Goal: Task Accomplishment & Management: Manage account settings

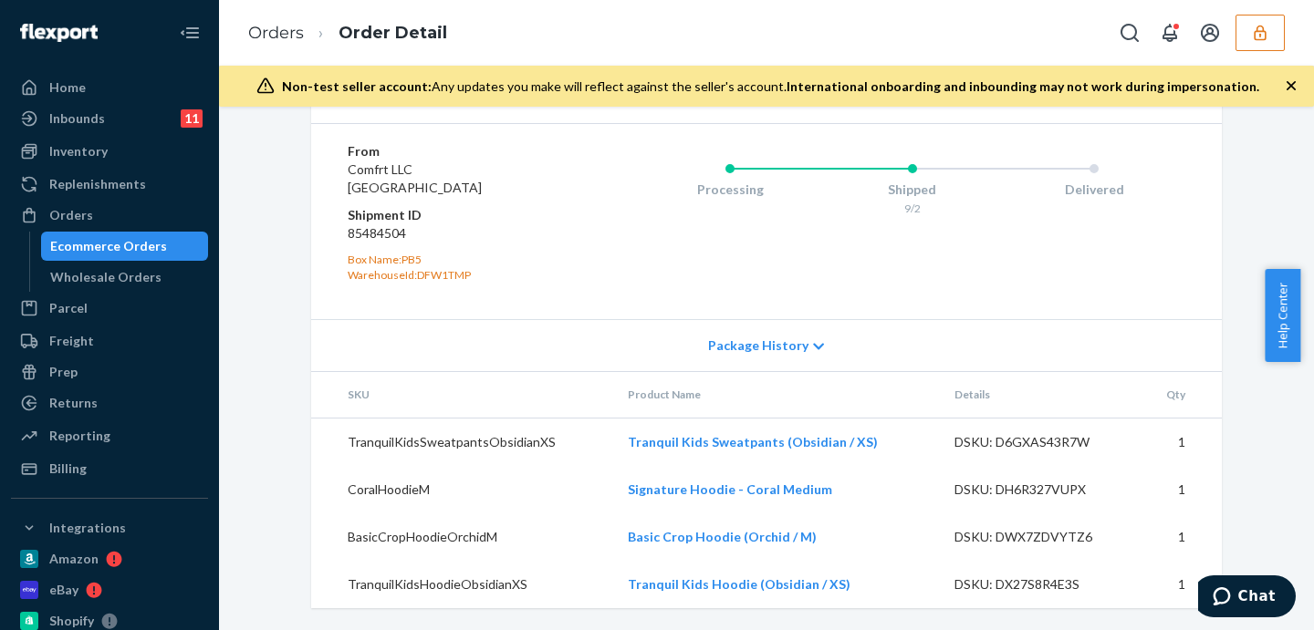
scroll to position [854, 0]
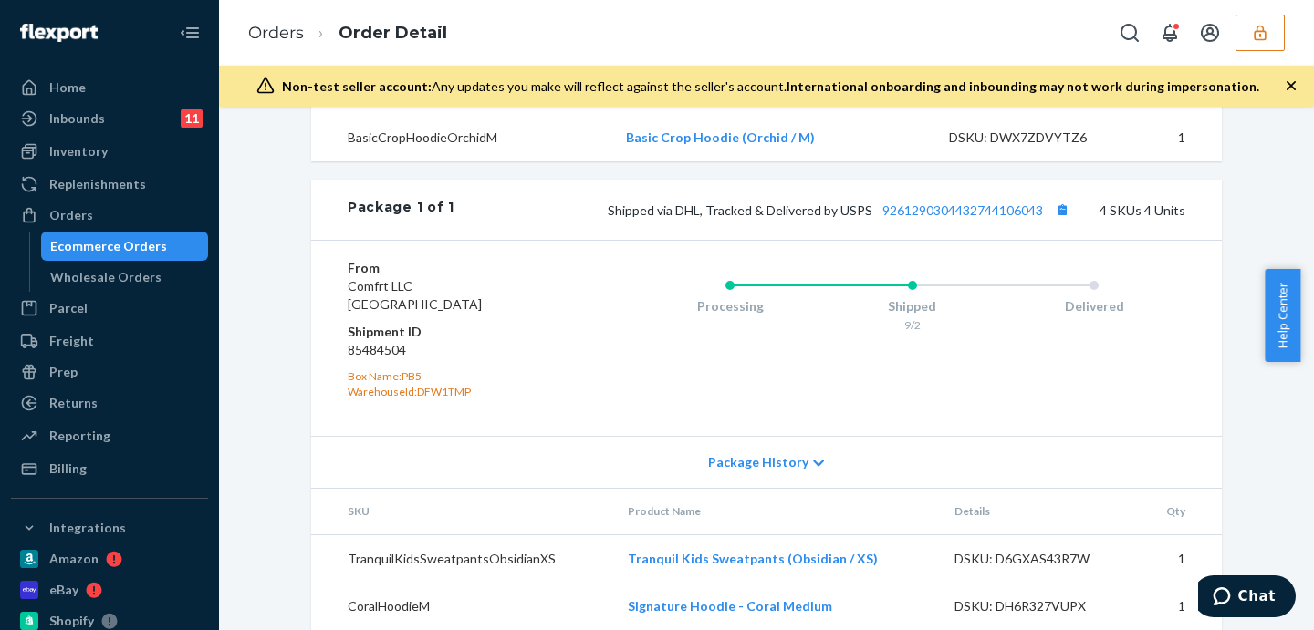
click at [956, 222] on div "Shipped via DHL, Tracked & Delivered by USPS 9261290304432744106043 4 SKUs 4 Un…" at bounding box center [819, 210] width 731 height 24
click at [956, 218] on link "9261290304432744106043" at bounding box center [962, 211] width 161 height 16
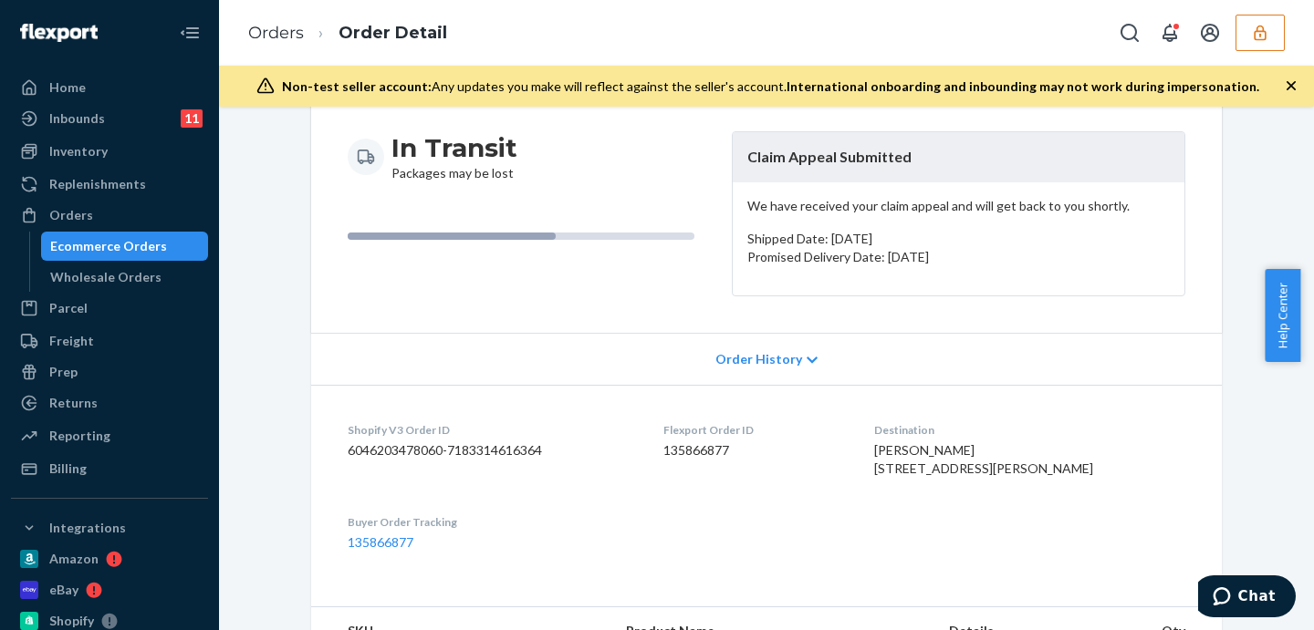
scroll to position [0, 0]
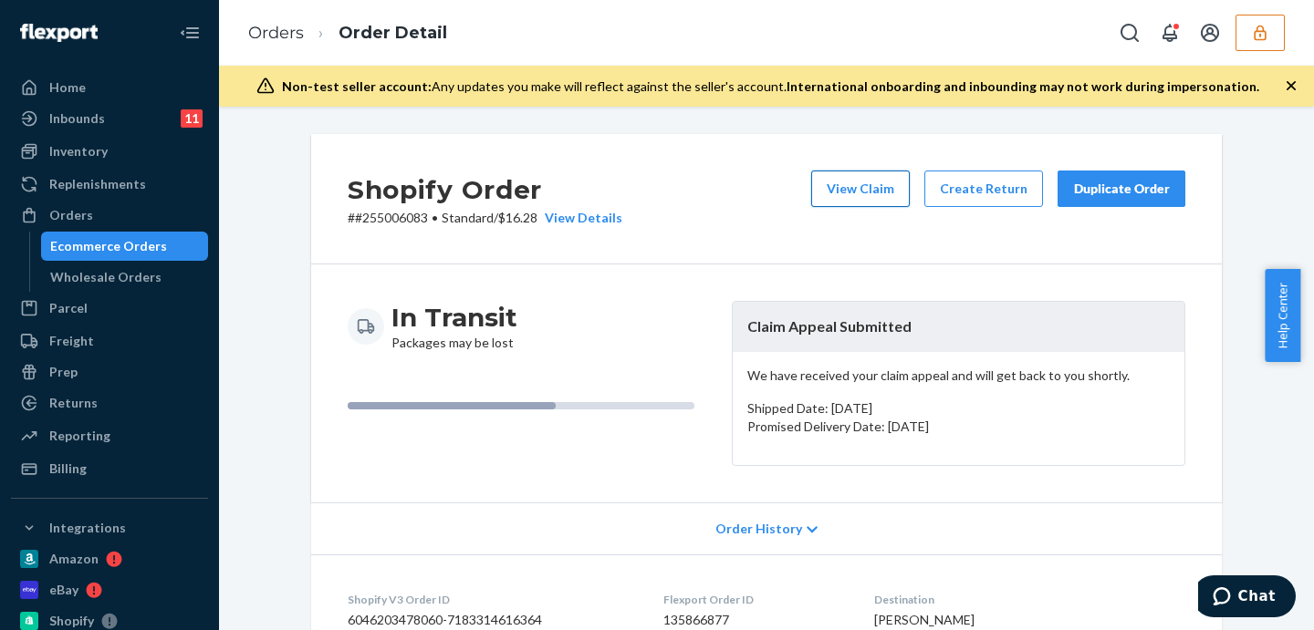
click at [843, 180] on button "View Claim" at bounding box center [860, 189] width 99 height 36
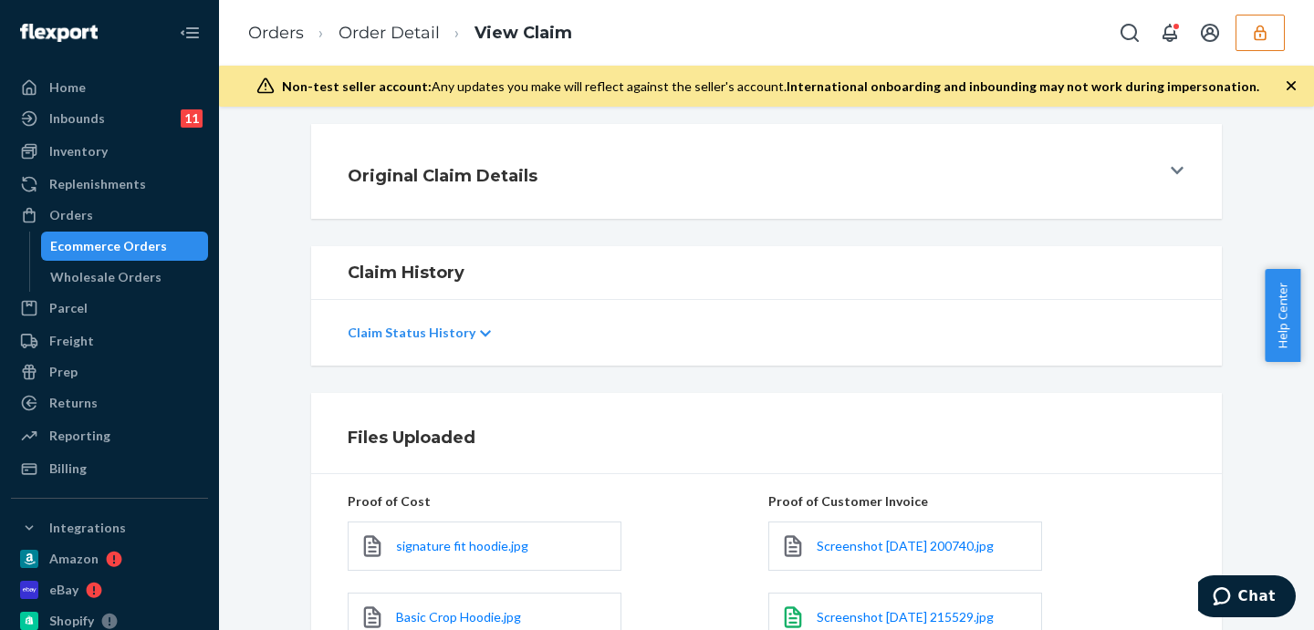
scroll to position [532, 0]
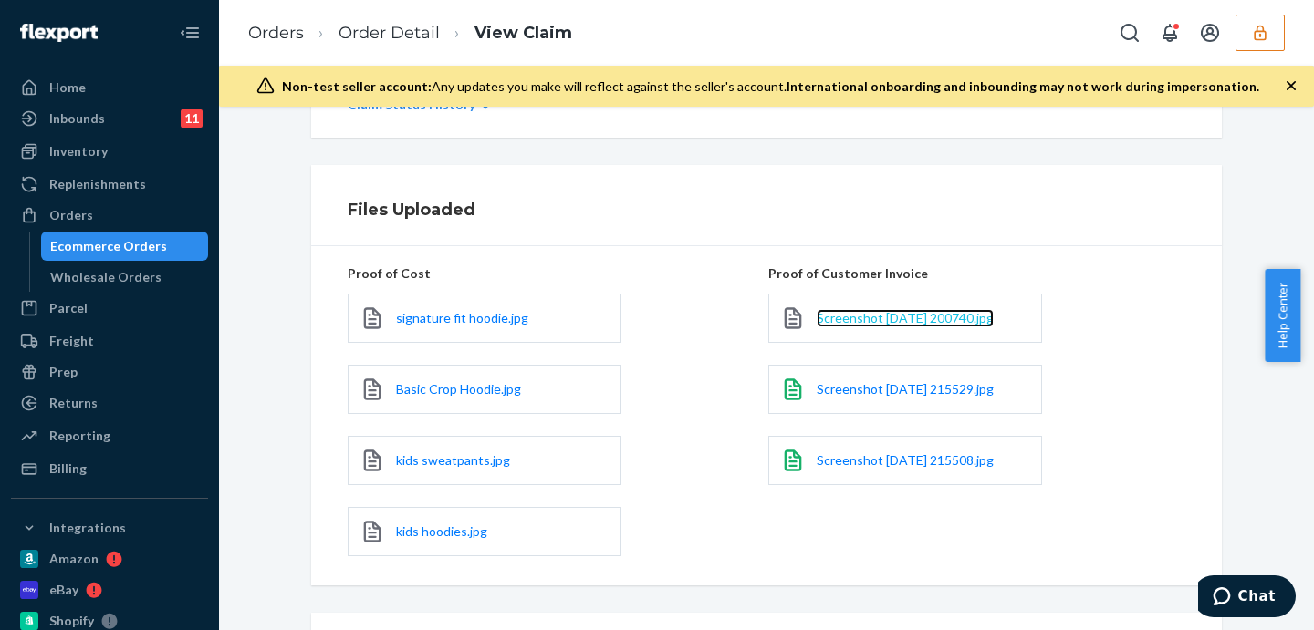
click at [849, 322] on span "Screenshot 2025-09-22 200740.jpg" at bounding box center [904, 318] width 177 height 16
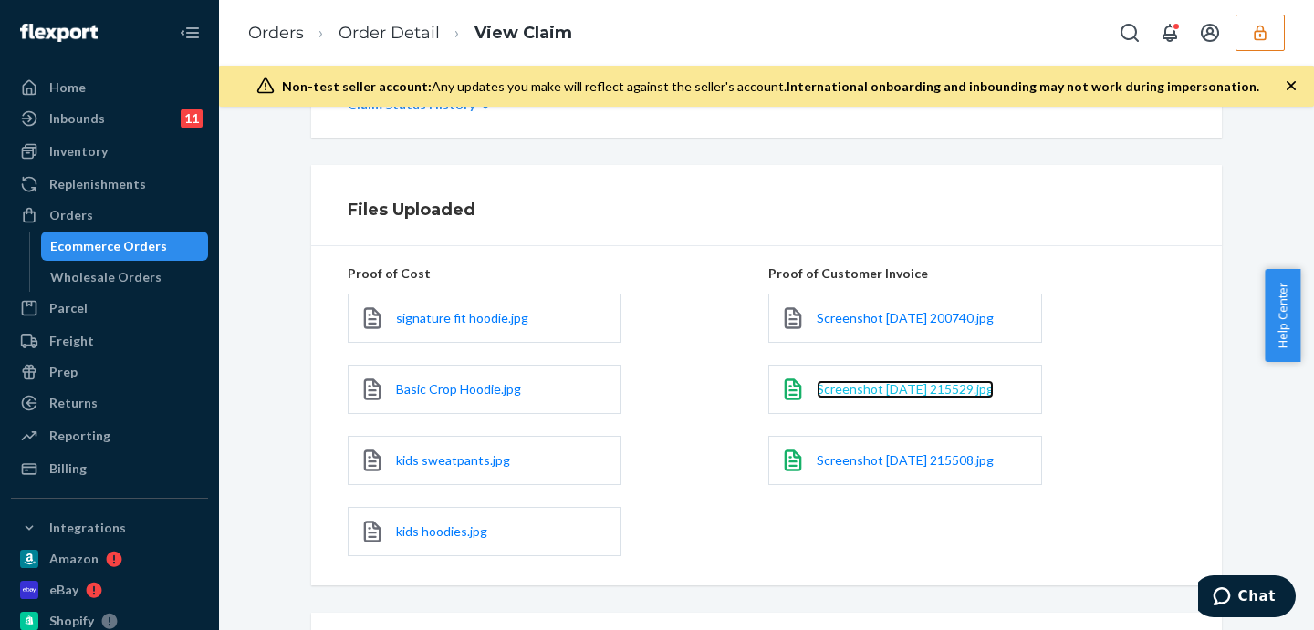
click at [824, 381] on span "Screenshot 2025-09-23 215529.jpg" at bounding box center [904, 389] width 177 height 16
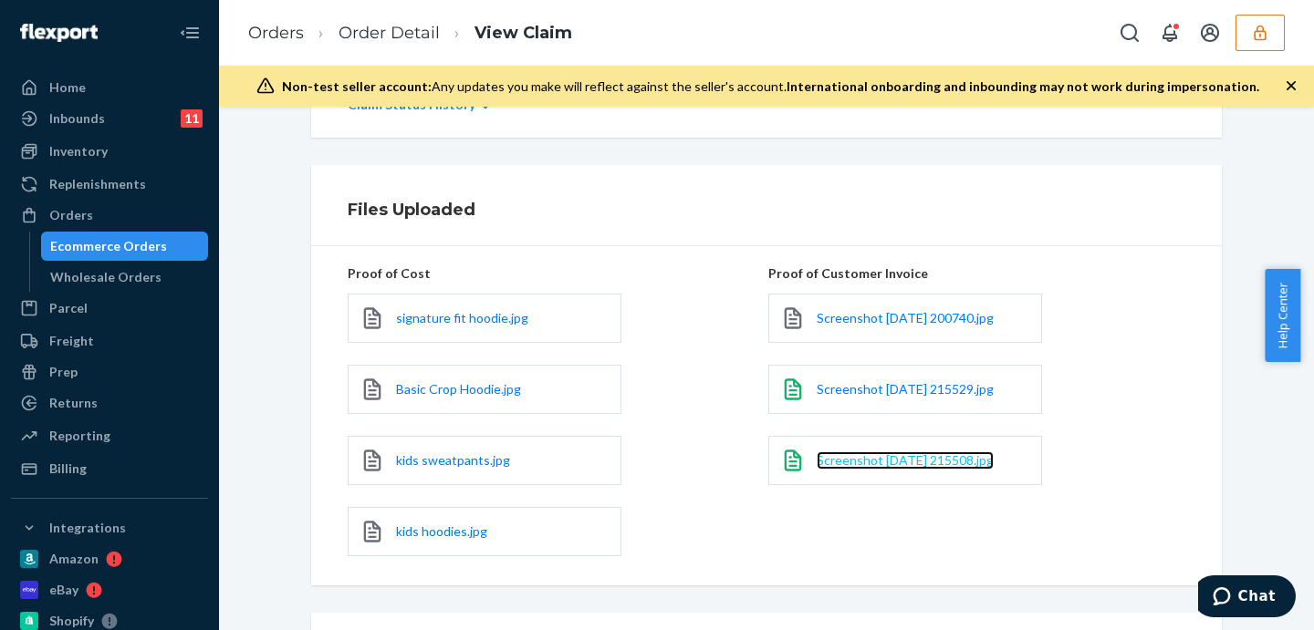
click at [914, 457] on span "Screenshot 2025-09-23 215508.jpg" at bounding box center [904, 460] width 177 height 16
click at [400, 29] on link "Order Detail" at bounding box center [388, 33] width 101 height 20
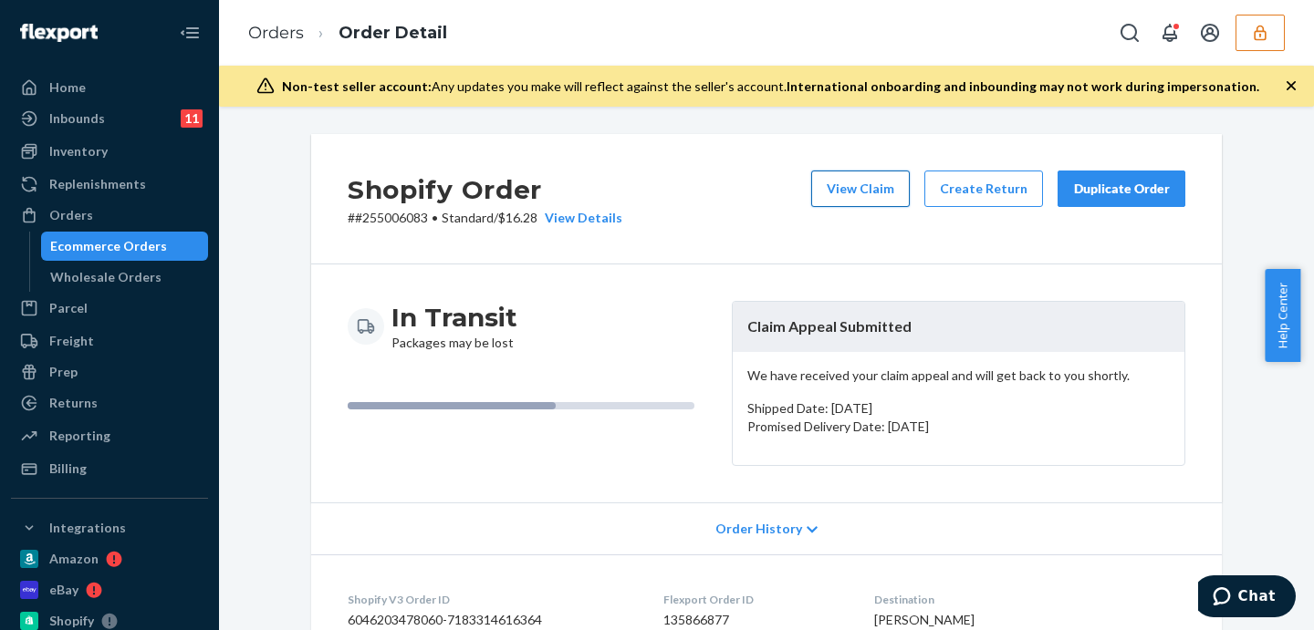
click at [887, 197] on button "View Claim" at bounding box center [860, 189] width 99 height 36
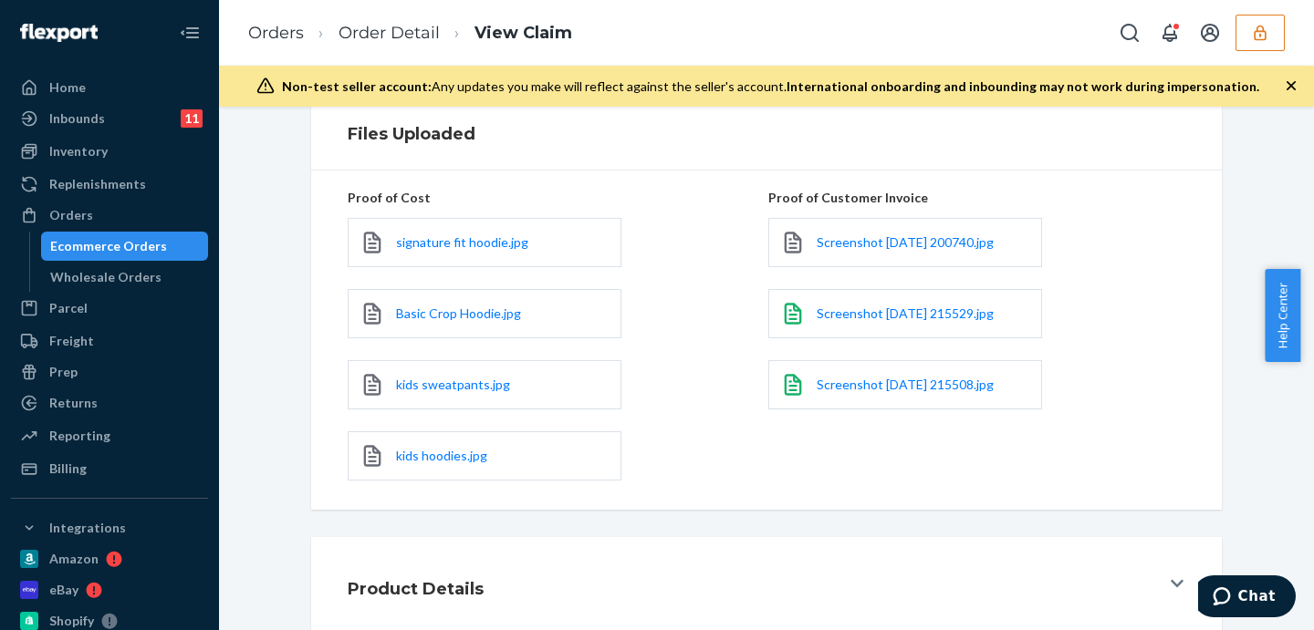
scroll to position [684, 0]
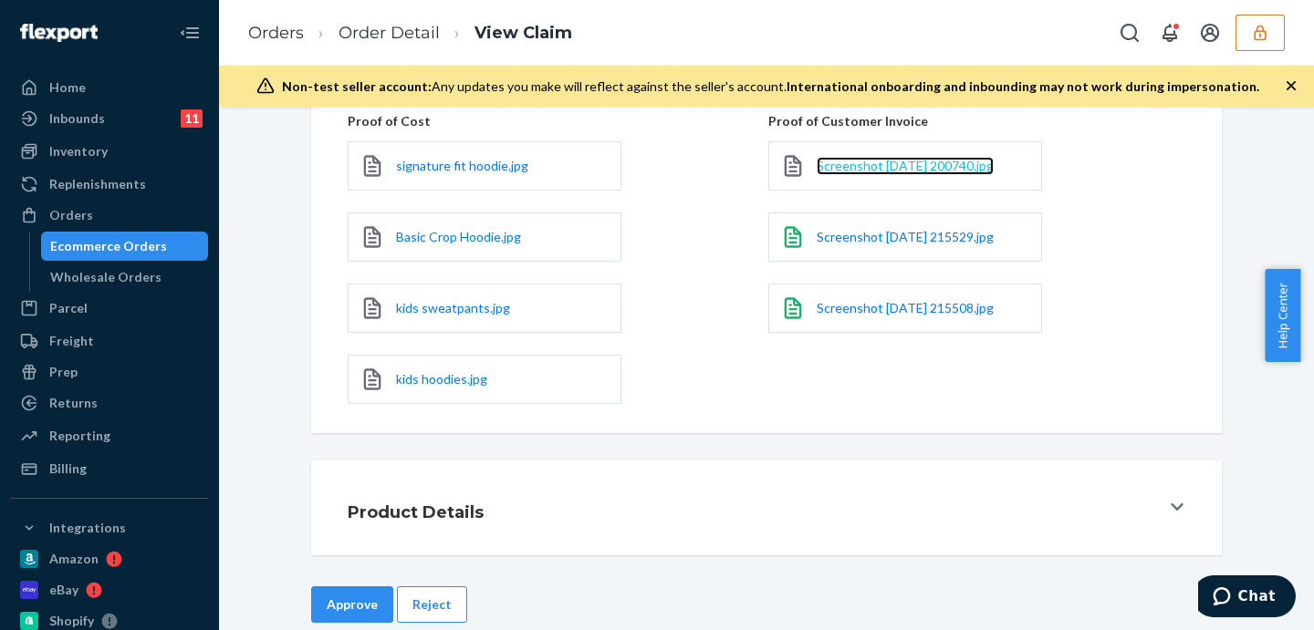
click at [892, 161] on span "Screenshot 2025-09-22 200740.jpg" at bounding box center [904, 166] width 177 height 16
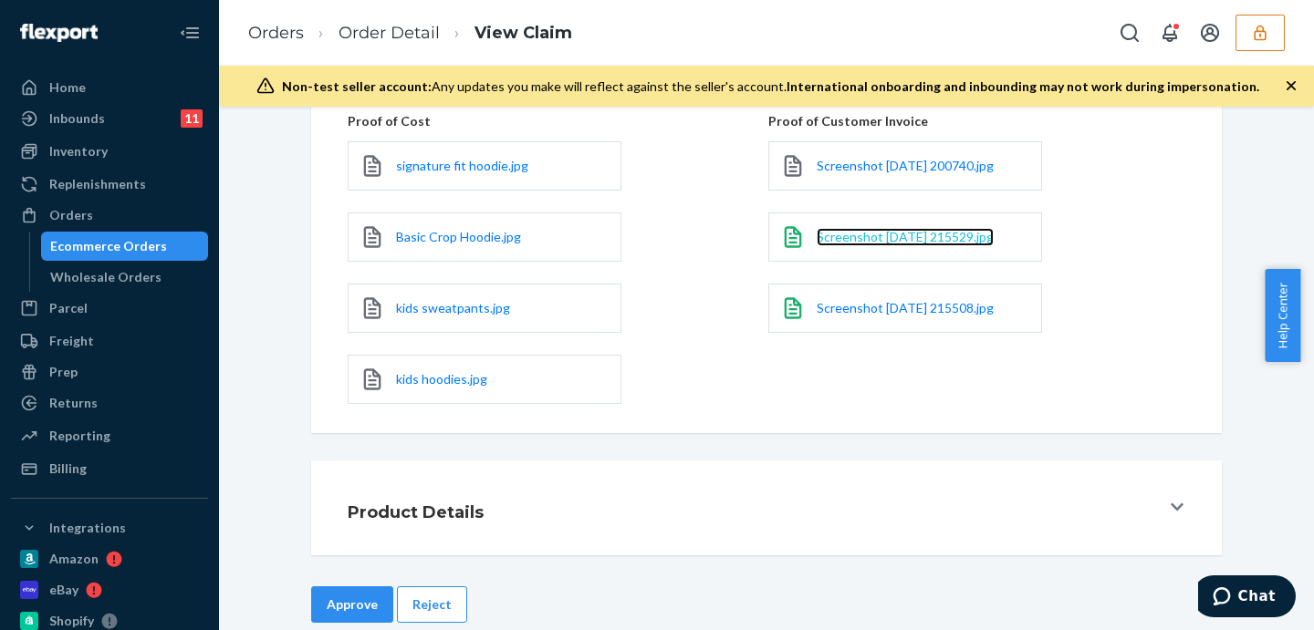
click at [945, 237] on span "Screenshot 2025-09-23 215529.jpg" at bounding box center [904, 237] width 177 height 16
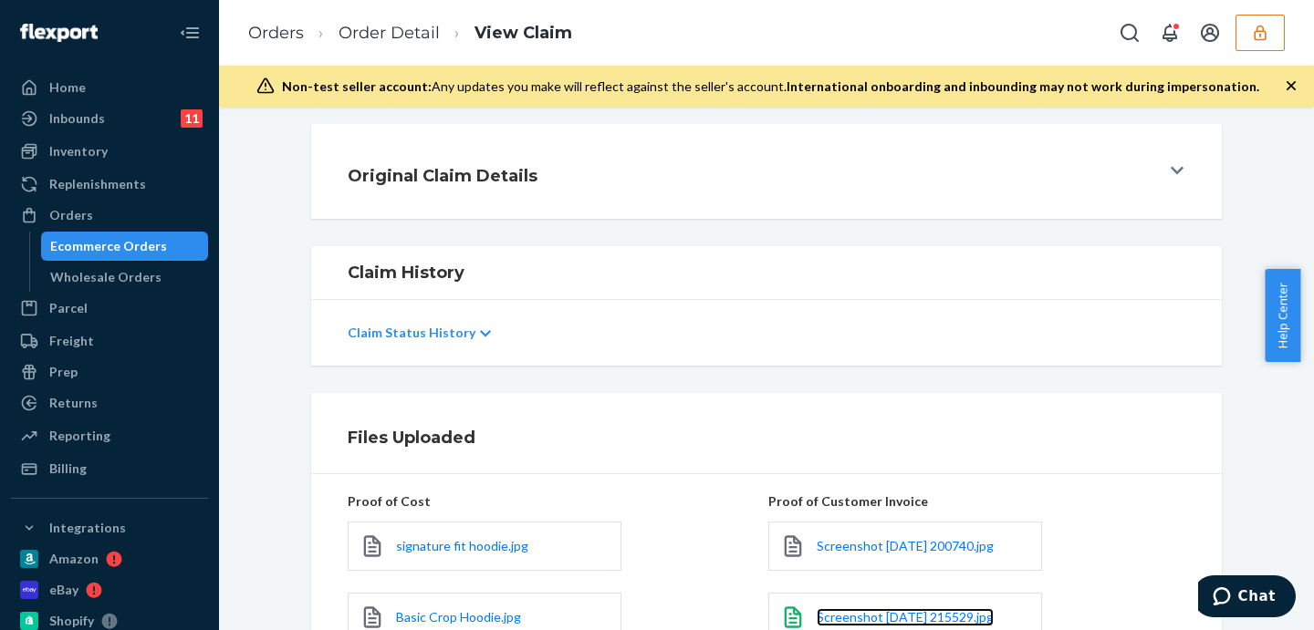
scroll to position [0, 0]
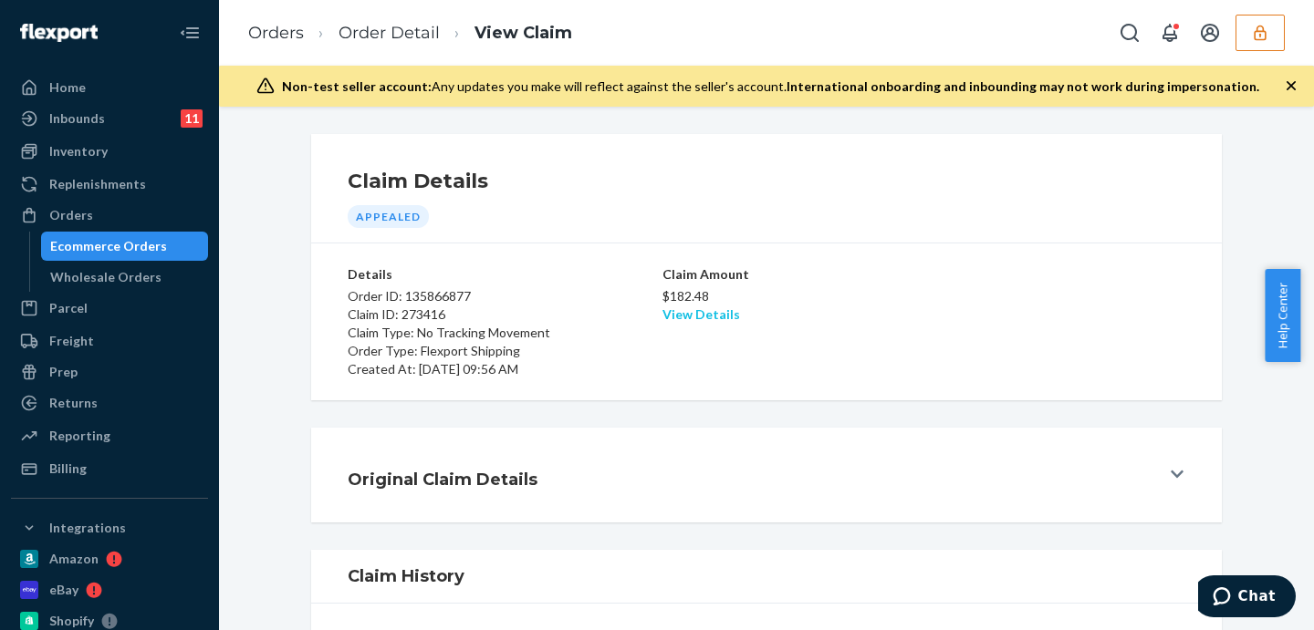
click at [695, 315] on link "View Details" at bounding box center [701, 314] width 78 height 16
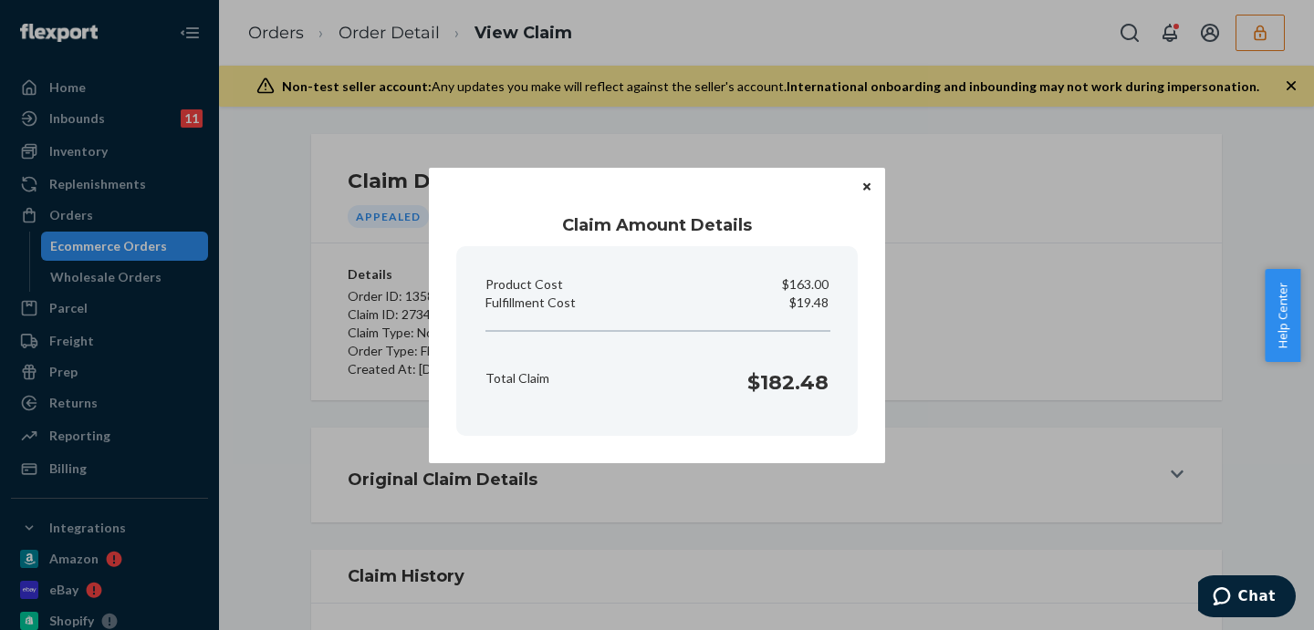
click at [756, 544] on div "Claim Amount Details Product Cost $163.00 Fulfillment Cost $19.48 Total Claim $…" at bounding box center [657, 315] width 1314 height 630
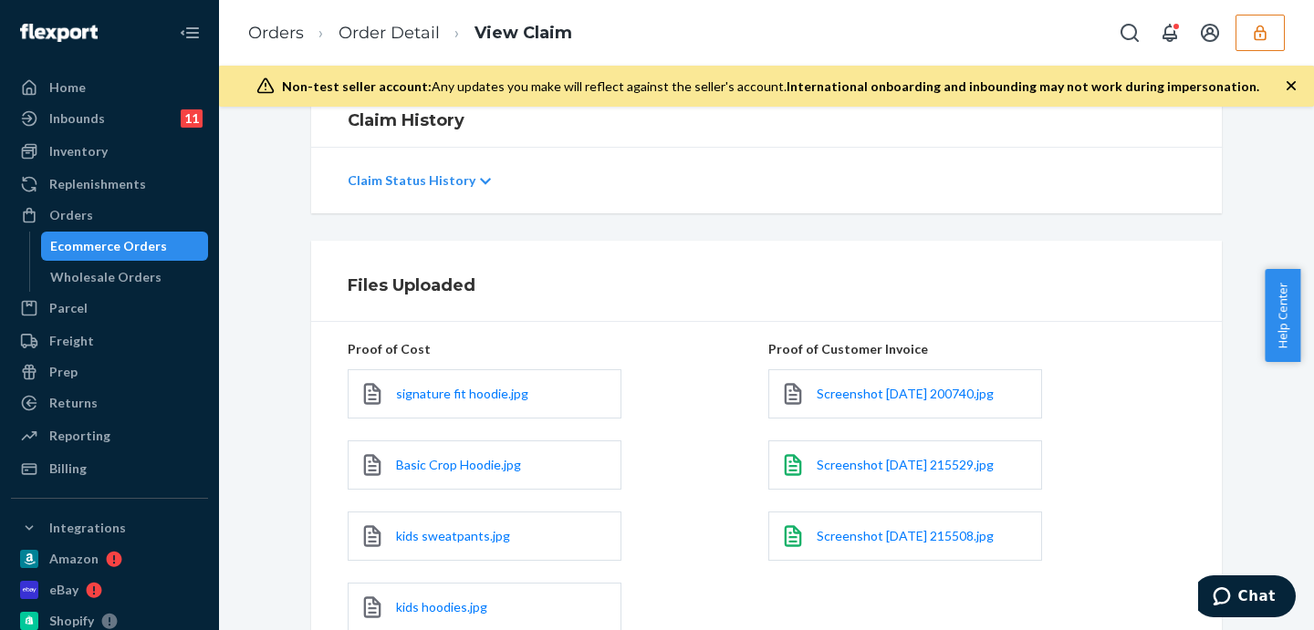
scroll to position [712, 0]
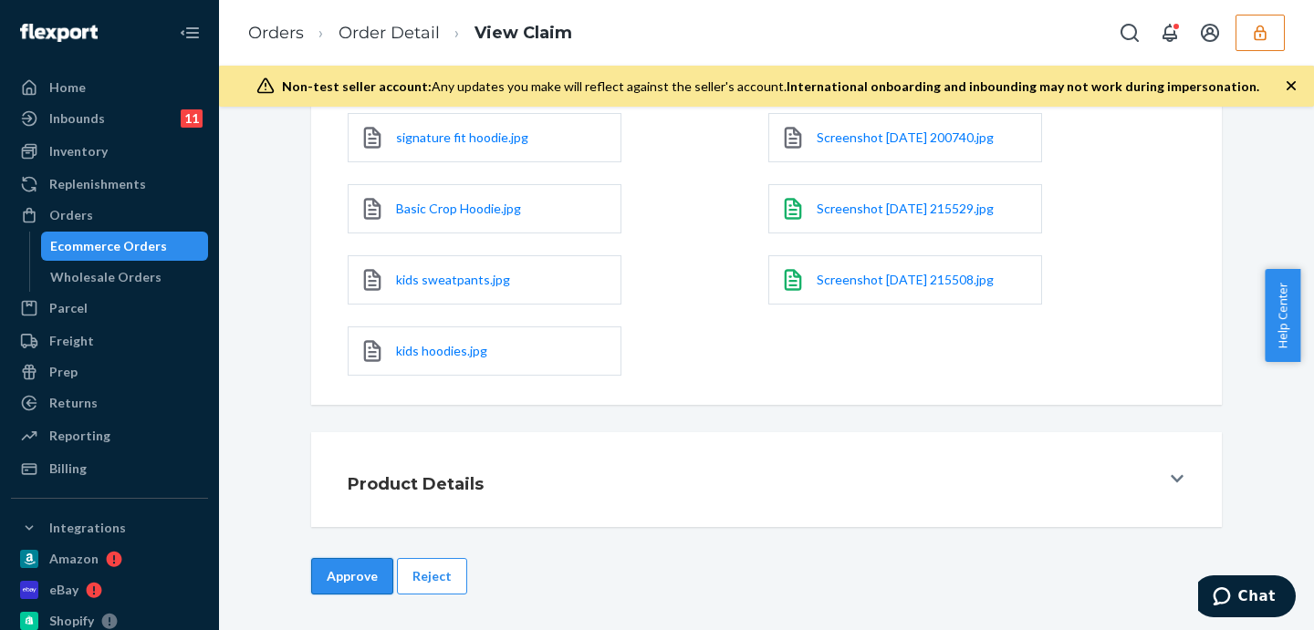
click at [352, 559] on button "Approve" at bounding box center [352, 576] width 82 height 36
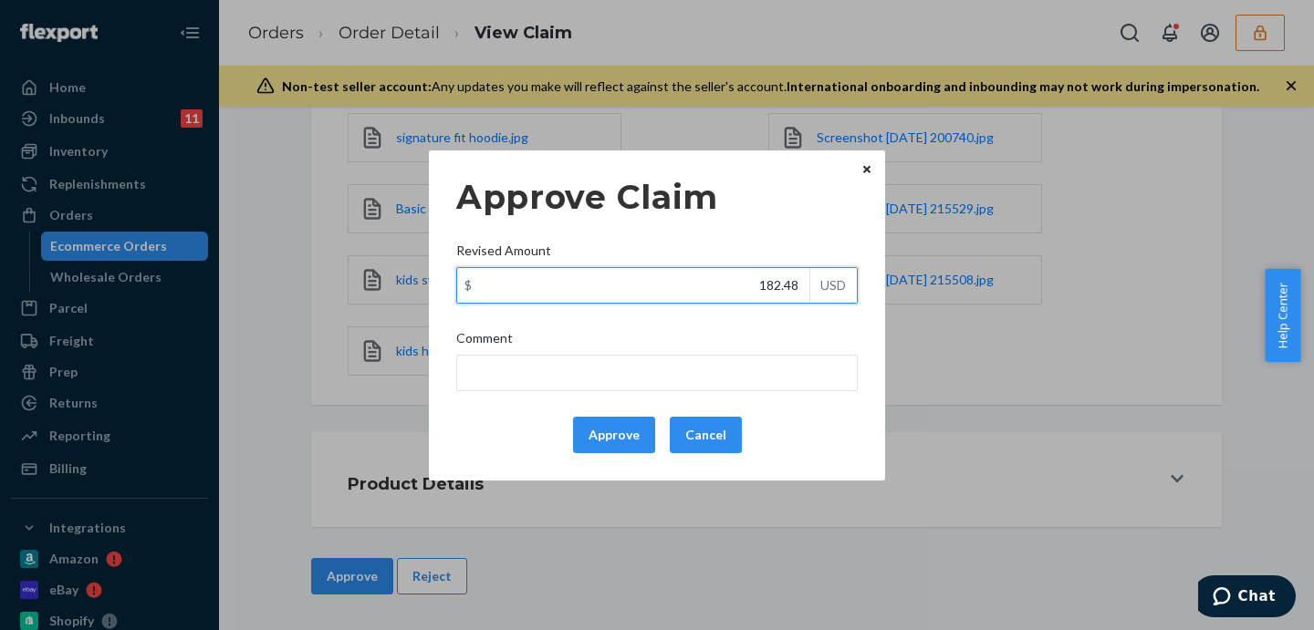
drag, startPoint x: 731, startPoint y: 277, endPoint x: 867, endPoint y: 294, distance: 136.9
click at [867, 294] on div "Approve Claim Revised Amount $ 182.48 USD Comment Approve Cancel" at bounding box center [657, 316] width 456 height 330
type input "89.52"
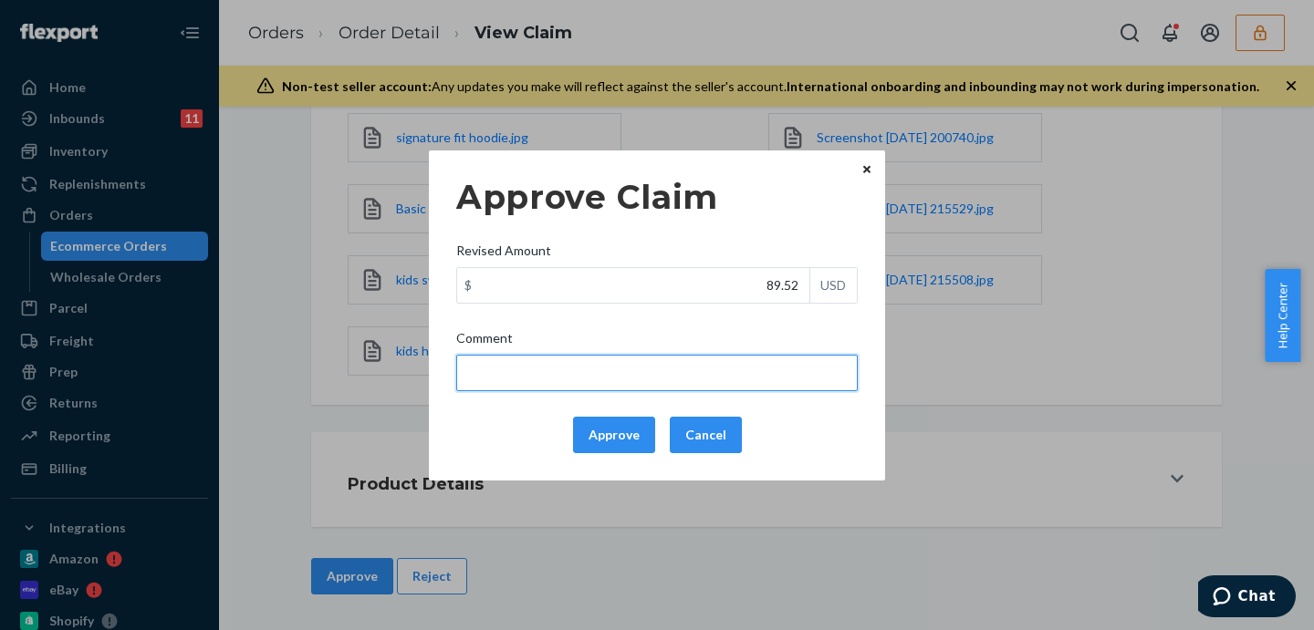
click at [766, 383] on input "Comment" at bounding box center [656, 373] width 401 height 36
click at [593, 371] on input "total cost adjusted (39x0.40) + fulfillment fee" at bounding box center [656, 373] width 401 height 36
click at [586, 373] on input "total cost adjusted (39x0.40) + fulfillment fee" at bounding box center [656, 373] width 401 height 36
click at [646, 373] on input "total cost adjusted (20+28+65+x0.40) + fulfillment fee" at bounding box center [656, 373] width 401 height 36
click at [677, 371] on input "total cost adjusted (20+28+65+39x0.40) + fulfillment fee" at bounding box center [656, 373] width 401 height 36
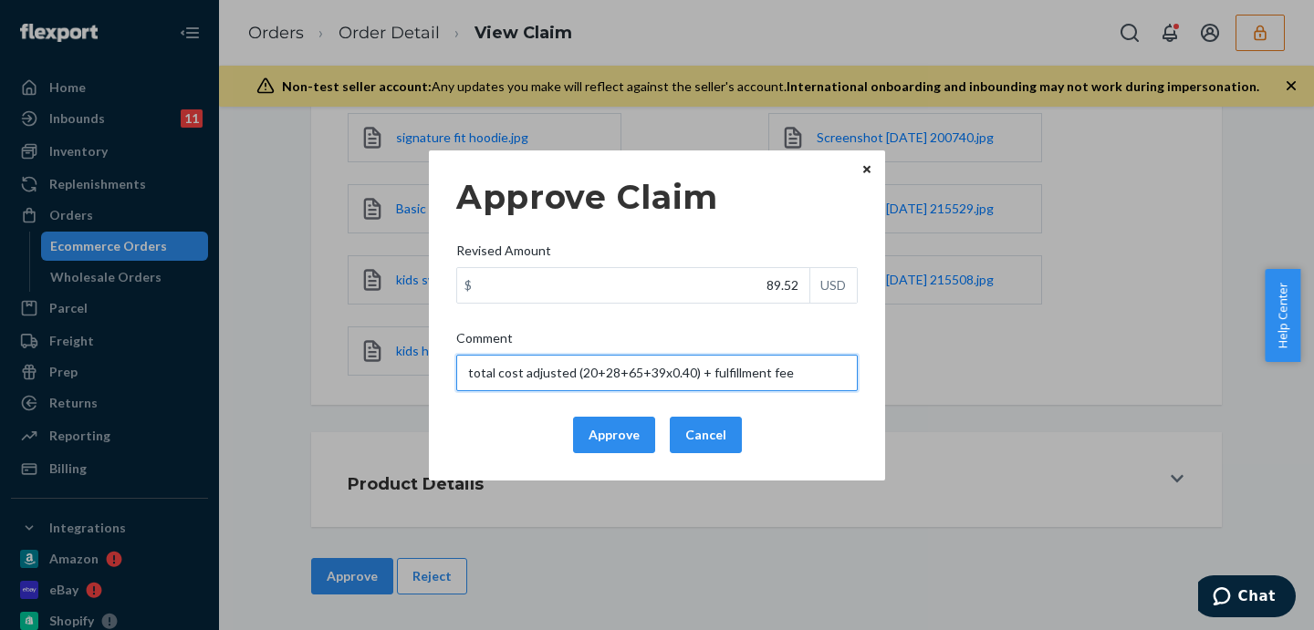
type input "total cost adjusted (20+28+65+39x0.40) + fulfillment fee"
click at [626, 431] on button "Approve" at bounding box center [614, 435] width 82 height 36
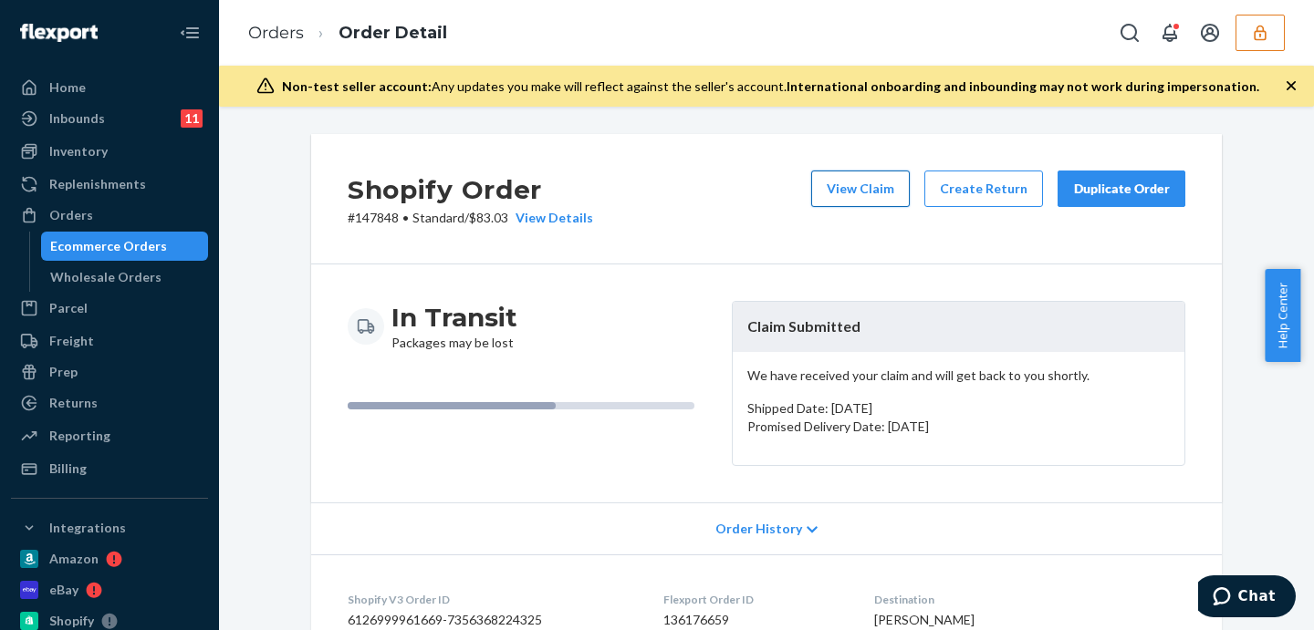
click at [895, 193] on button "View Claim" at bounding box center [860, 189] width 99 height 36
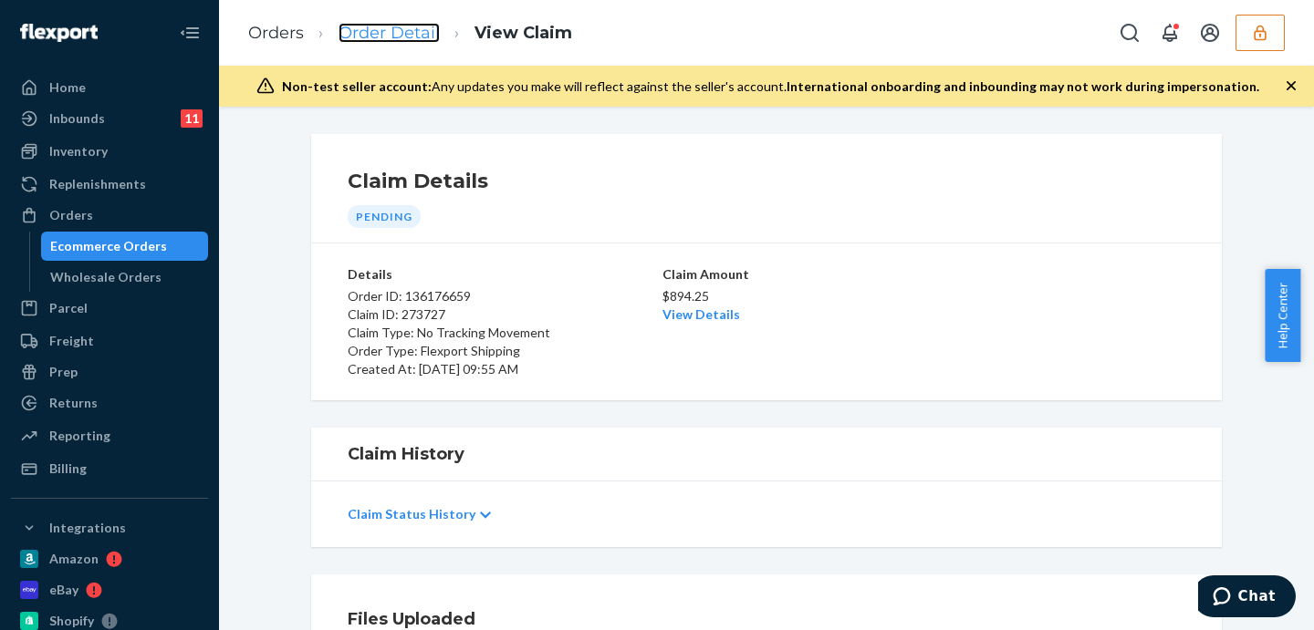
click at [414, 26] on link "Order Detail" at bounding box center [388, 33] width 101 height 20
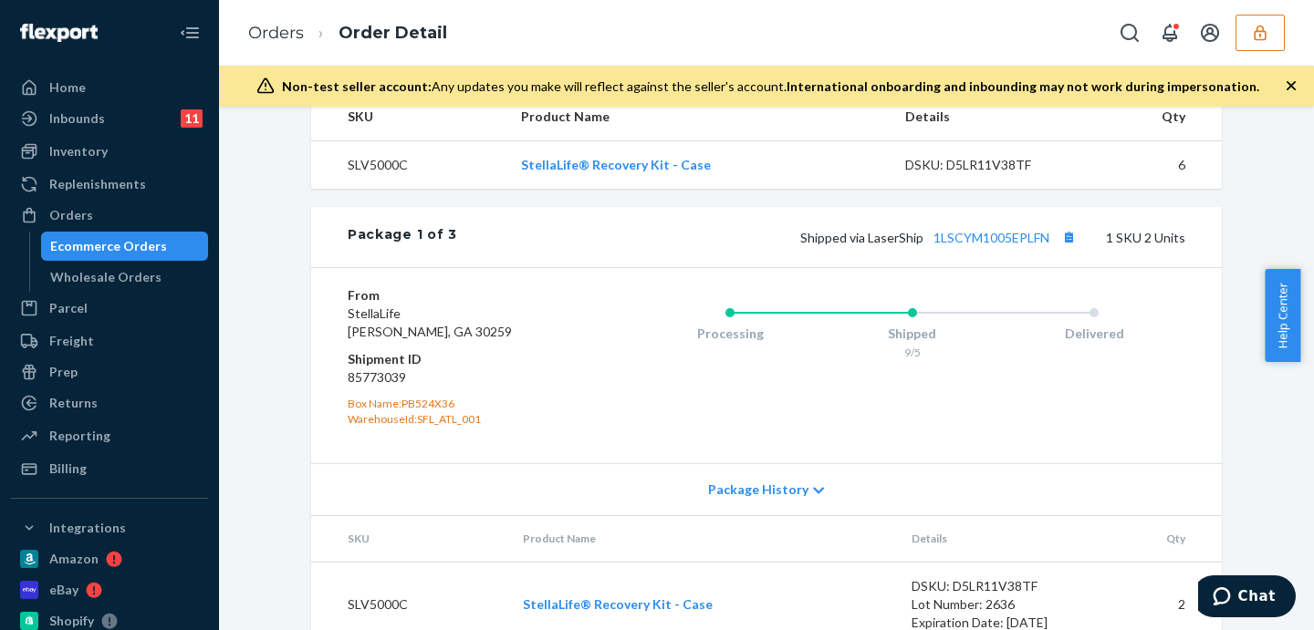
scroll to position [779, 0]
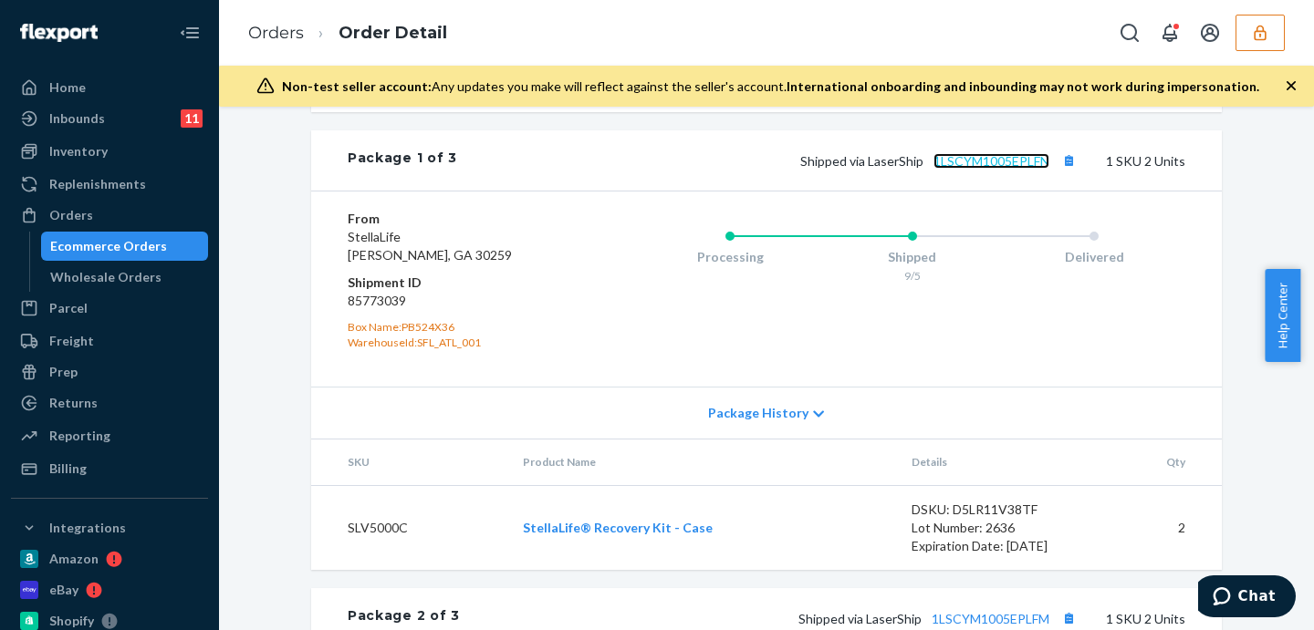
click at [1002, 169] on link "1LSCYM1005EPLFN" at bounding box center [991, 161] width 116 height 16
click at [1003, 169] on link "1LSCYM1005EPLFN" at bounding box center [991, 161] width 116 height 16
click at [650, 535] on link "StellaLife® Recovery Kit - Case" at bounding box center [618, 528] width 190 height 16
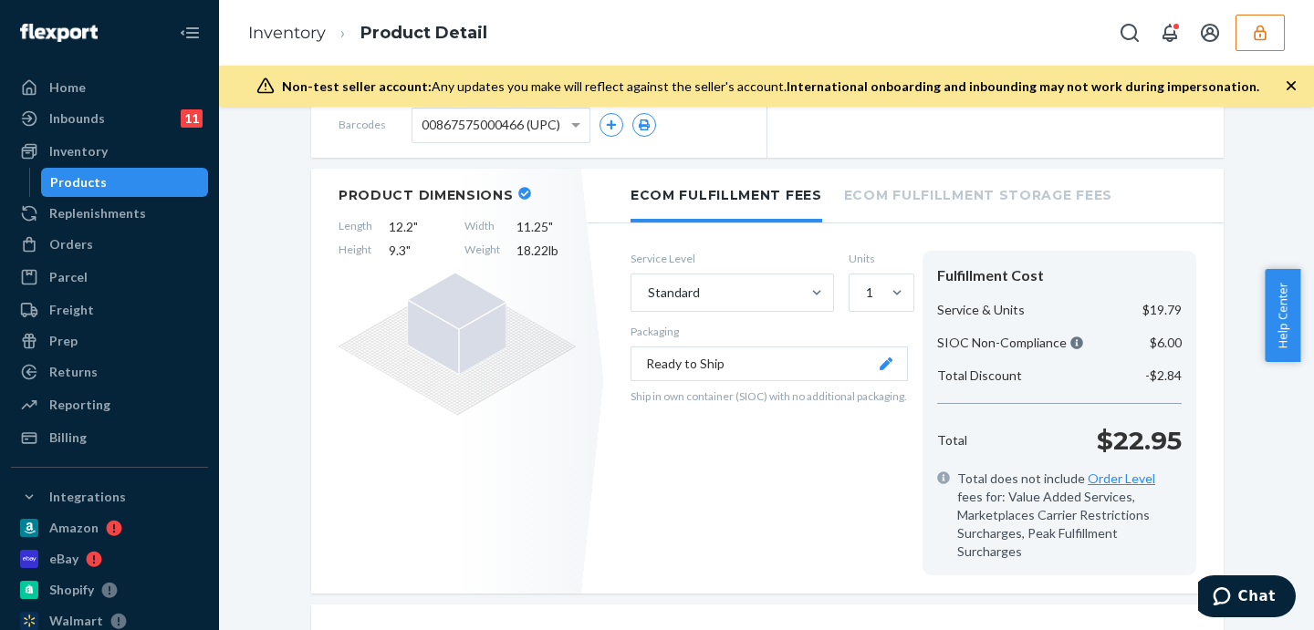
scroll to position [304, 0]
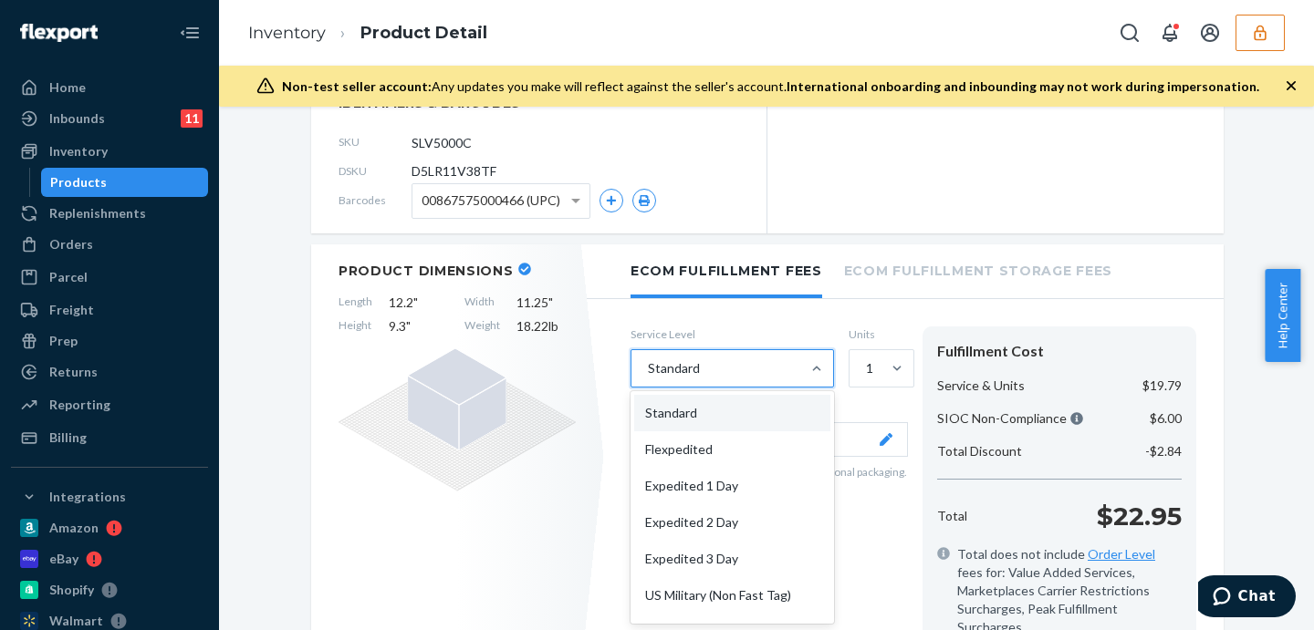
click at [724, 358] on div "Standard" at bounding box center [715, 368] width 169 height 36
click at [648, 359] on input "option Standard focused, 1 of 10. 10 results available. Use Up and Down to choo…" at bounding box center [647, 368] width 2 height 18
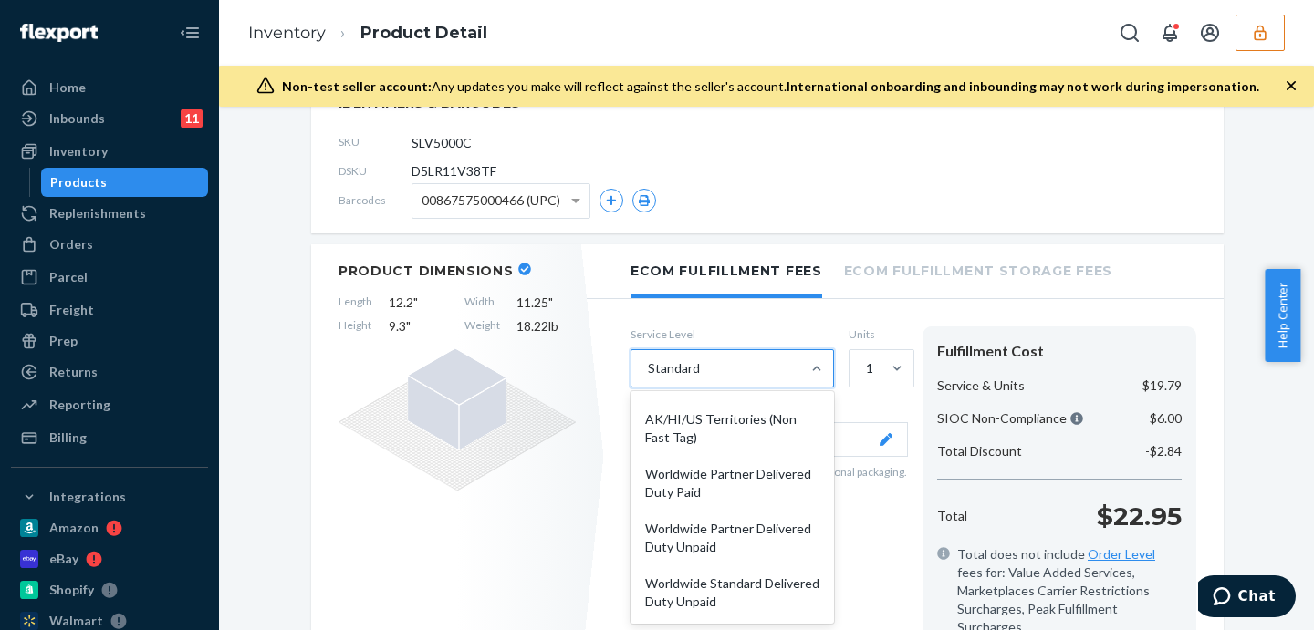
click at [318, 464] on div "Product Dimensions Length 12.2 " Width 11.25 " Height 9.3 " Weight 18.22 lb" at bounding box center [457, 456] width 292 height 425
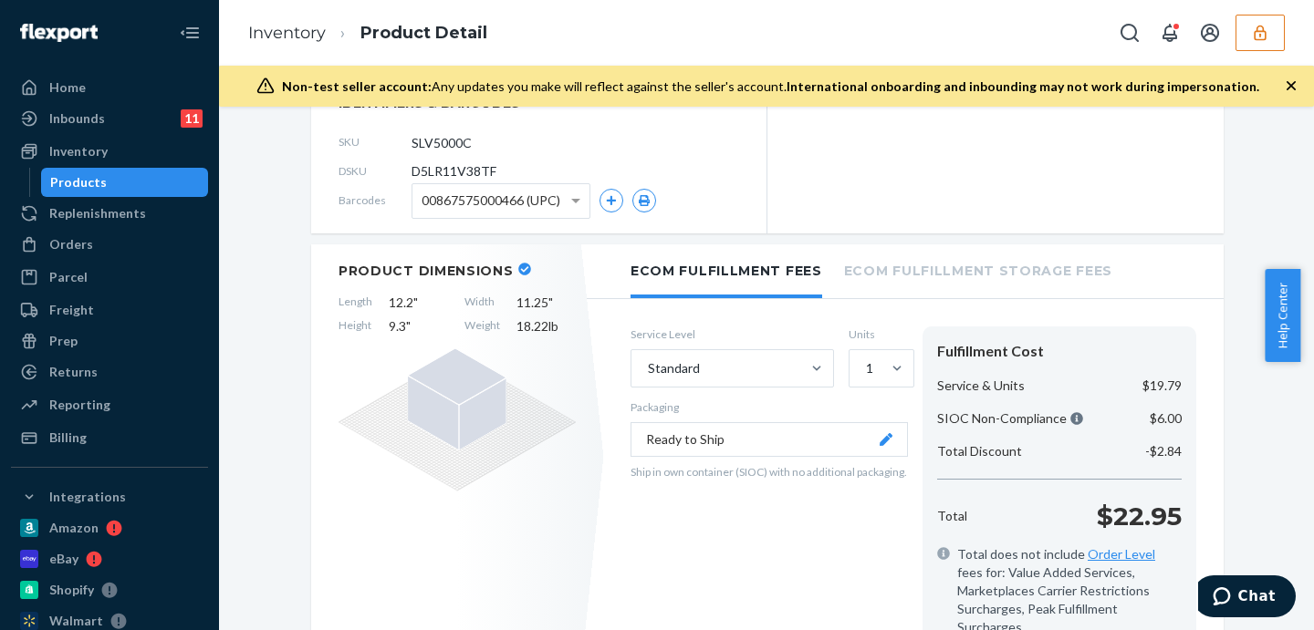
scroll to position [456, 0]
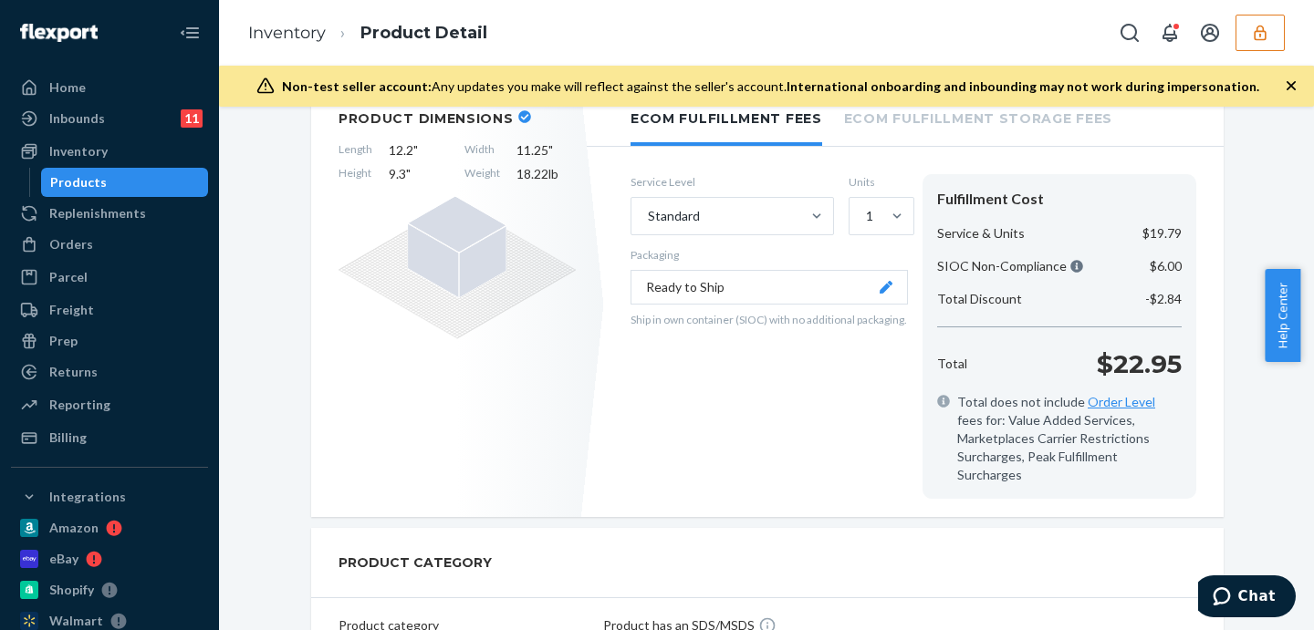
click at [814, 302] on button "Ready to Ship" at bounding box center [768, 287] width 277 height 35
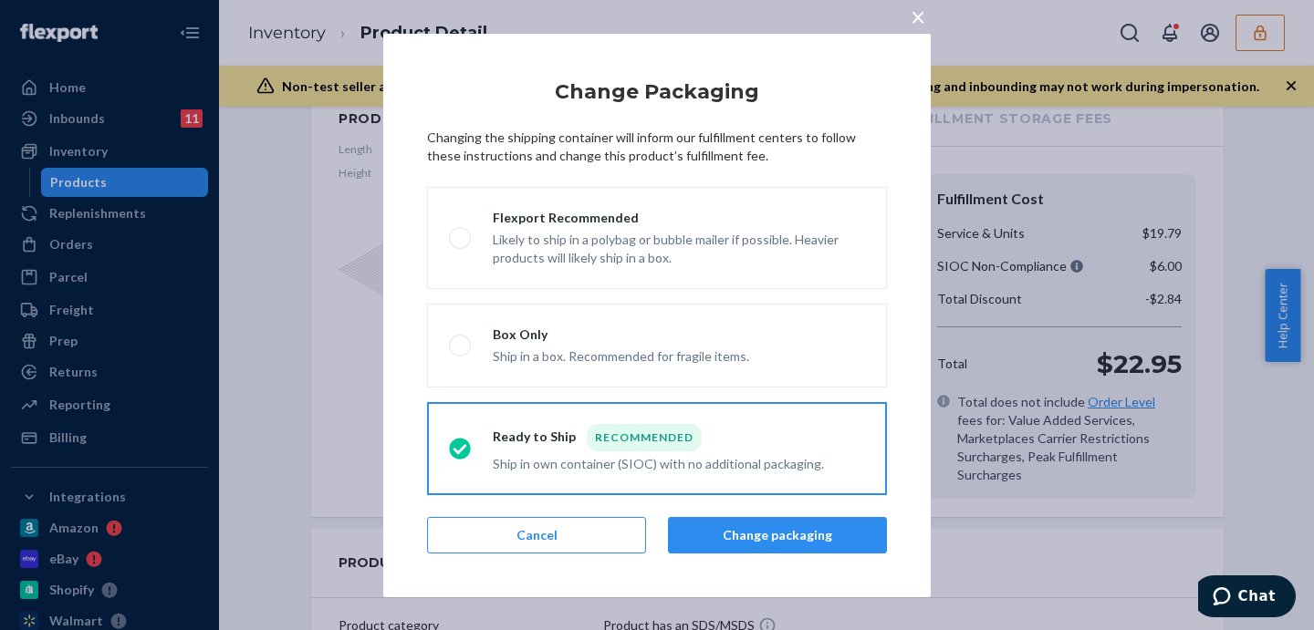
click at [325, 333] on div "× Change Packaging Changing the shipping container will inform our fulfillment …" at bounding box center [657, 315] width 1314 height 630
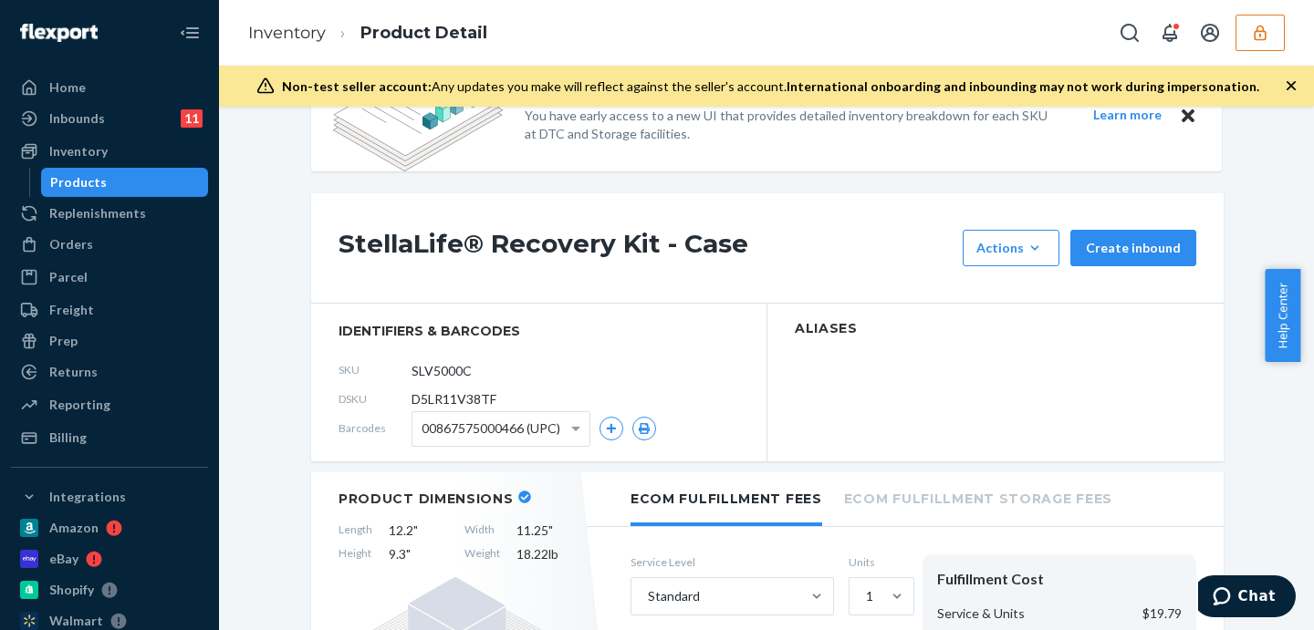
scroll to position [0, 0]
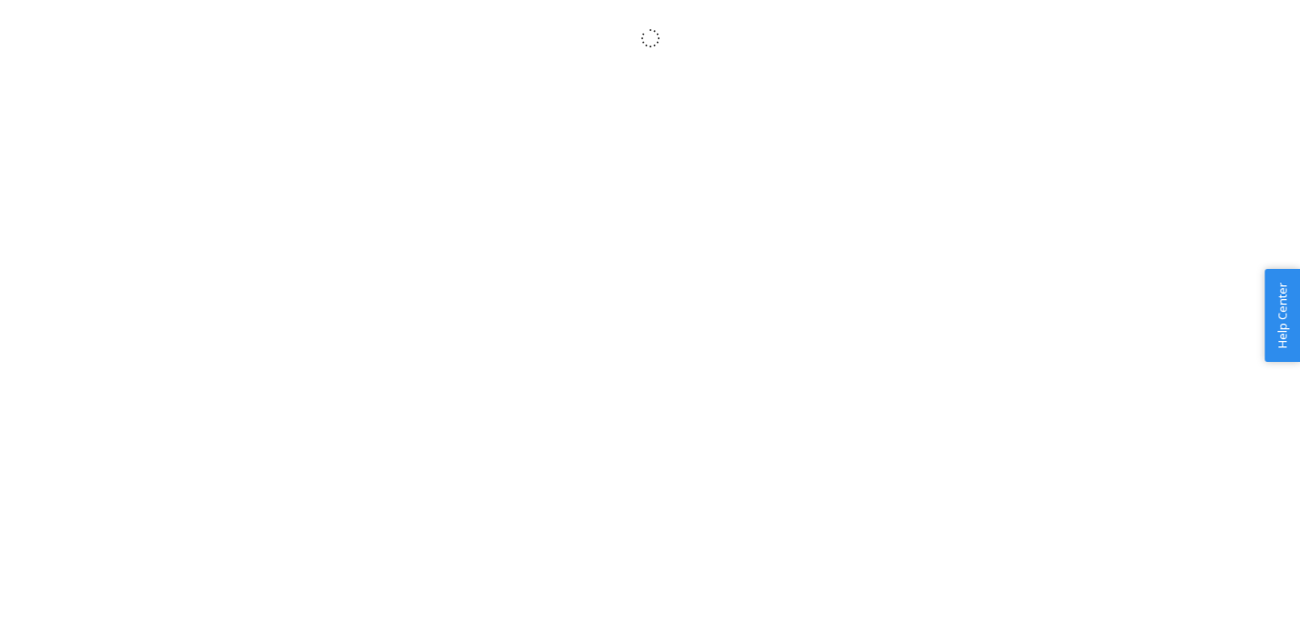
click at [291, 351] on body "× Help Center Username Get Started Inbounds Inventory Orders Billing Fast Tags …" at bounding box center [650, 335] width 1300 height 630
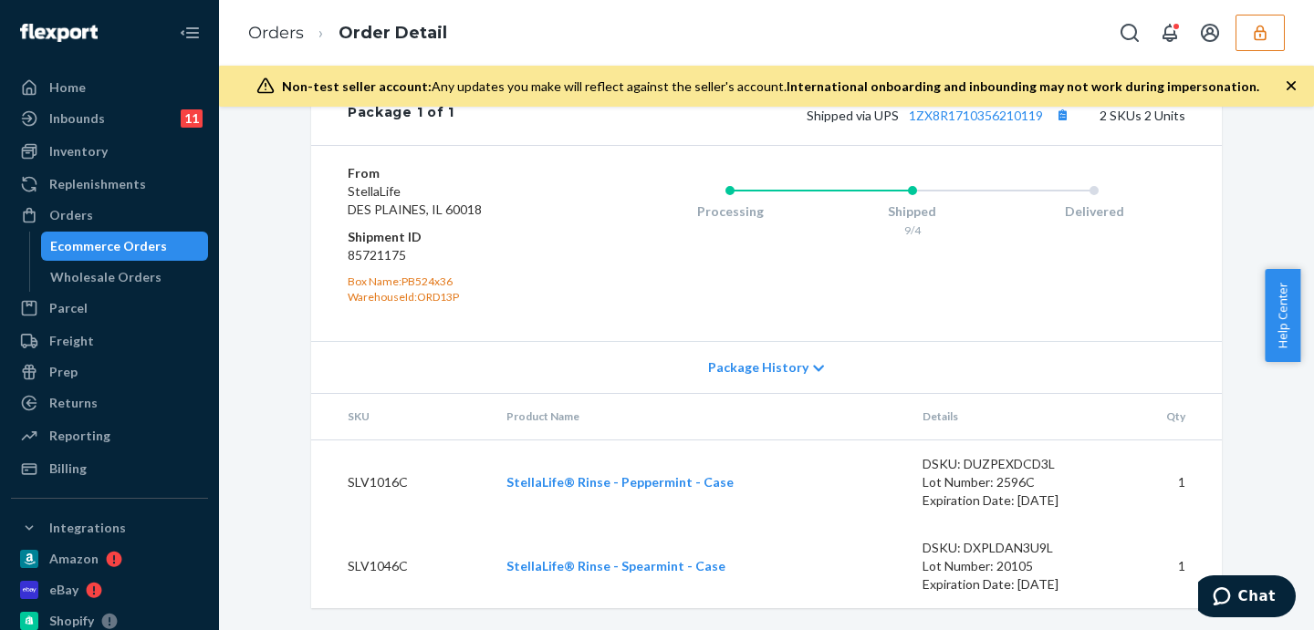
scroll to position [603, 0]
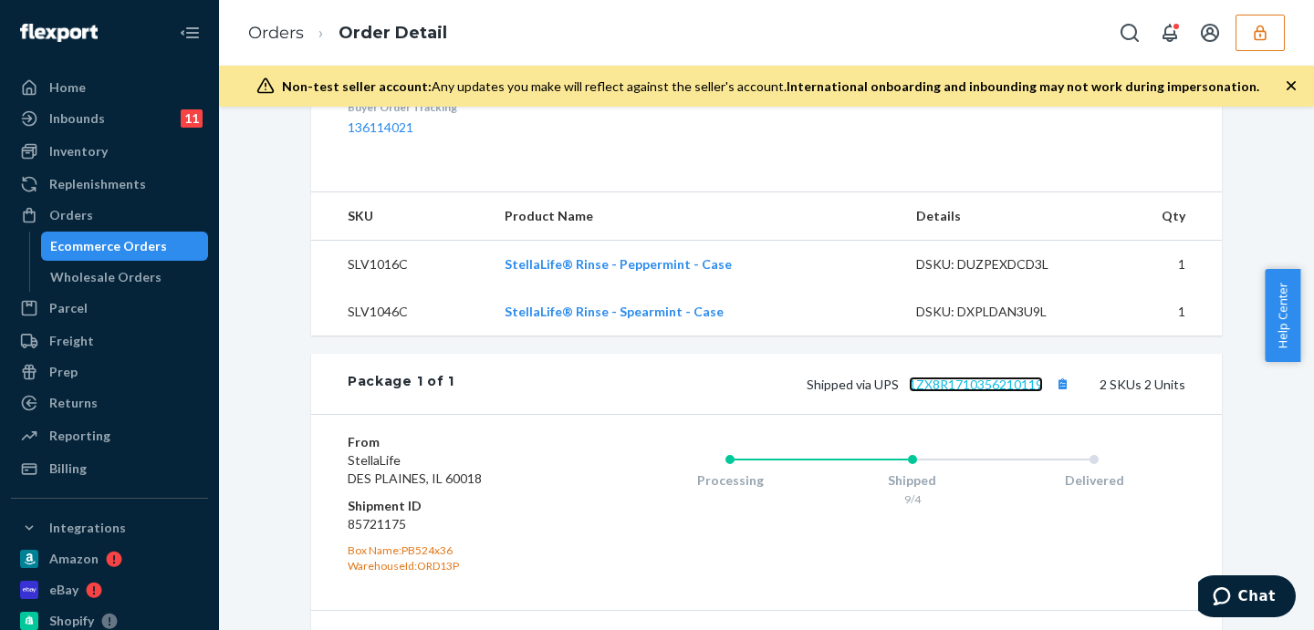
click at [991, 392] on link "1ZX8R1710356210119" at bounding box center [976, 385] width 134 height 16
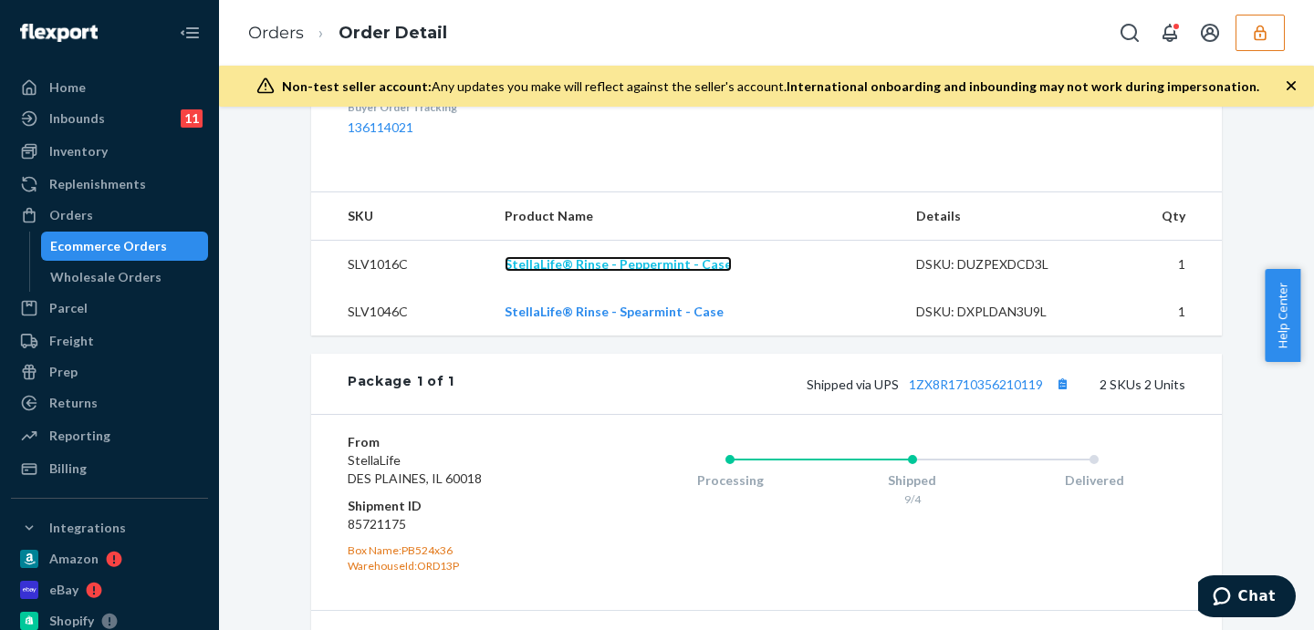
click at [694, 272] on link "StellaLife® Rinse - Peppermint - Case" at bounding box center [617, 264] width 227 height 16
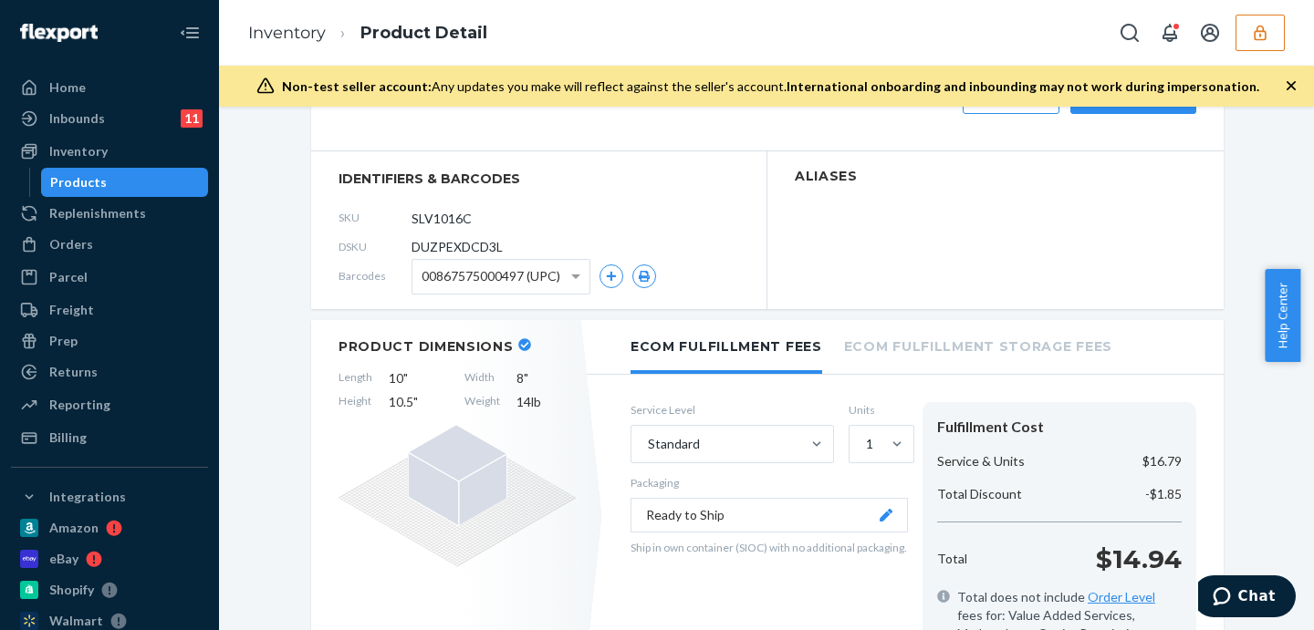
scroll to position [304, 0]
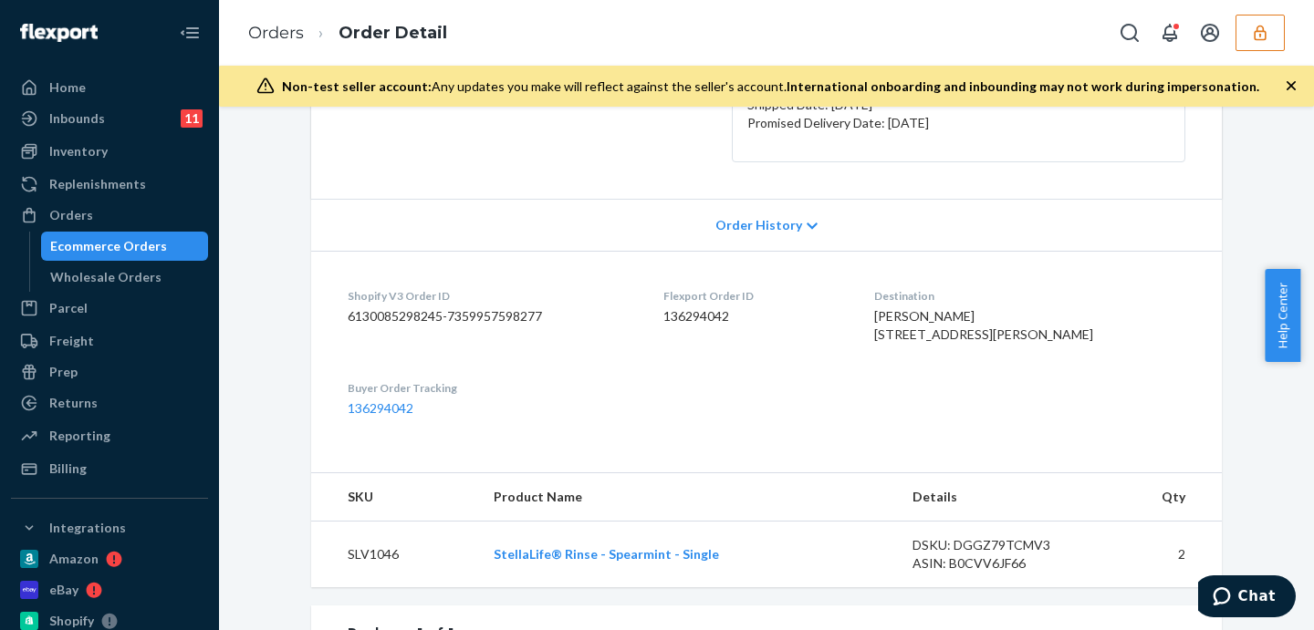
scroll to position [608, 0]
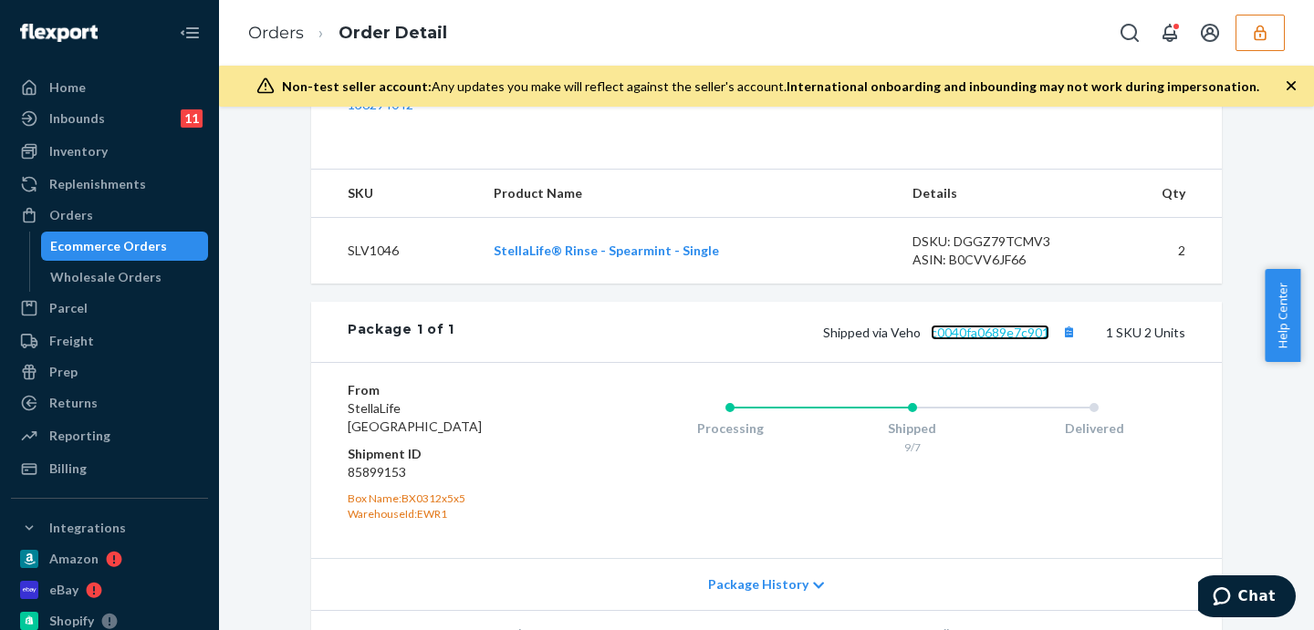
click at [982, 340] on link "c0040fa0689e7c901" at bounding box center [989, 333] width 119 height 16
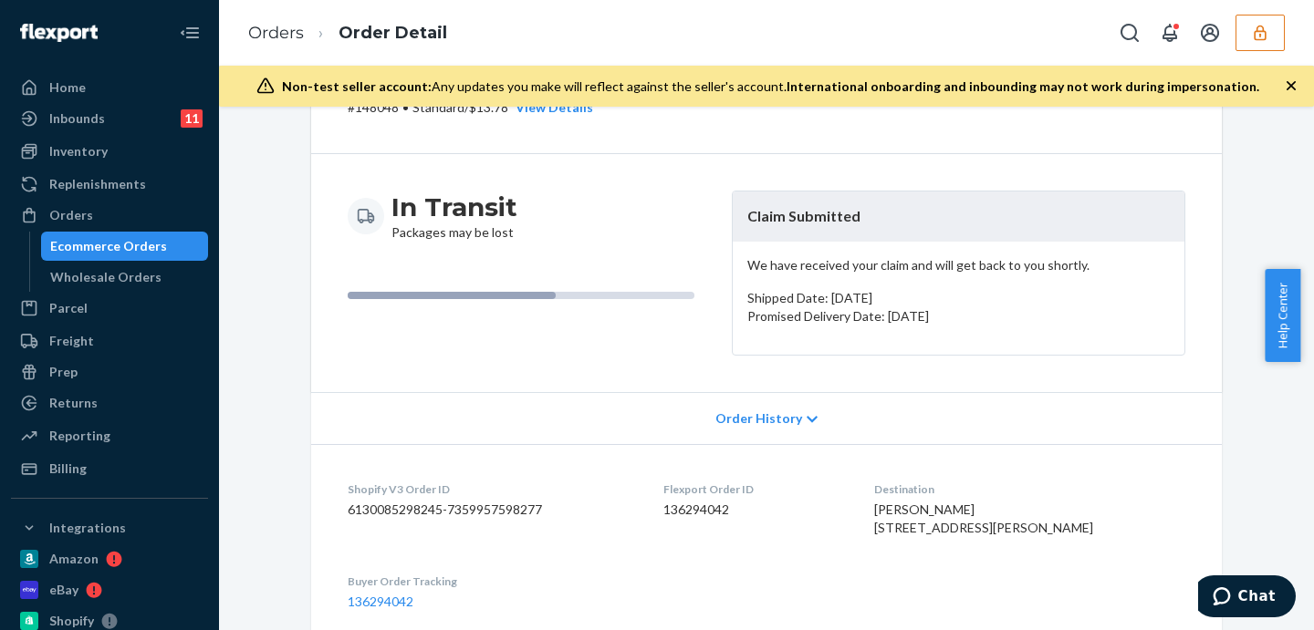
scroll to position [0, 0]
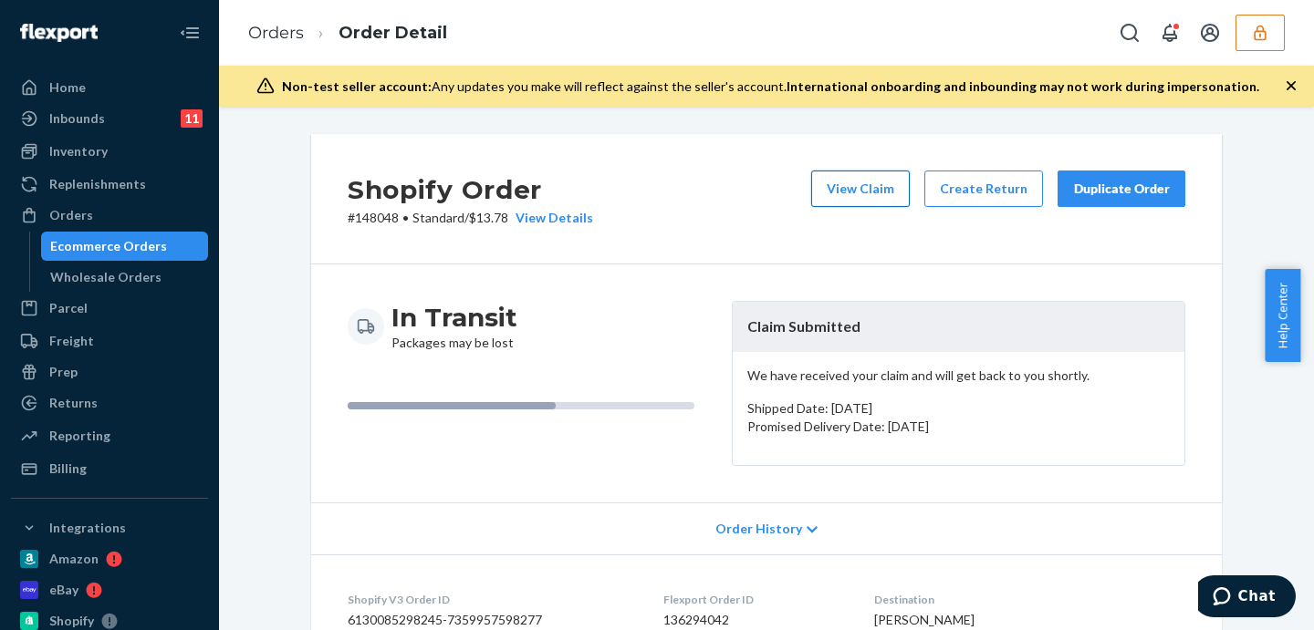
click at [867, 186] on button "View Claim" at bounding box center [860, 189] width 99 height 36
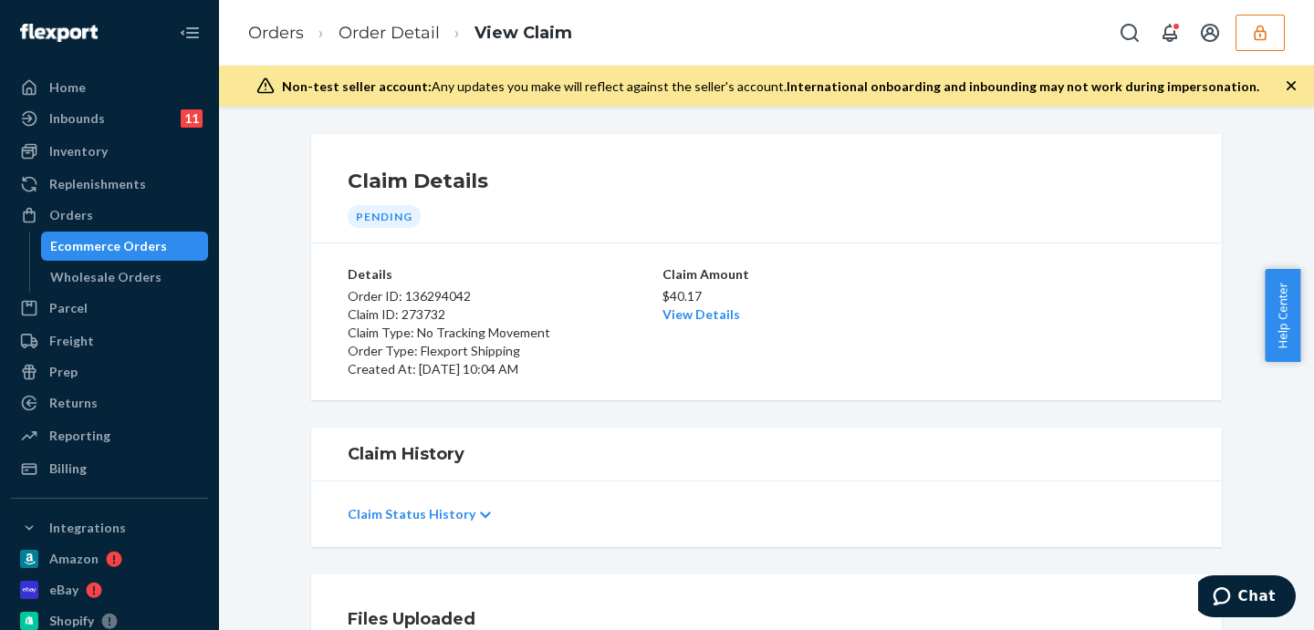
scroll to position [304, 0]
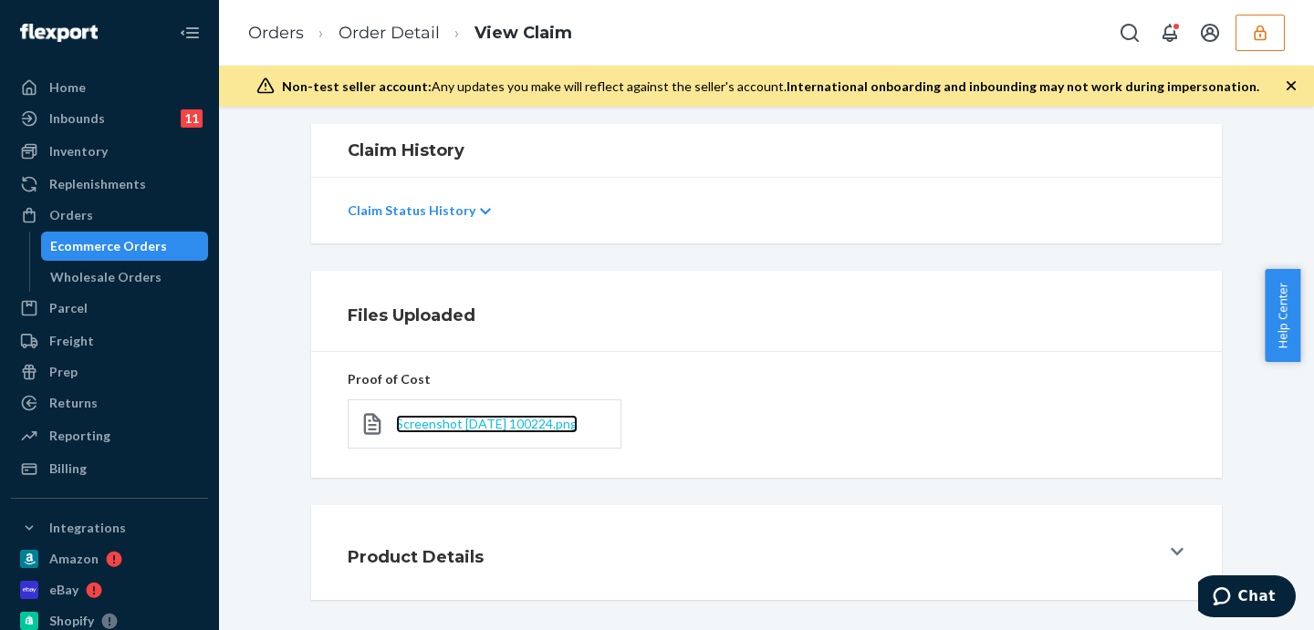
click at [551, 421] on span "Screenshot 2025-09-23 100224.png" at bounding box center [487, 424] width 182 height 16
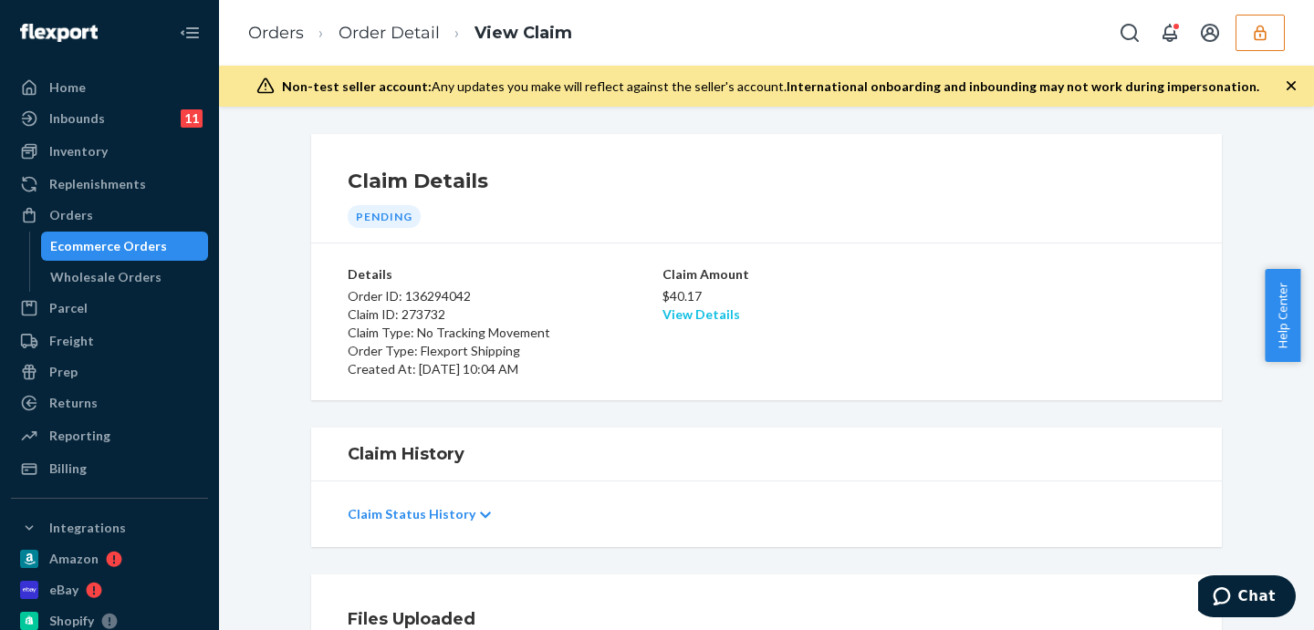
click at [699, 314] on link "View Details" at bounding box center [701, 314] width 78 height 16
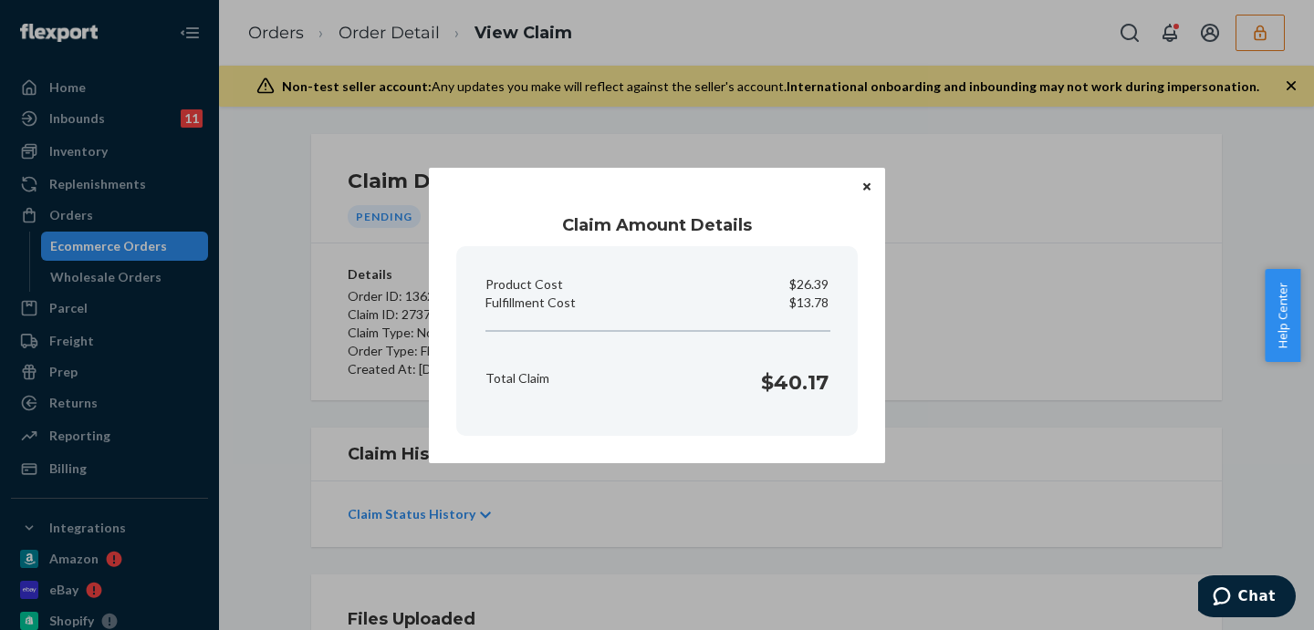
click at [691, 319] on section "Product Cost $26.39 Fulfillment Cost $13.78 Total Claim $40.17" at bounding box center [656, 341] width 401 height 190
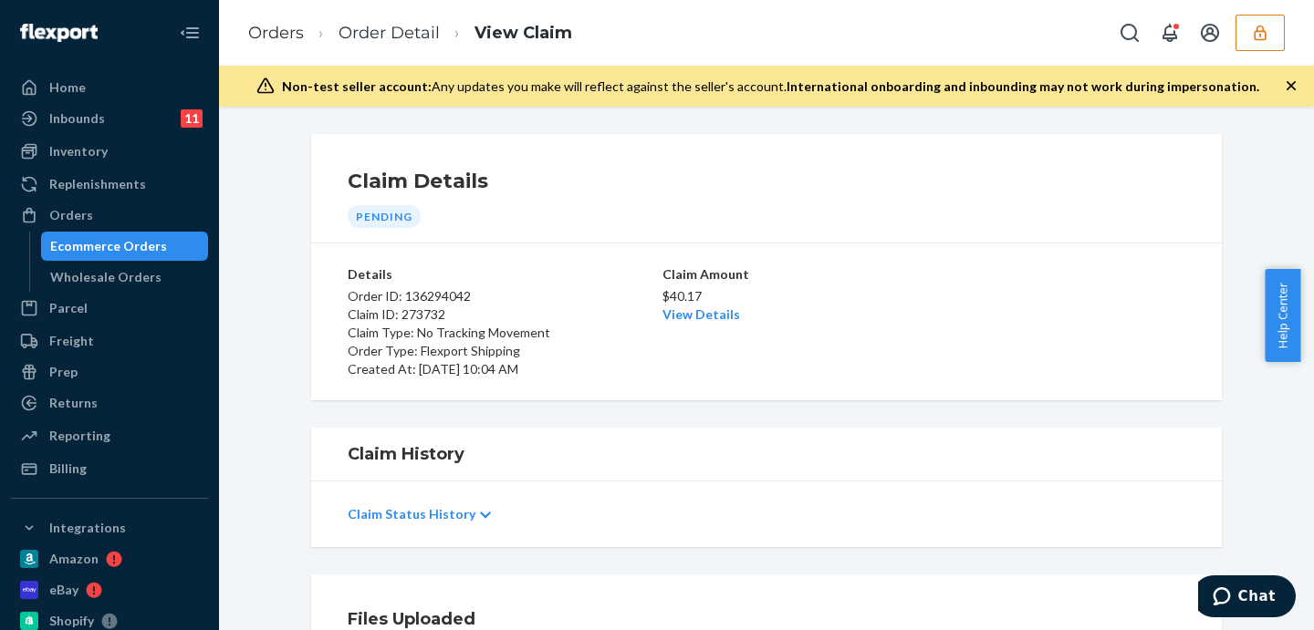
click at [1073, 320] on div "Home Inbounds 11 Shipping Plans Problems 11 Inventory Products Replenishments O…" at bounding box center [657, 315] width 1314 height 630
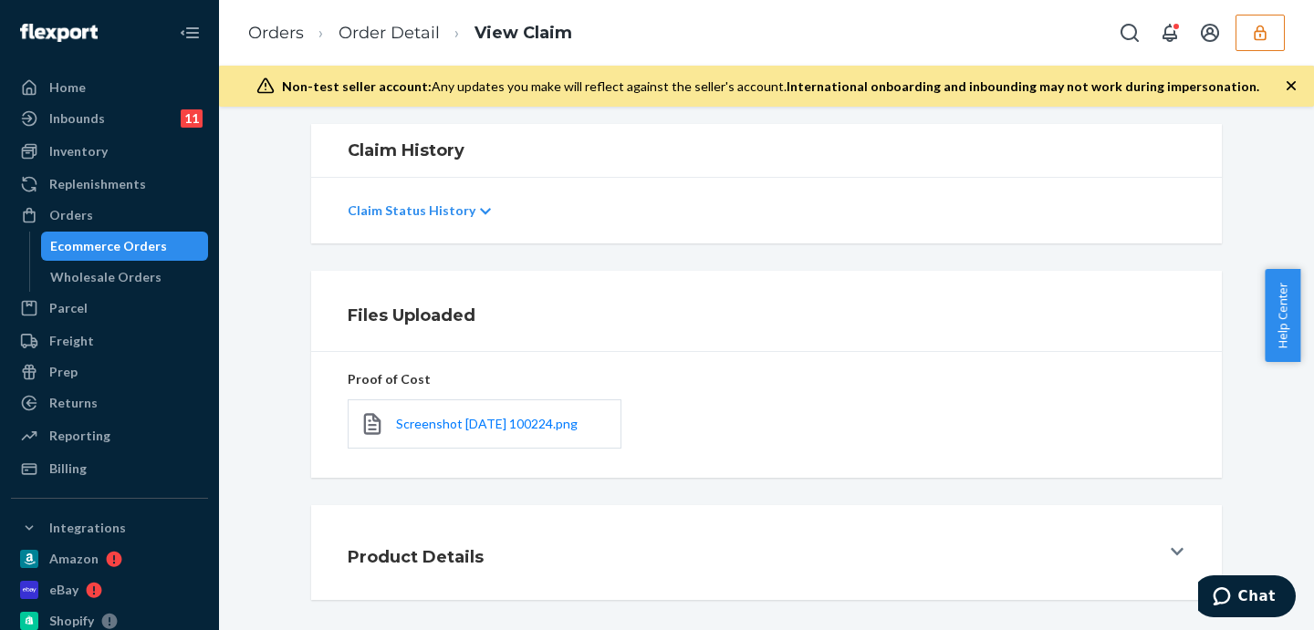
scroll to position [377, 0]
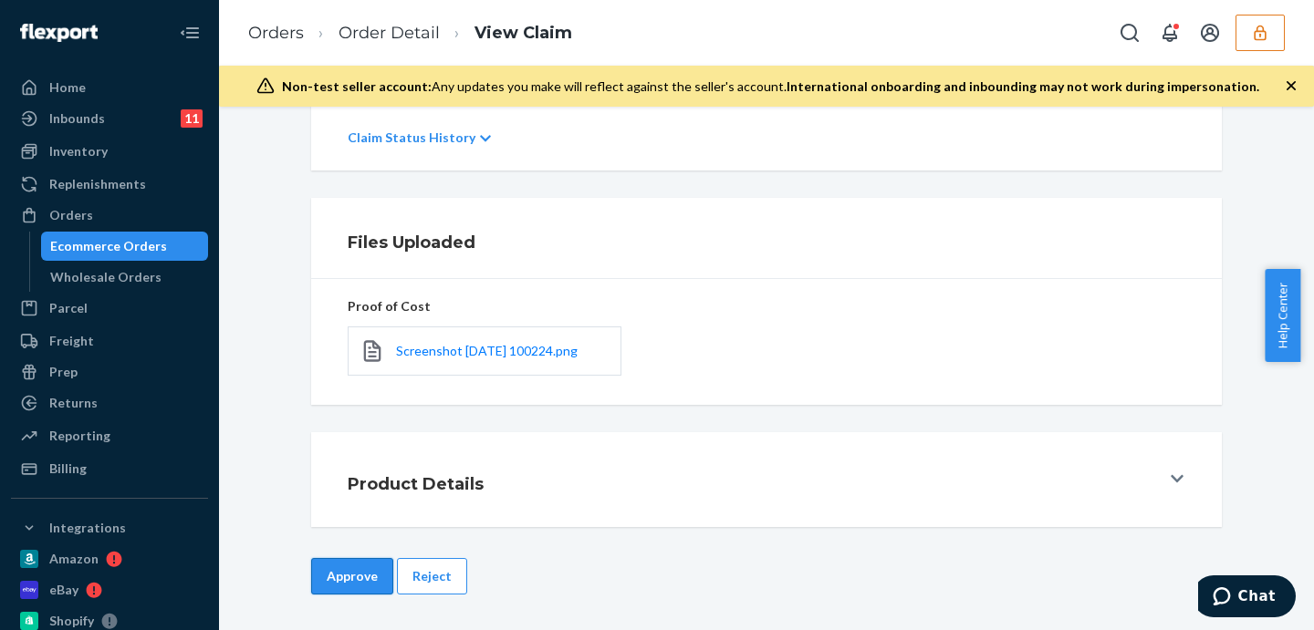
click at [341, 575] on button "Approve" at bounding box center [352, 576] width 82 height 36
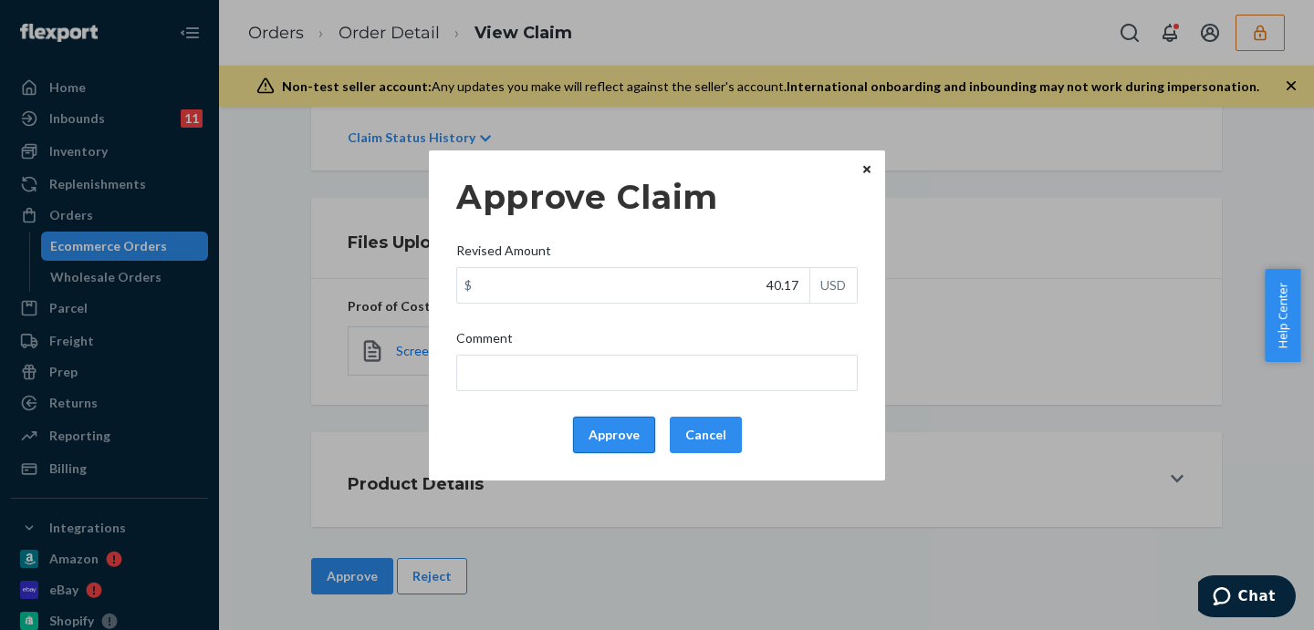
click at [604, 437] on button "Approve" at bounding box center [614, 435] width 82 height 36
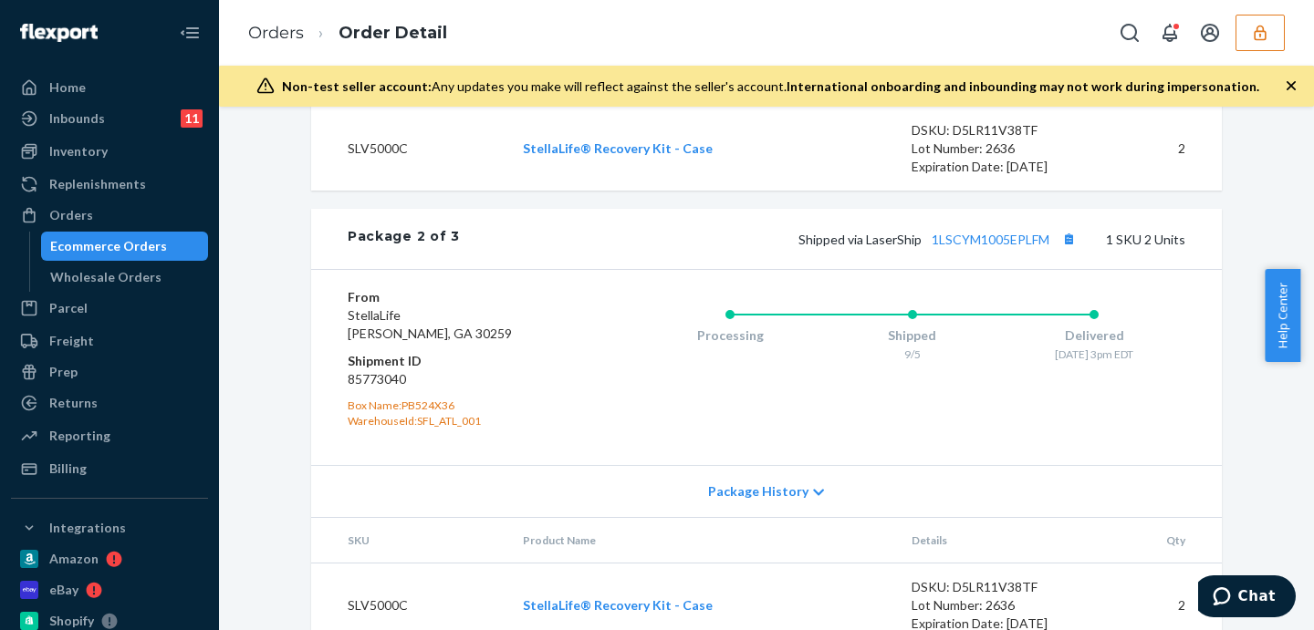
scroll to position [779, 0]
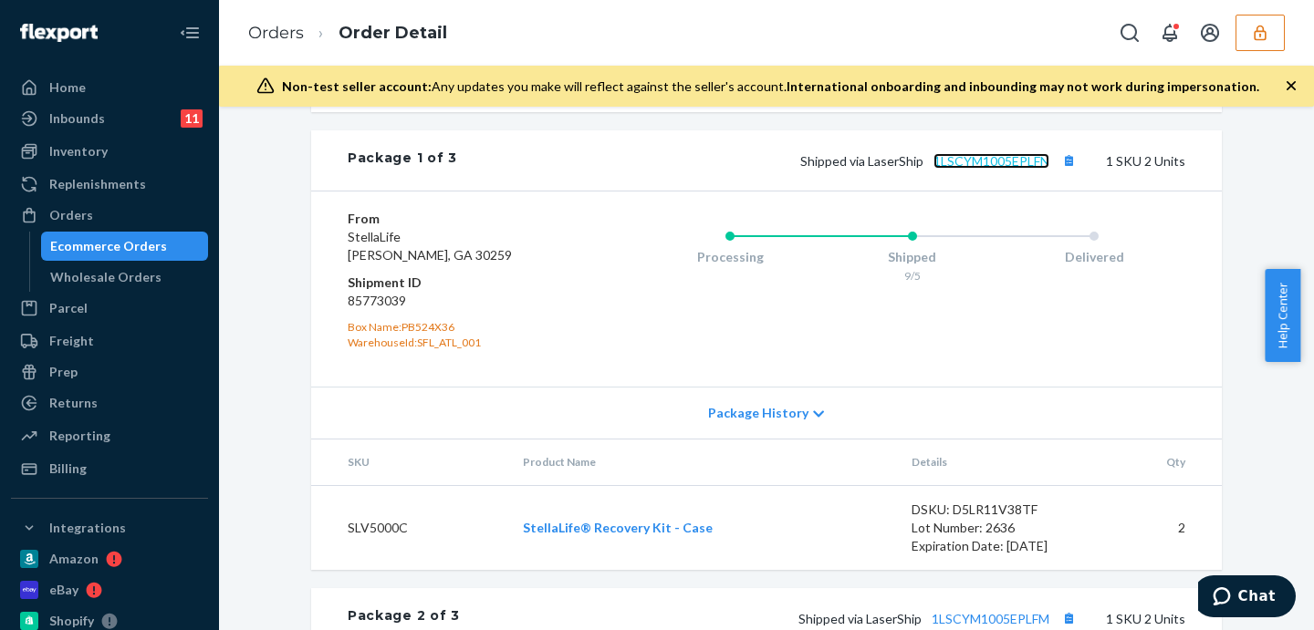
click at [983, 169] on link "1LSCYM1005EPLFN" at bounding box center [991, 161] width 116 height 16
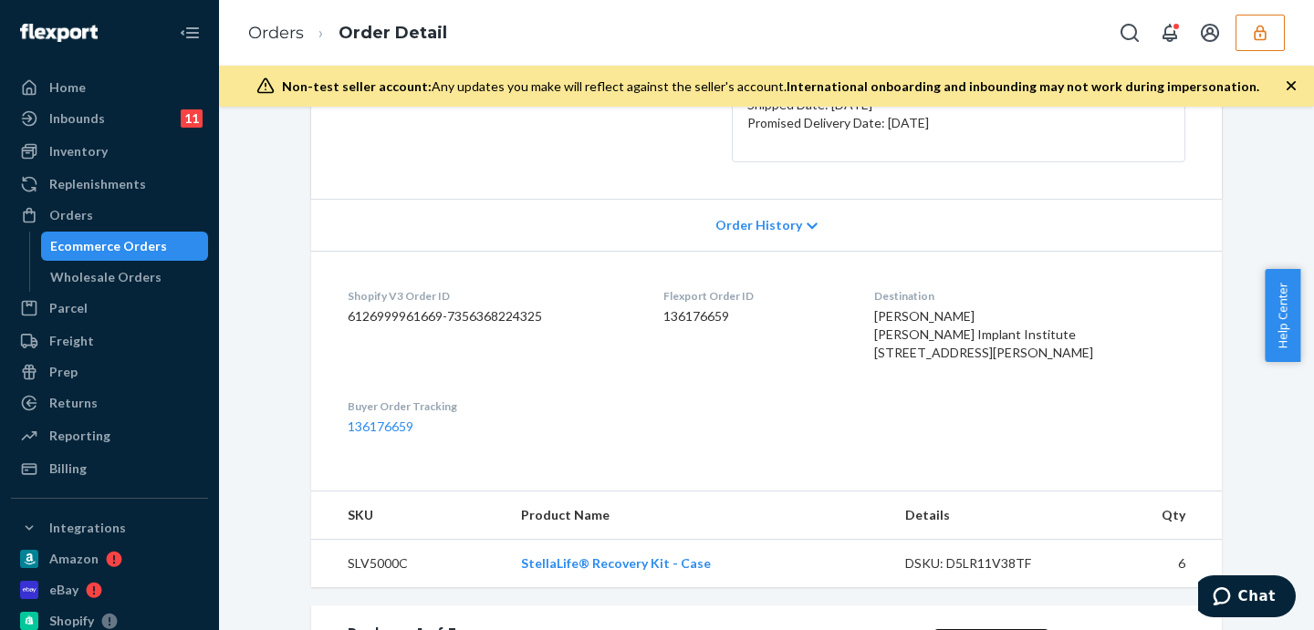
scroll to position [0, 0]
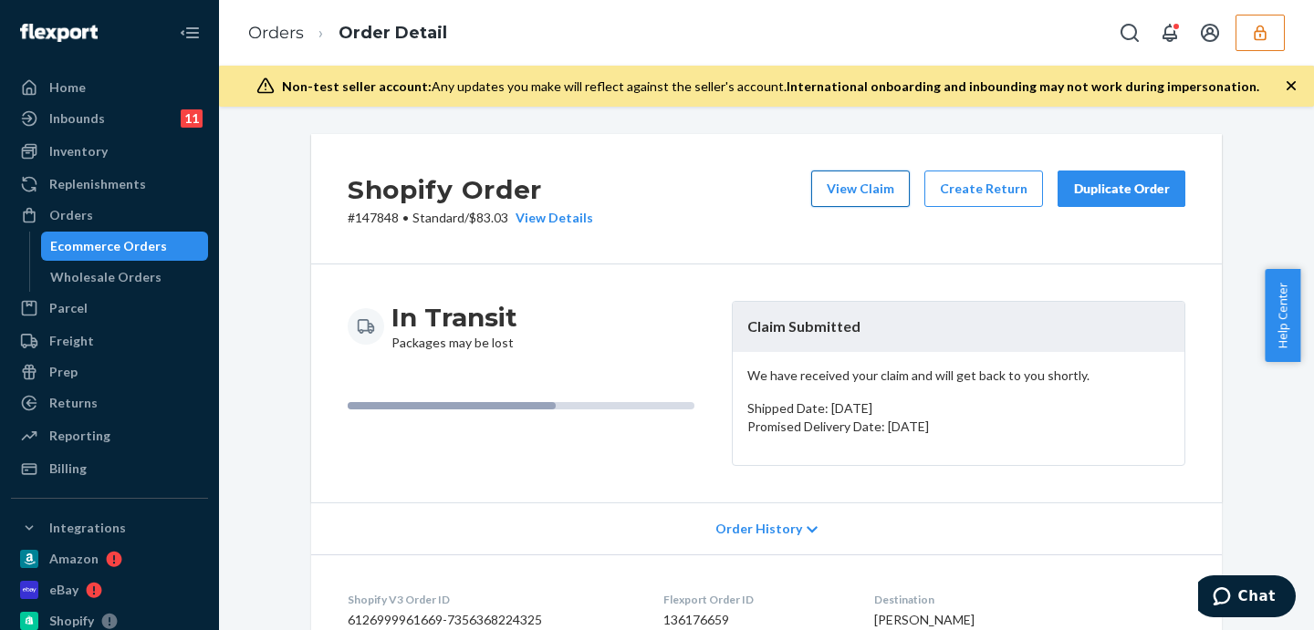
click at [889, 188] on button "View Claim" at bounding box center [860, 189] width 99 height 36
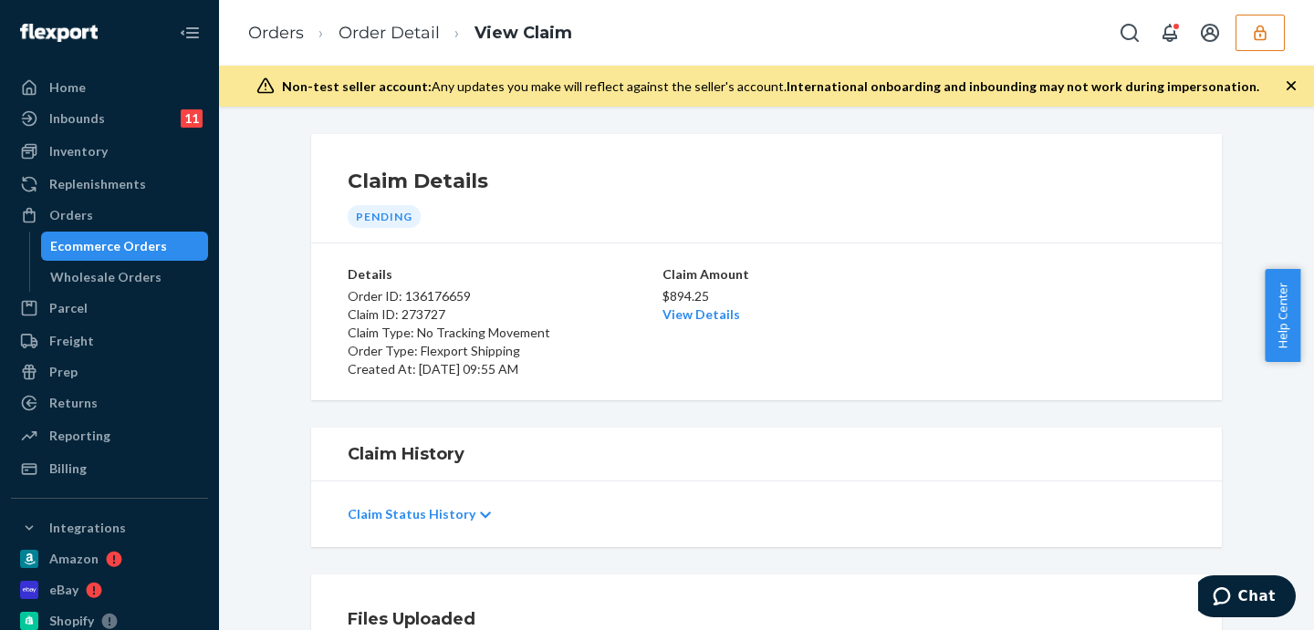
scroll to position [377, 0]
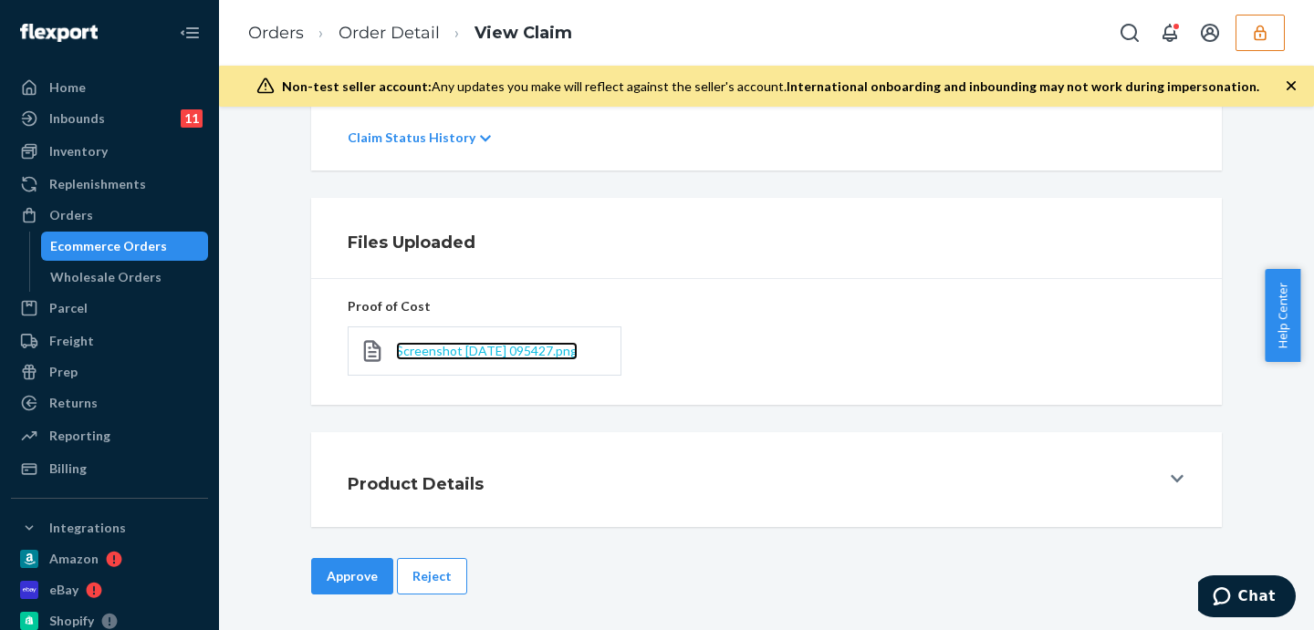
click at [460, 347] on span "Screenshot [DATE] 095427.png" at bounding box center [487, 351] width 182 height 16
click at [774, 454] on div "Product Details" at bounding box center [754, 479] width 812 height 51
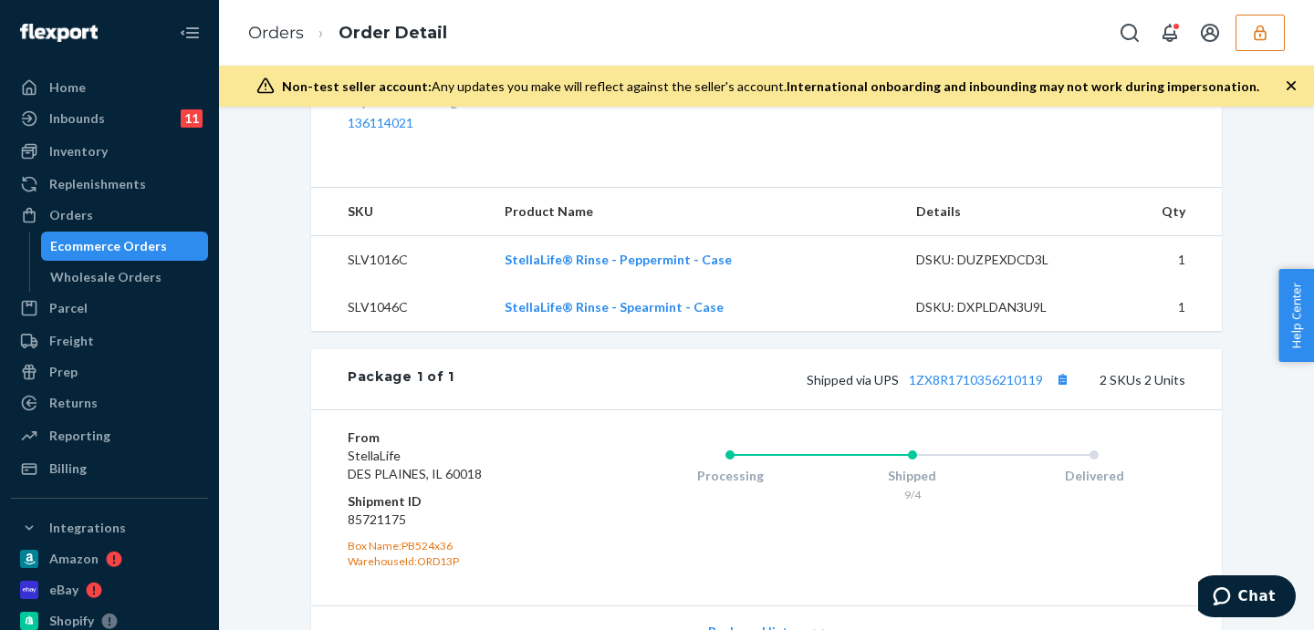
scroll to position [760, 0]
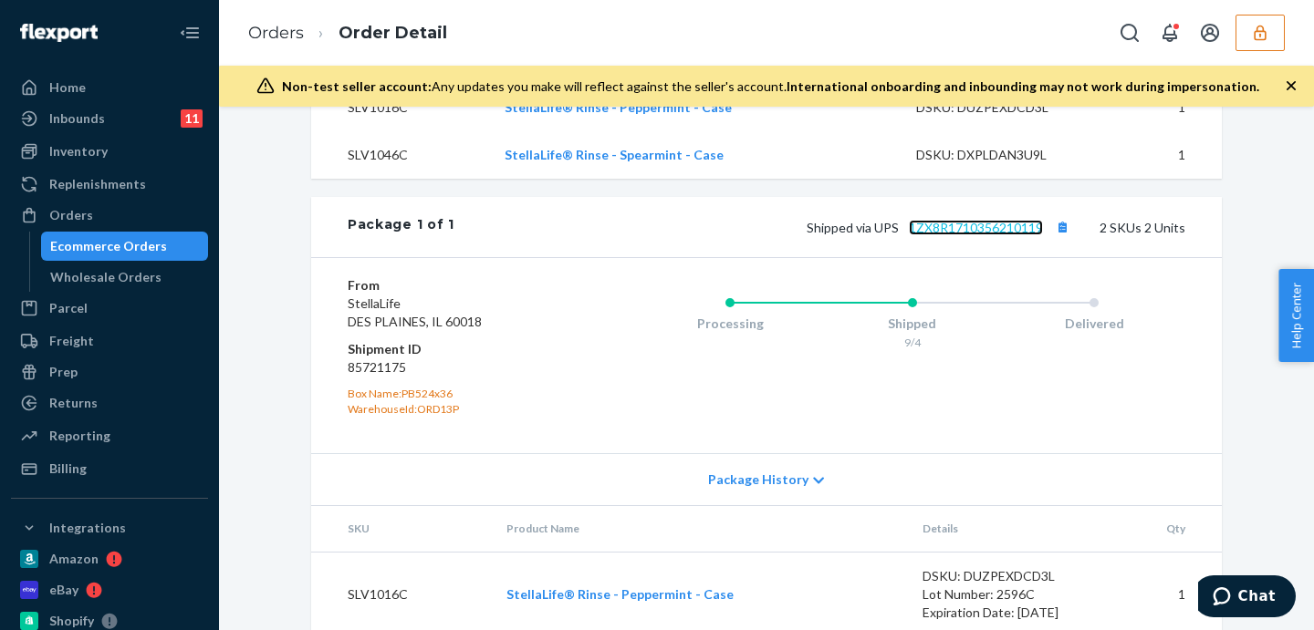
click at [951, 235] on link "1ZX8R1710356210119" at bounding box center [976, 228] width 134 height 16
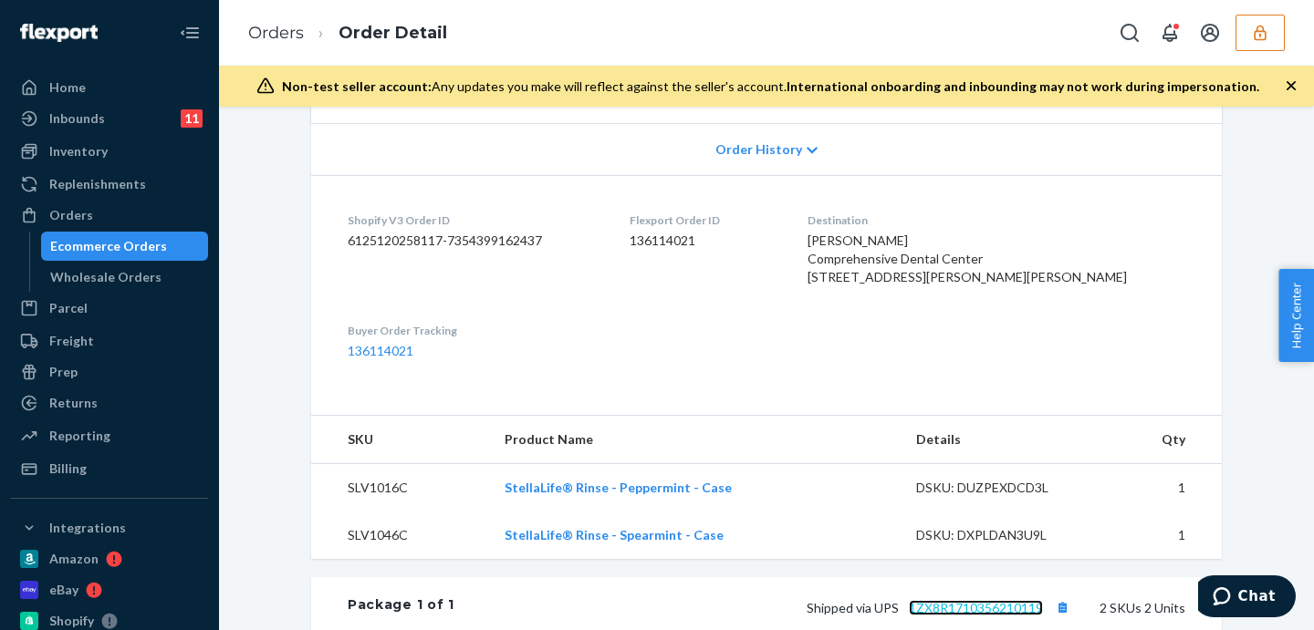
scroll to position [0, 0]
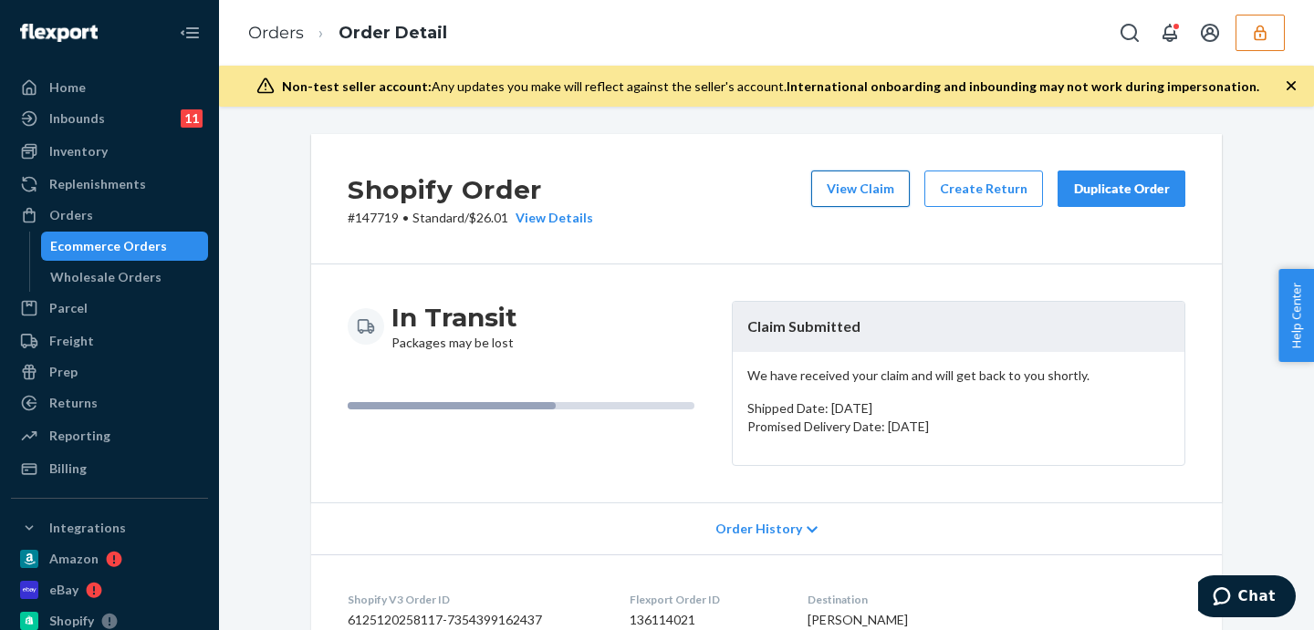
click at [888, 190] on button "View Claim" at bounding box center [860, 189] width 99 height 36
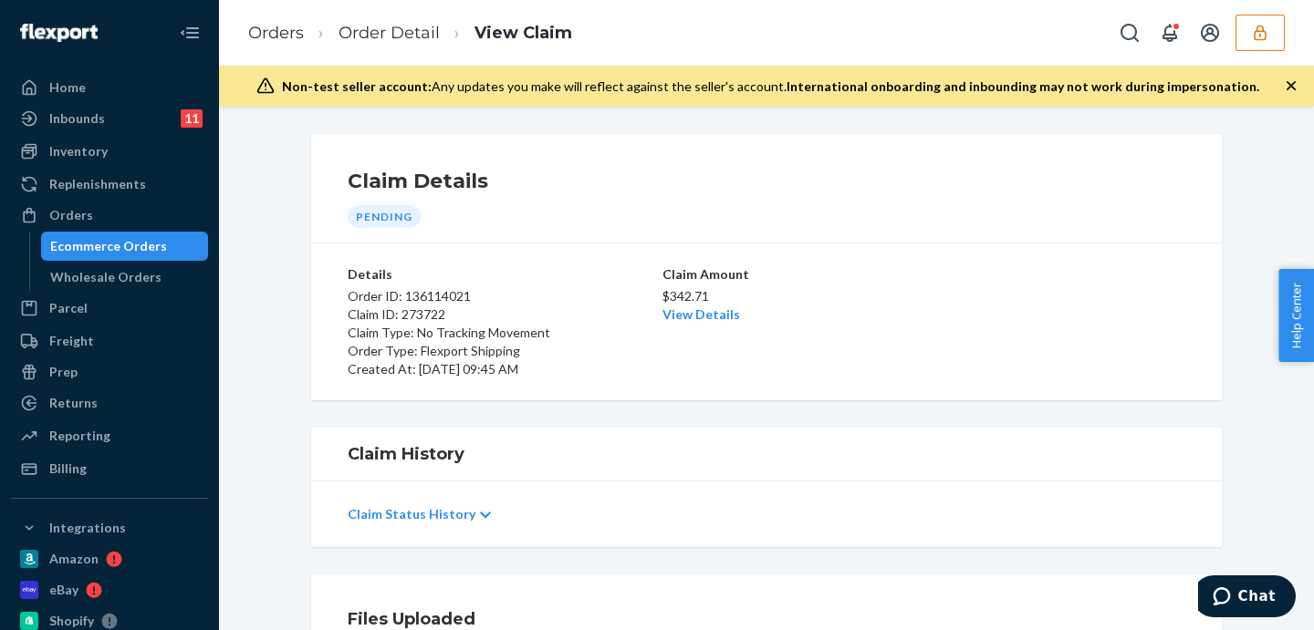
click at [830, 533] on div "Claim Status History" at bounding box center [766, 514] width 837 height 51
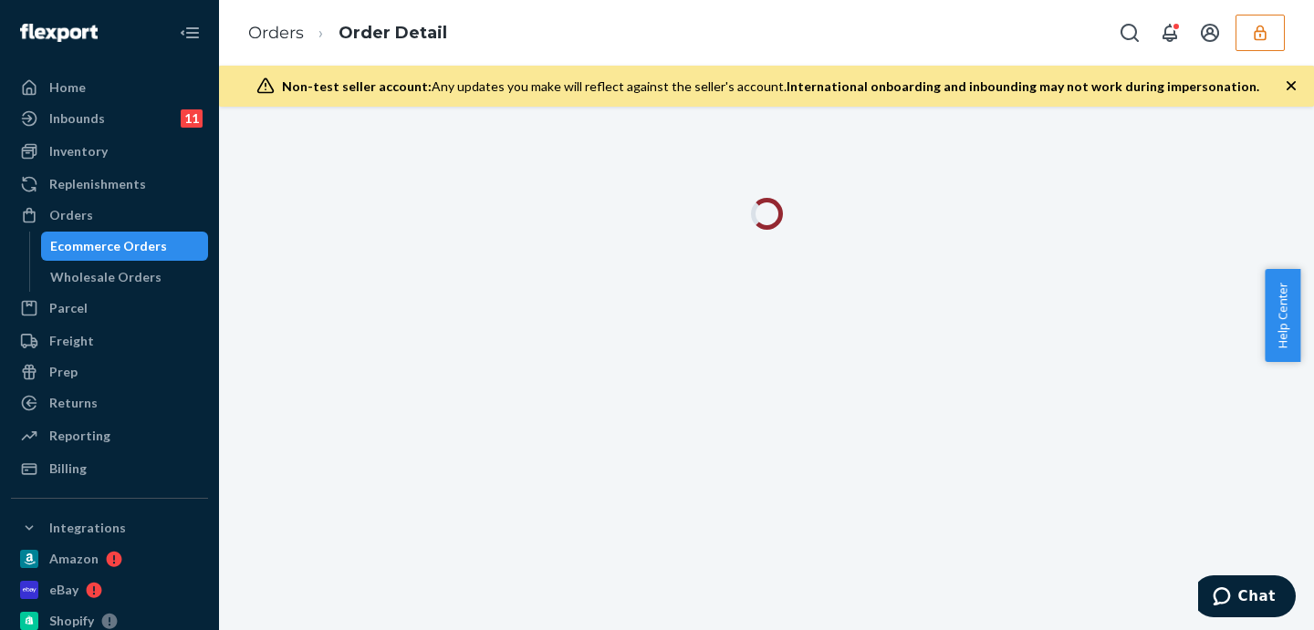
click at [278, 180] on div at bounding box center [766, 369] width 1095 height 524
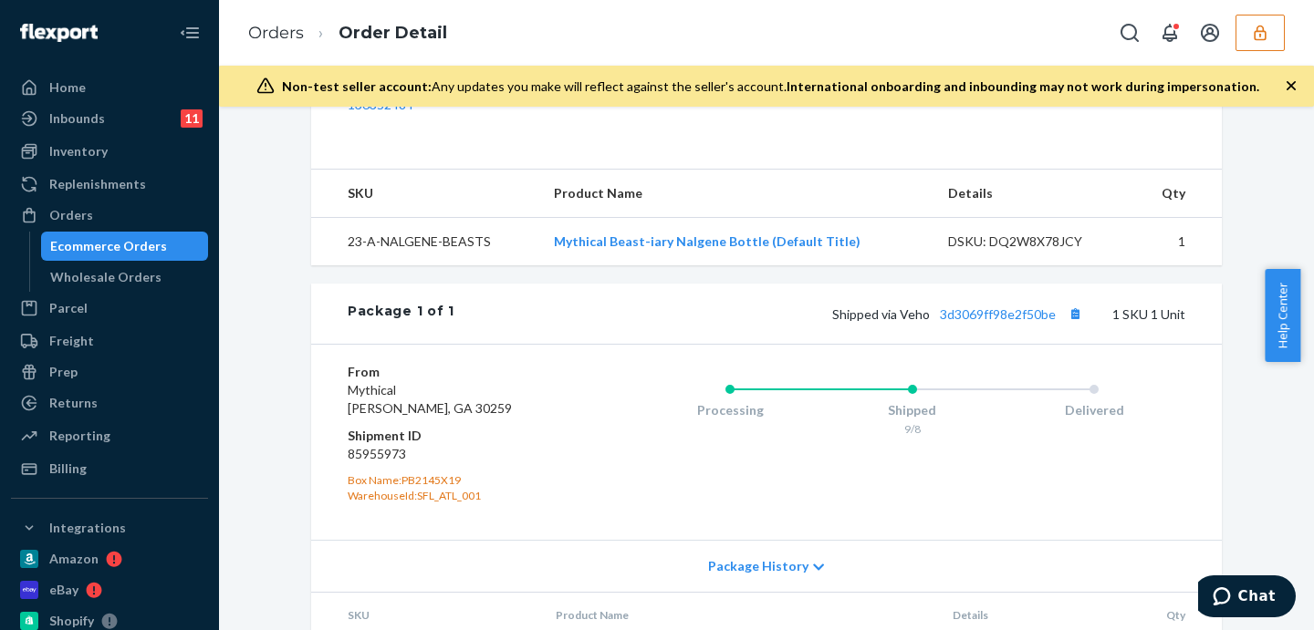
scroll to position [722, 0]
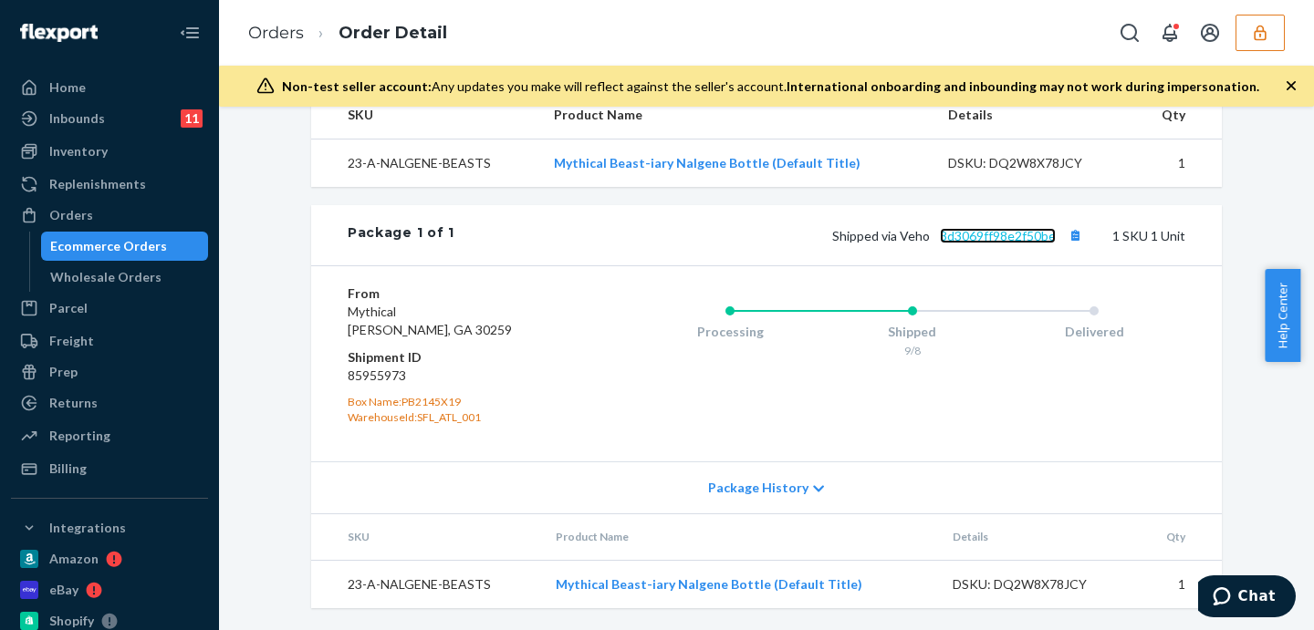
click at [992, 238] on link "3d3069ff98e2f50be" at bounding box center [998, 236] width 116 height 16
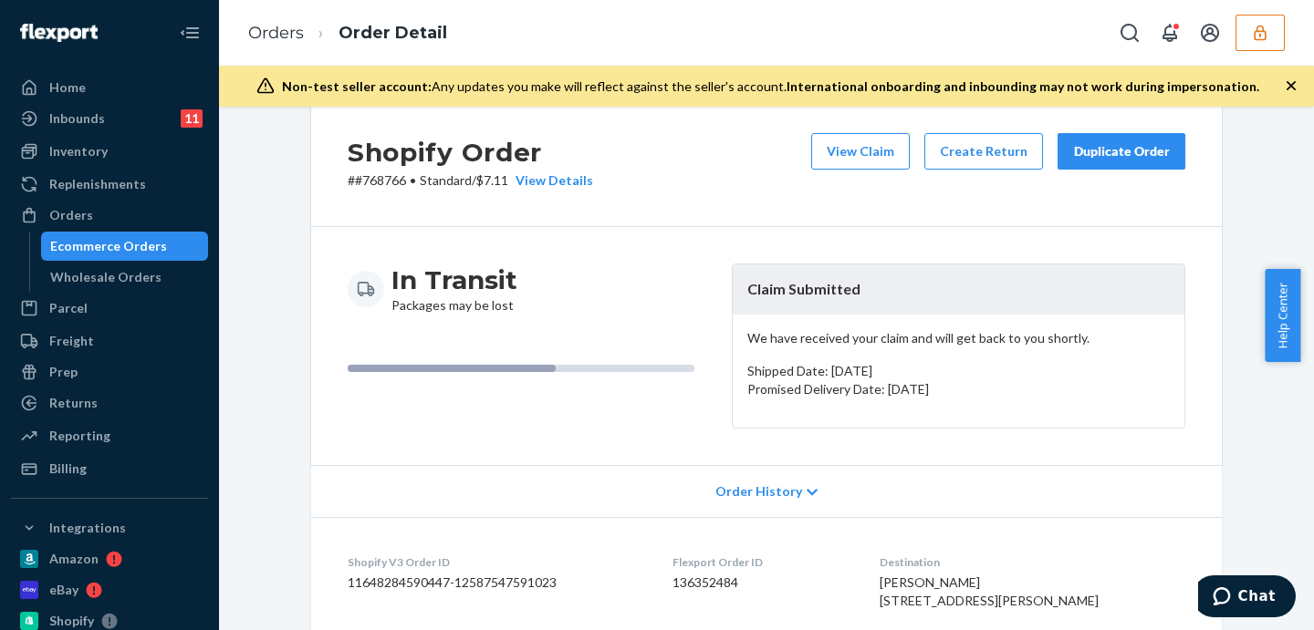
scroll to position [0, 0]
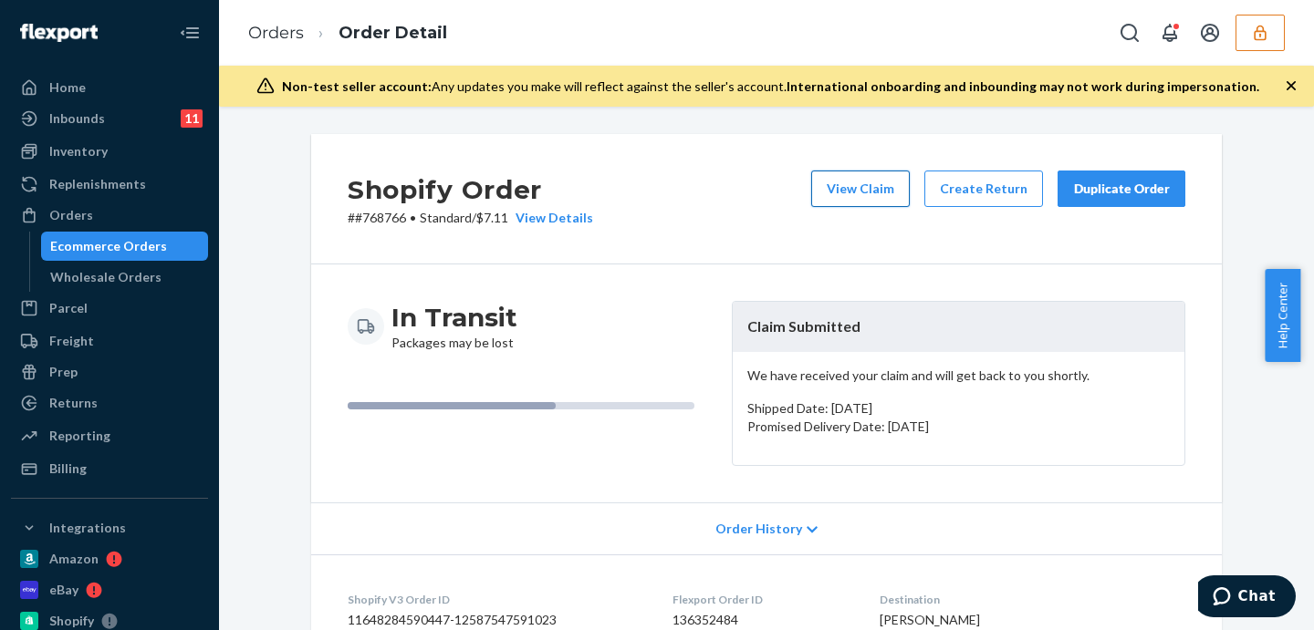
click at [870, 179] on button "View Claim" at bounding box center [860, 189] width 99 height 36
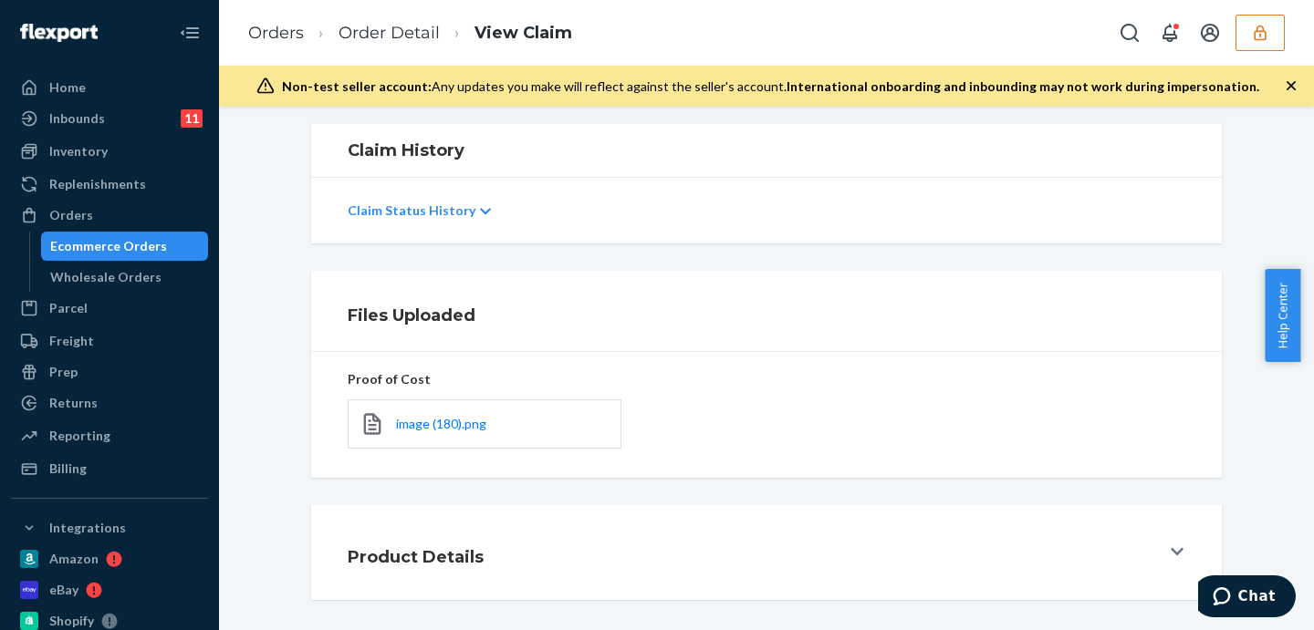
scroll to position [377, 0]
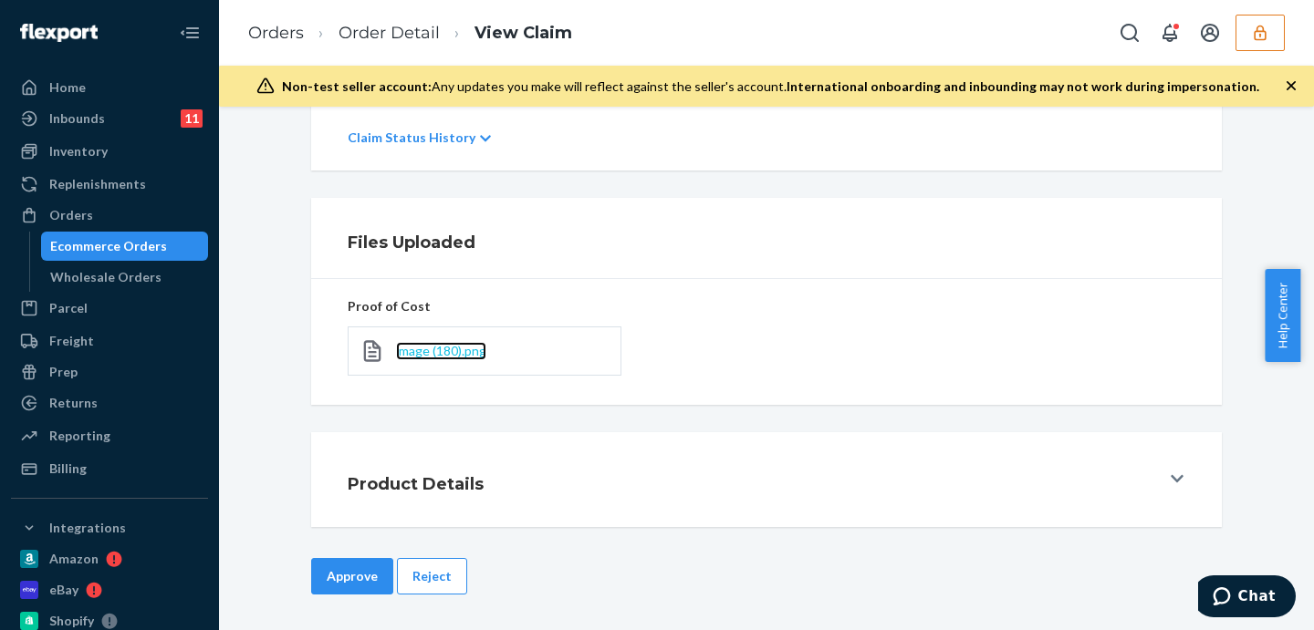
click at [419, 352] on span "image (180).png" at bounding box center [441, 351] width 90 height 16
click at [736, 222] on div "Files Uploaded" at bounding box center [766, 238] width 910 height 81
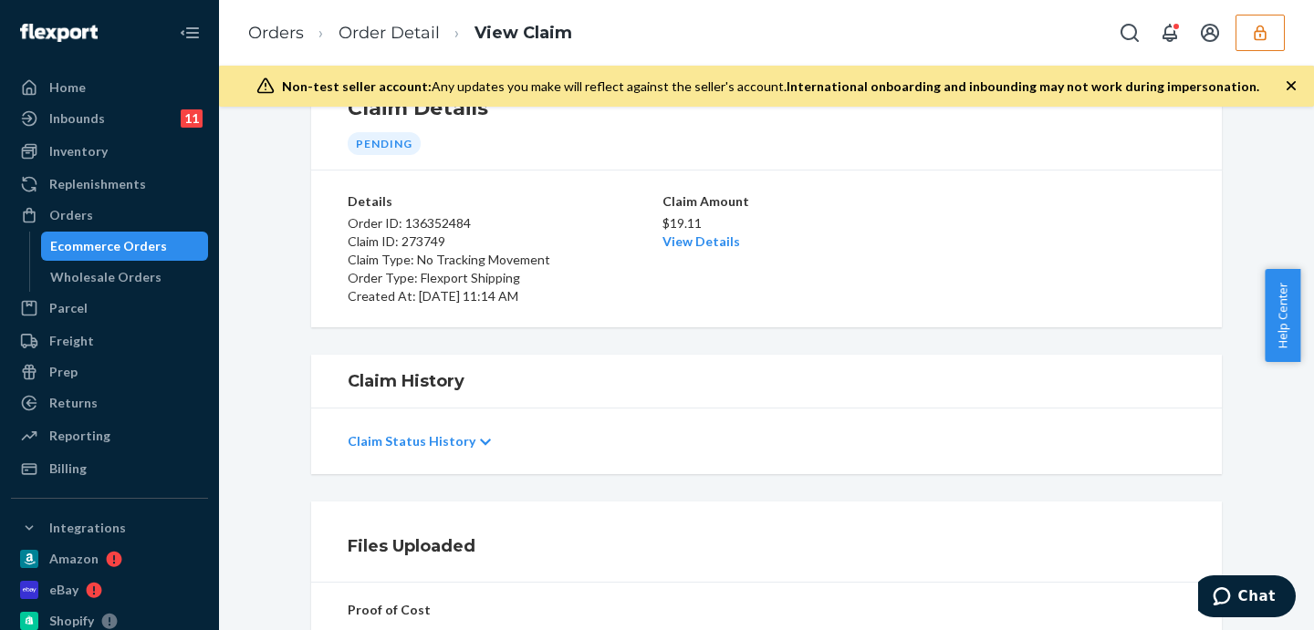
scroll to position [0, 0]
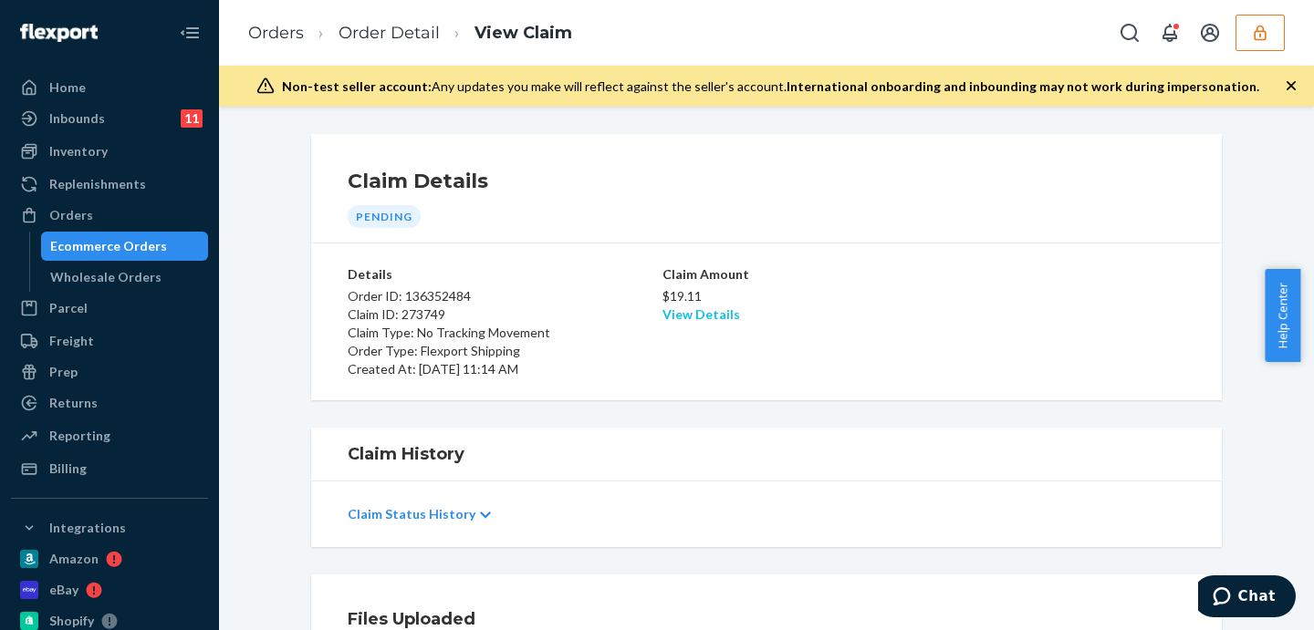
click at [663, 313] on link "View Details" at bounding box center [701, 314] width 78 height 16
click at [977, 341] on div "Home Inbounds 11 Shipping Plans Problems 11 Inventory Products Replenishments O…" at bounding box center [657, 315] width 1314 height 630
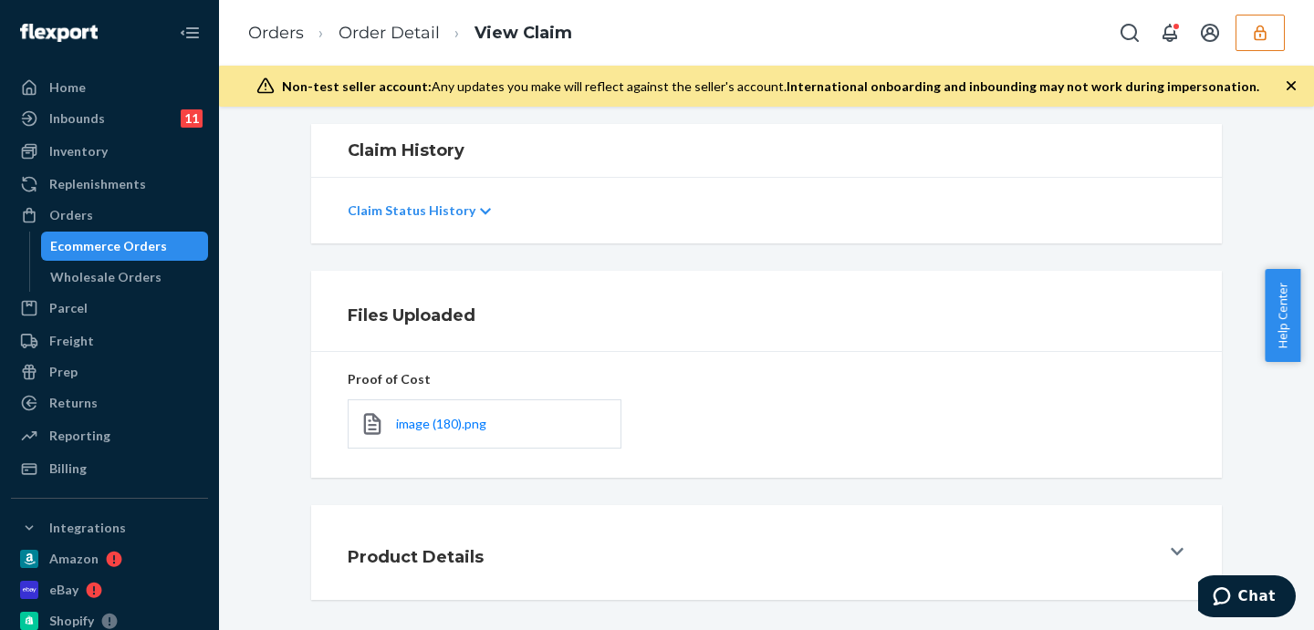
scroll to position [377, 0]
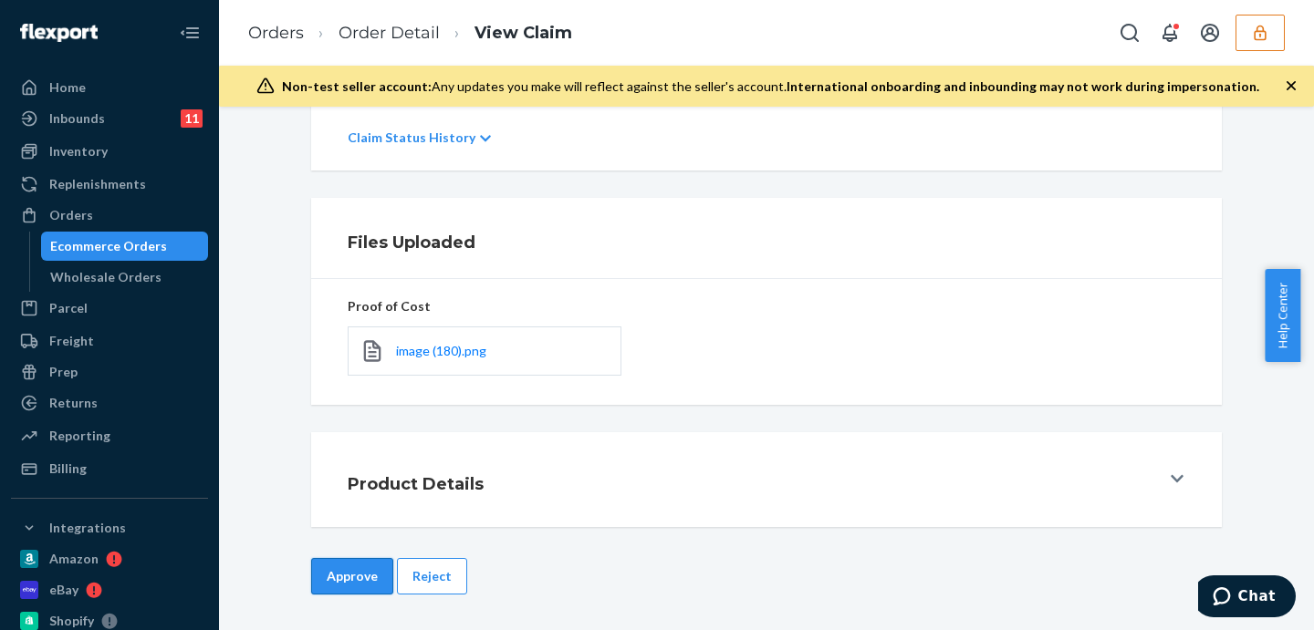
click at [330, 573] on button "Approve" at bounding box center [352, 576] width 82 height 36
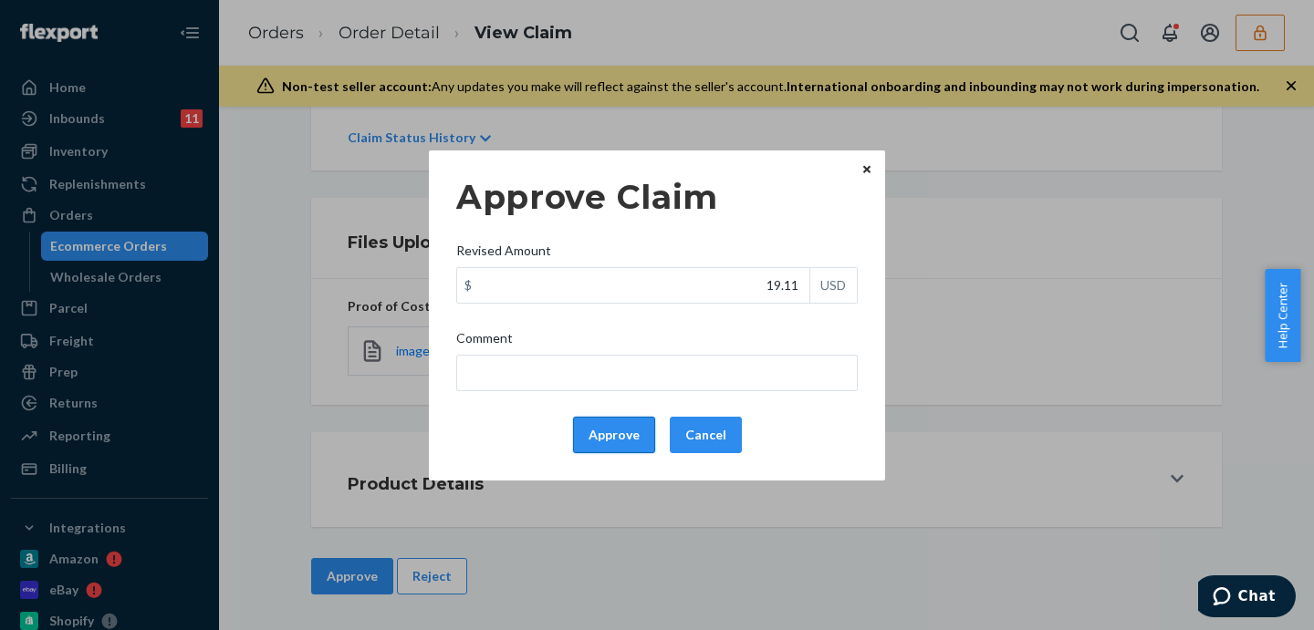
click at [628, 433] on button "Approve" at bounding box center [614, 435] width 82 height 36
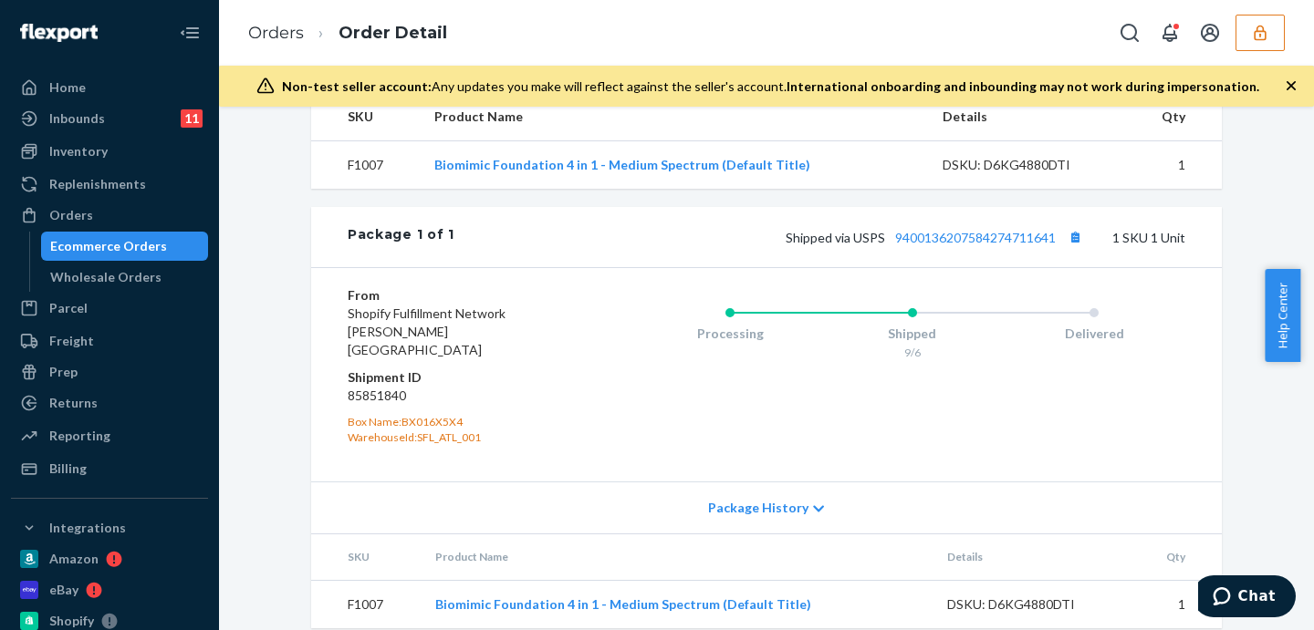
scroll to position [722, 0]
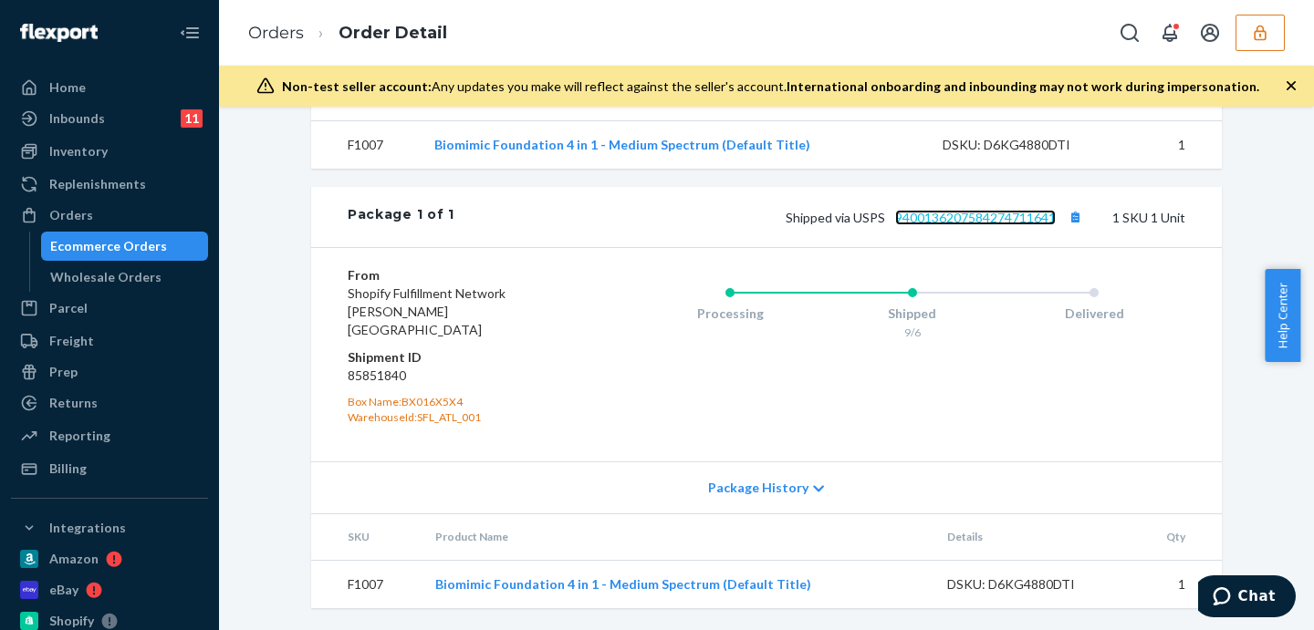
click at [980, 225] on link "9400136207584274711641" at bounding box center [975, 218] width 161 height 16
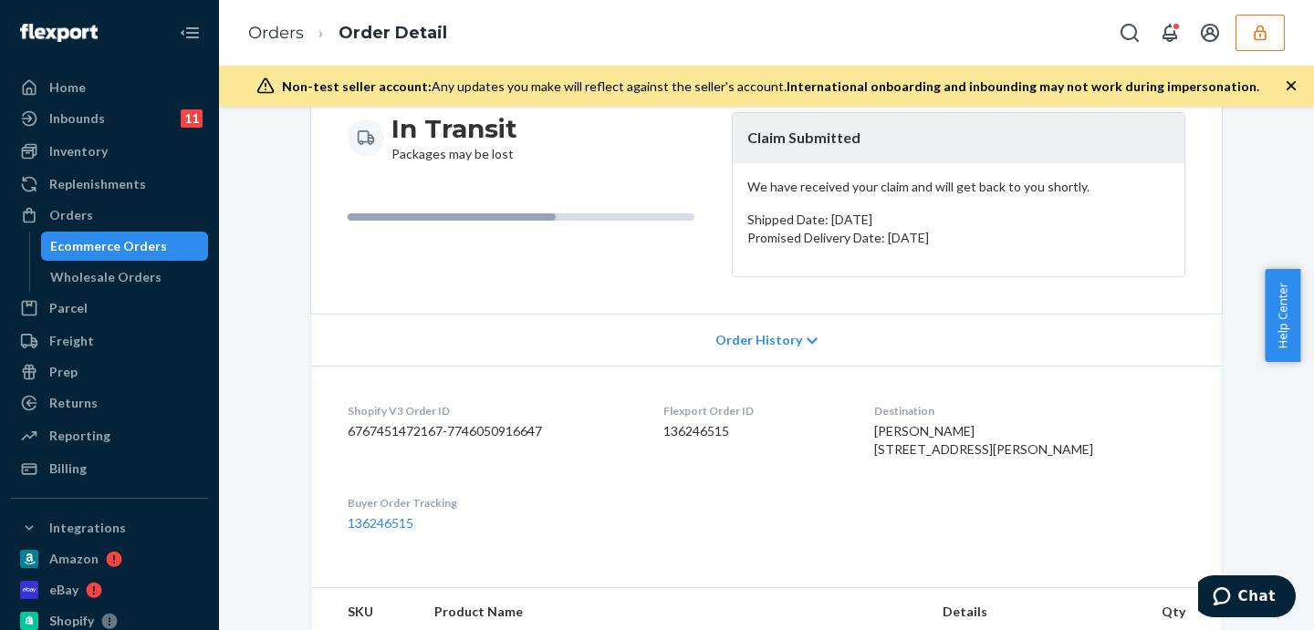
scroll to position [0, 0]
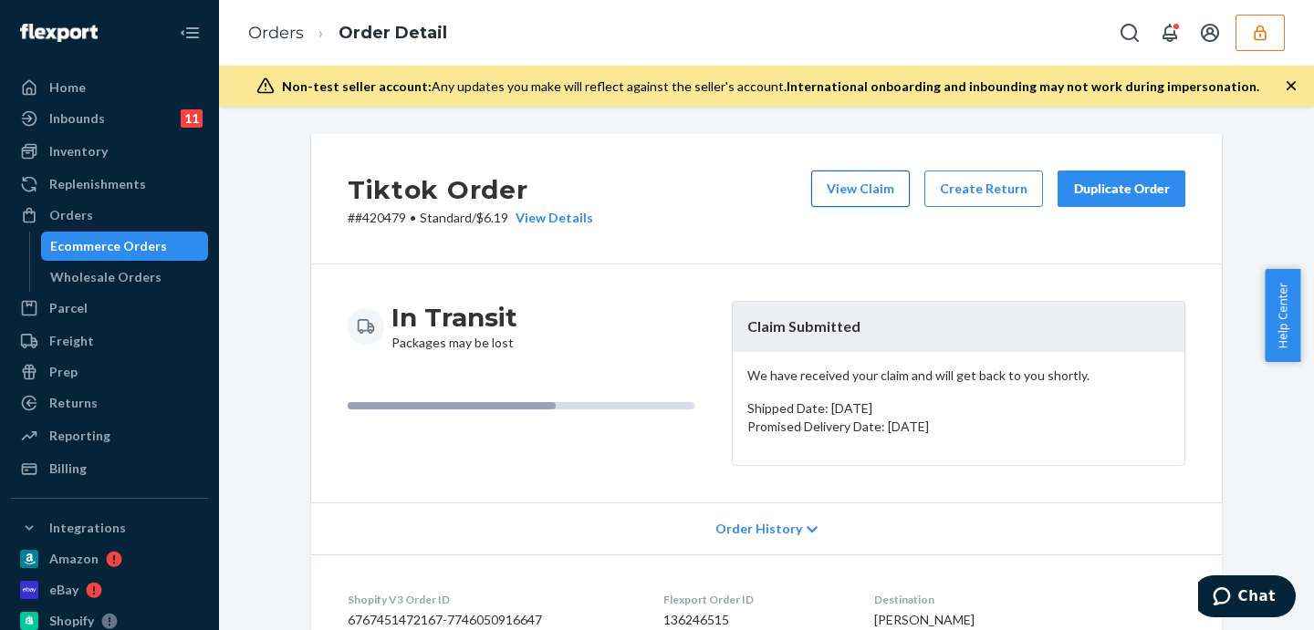
click at [874, 182] on button "View Claim" at bounding box center [860, 189] width 99 height 36
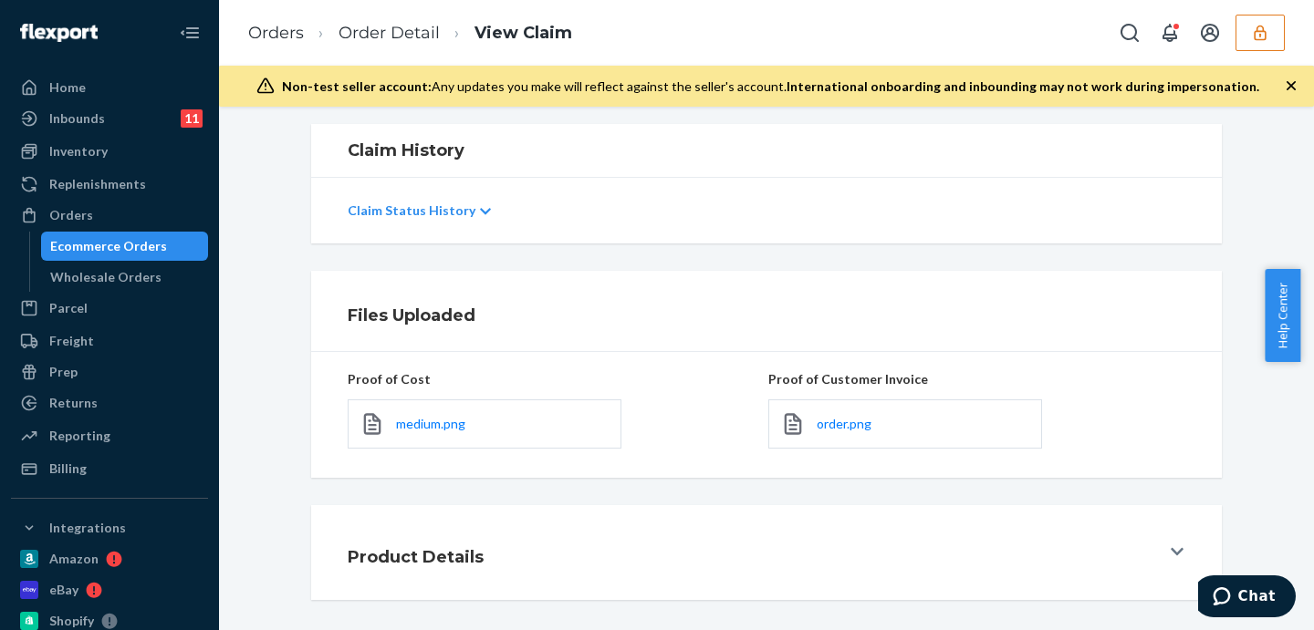
scroll to position [377, 0]
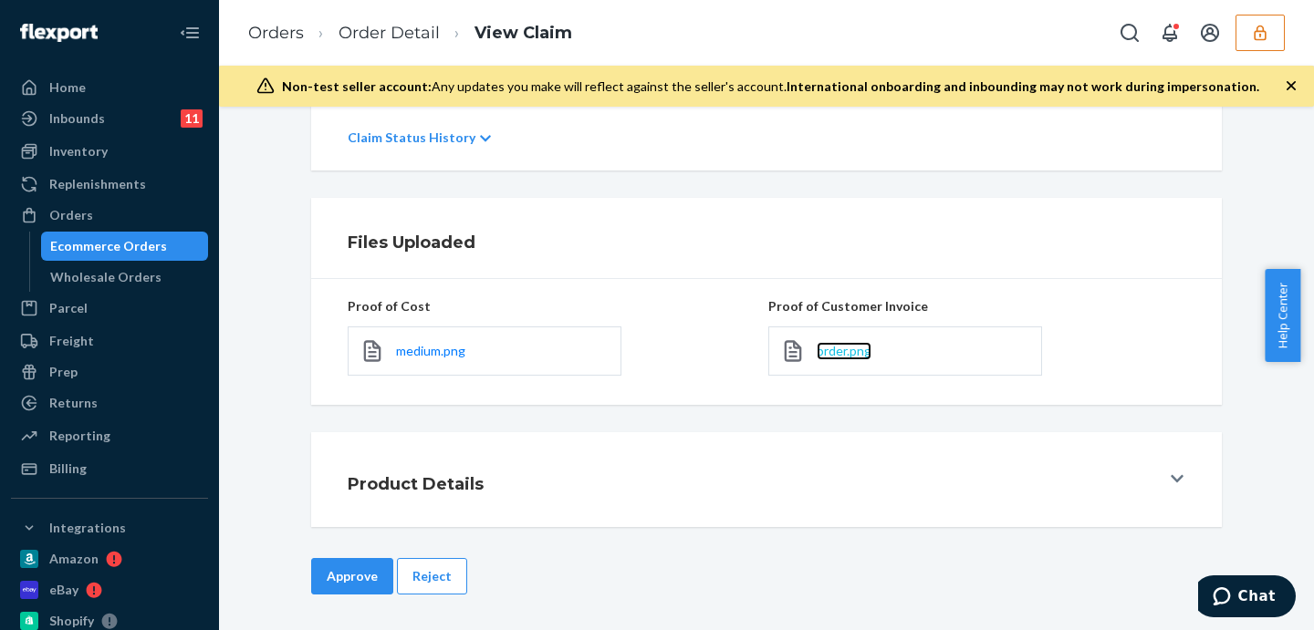
click at [832, 348] on span "order.png" at bounding box center [843, 351] width 55 height 16
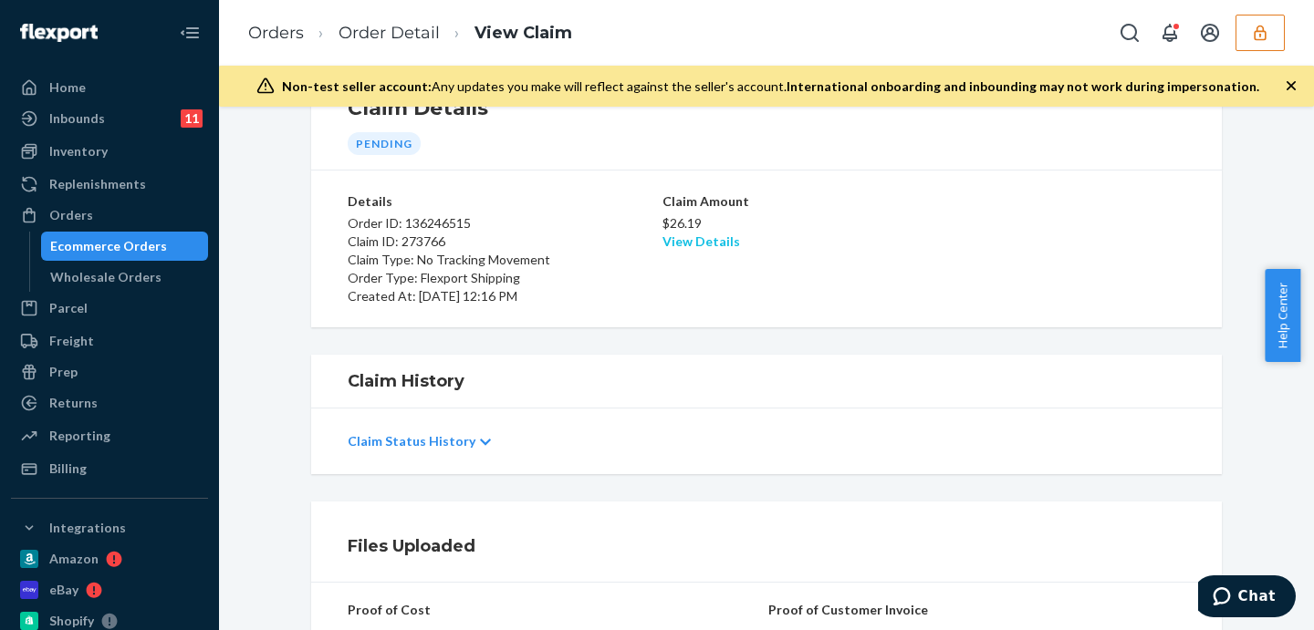
click at [699, 242] on link "View Details" at bounding box center [701, 242] width 78 height 16
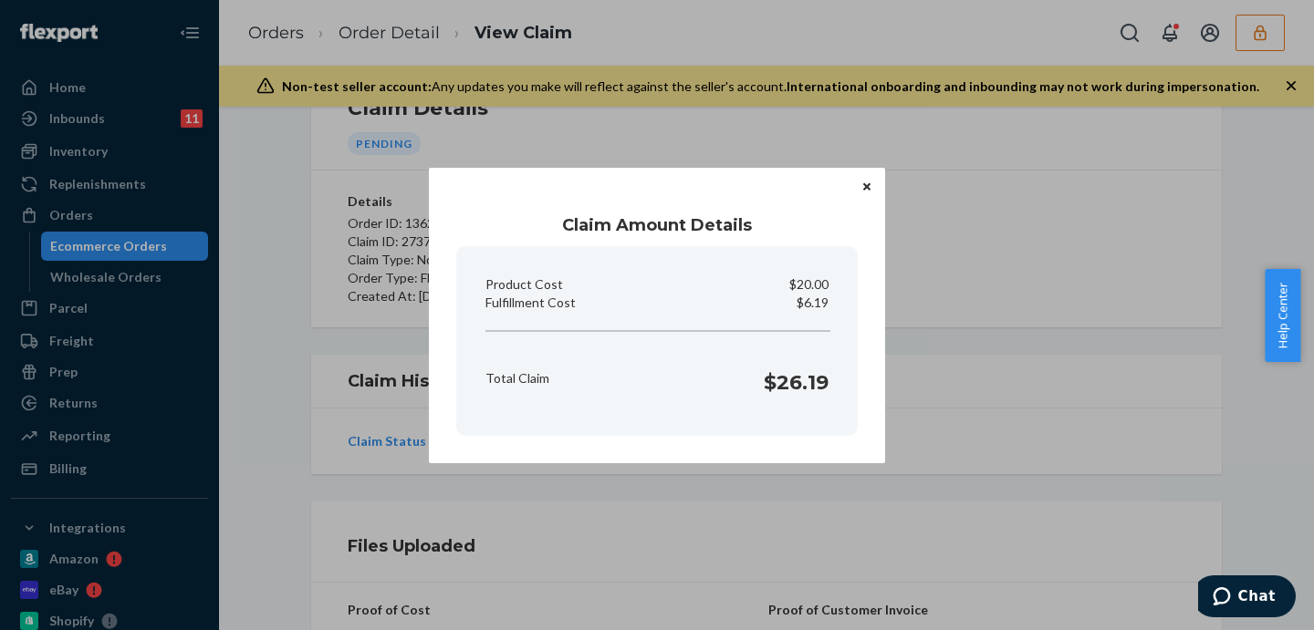
click at [960, 301] on div "Claim Amount Details Product Cost $20.00 Fulfillment Cost $6.19 Total Claim $26…" at bounding box center [657, 315] width 1314 height 630
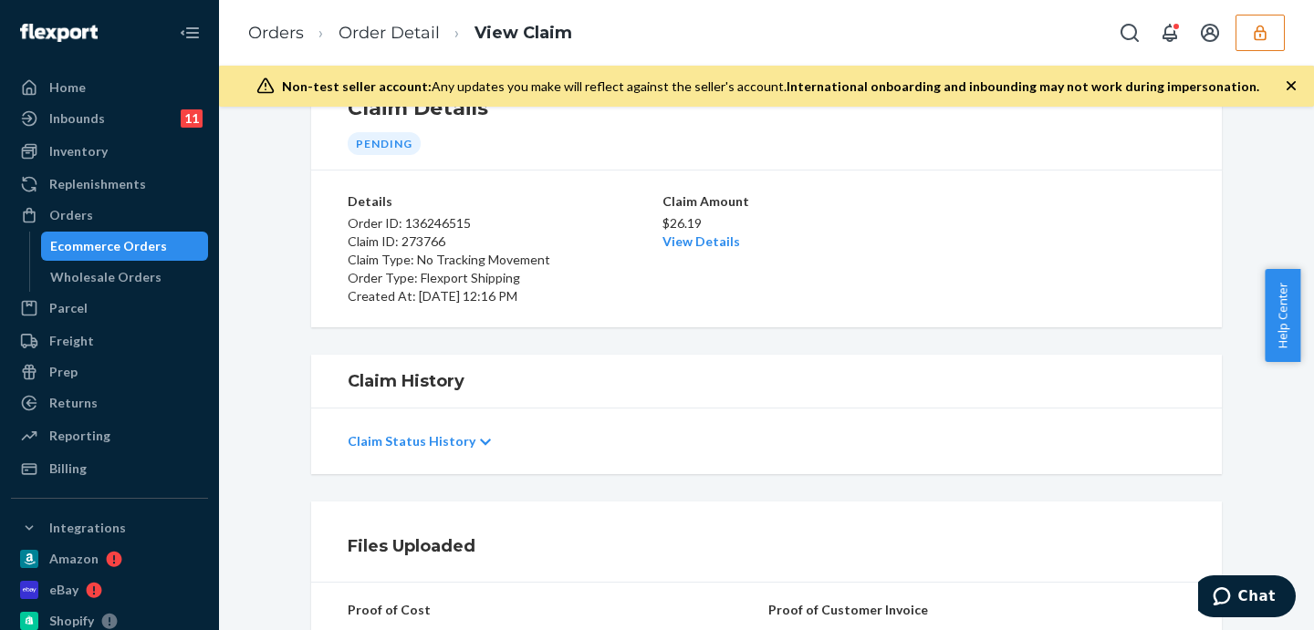
scroll to position [377, 0]
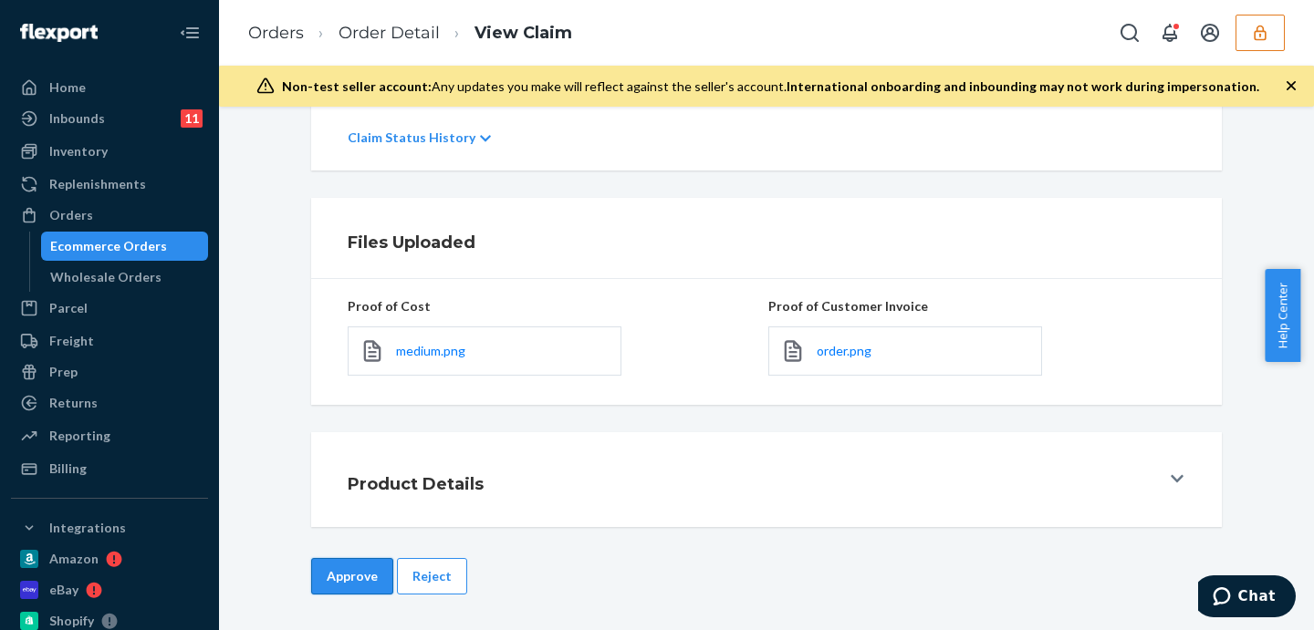
click at [343, 576] on button "Approve" at bounding box center [352, 576] width 82 height 36
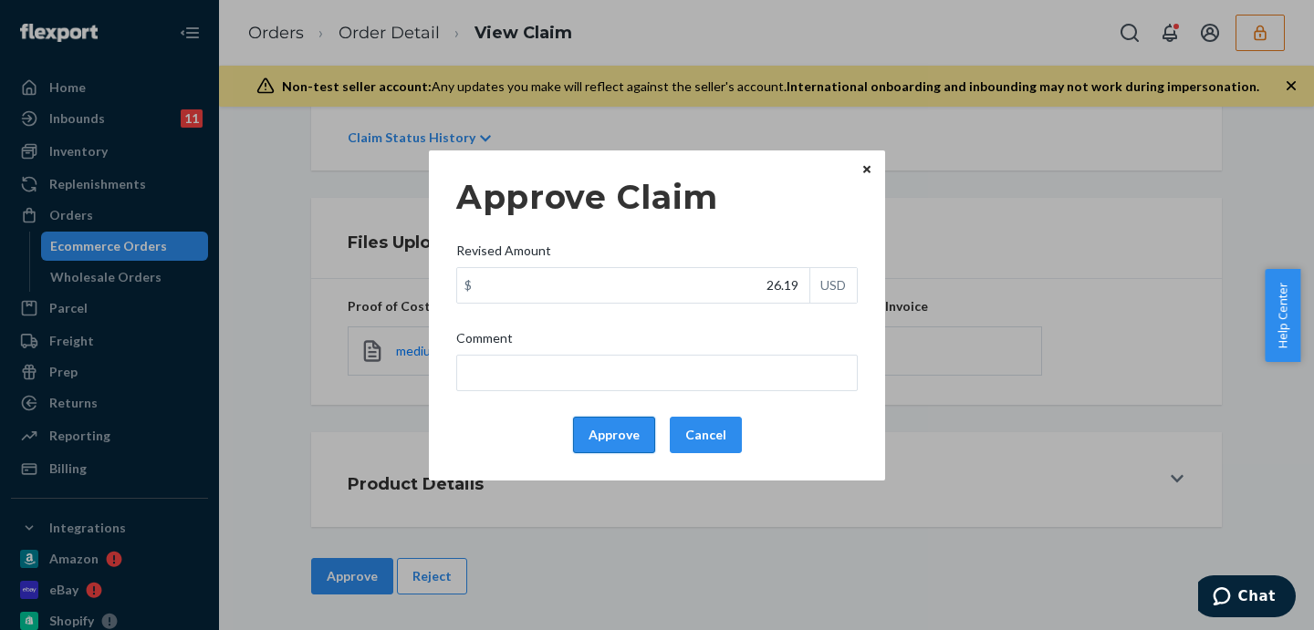
click at [592, 438] on button "Approve" at bounding box center [614, 435] width 82 height 36
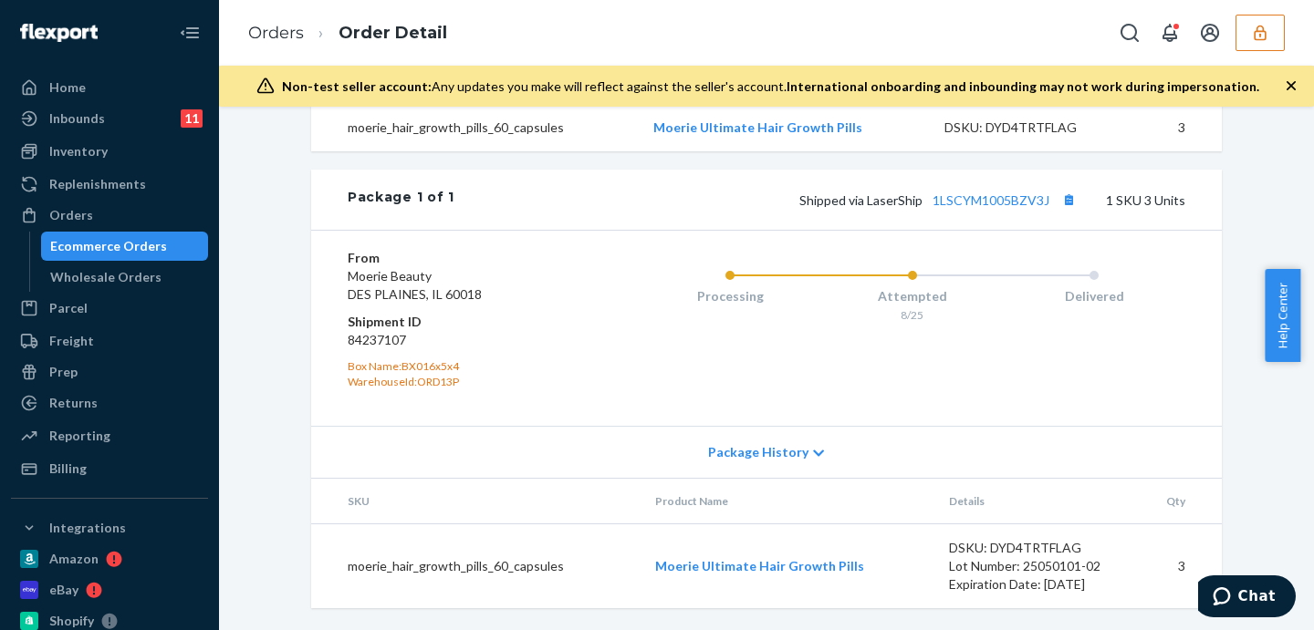
scroll to position [615, 0]
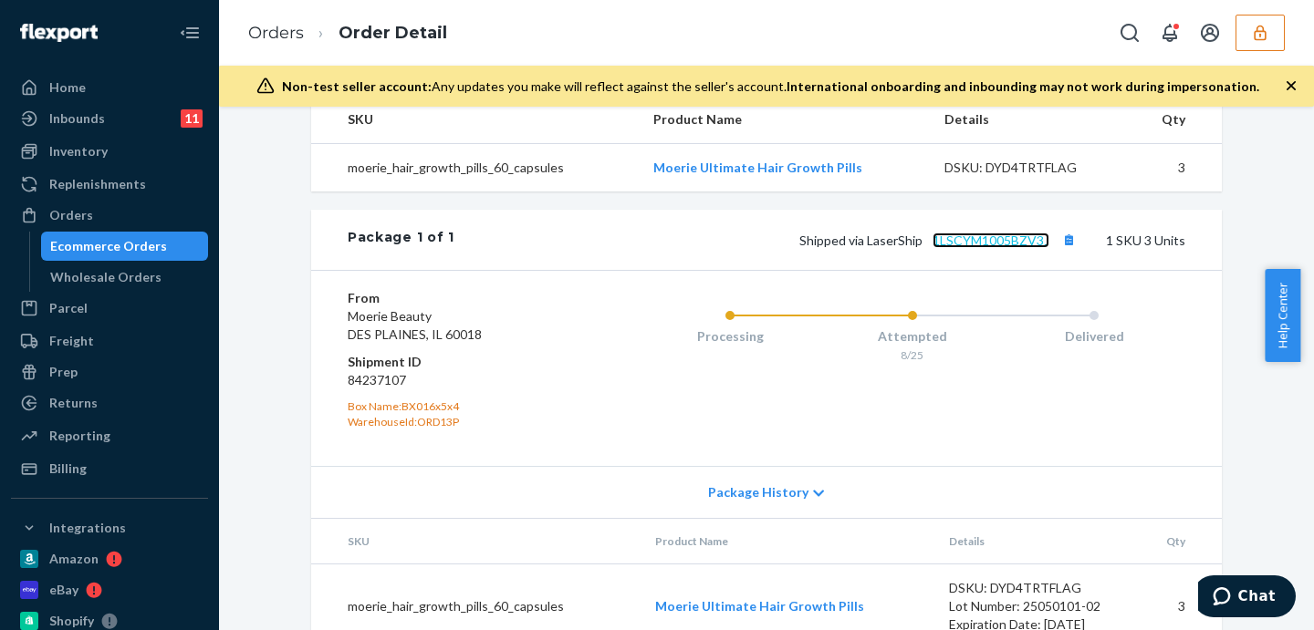
click at [998, 248] on link "1LSCYM1005BZV3J" at bounding box center [990, 241] width 117 height 16
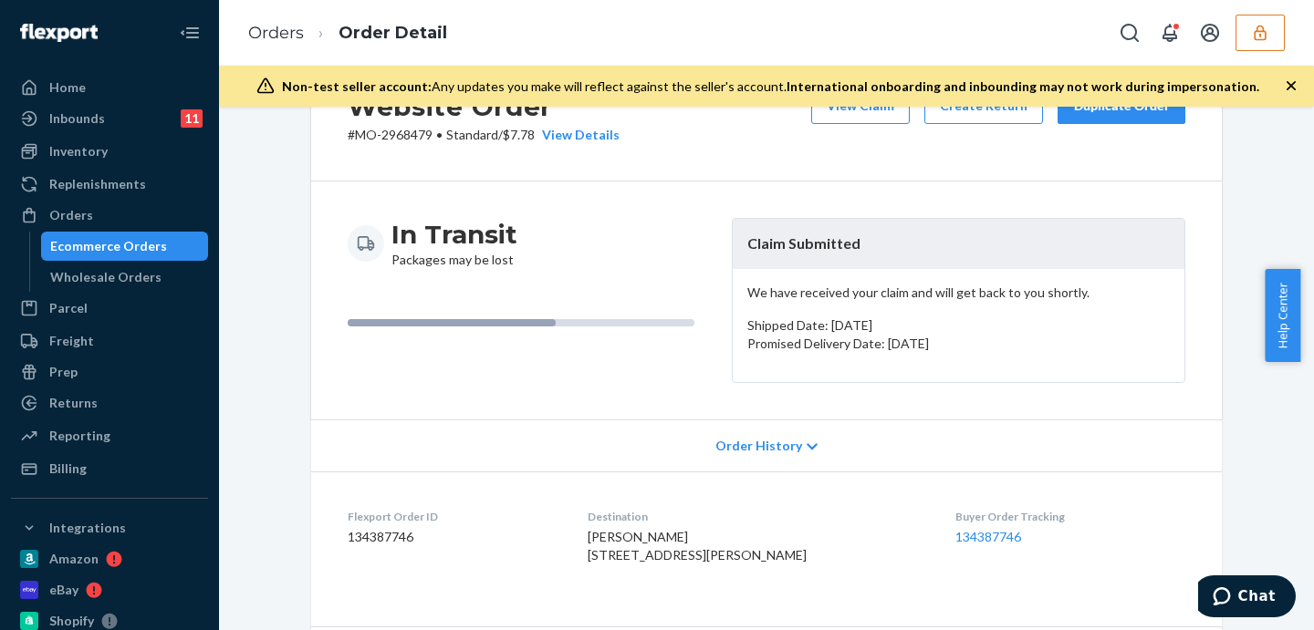
scroll to position [0, 0]
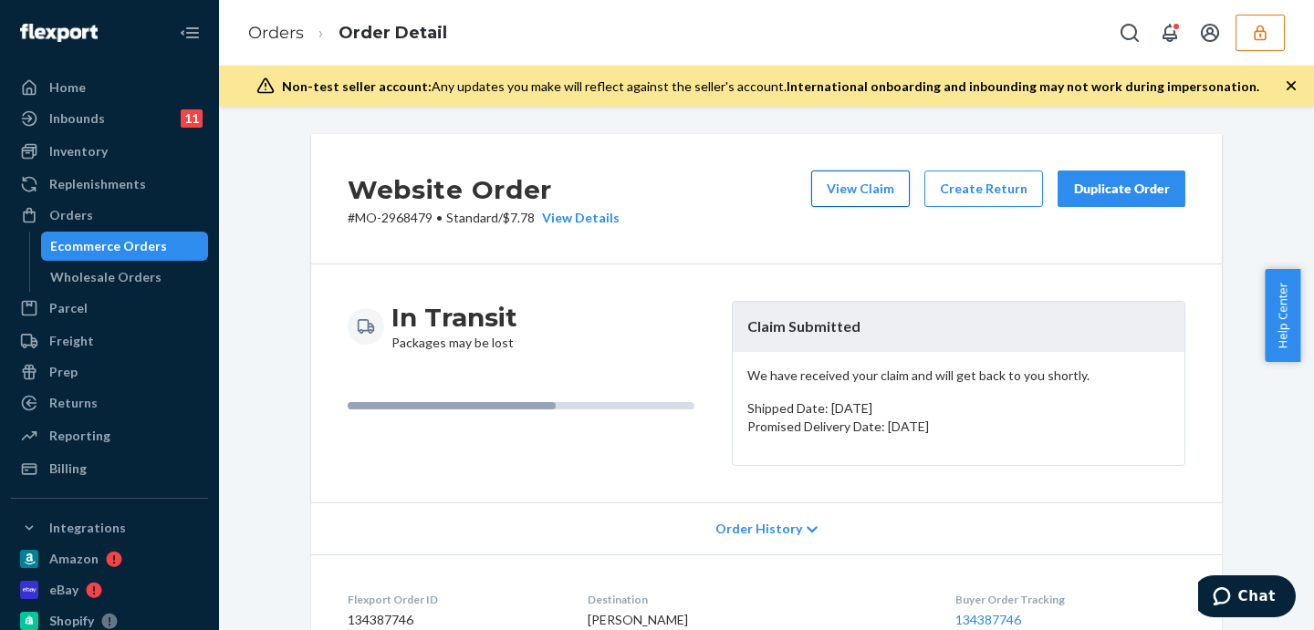
click at [860, 190] on button "View Claim" at bounding box center [860, 189] width 99 height 36
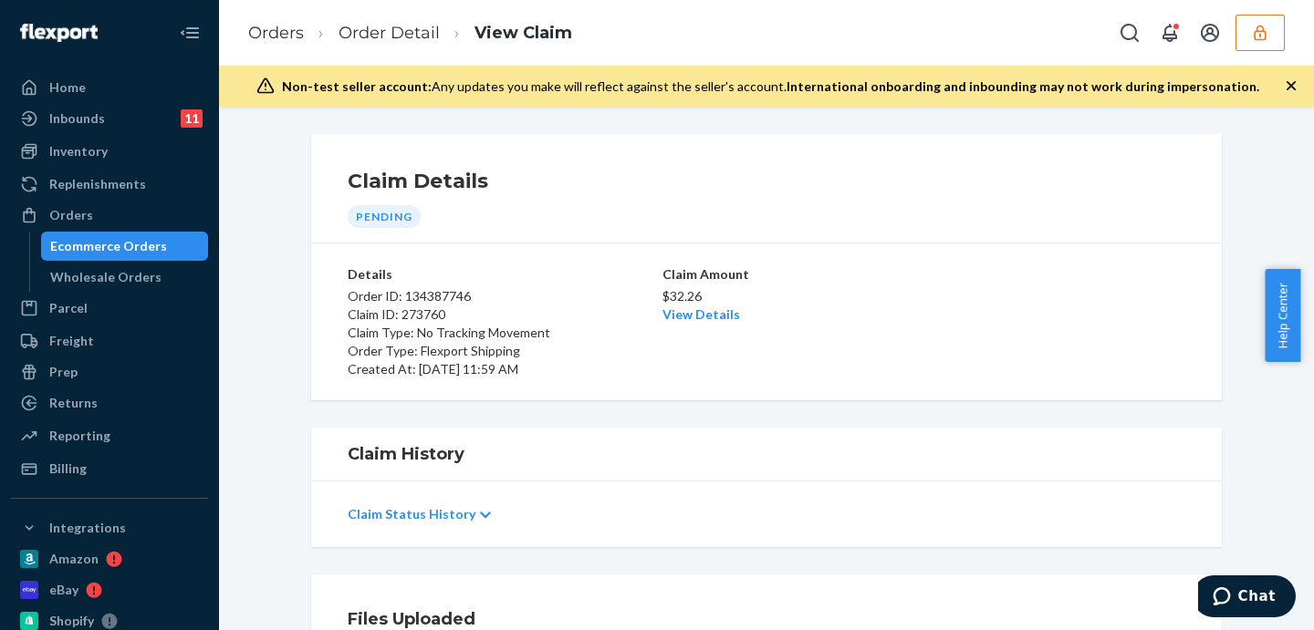
scroll to position [377, 0]
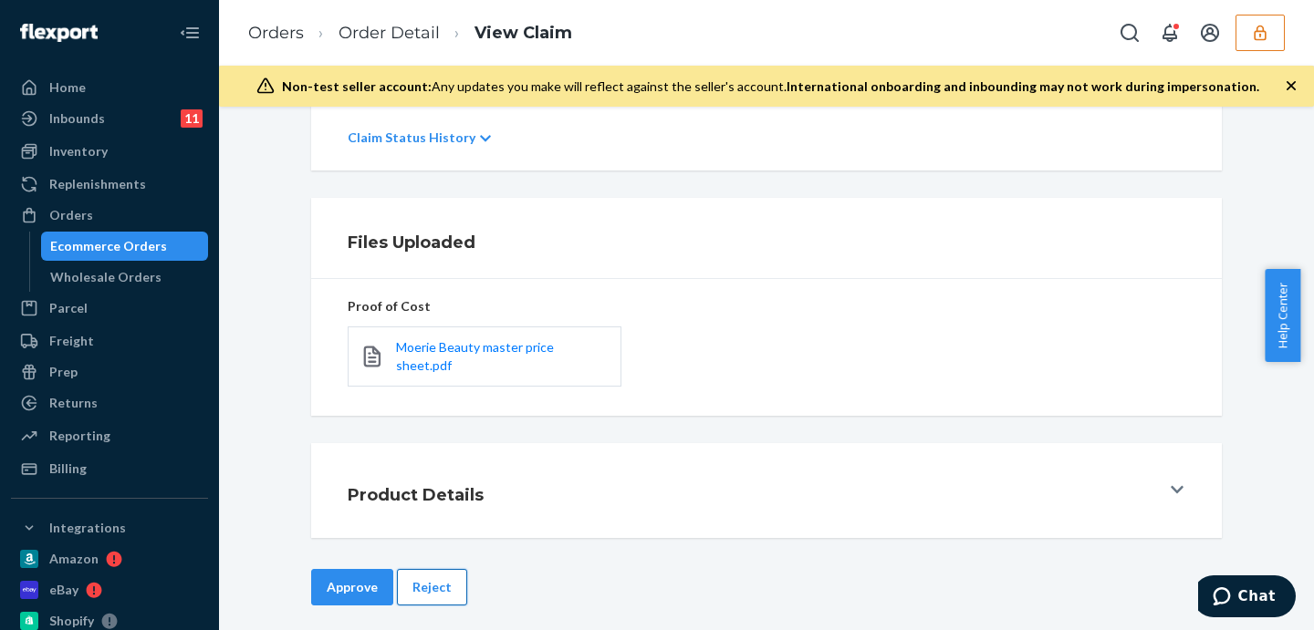
click at [433, 583] on button "Reject" at bounding box center [432, 587] width 70 height 36
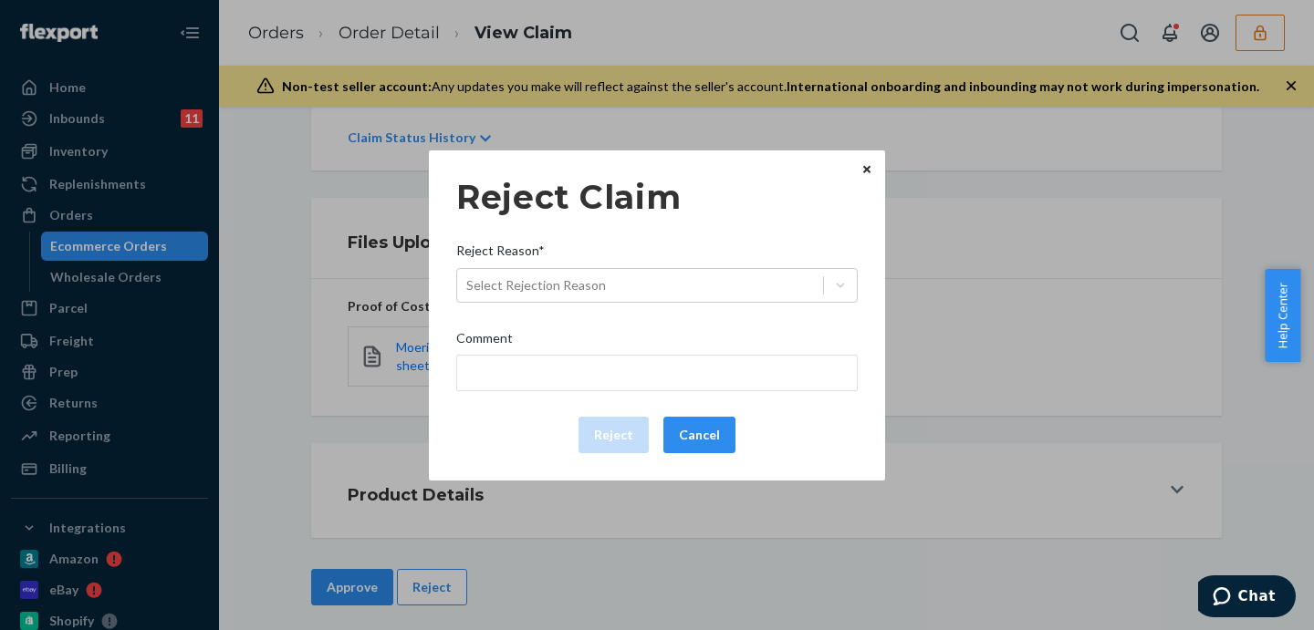
click at [1125, 246] on div "Reject Claim Reject Reason* Select Rejection Reason Comment Reject Cancel Home …" at bounding box center [657, 315] width 1314 height 630
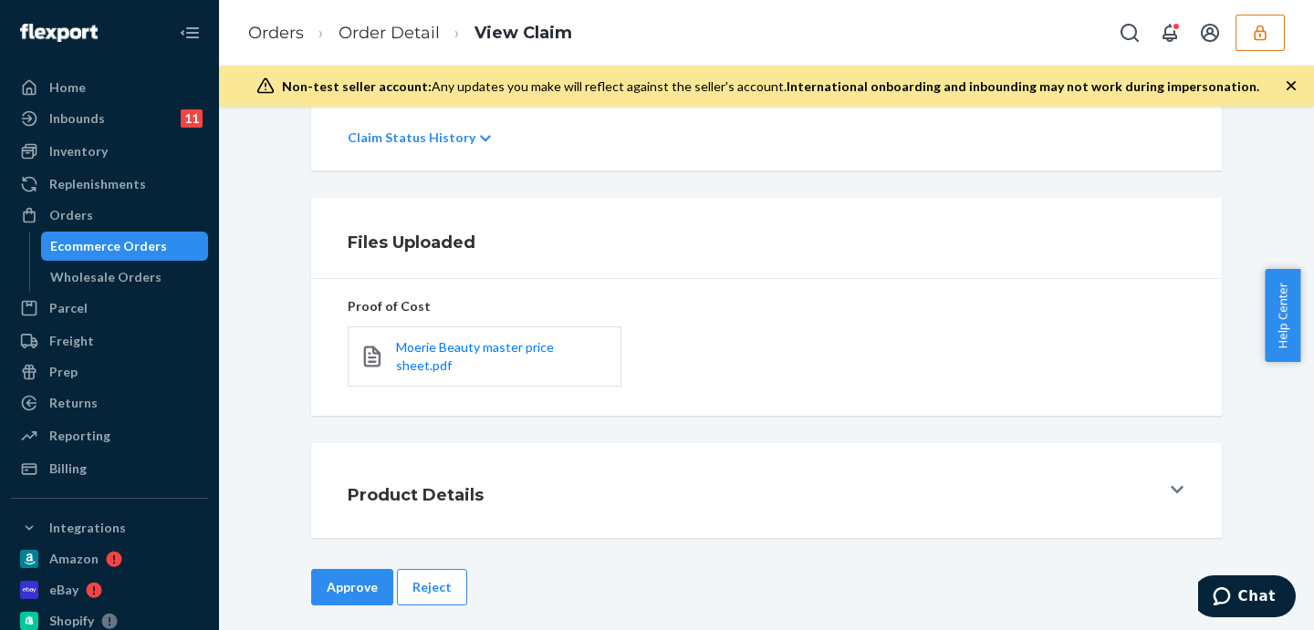
scroll to position [73, 0]
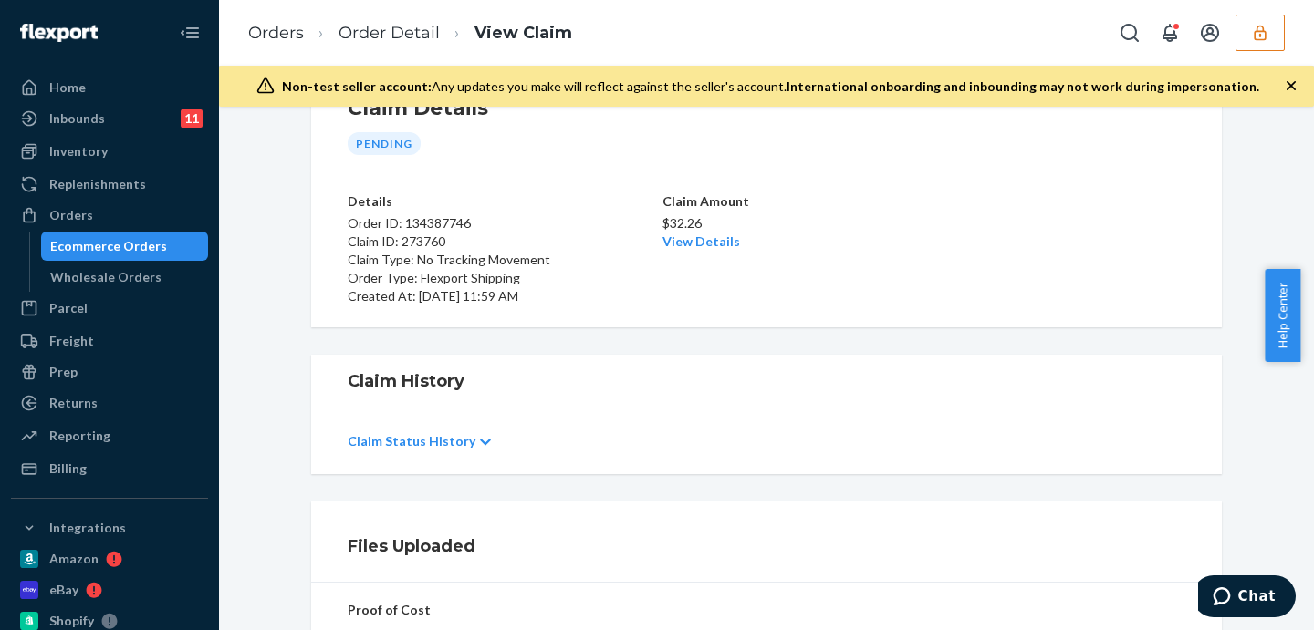
click at [462, 442] on div "Claim Status History" at bounding box center [766, 441] width 837 height 51
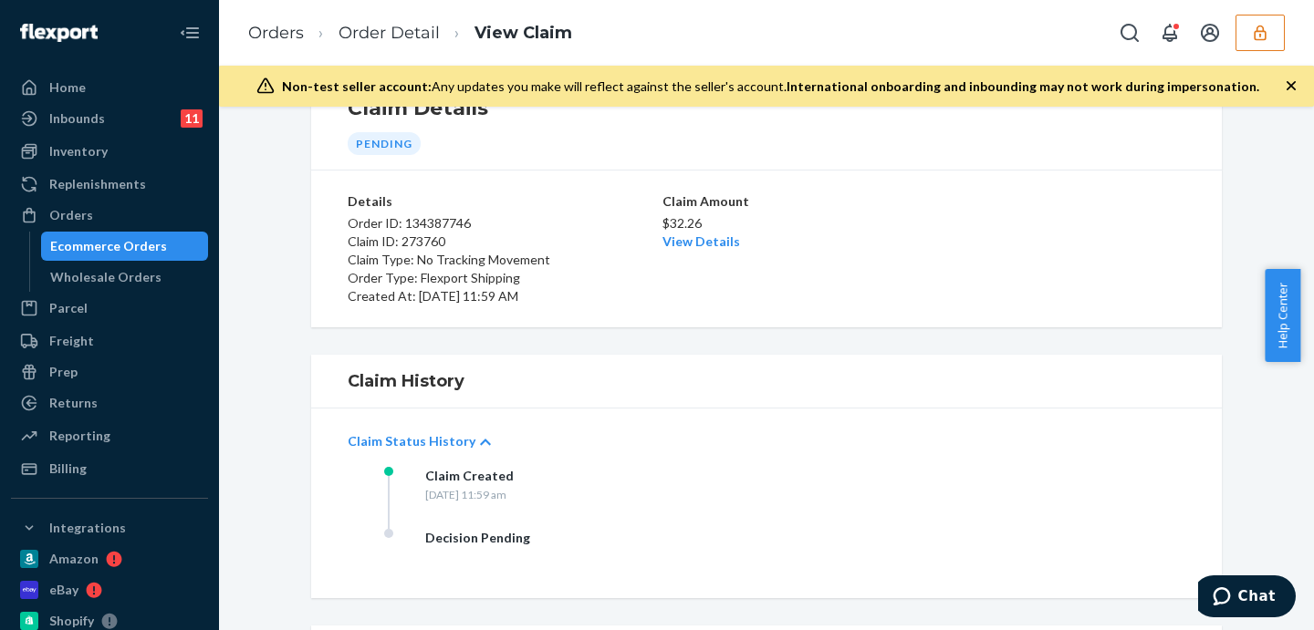
click at [819, 448] on div "Claim Status History" at bounding box center [766, 441] width 837 height 51
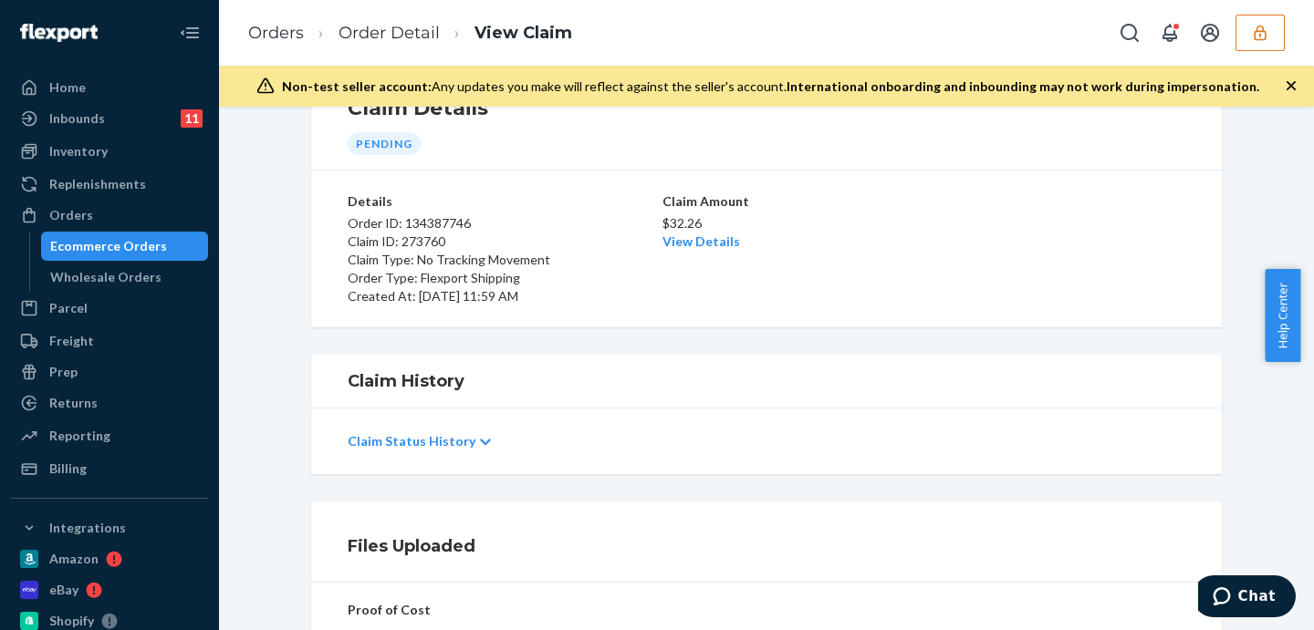
scroll to position [377, 0]
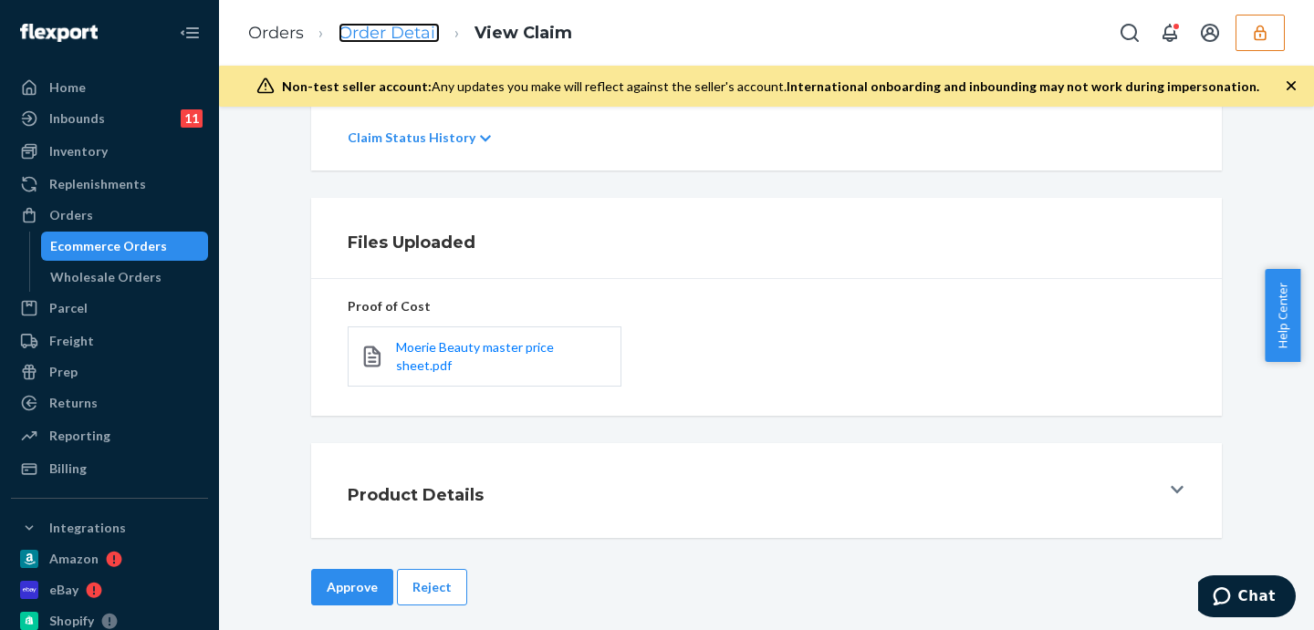
click at [413, 31] on link "Order Detail" at bounding box center [388, 33] width 101 height 20
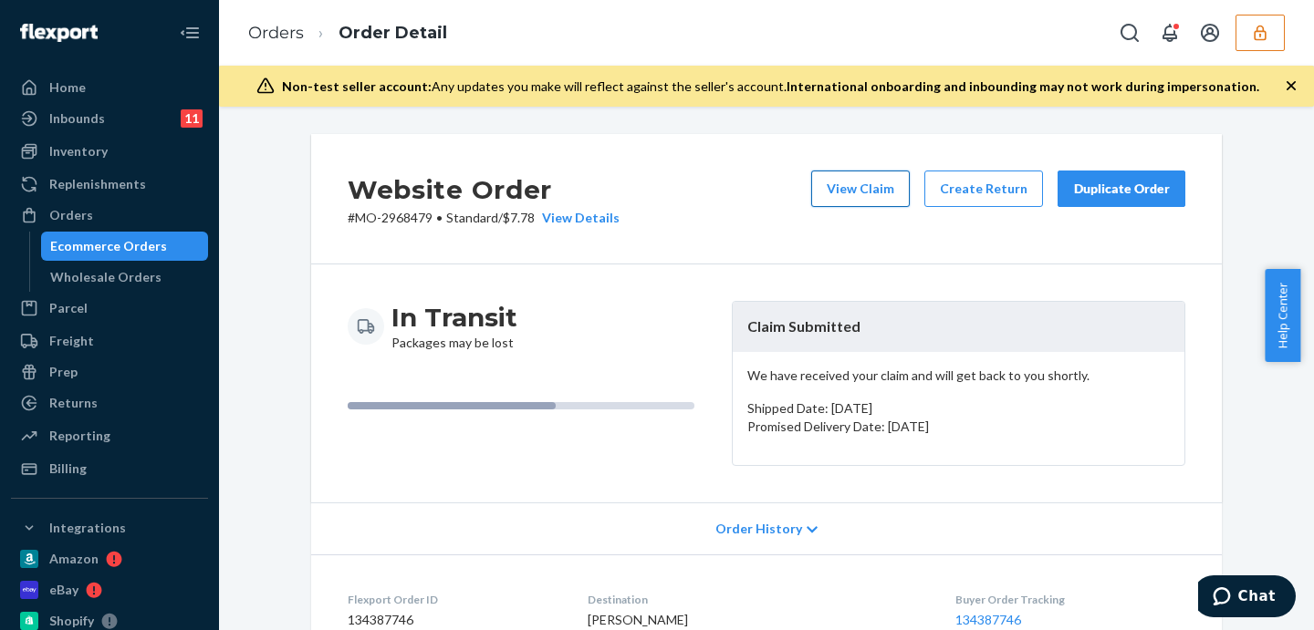
click at [843, 180] on button "View Claim" at bounding box center [860, 189] width 99 height 36
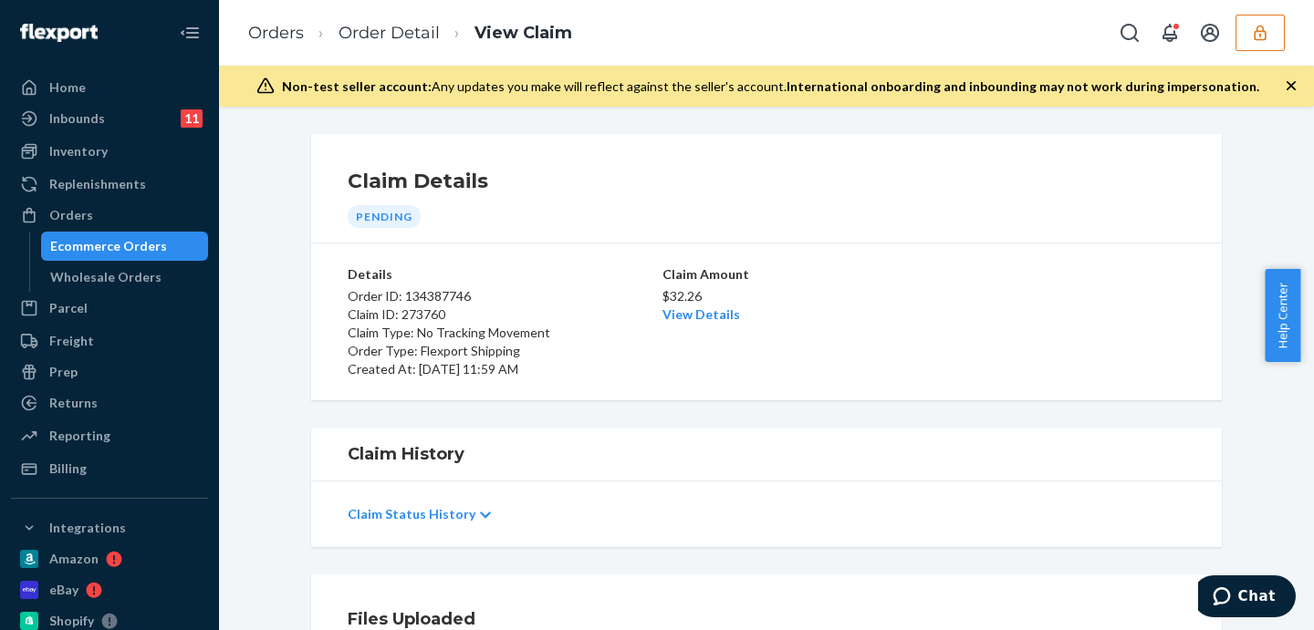
scroll to position [377, 0]
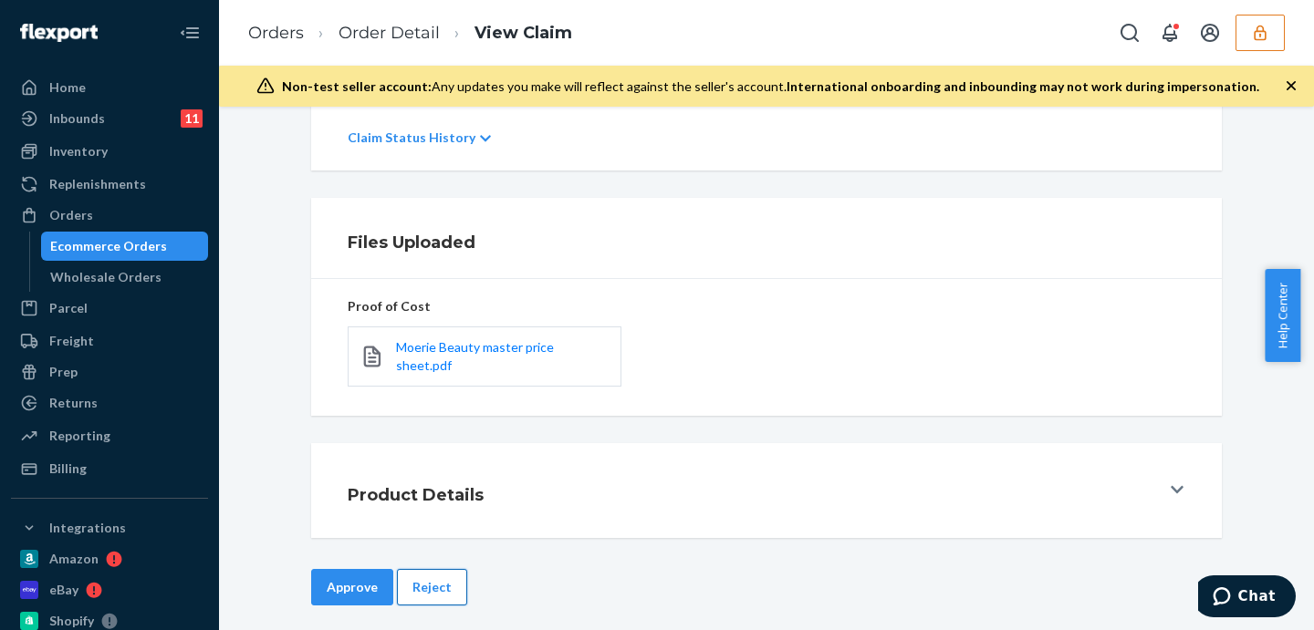
click at [432, 577] on button "Reject" at bounding box center [432, 587] width 70 height 36
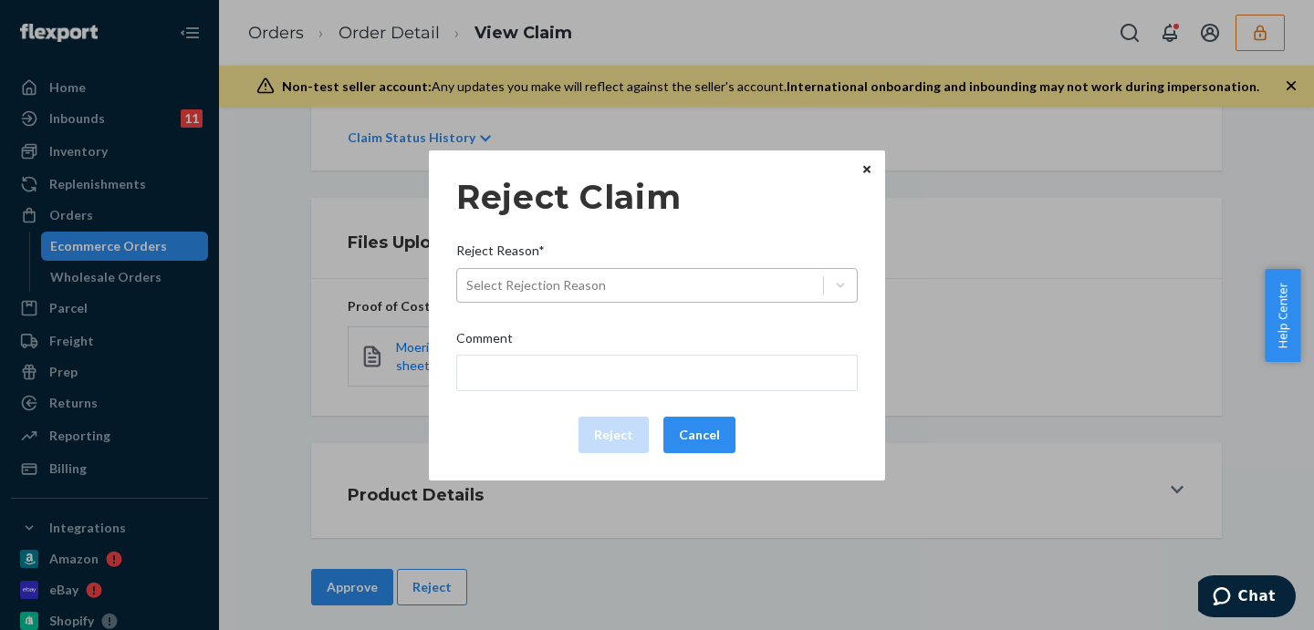
click at [616, 286] on div "Select Rejection Reason" at bounding box center [640, 285] width 366 height 29
click at [468, 286] on input "Reject Reason* Select Rejection Reason" at bounding box center [467, 285] width 2 height 18
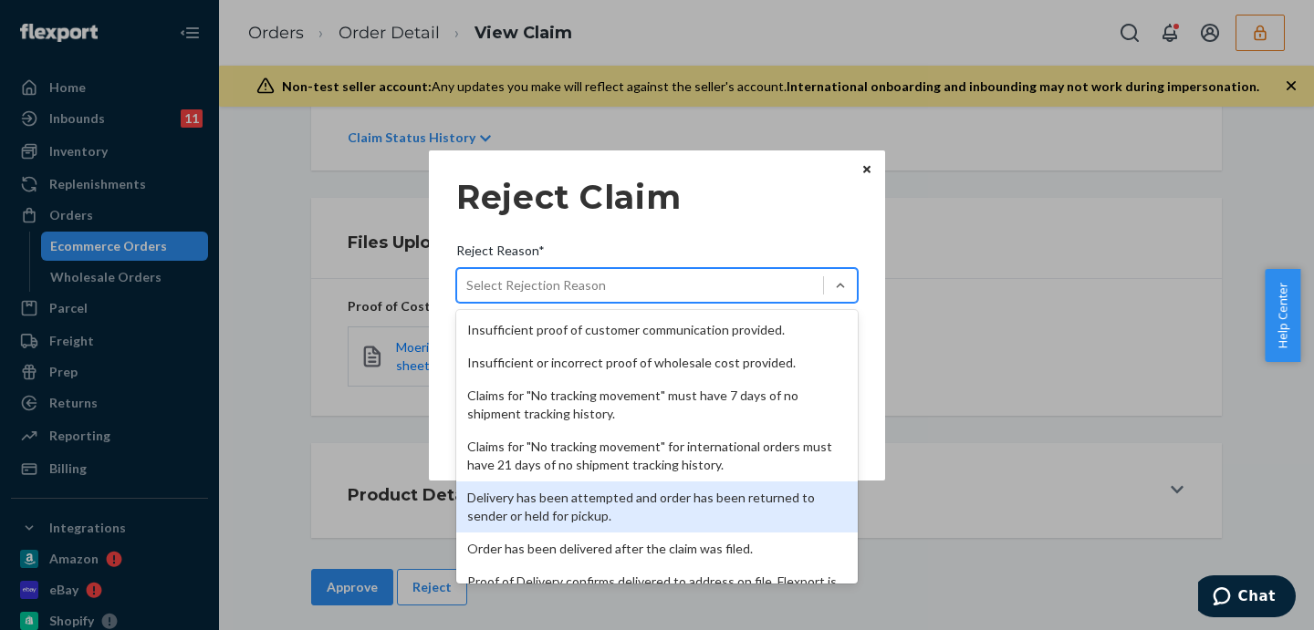
click at [619, 501] on div "Delivery has been attempted and order has been returned to sender or held for p…" at bounding box center [656, 507] width 401 height 51
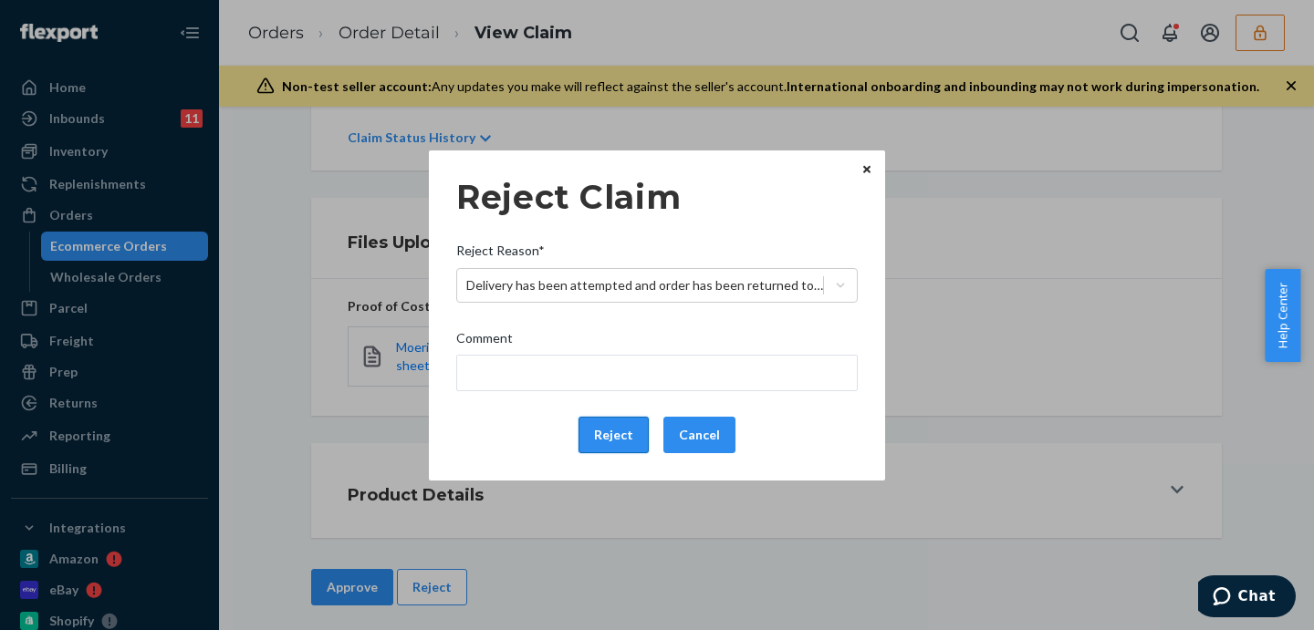
click at [639, 433] on button "Reject" at bounding box center [613, 435] width 70 height 36
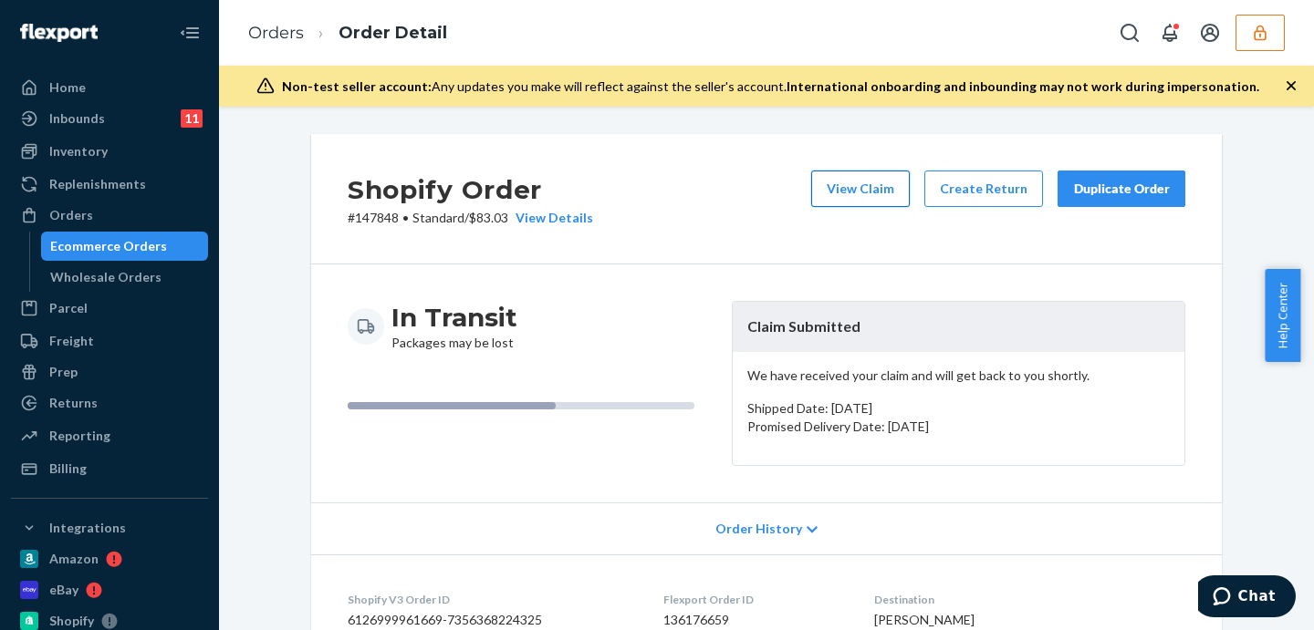
click at [892, 188] on button "View Claim" at bounding box center [860, 189] width 99 height 36
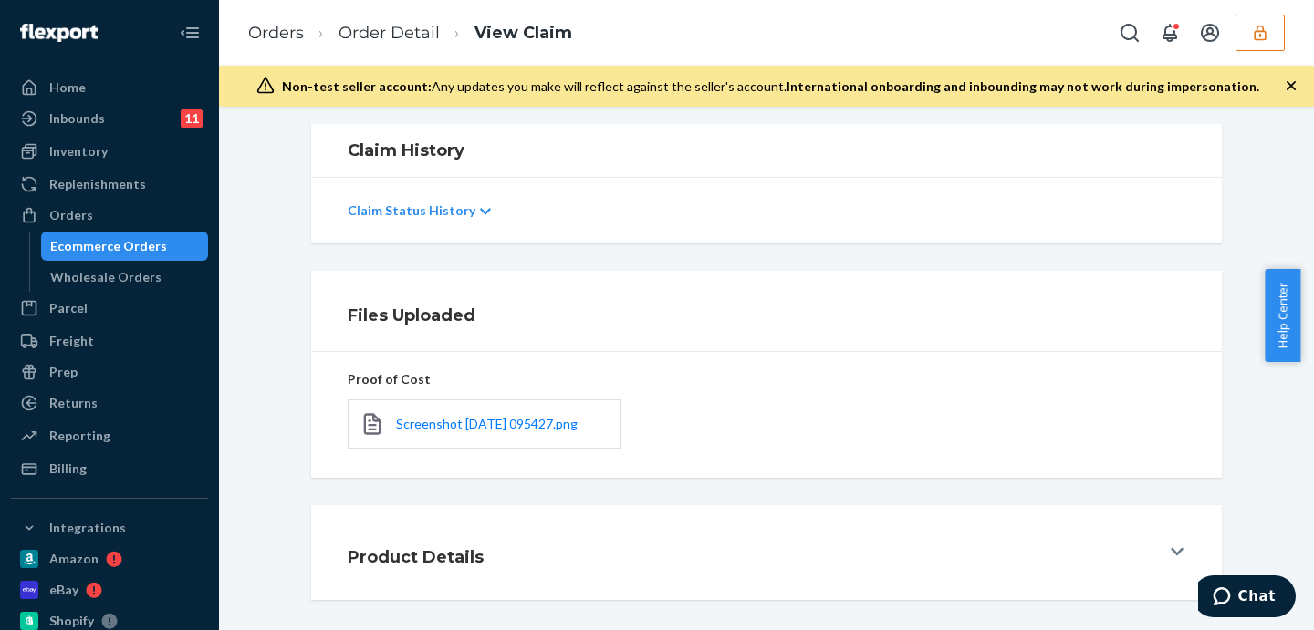
scroll to position [76, 0]
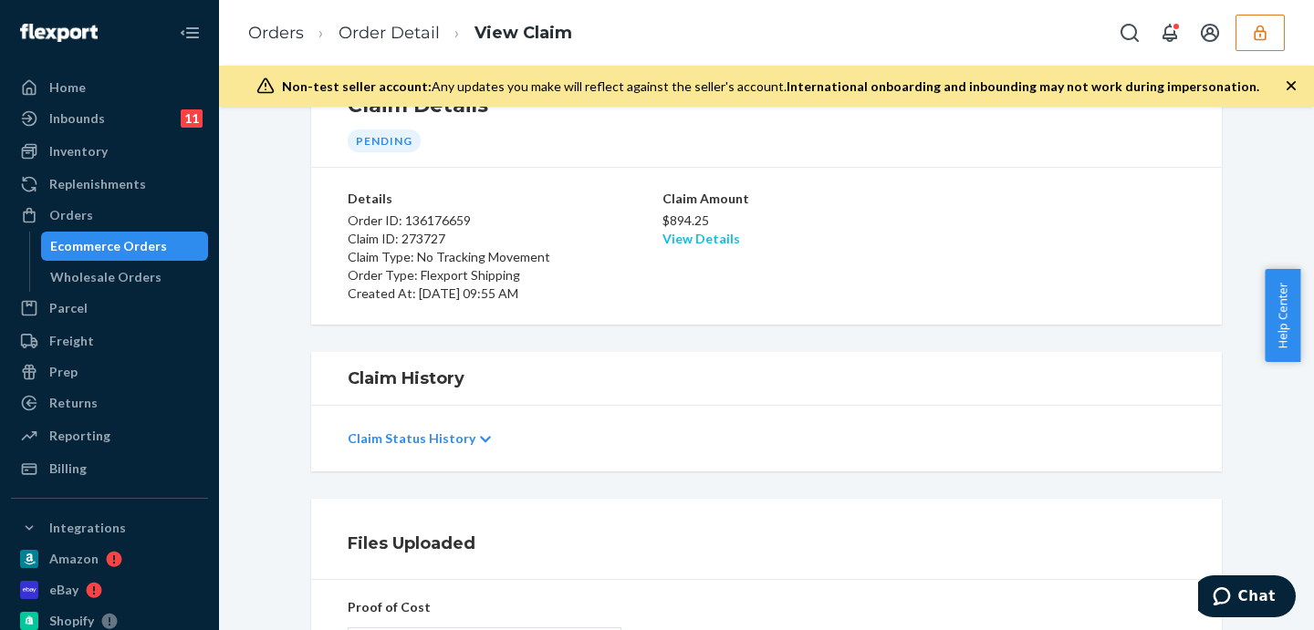
click at [687, 244] on link "View Details" at bounding box center [701, 239] width 78 height 16
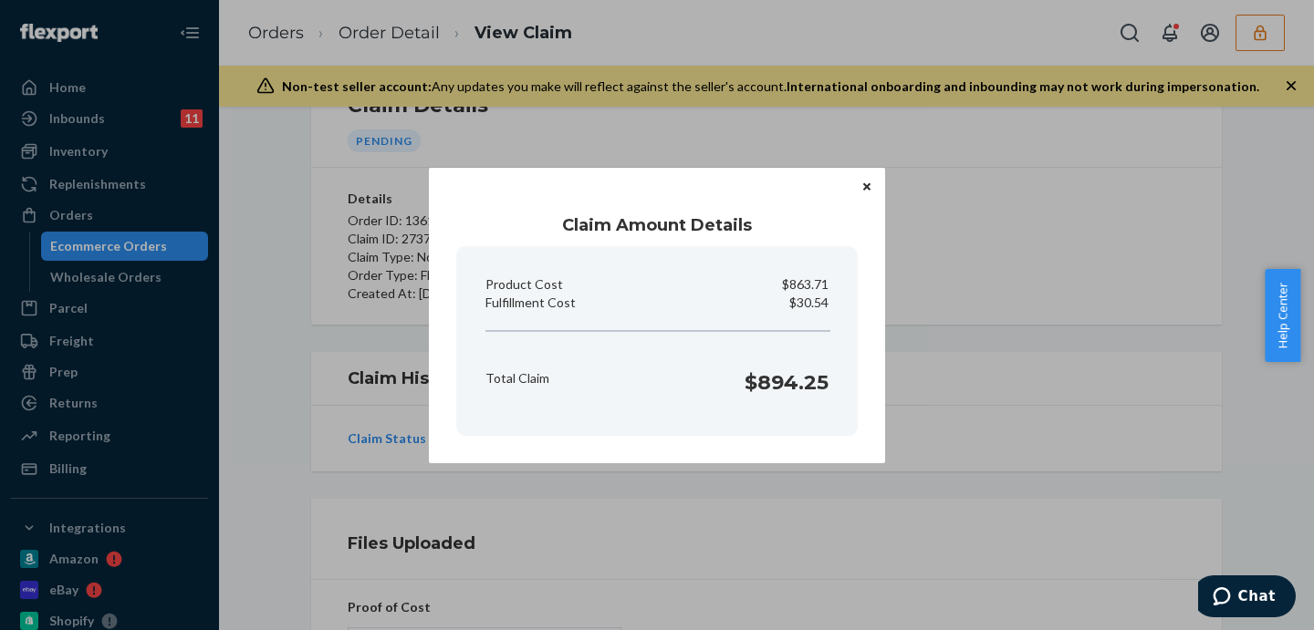
click at [980, 263] on div "Claim Amount Details Product Cost $863.71 Fulfillment Cost $30.54 Total Claim $…" at bounding box center [657, 315] width 1314 height 630
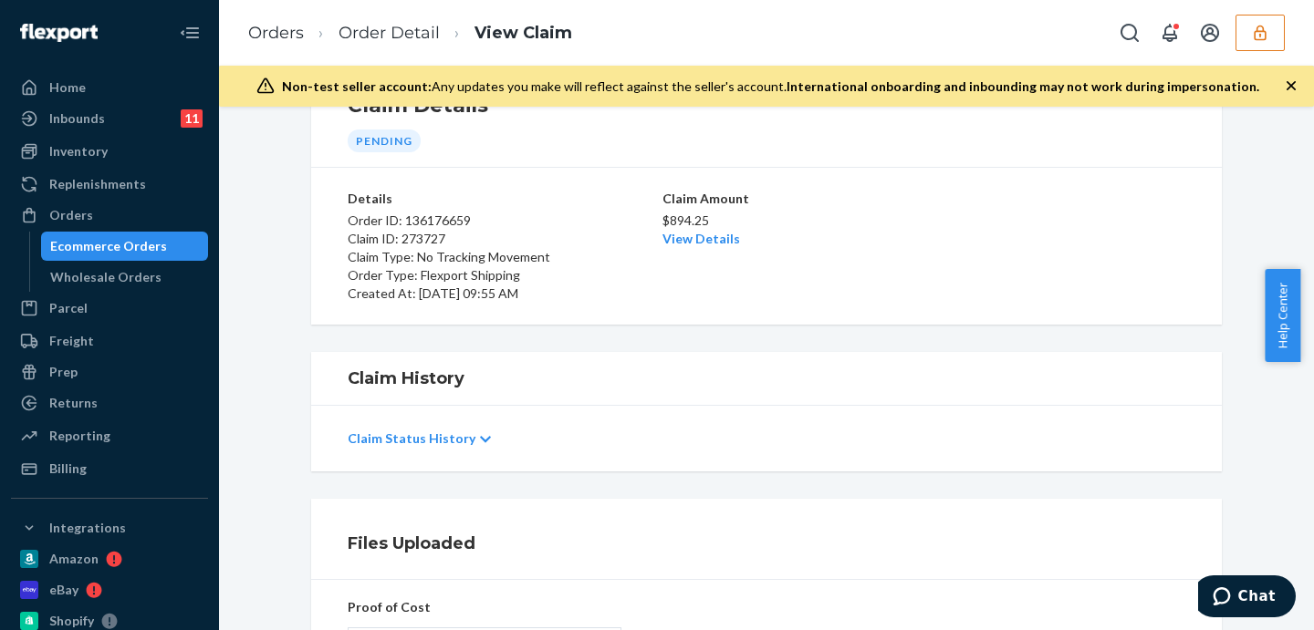
scroll to position [377, 0]
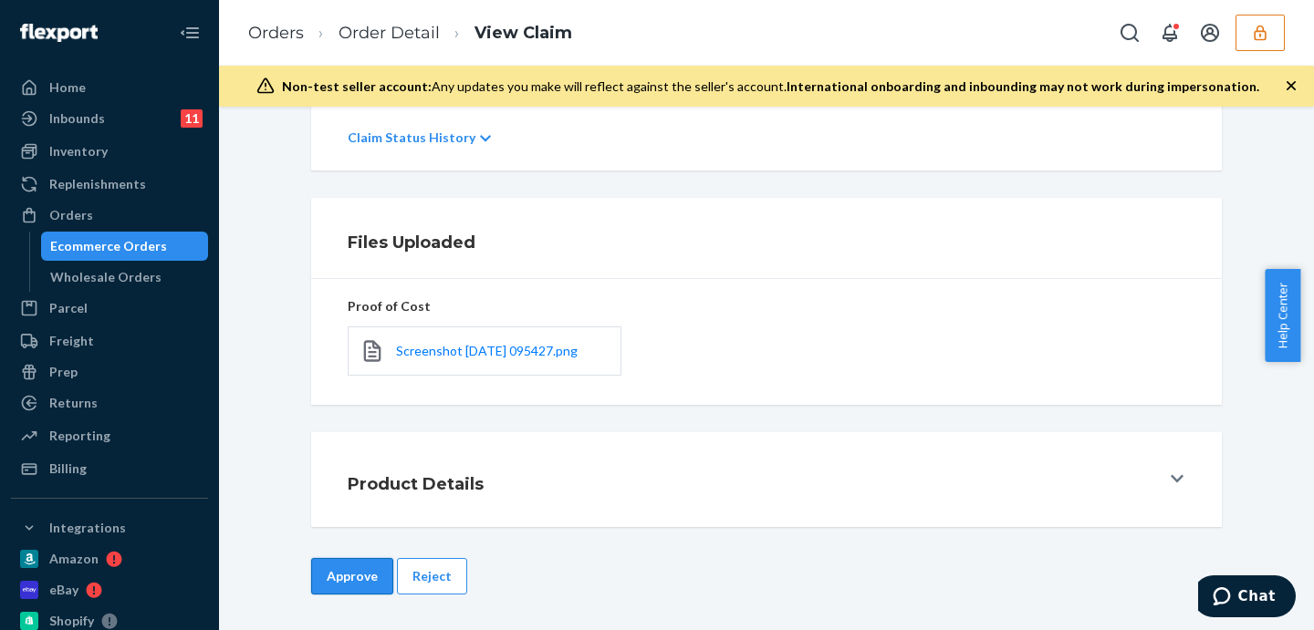
click at [327, 576] on button "Approve" at bounding box center [352, 576] width 82 height 36
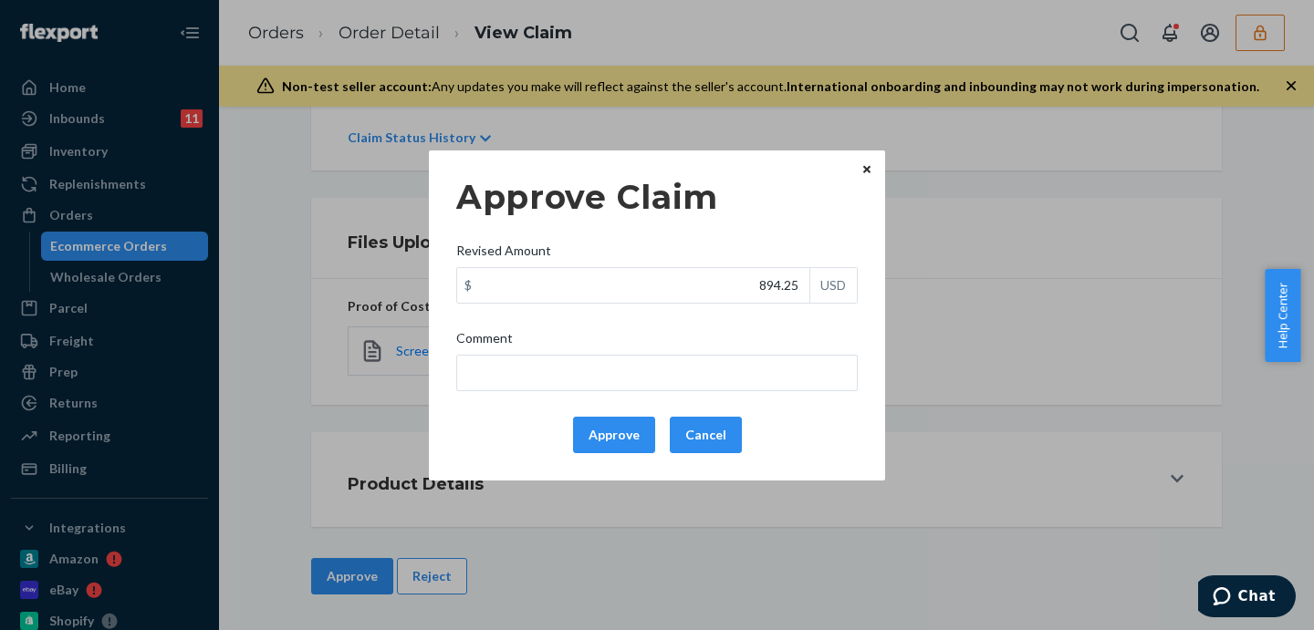
click at [867, 171] on icon "Close" at bounding box center [866, 169] width 7 height 7
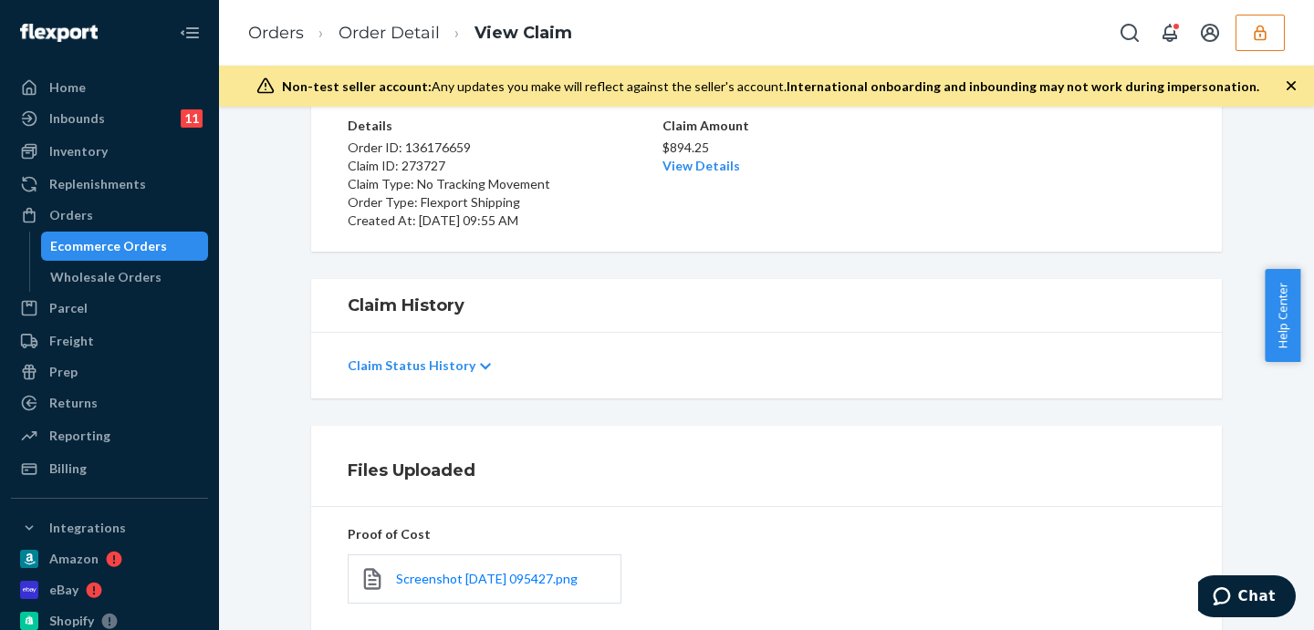
scroll to position [73, 0]
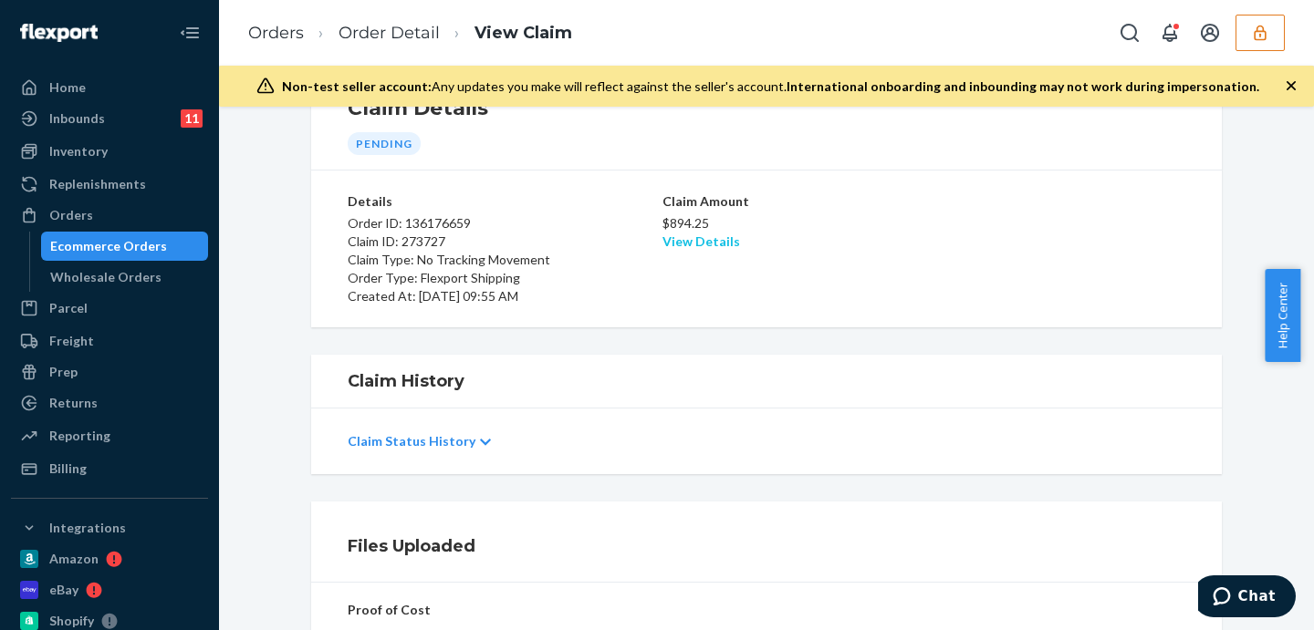
click at [690, 244] on link "View Details" at bounding box center [701, 242] width 78 height 16
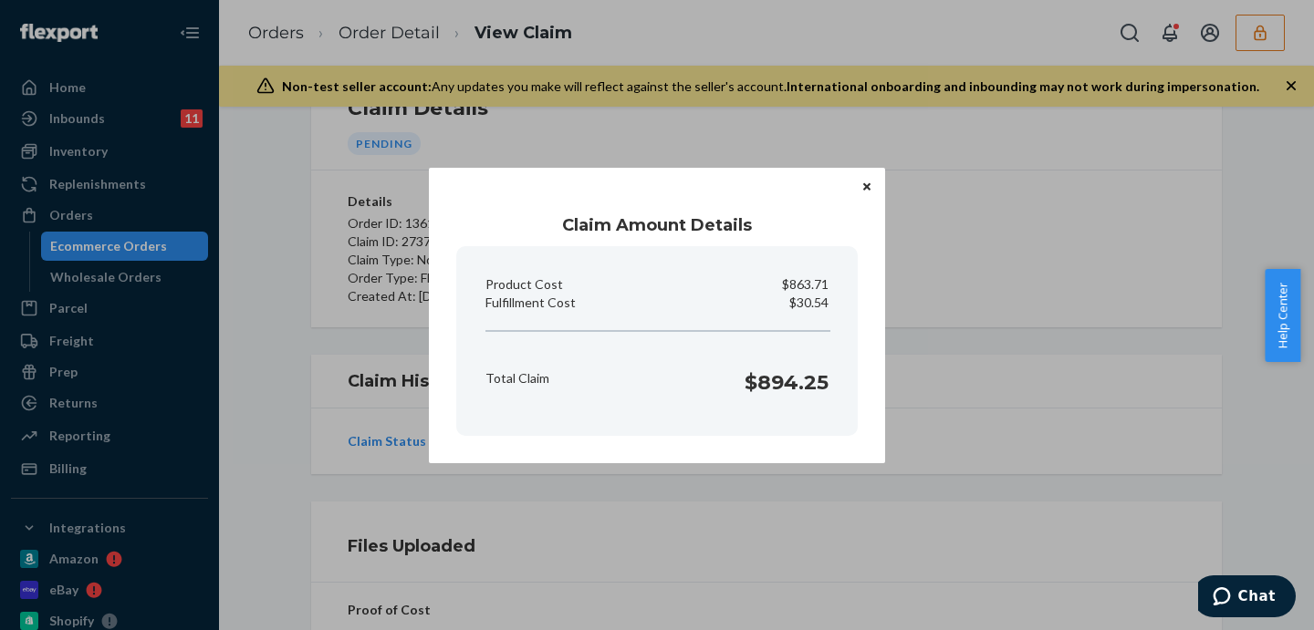
click at [1075, 341] on div "Claim Amount Details Product Cost $863.71 Fulfillment Cost $30.54 Total Claim $…" at bounding box center [657, 315] width 1314 height 630
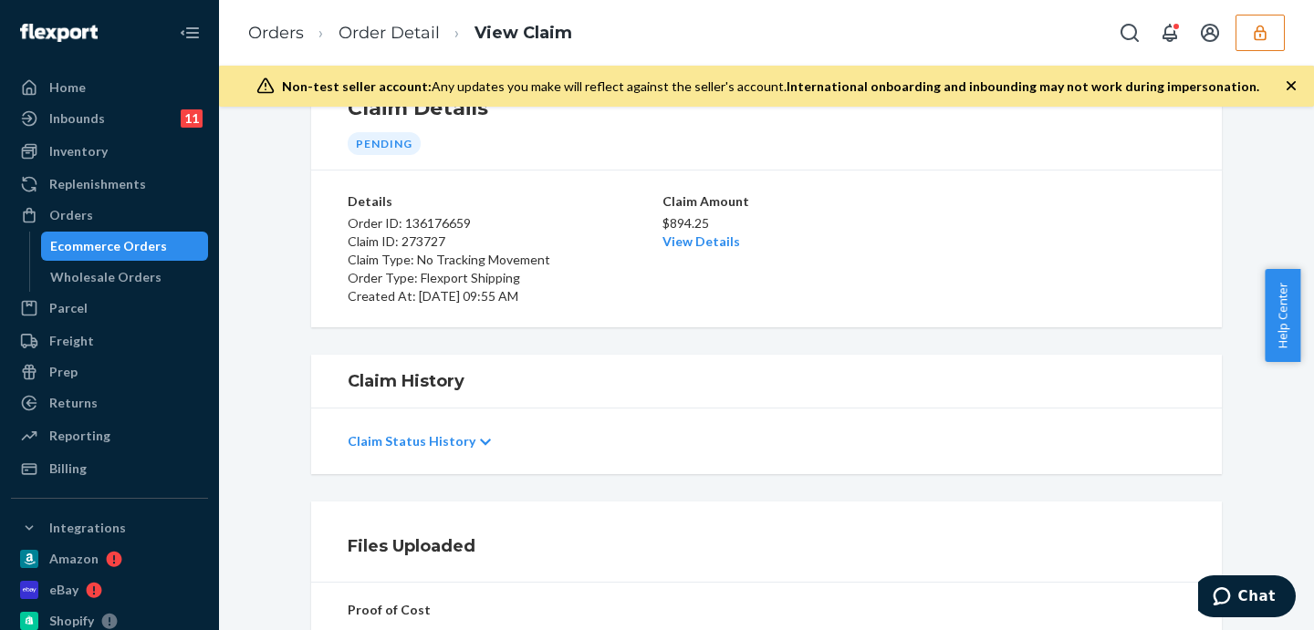
scroll to position [377, 0]
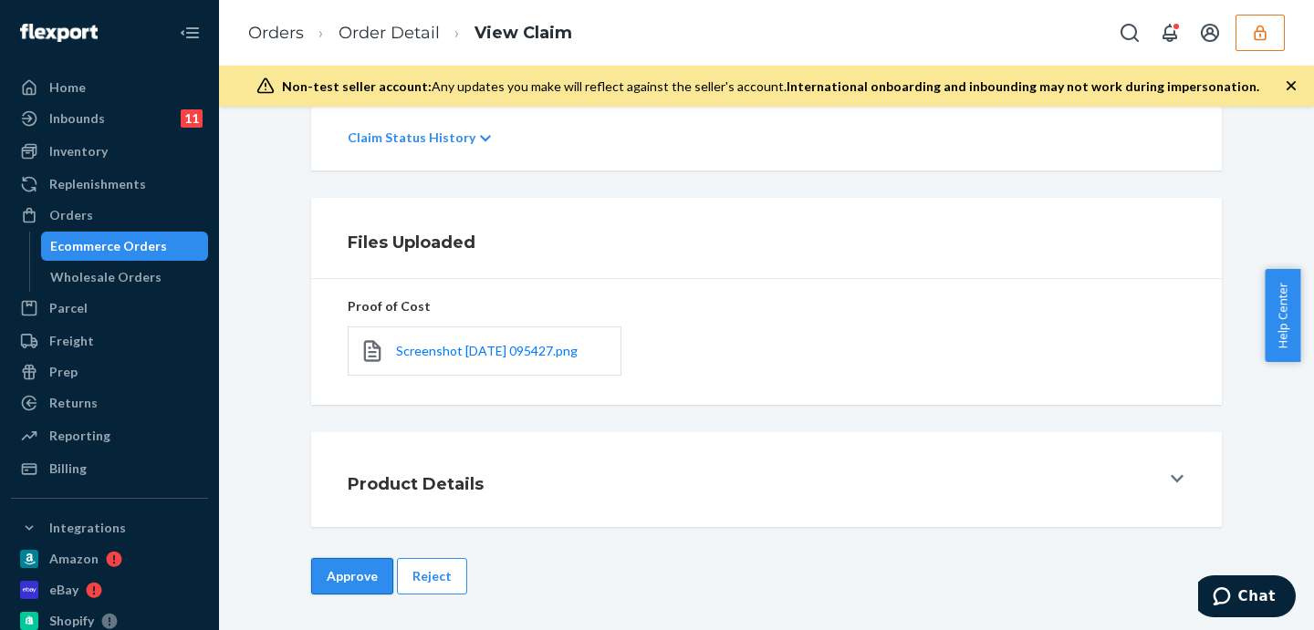
click at [348, 572] on button "Approve" at bounding box center [352, 576] width 82 height 36
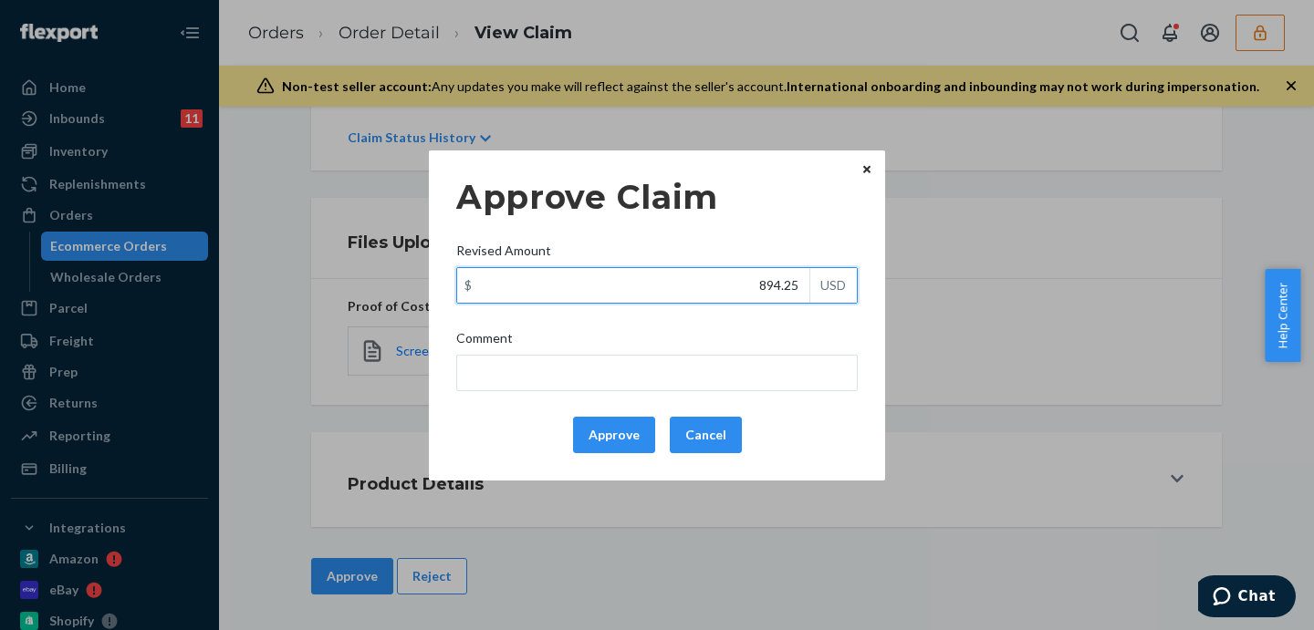
drag, startPoint x: 741, startPoint y: 283, endPoint x: 830, endPoint y: 285, distance: 89.4
click at [830, 285] on div "$ 894.25 USD" at bounding box center [656, 285] width 401 height 36
type input "130.54"
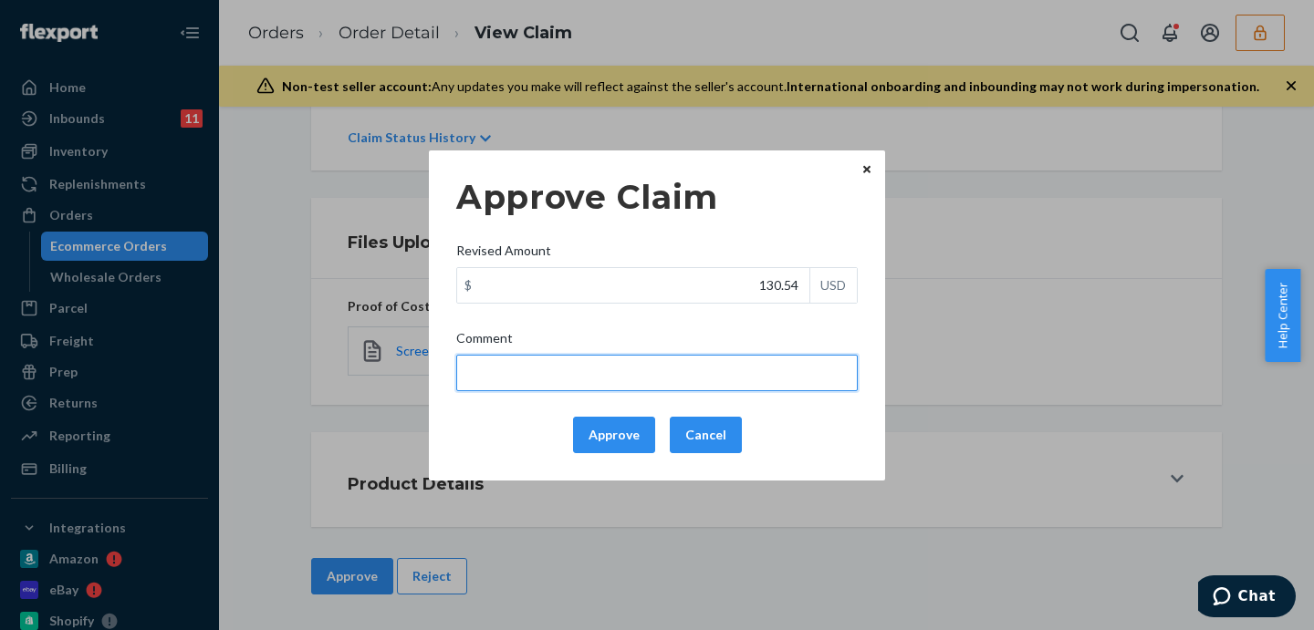
click at [771, 360] on input "Comment" at bounding box center [656, 373] width 401 height 36
type input "Capped to 100$"
click at [643, 372] on input "Capped to 100$" at bounding box center [656, 373] width 401 height 36
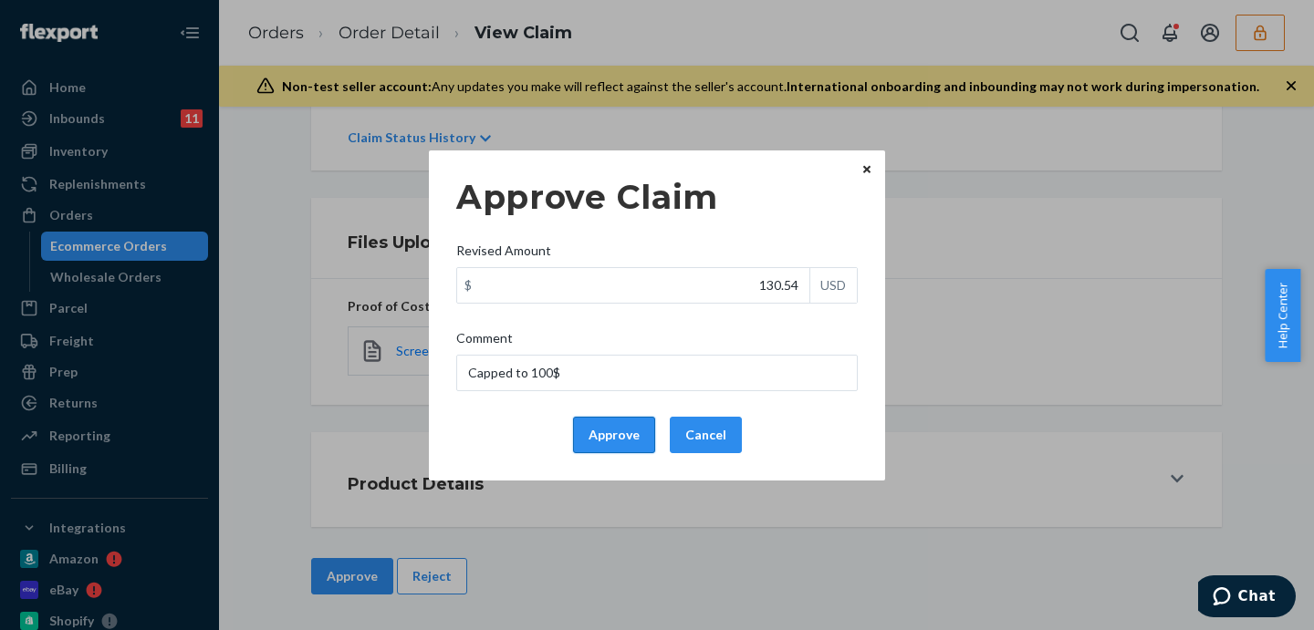
click at [595, 425] on button "Approve" at bounding box center [614, 435] width 82 height 36
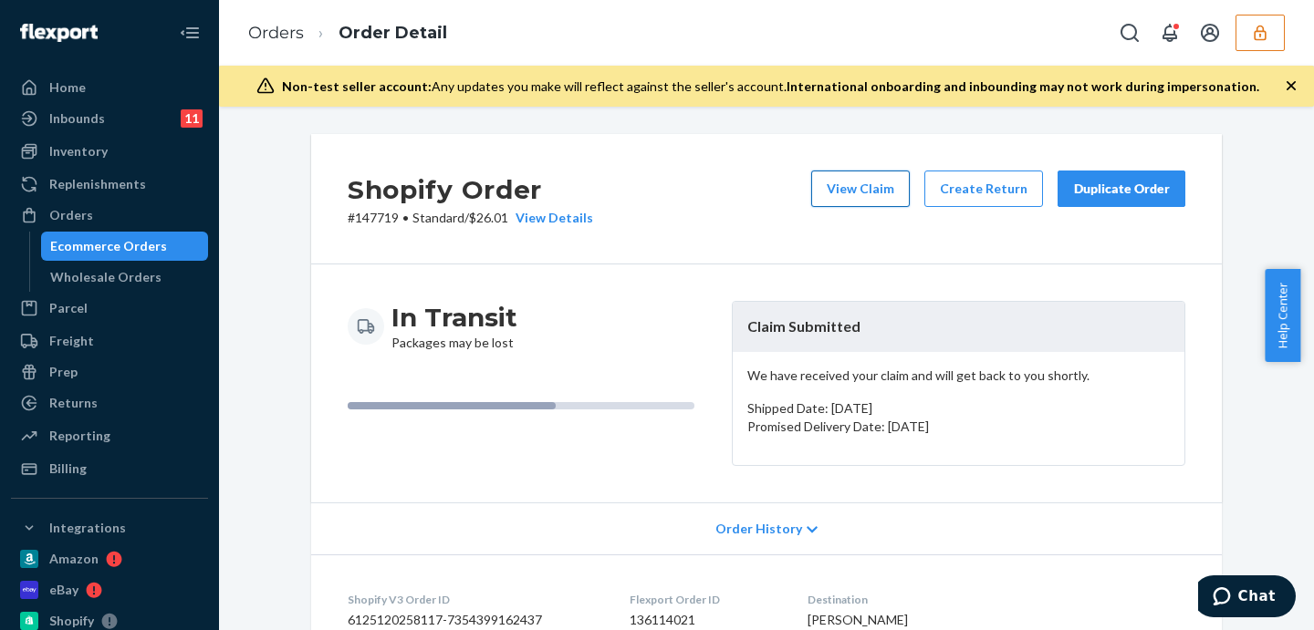
click at [849, 193] on button "View Claim" at bounding box center [860, 189] width 99 height 36
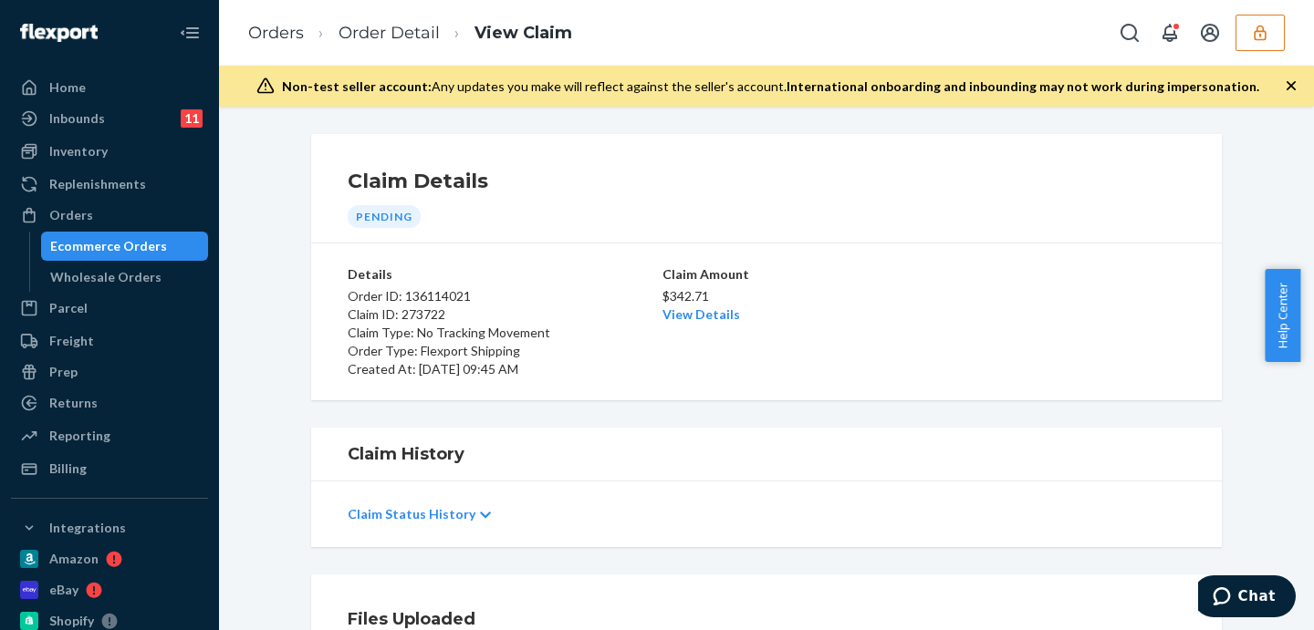
scroll to position [151, 0]
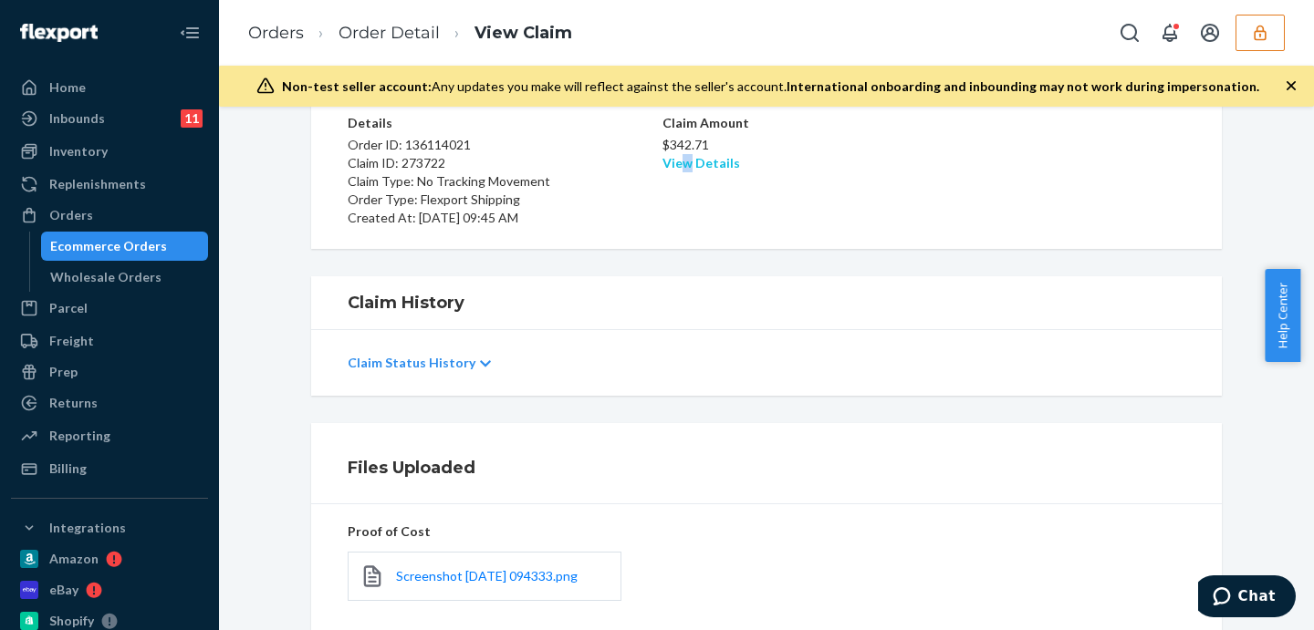
click at [680, 164] on link "View Details" at bounding box center [701, 163] width 78 height 16
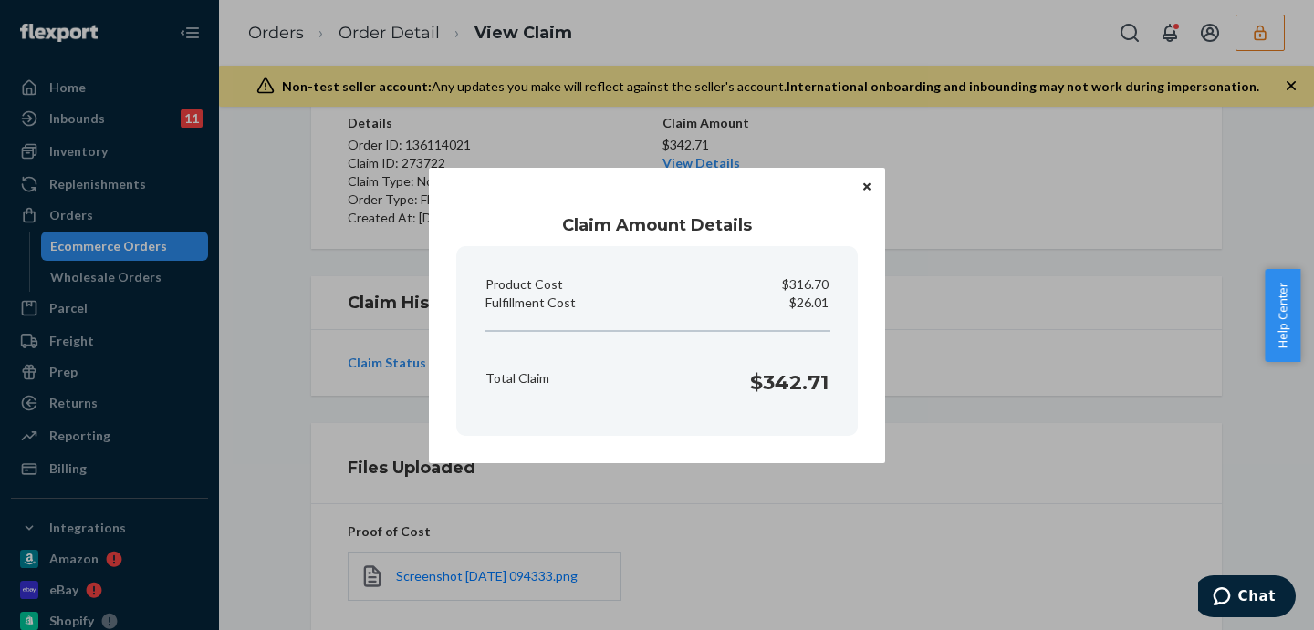
click at [943, 409] on div "Claim Amount Details Product Cost $316.70 Fulfillment Cost $26.01 Total Claim $…" at bounding box center [657, 315] width 1314 height 630
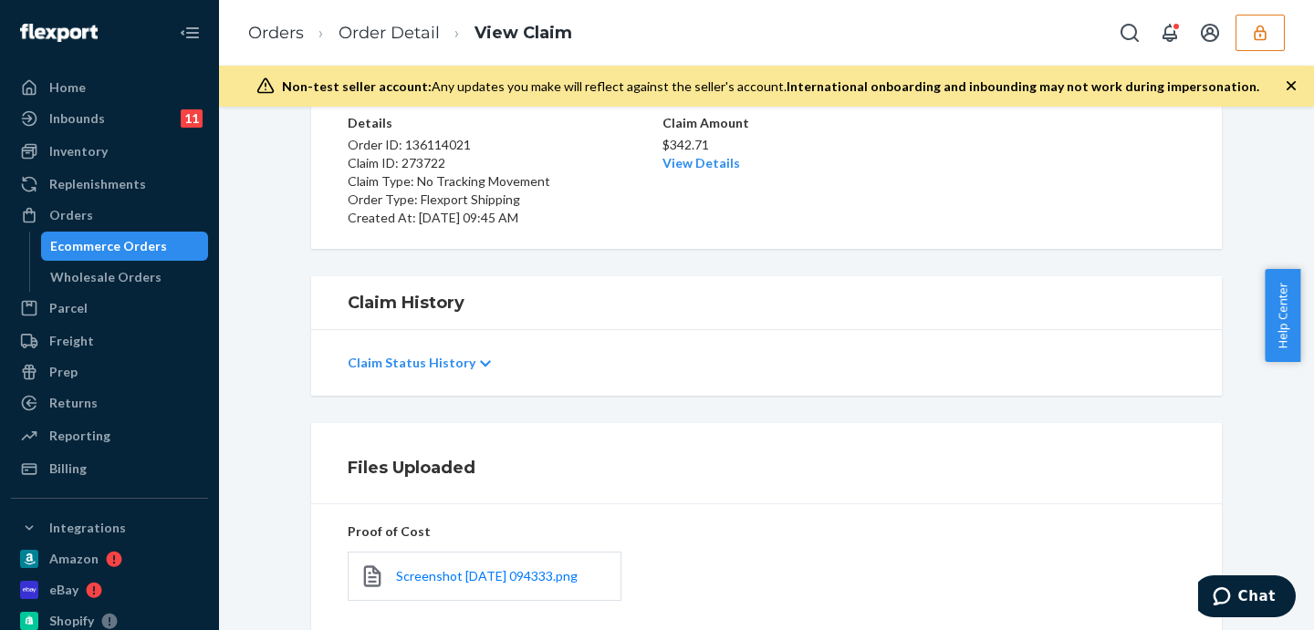
scroll to position [377, 0]
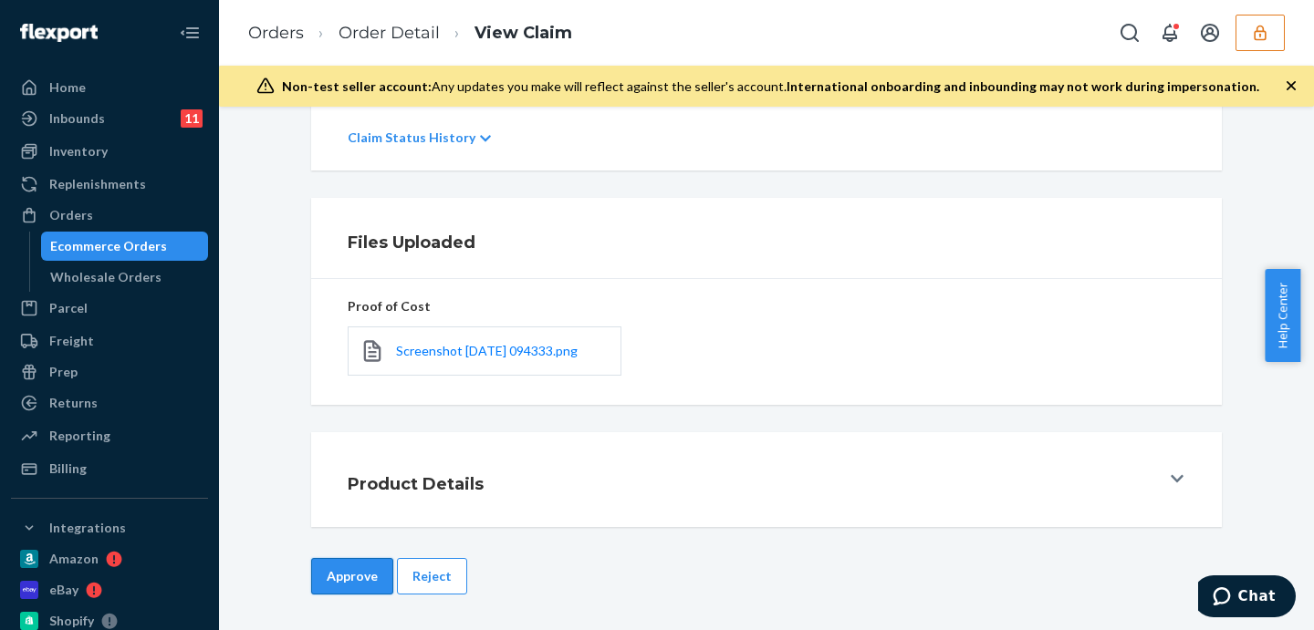
click at [351, 574] on button "Approve" at bounding box center [352, 576] width 82 height 36
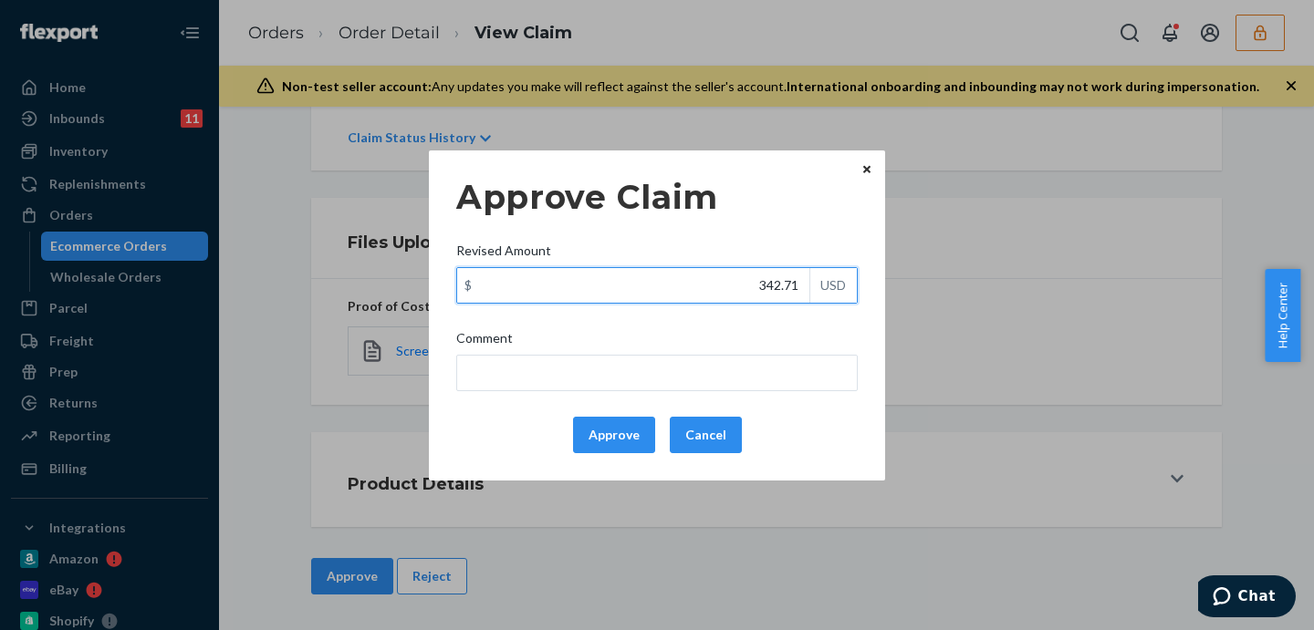
drag, startPoint x: 747, startPoint y: 286, endPoint x: 814, endPoint y: 286, distance: 66.6
click at [814, 286] on div "$ 342.71 USD" at bounding box center [656, 285] width 401 height 36
type input "126.01"
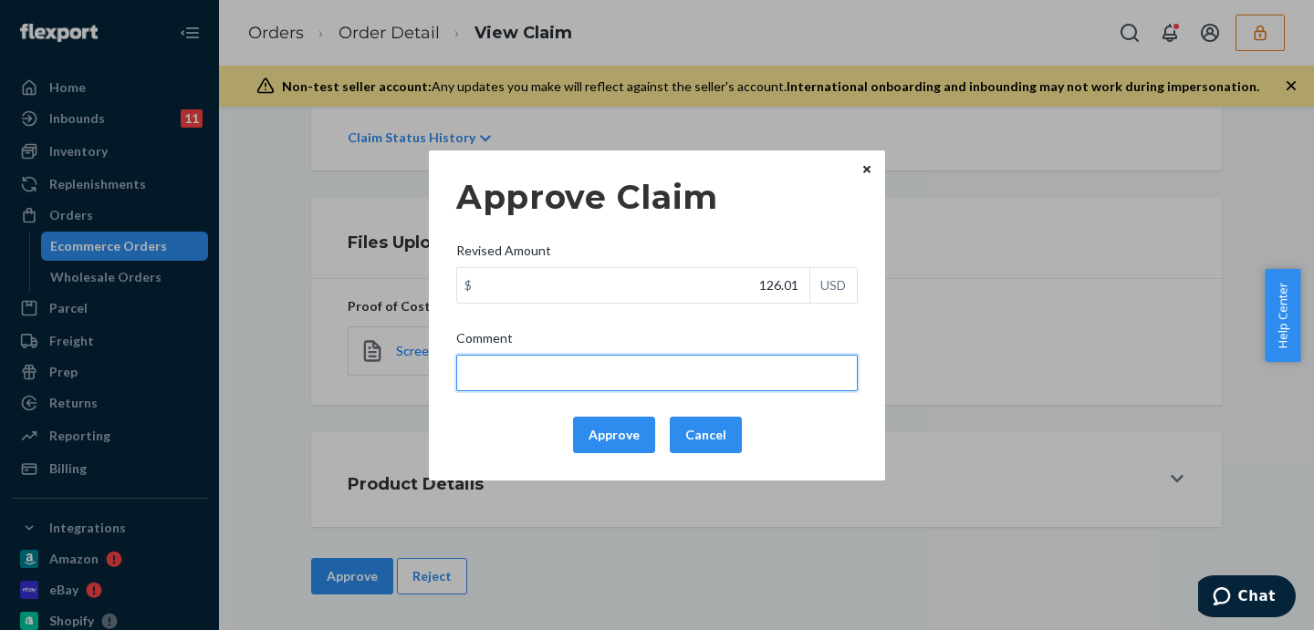
click at [746, 371] on input "Comment" at bounding box center [656, 373] width 401 height 36
type input "Capped to 100$"
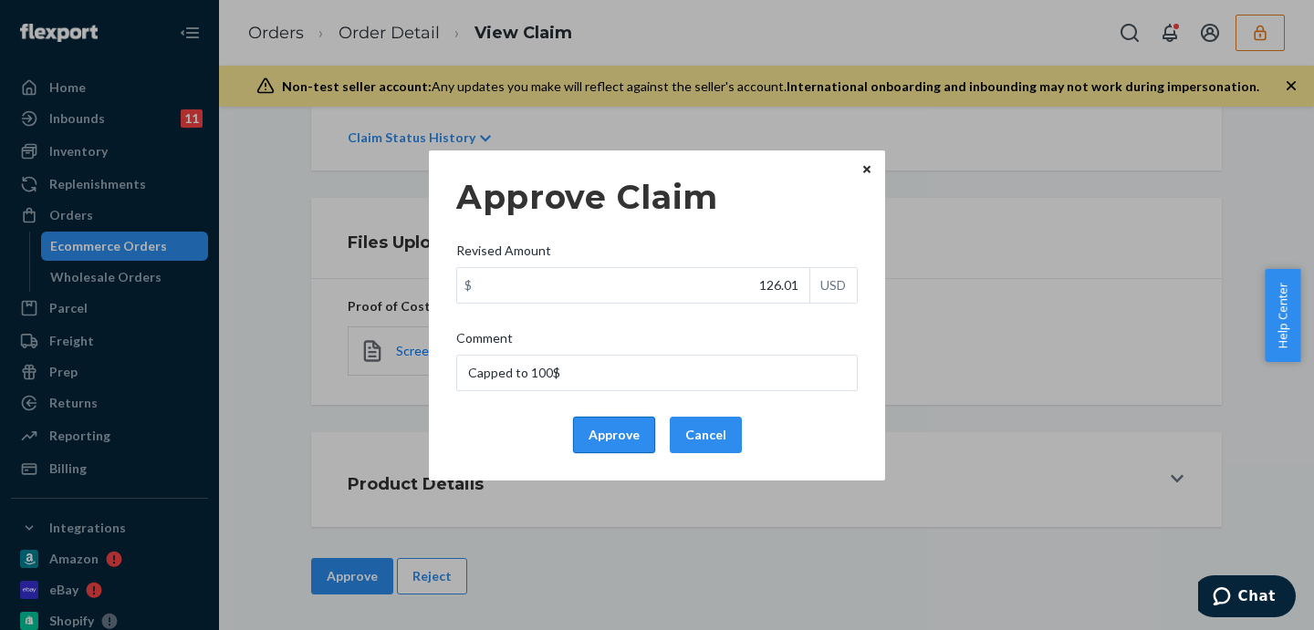
click at [604, 430] on button "Approve" at bounding box center [614, 435] width 82 height 36
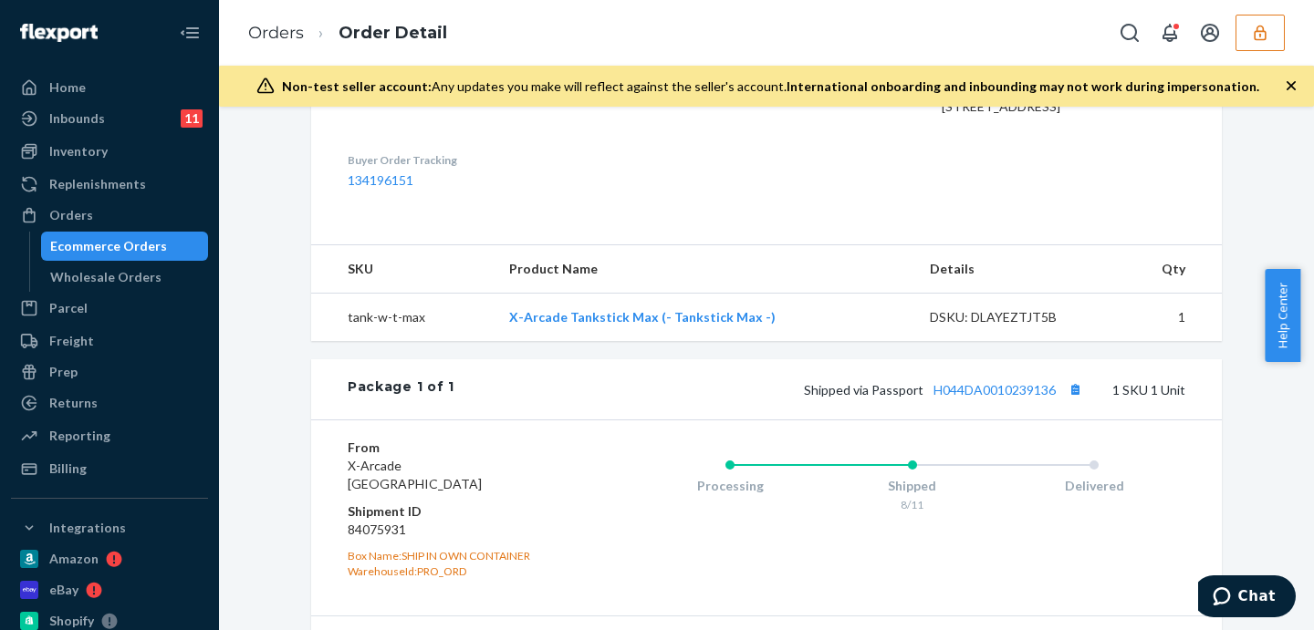
scroll to position [722, 0]
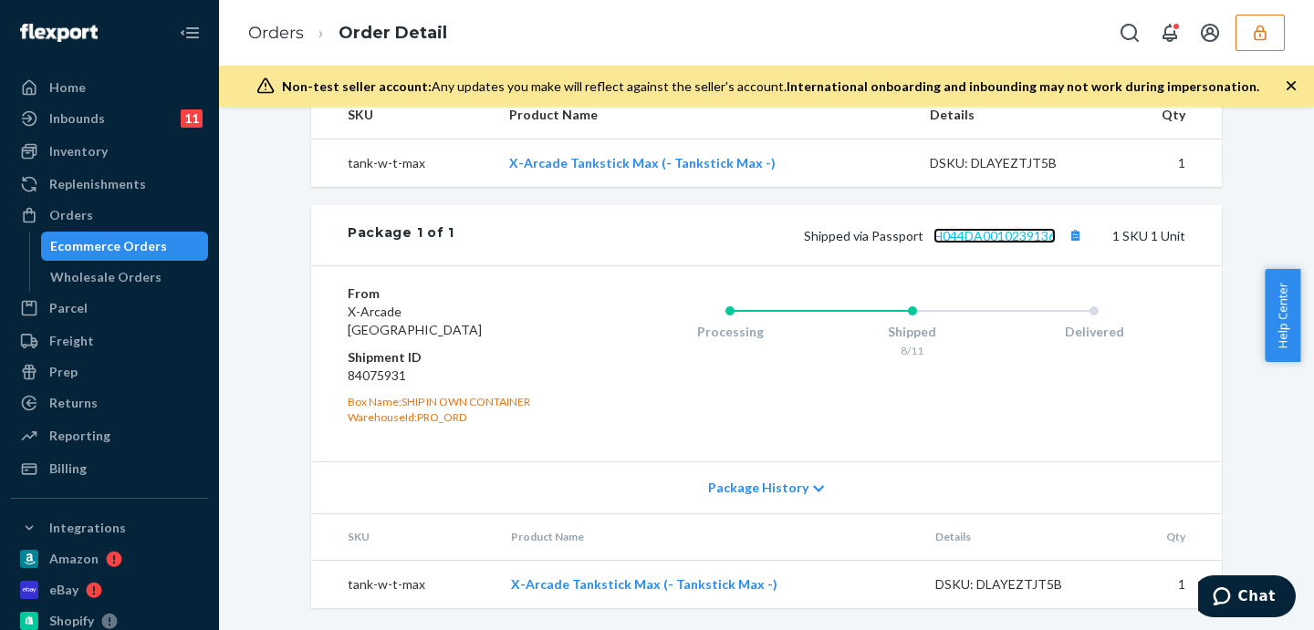
click at [1005, 236] on link "H044DA0010239136" at bounding box center [994, 236] width 122 height 16
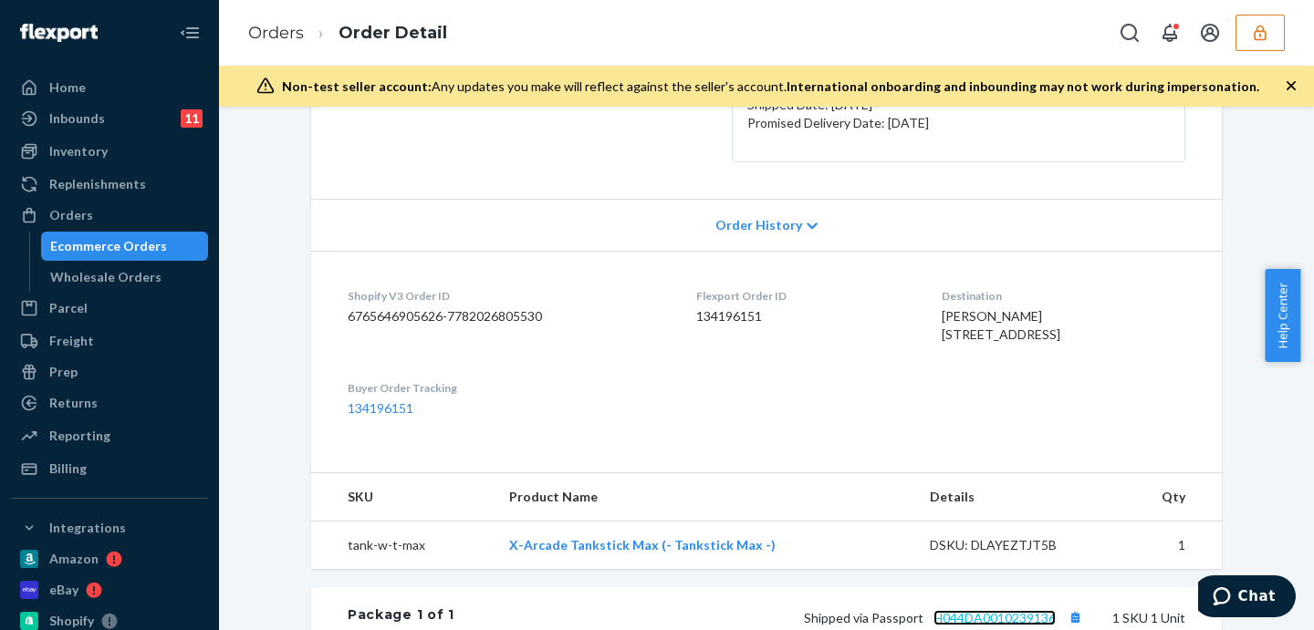
scroll to position [0, 0]
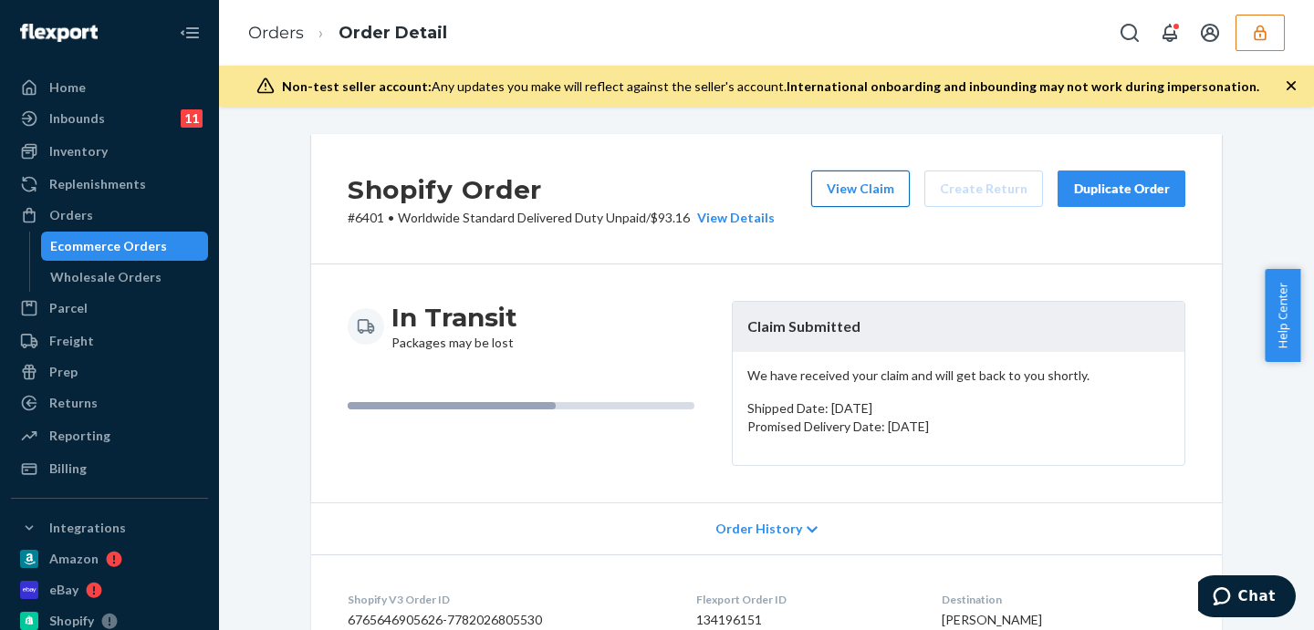
click at [874, 187] on button "View Claim" at bounding box center [860, 189] width 99 height 36
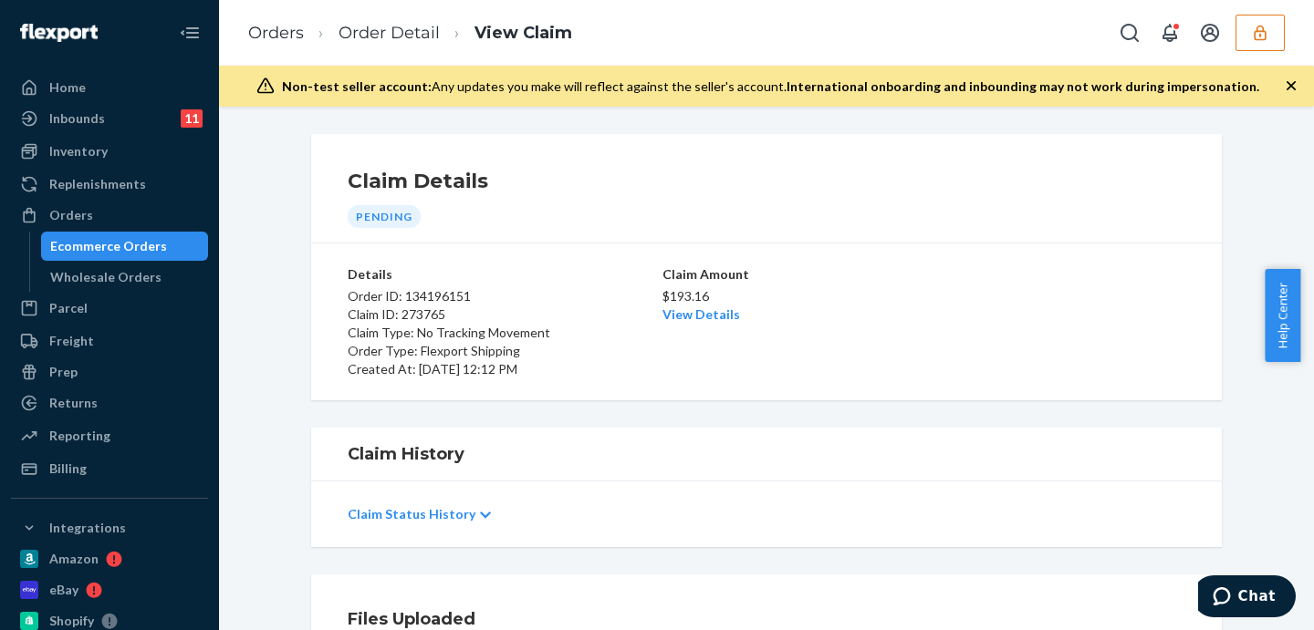
scroll to position [304, 0]
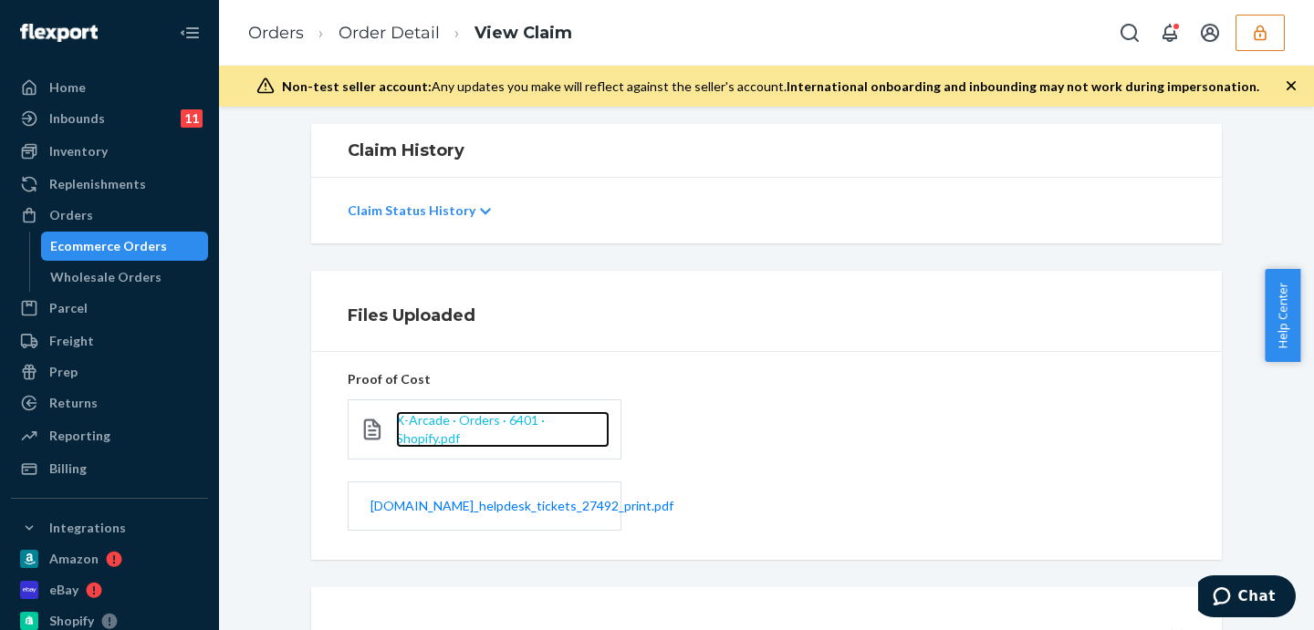
click at [461, 428] on span "X-Arcade · Orders · 6401 · Shopify.pdf" at bounding box center [470, 429] width 149 height 34
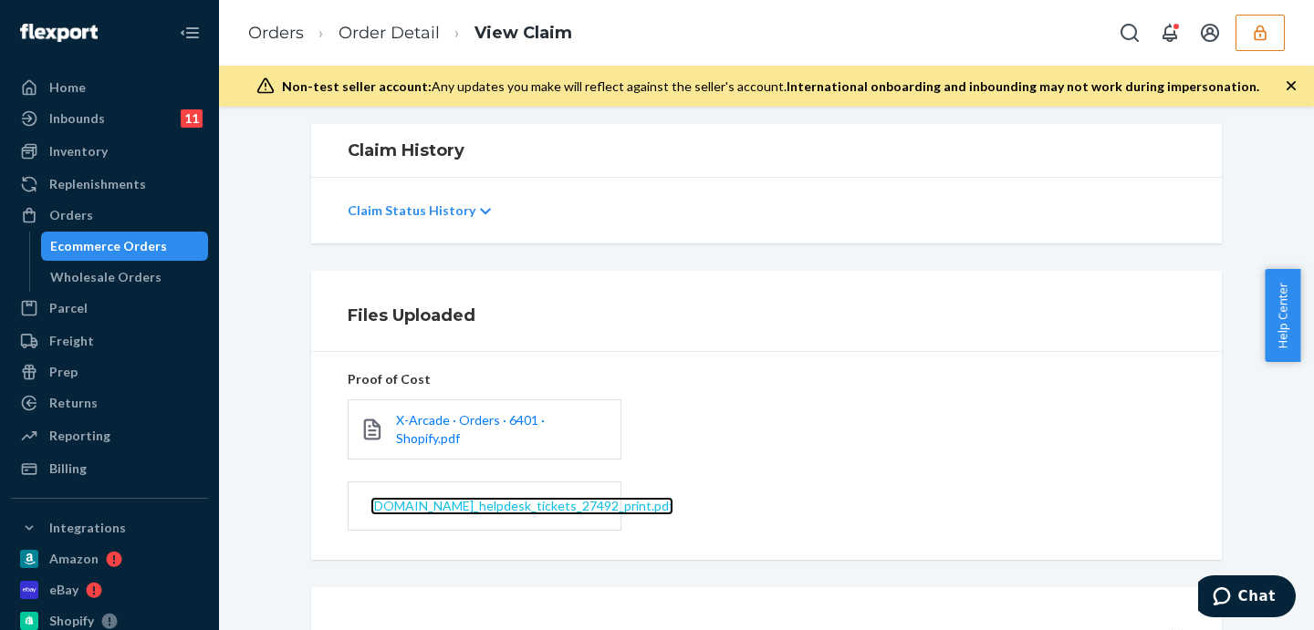
click at [439, 498] on span "xgaminghelp.freshdesk.com_helpdesk_tickets_27492_print.pdf" at bounding box center [521, 506] width 303 height 16
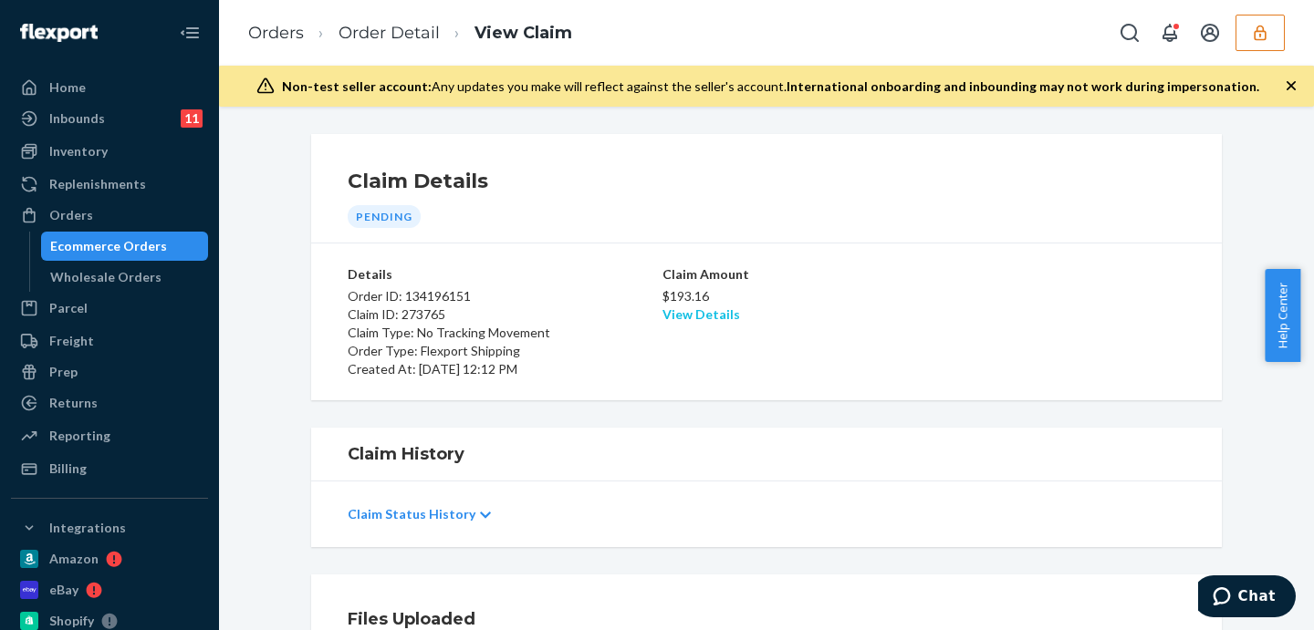
click at [704, 316] on link "View Details" at bounding box center [701, 314] width 78 height 16
click at [982, 422] on div "Home Inbounds 11 Shipping Plans Problems 11 Inventory Products Replenishments O…" at bounding box center [657, 315] width 1314 height 630
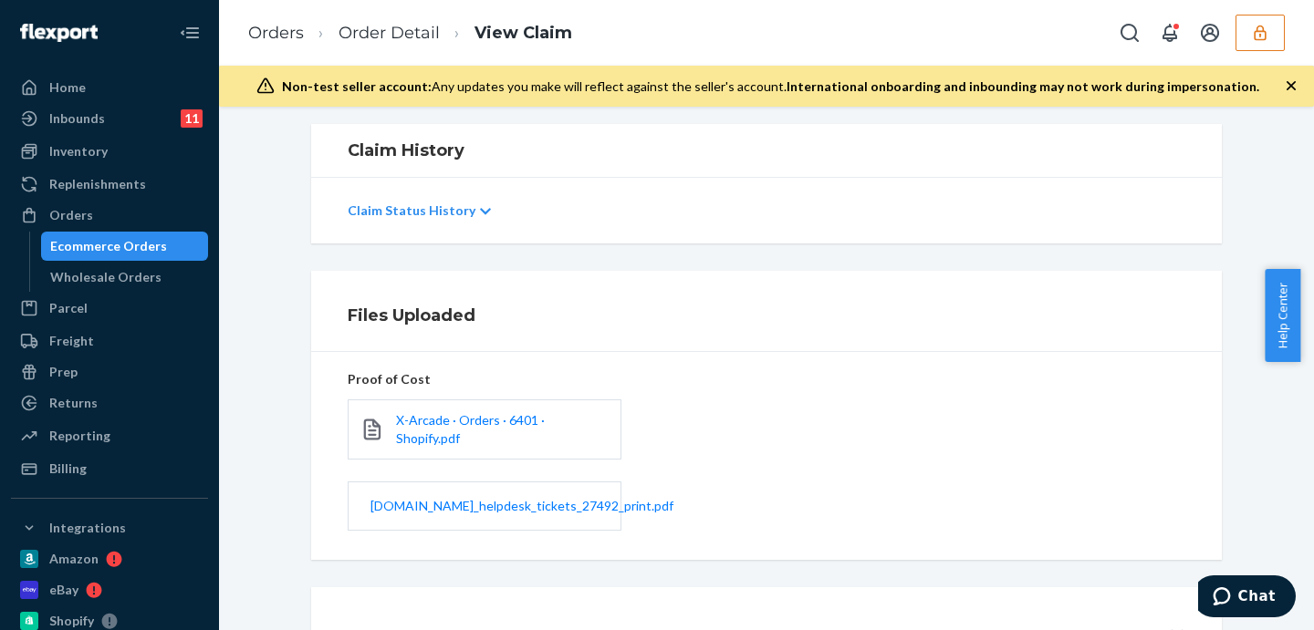
scroll to position [448, 0]
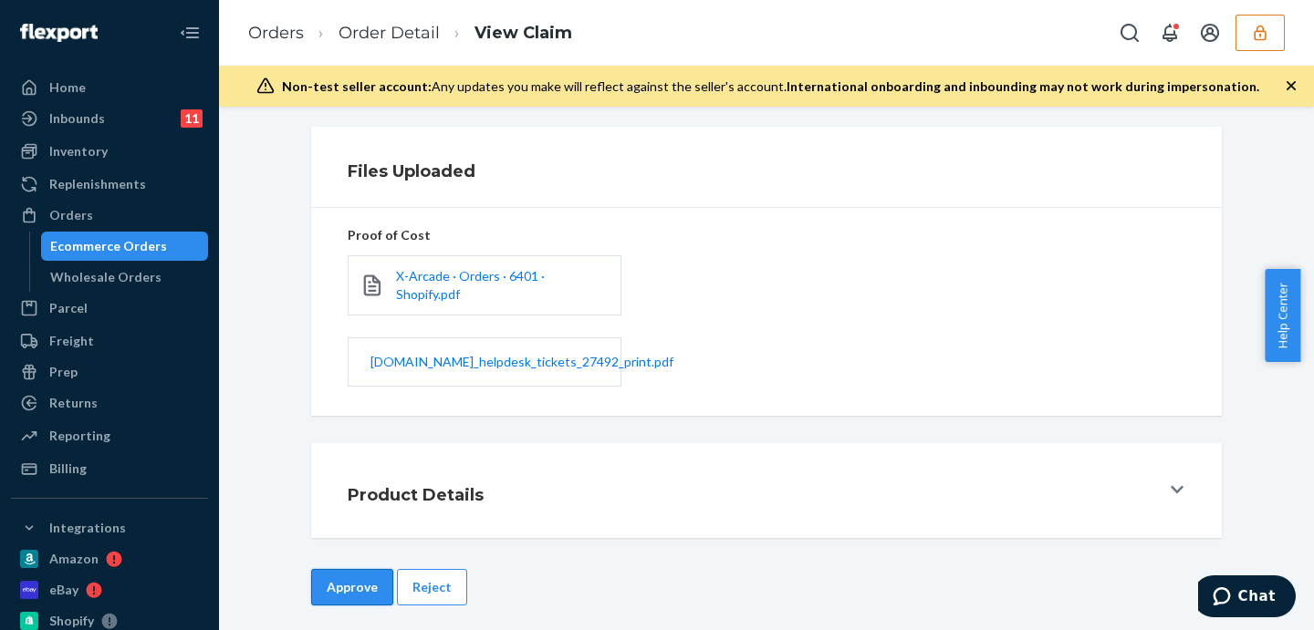
click at [338, 574] on button "Approve" at bounding box center [352, 587] width 82 height 36
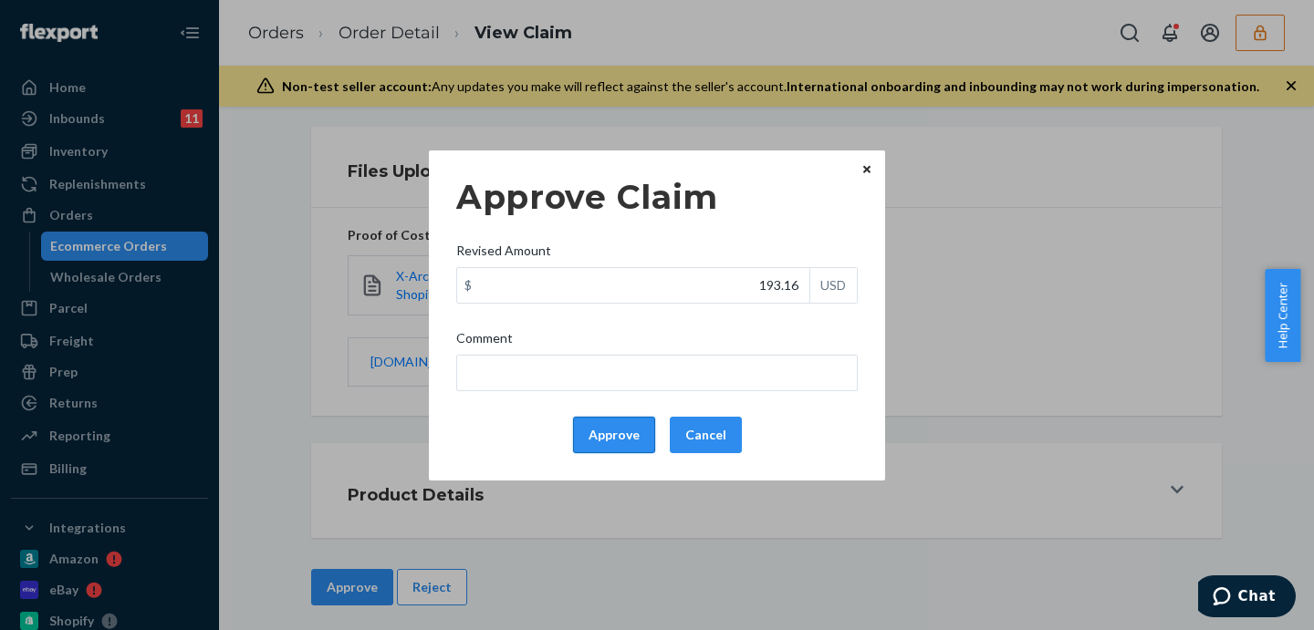
click at [613, 431] on button "Approve" at bounding box center [614, 435] width 82 height 36
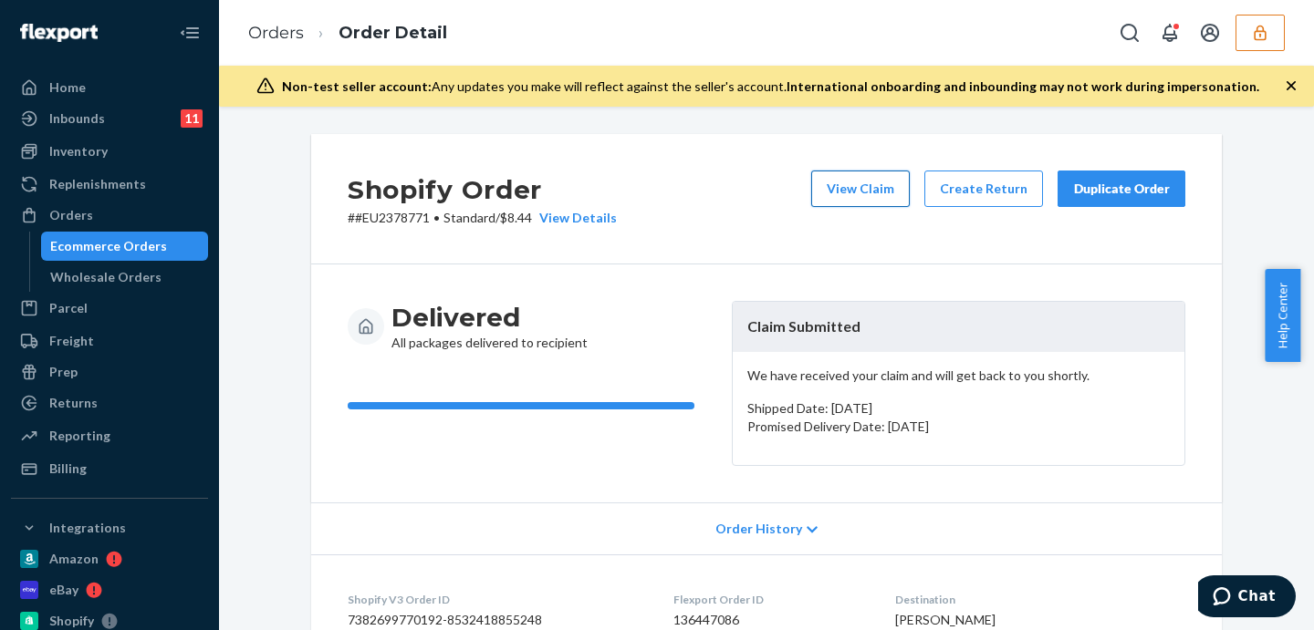
click at [846, 198] on button "View Claim" at bounding box center [860, 189] width 99 height 36
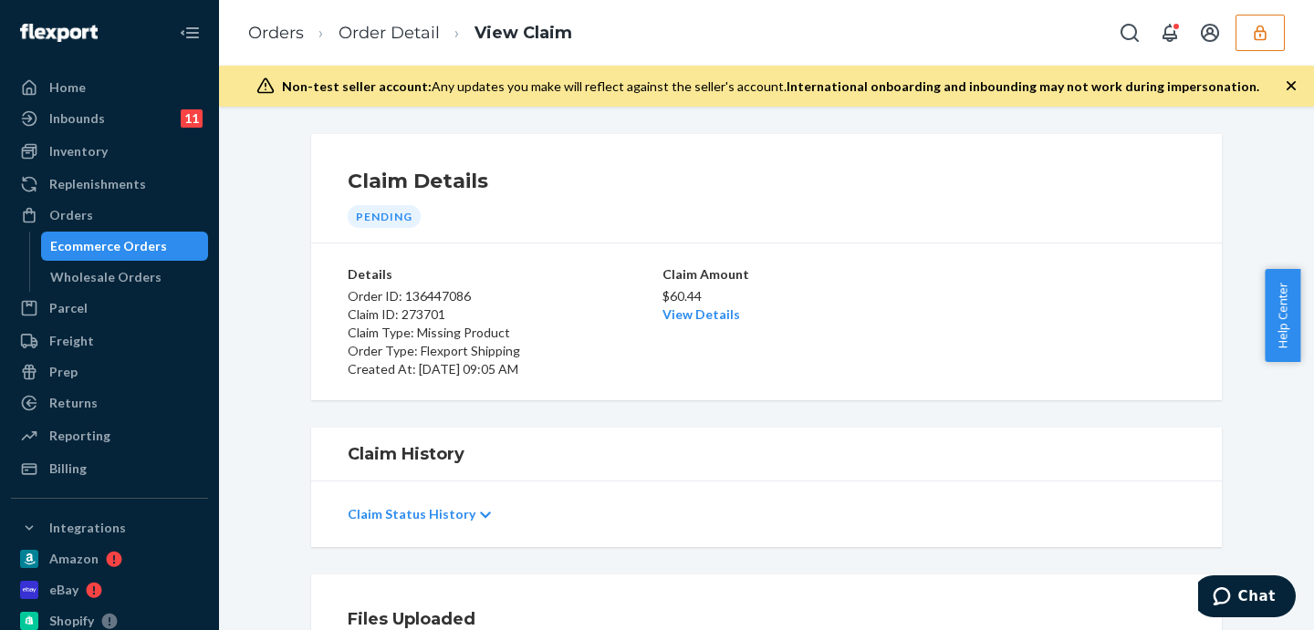
scroll to position [377, 0]
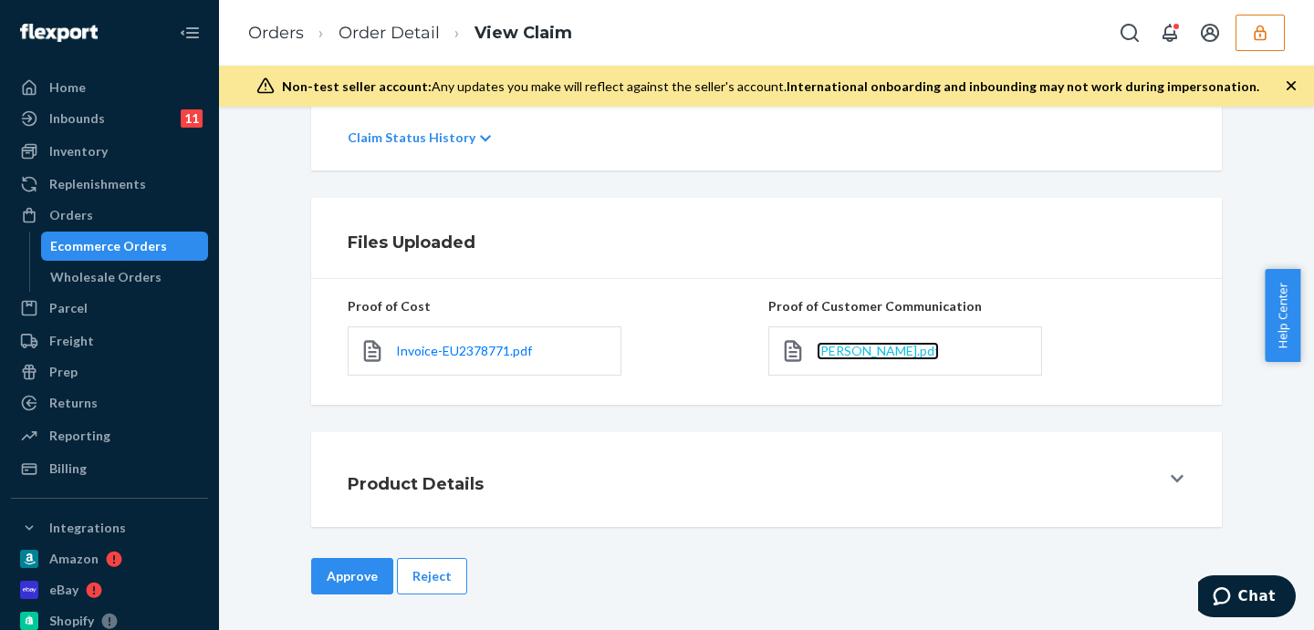
click at [848, 349] on span "[PERSON_NAME].pdf" at bounding box center [877, 351] width 122 height 16
click at [471, 355] on span "Invoice-EU2378771.pdf" at bounding box center [464, 351] width 136 height 16
click at [846, 351] on span "[PERSON_NAME].pdf" at bounding box center [877, 351] width 122 height 16
click at [413, 33] on link "Order Detail" at bounding box center [388, 33] width 101 height 20
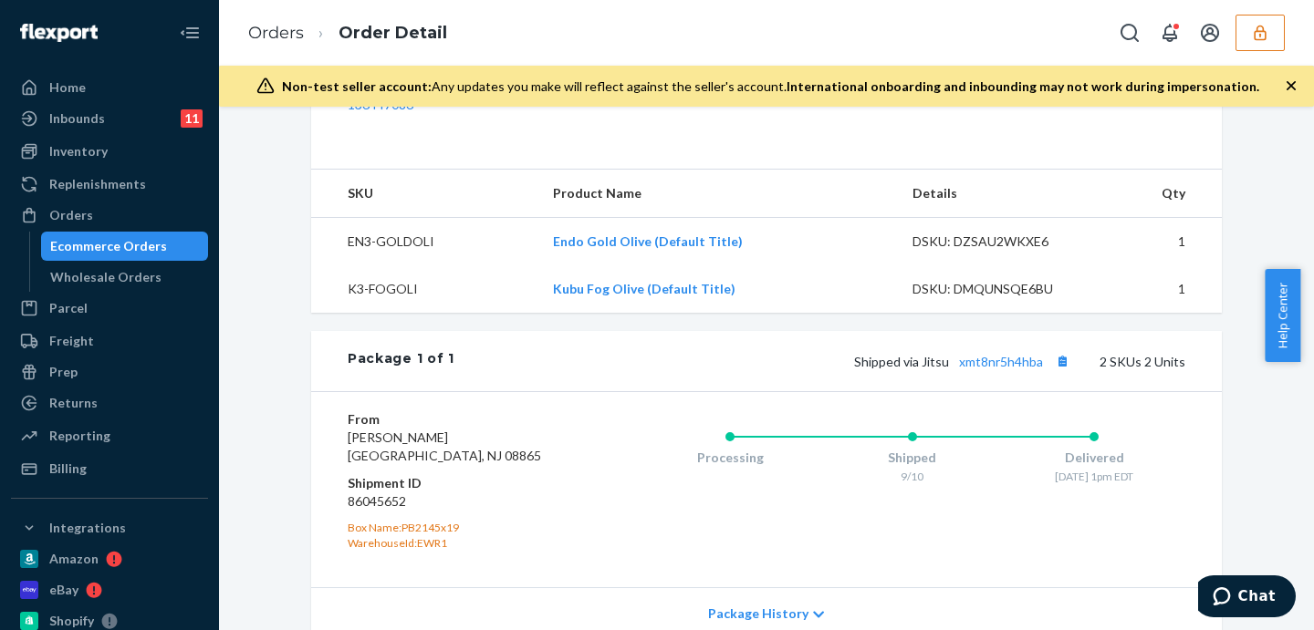
scroll to position [816, 0]
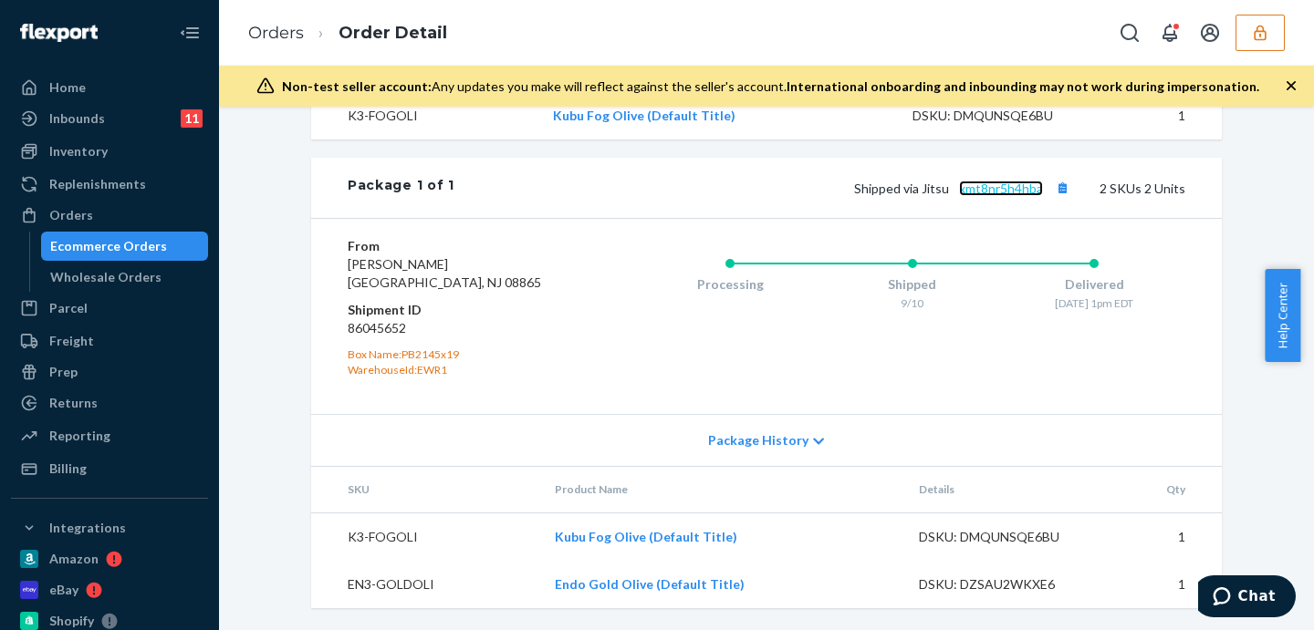
click at [990, 189] on link "xmt8nr5h4hba" at bounding box center [1001, 189] width 84 height 16
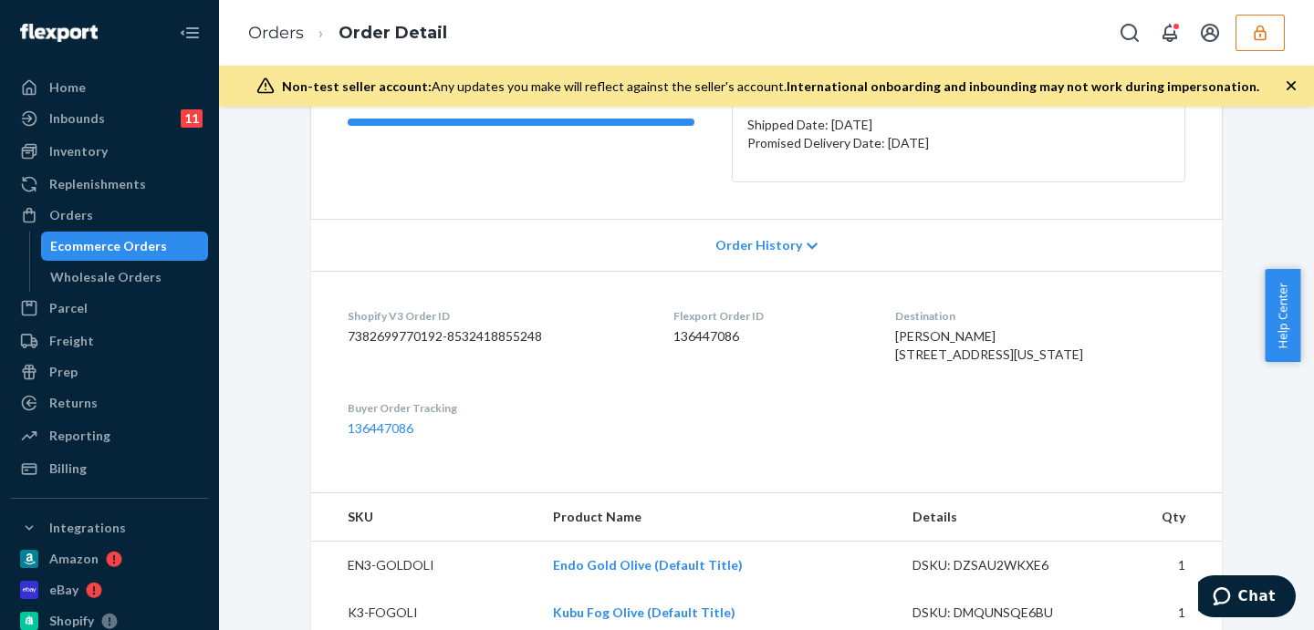
scroll to position [0, 0]
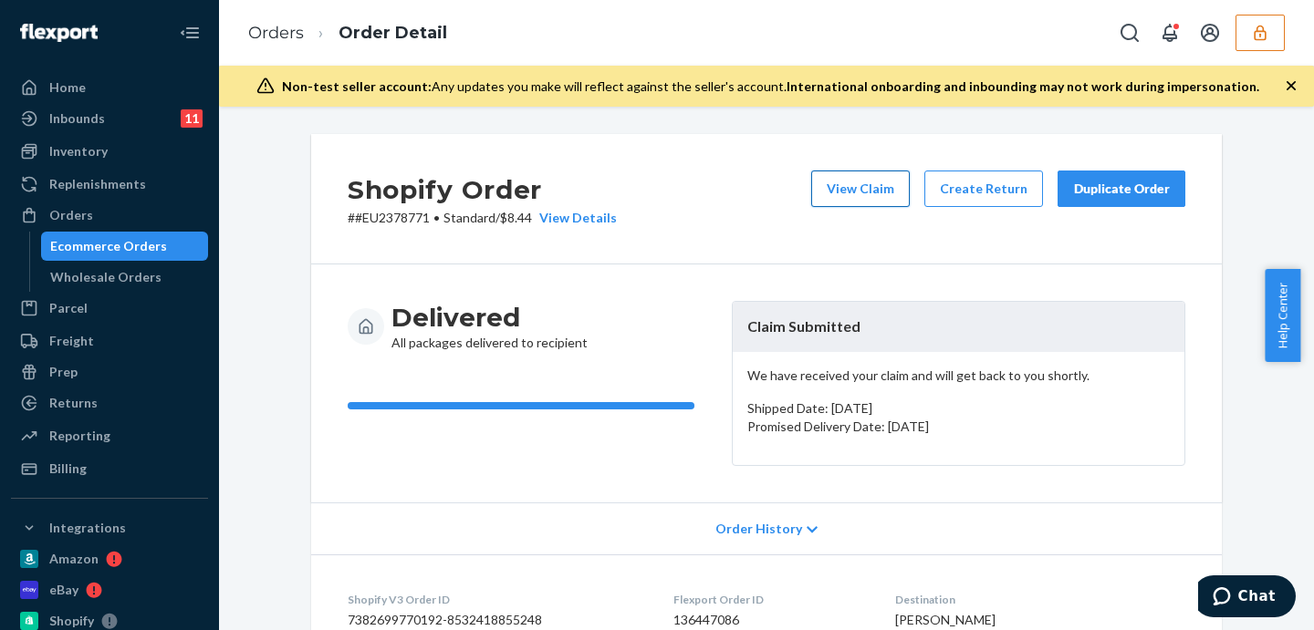
click at [847, 181] on button "View Claim" at bounding box center [860, 189] width 99 height 36
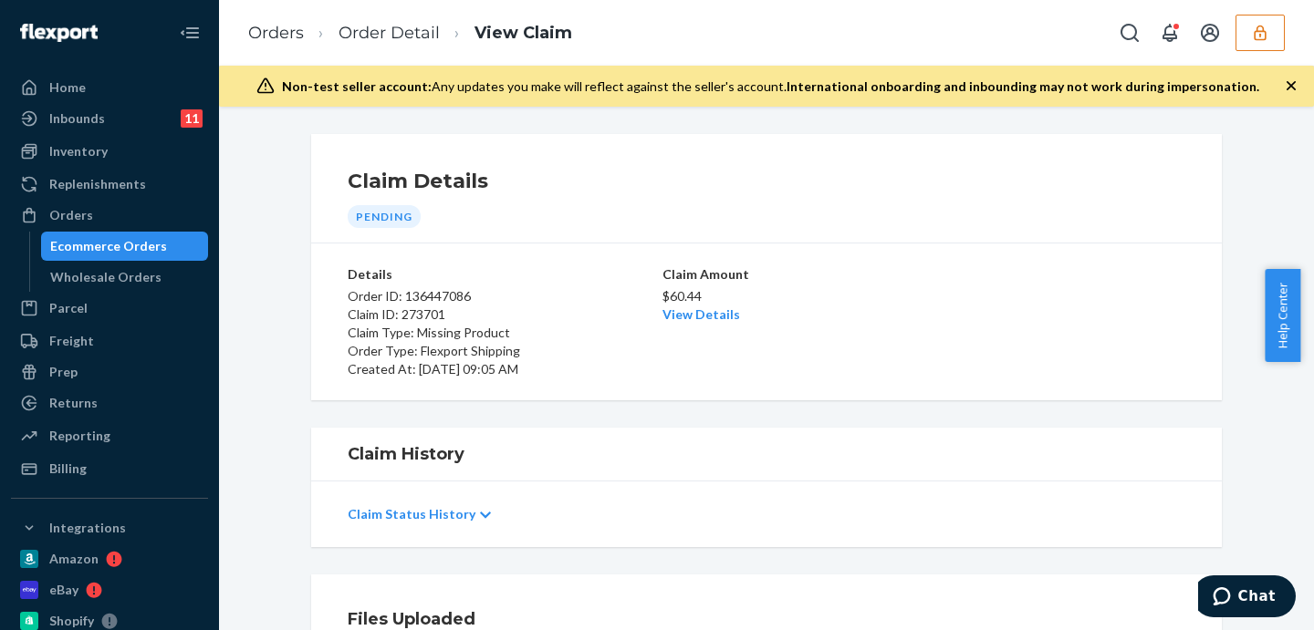
scroll to position [304, 0]
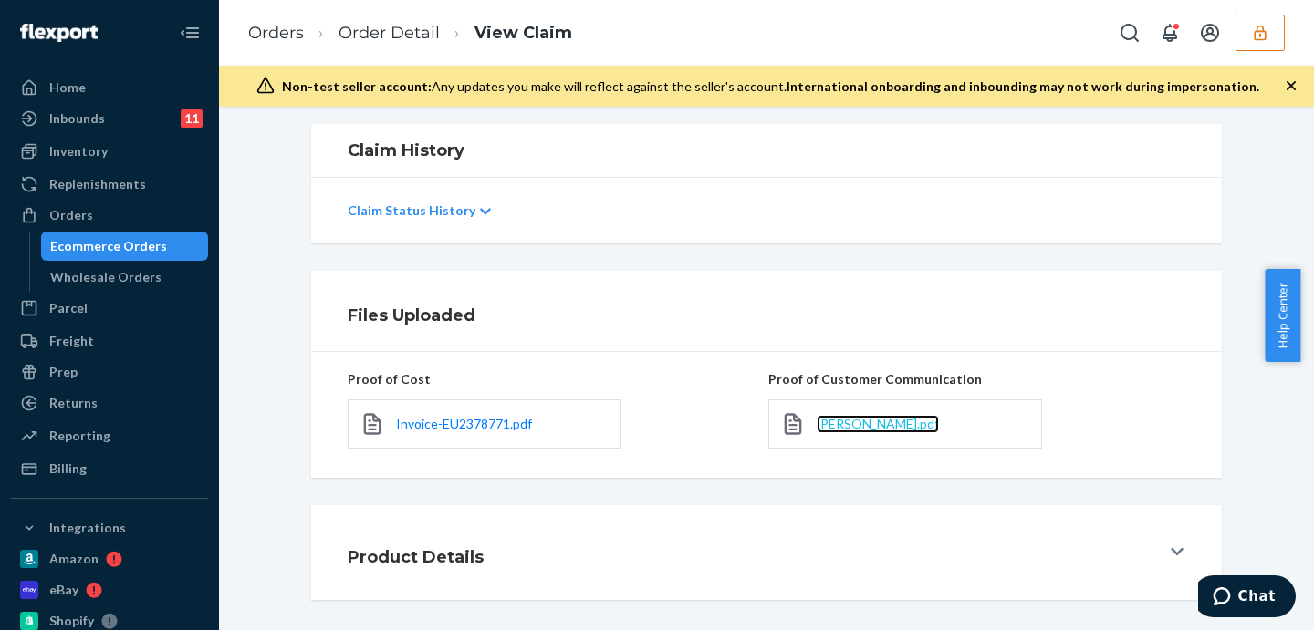
click at [841, 421] on span "Andy_Claim.pdf" at bounding box center [877, 424] width 122 height 16
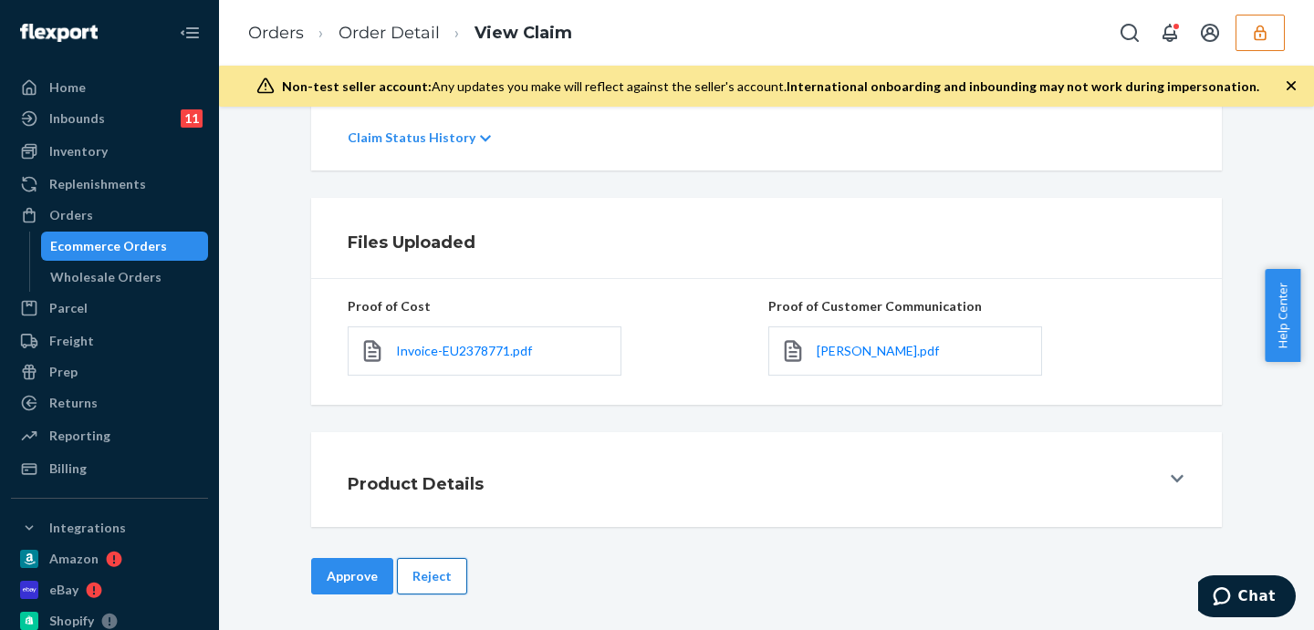
click at [407, 577] on button "Reject" at bounding box center [432, 576] width 70 height 36
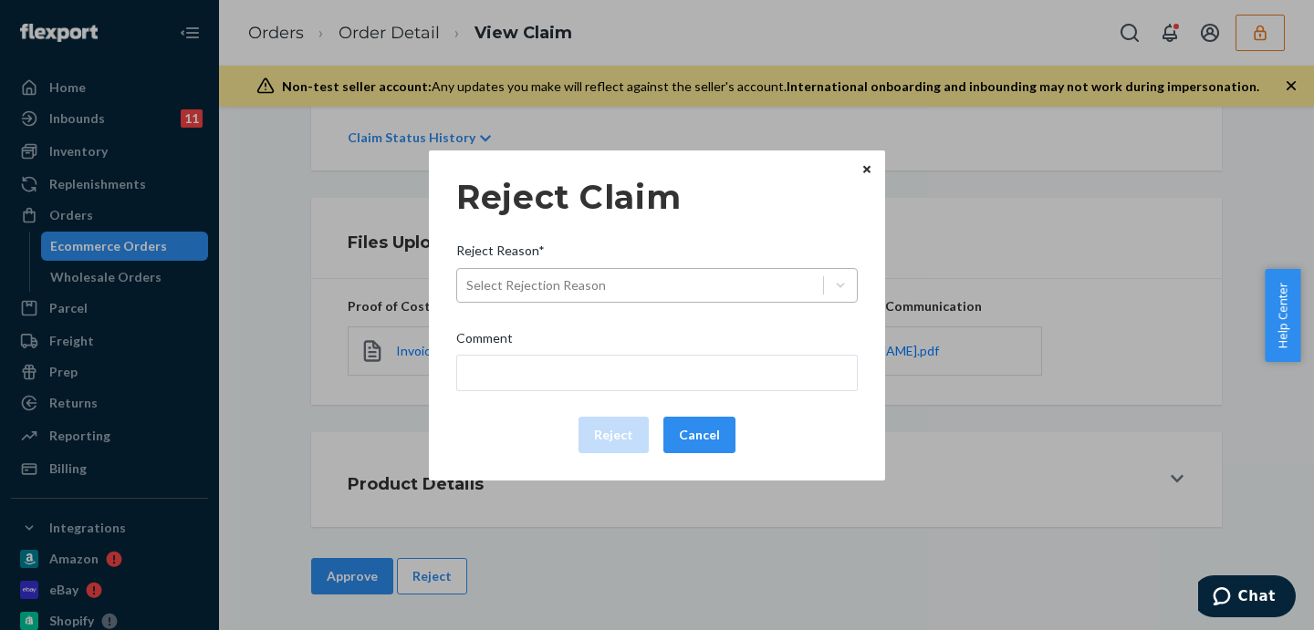
click at [504, 291] on div "Select Rejection Reason" at bounding box center [536, 285] width 140 height 18
click at [468, 291] on input "Reject Reason* Select Rejection Reason" at bounding box center [467, 285] width 2 height 18
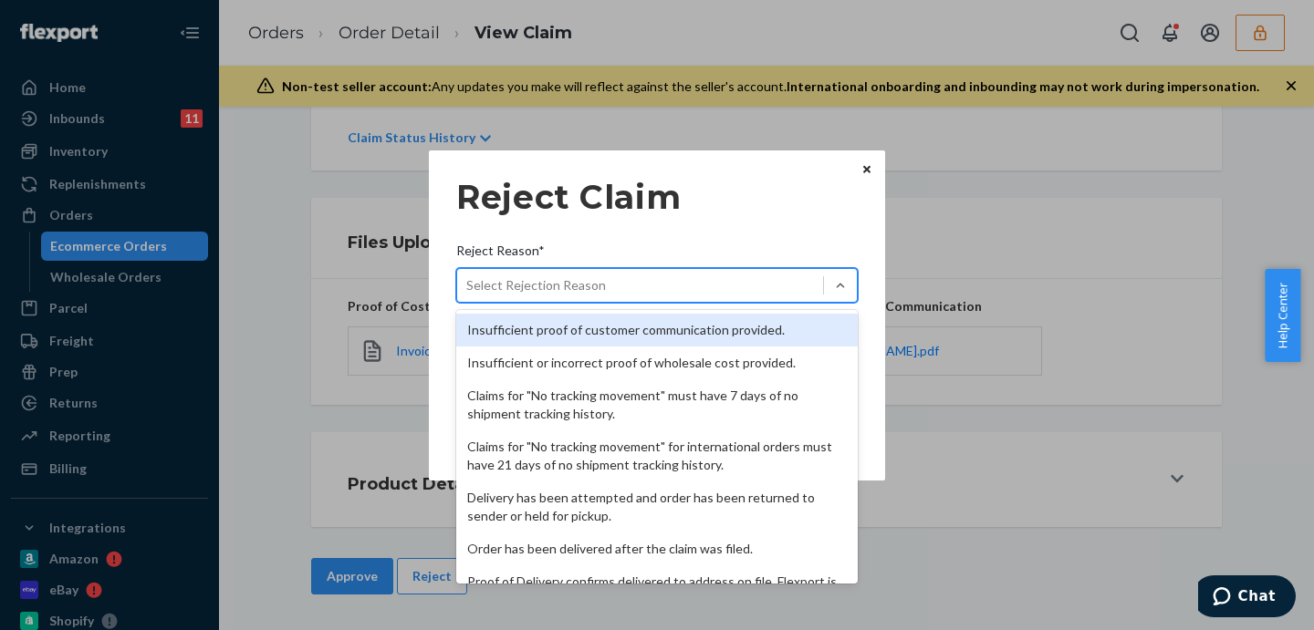
click at [547, 329] on div "Insufficient proof of customer communication provided." at bounding box center [656, 330] width 401 height 33
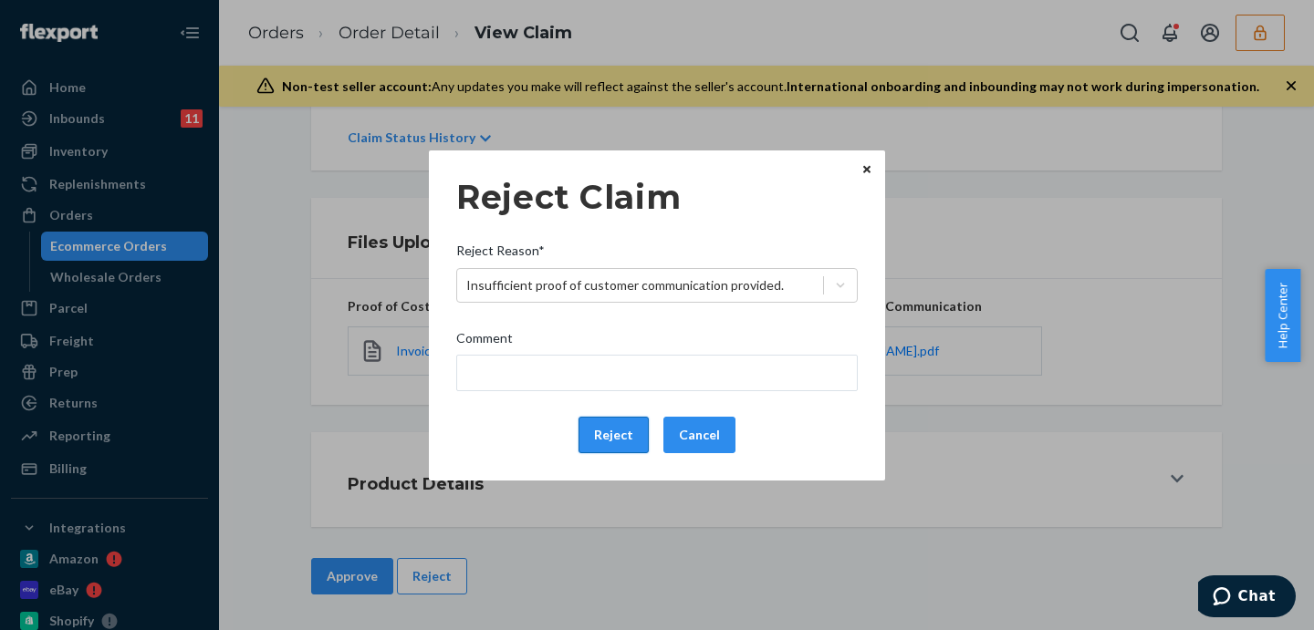
click at [633, 439] on button "Reject" at bounding box center [613, 435] width 70 height 36
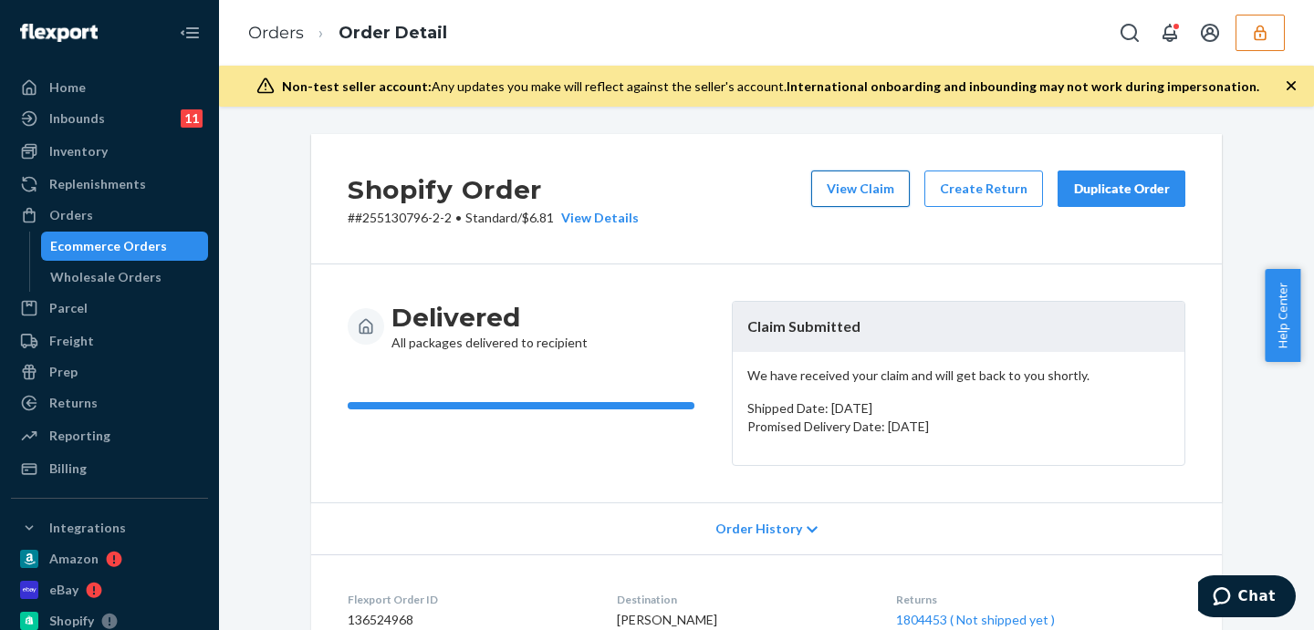
click at [870, 181] on button "View Claim" at bounding box center [860, 189] width 99 height 36
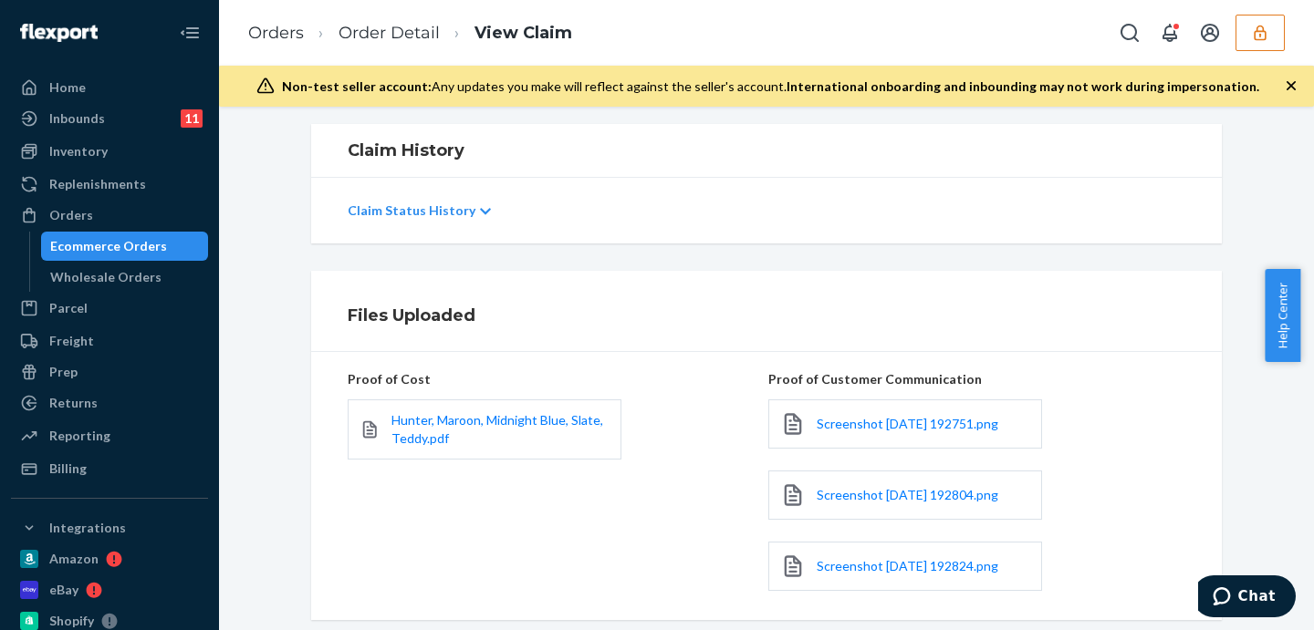
scroll to position [456, 0]
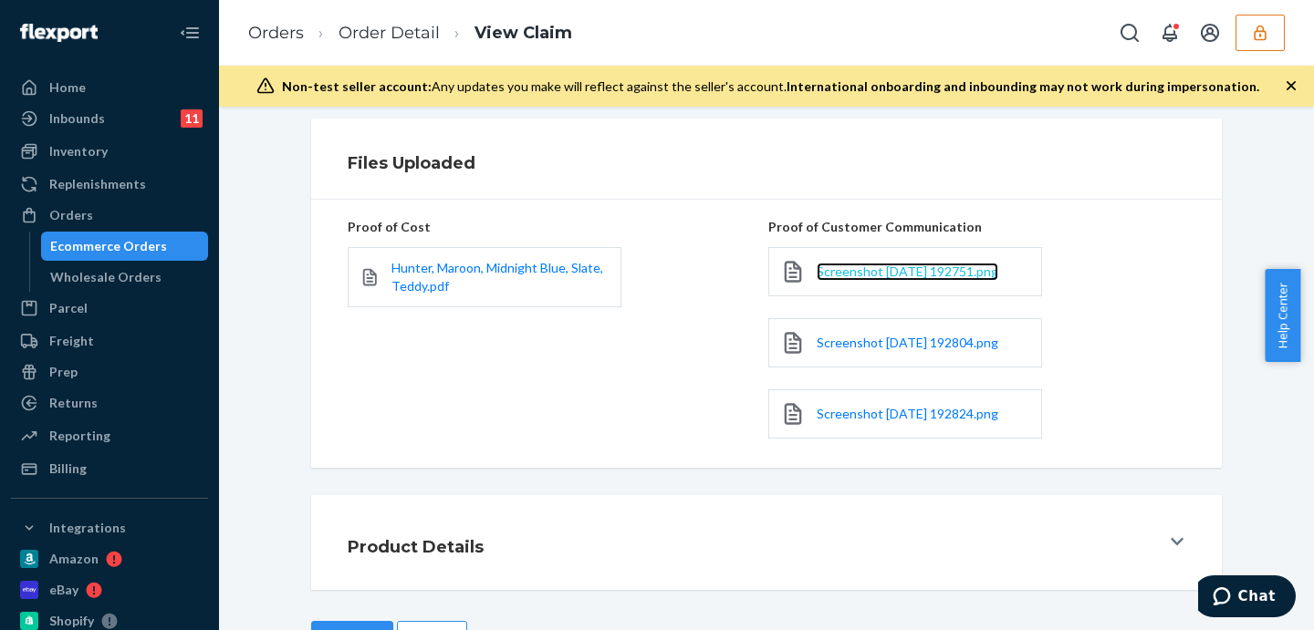
click at [903, 264] on span "Screenshot 2025-09-23 192751.png" at bounding box center [907, 272] width 182 height 16
click at [853, 337] on span "Screenshot 2025-09-23 192804.png" at bounding box center [907, 343] width 182 height 16
click at [860, 412] on span "Screenshot 2025-09-23 192824.png" at bounding box center [907, 414] width 182 height 16
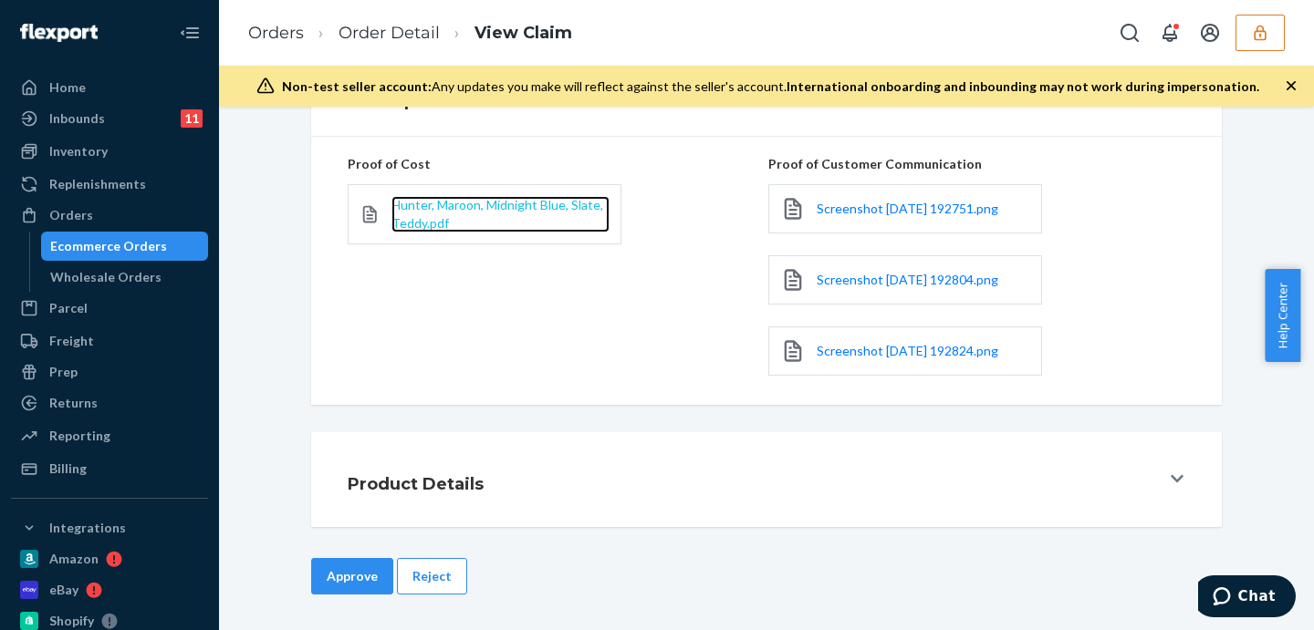
click at [416, 199] on span "Hunter, Maroon, Midnight Blue, Slate, Teddy.pdf" at bounding box center [497, 214] width 212 height 34
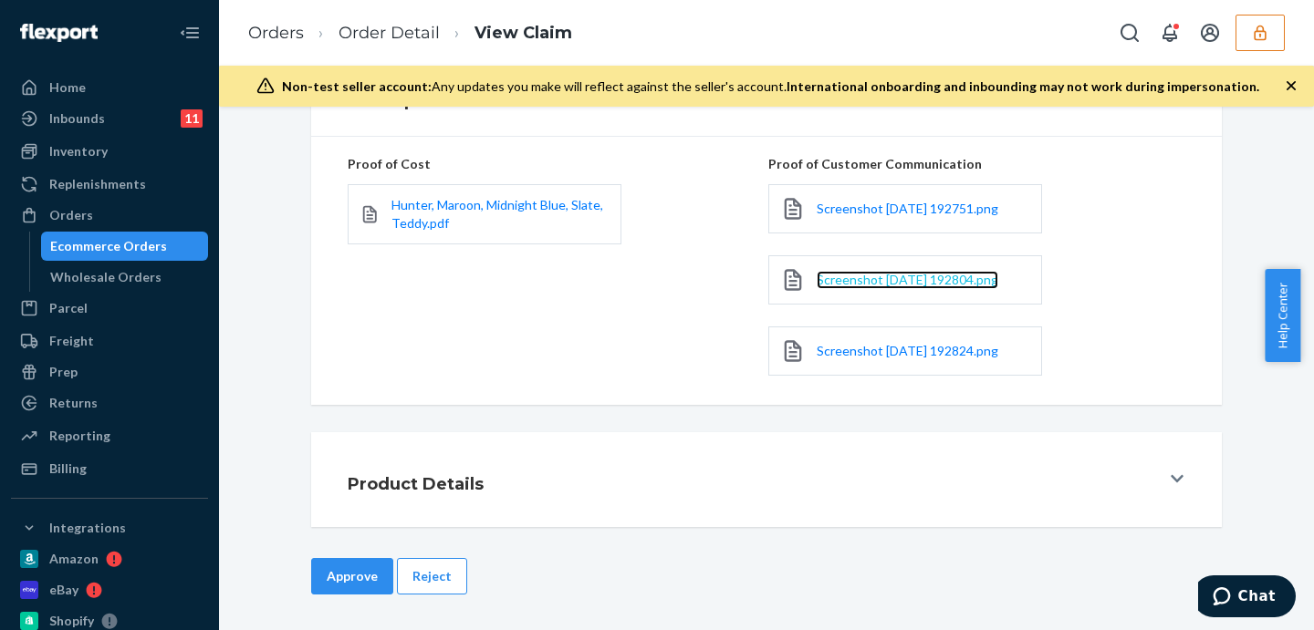
click at [878, 272] on span "Screenshot 2025-09-23 192804.png" at bounding box center [907, 280] width 182 height 16
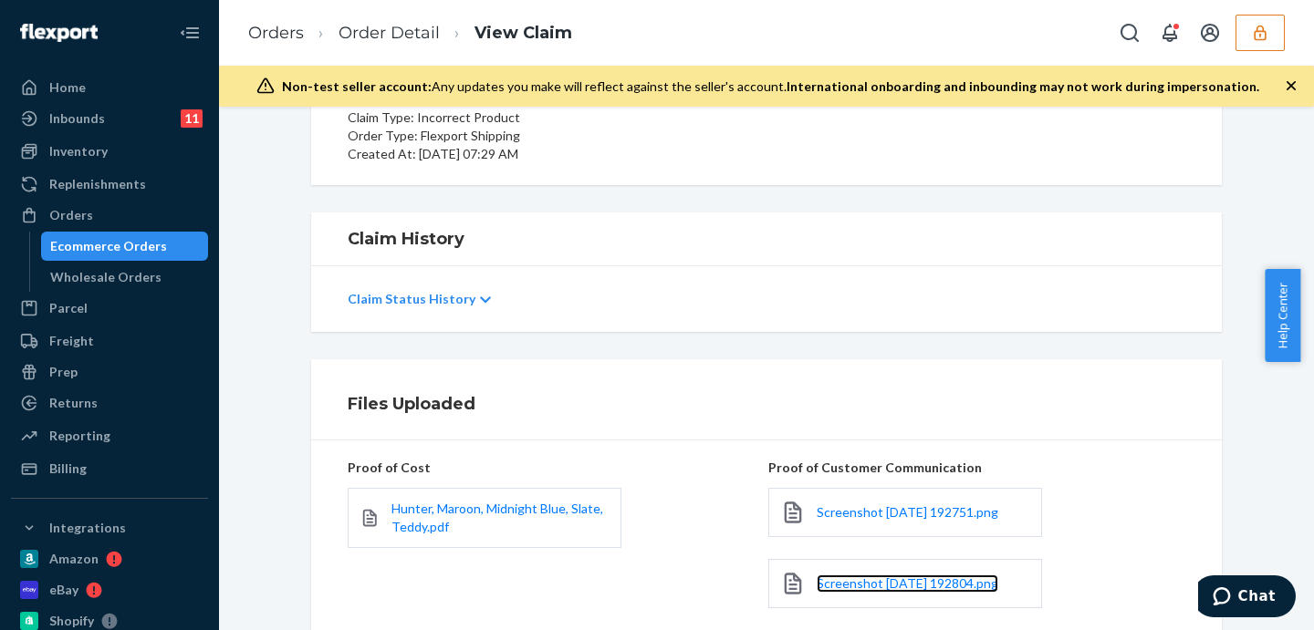
scroll to position [0, 0]
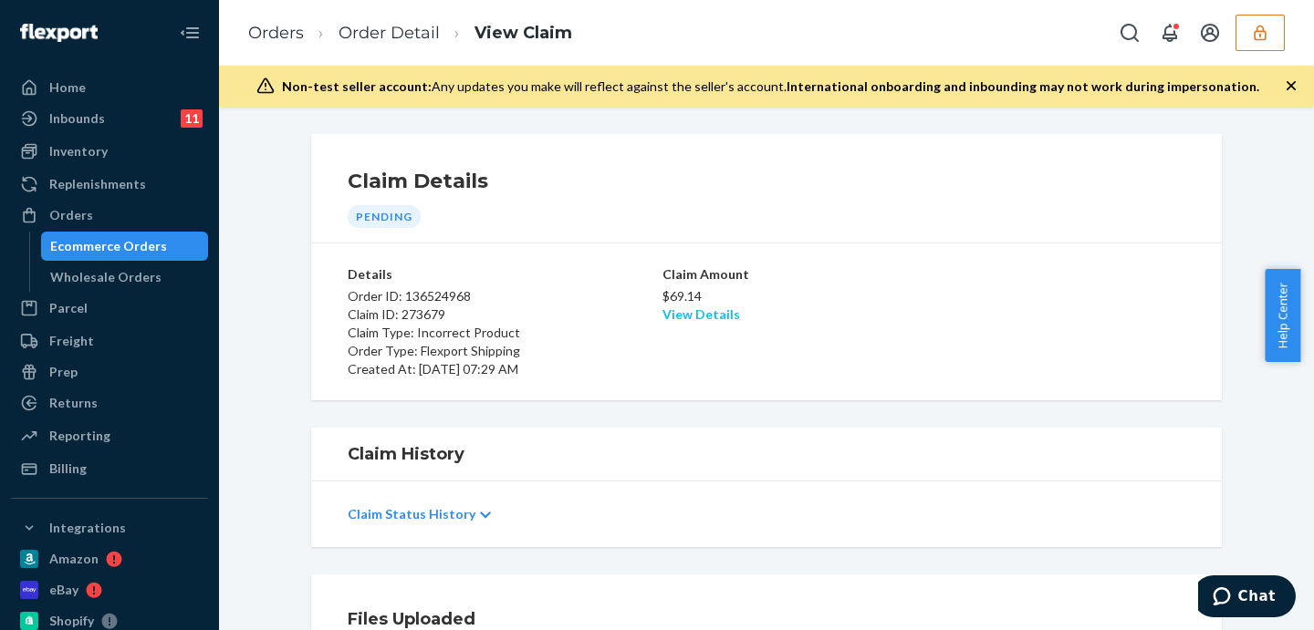
click at [706, 321] on link "View Details" at bounding box center [701, 314] width 78 height 16
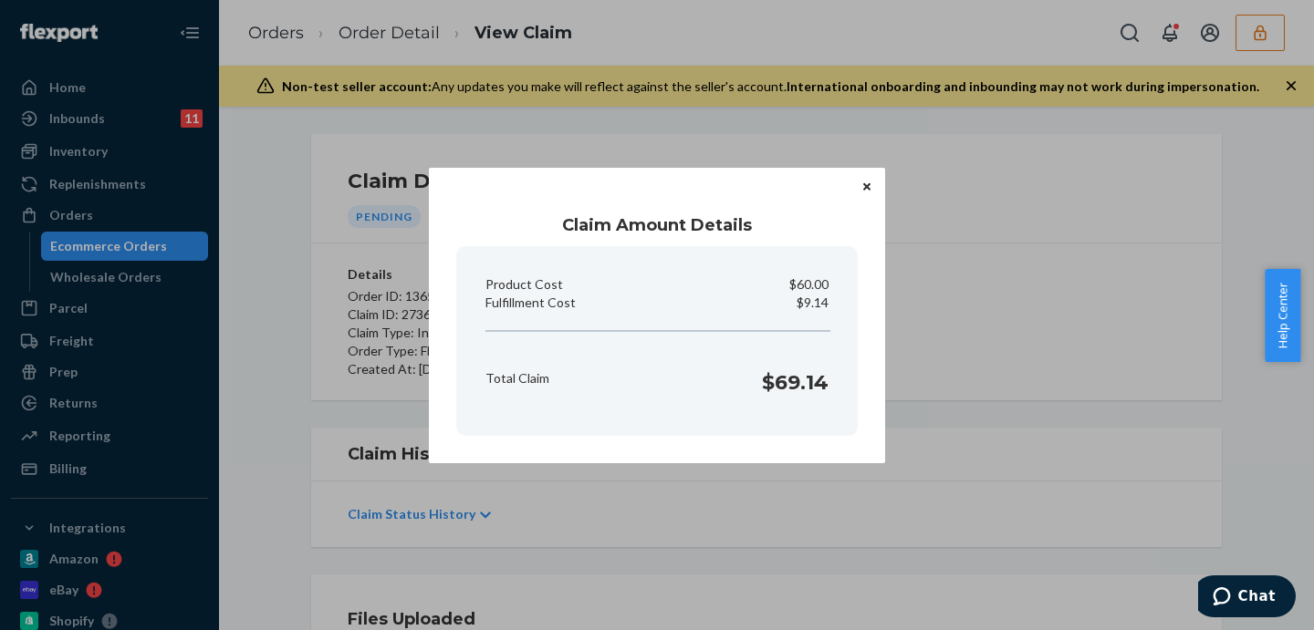
click at [711, 315] on section "Product Cost $60.00 Fulfillment Cost $9.14 Total Claim $69.14" at bounding box center [656, 341] width 401 height 190
click at [781, 135] on div "Claim Amount Details Product Cost $60.00 Fulfillment Cost $9.14 Total Claim $69…" at bounding box center [657, 315] width 1314 height 630
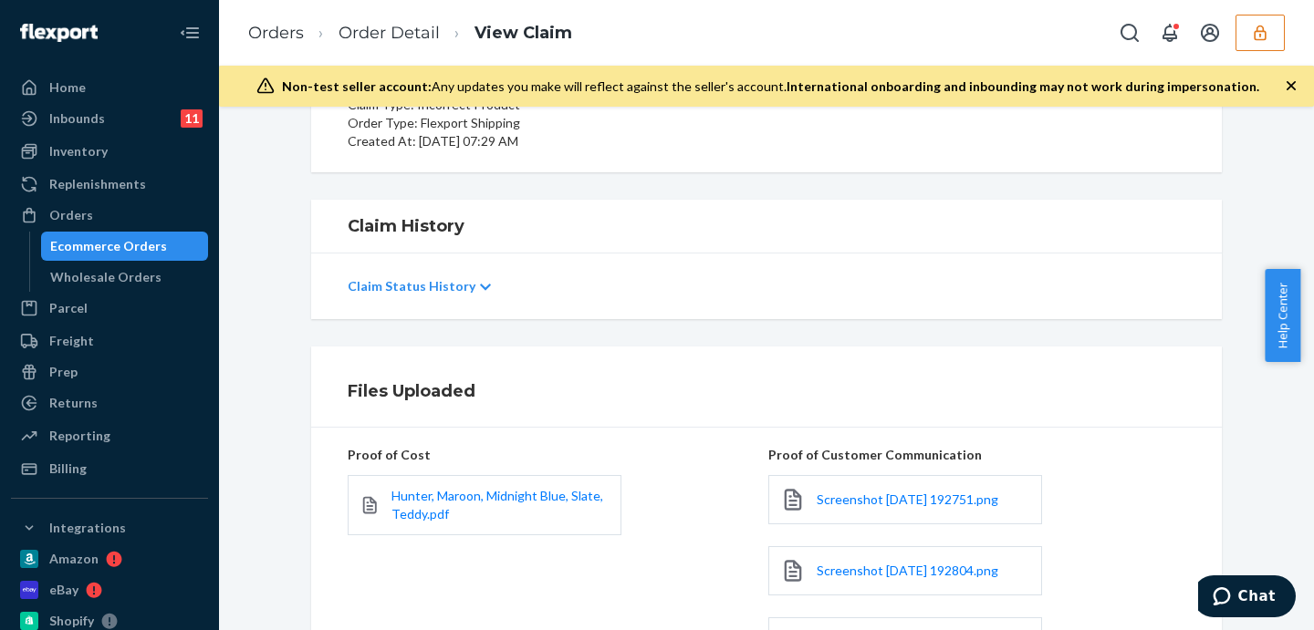
scroll to position [519, 0]
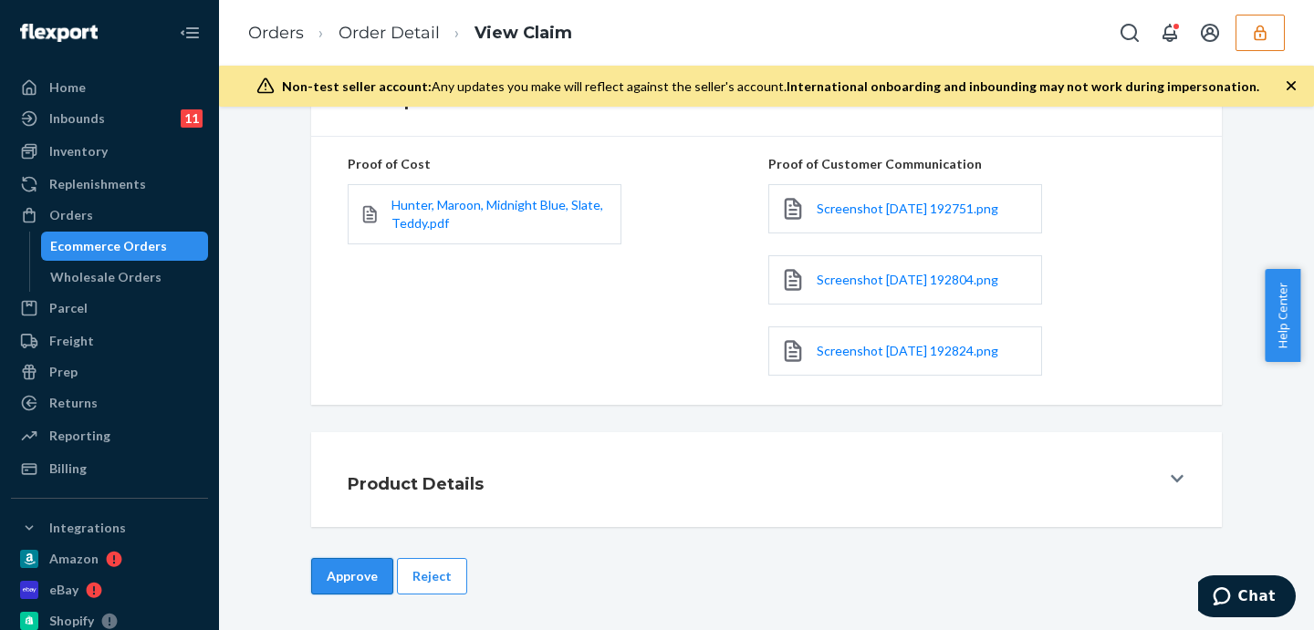
click at [363, 579] on button "Approve" at bounding box center [352, 576] width 82 height 36
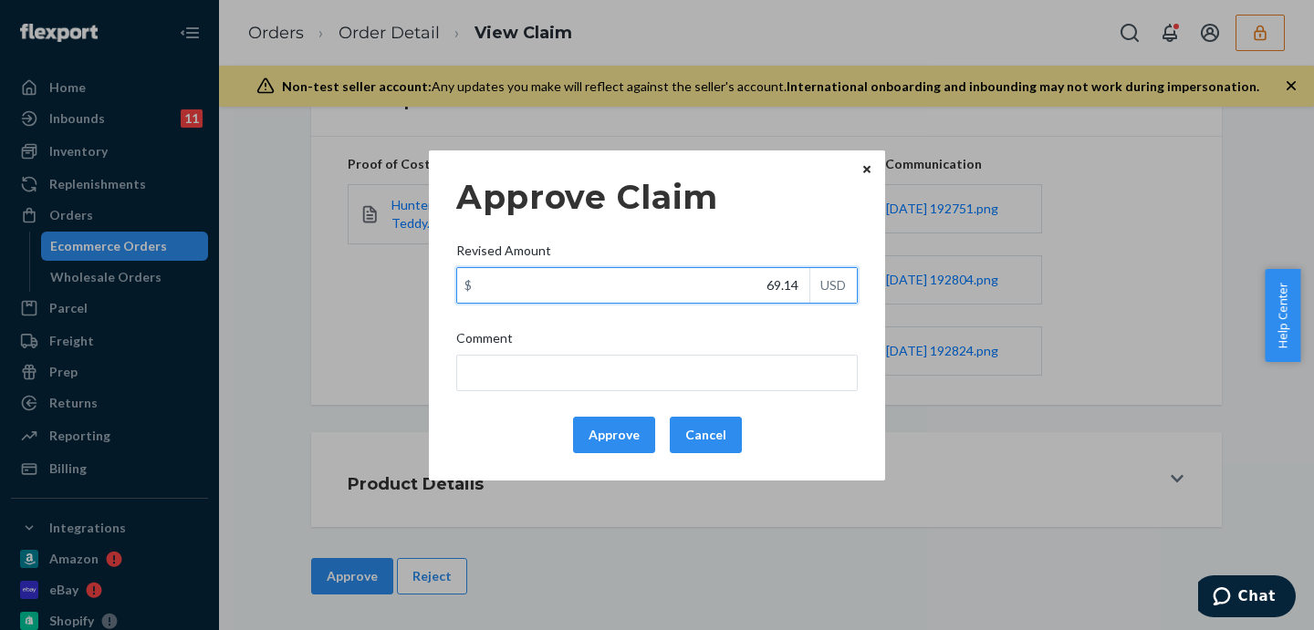
click at [750, 285] on input "69.14" at bounding box center [633, 285] width 352 height 35
type input "32.74"
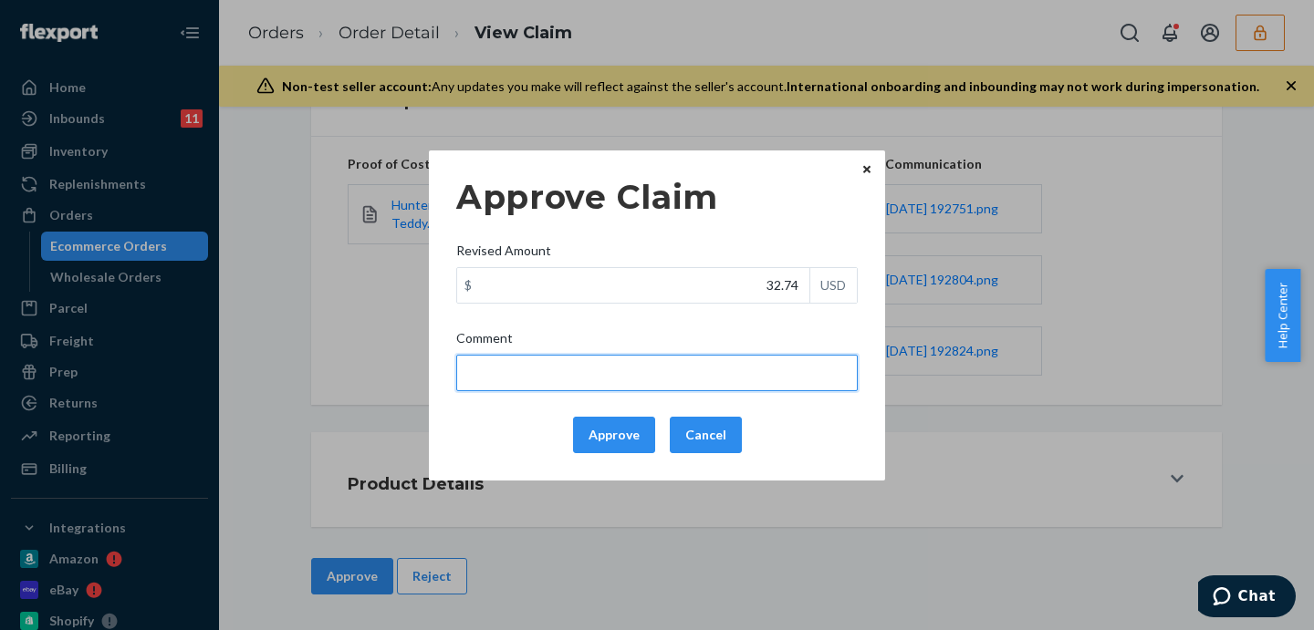
click at [608, 368] on input "Comment" at bounding box center [656, 373] width 401 height 36
drag, startPoint x: 588, startPoint y: 372, endPoint x: 579, endPoint y: 373, distance: 9.2
click at [579, 373] on input "total cost adjusted (39x0.40) + fulfillment fee" at bounding box center [656, 373] width 401 height 36
click at [752, 375] on input "total cost adjusted (59x0.40) + fulfillment fee" at bounding box center [656, 373] width 401 height 36
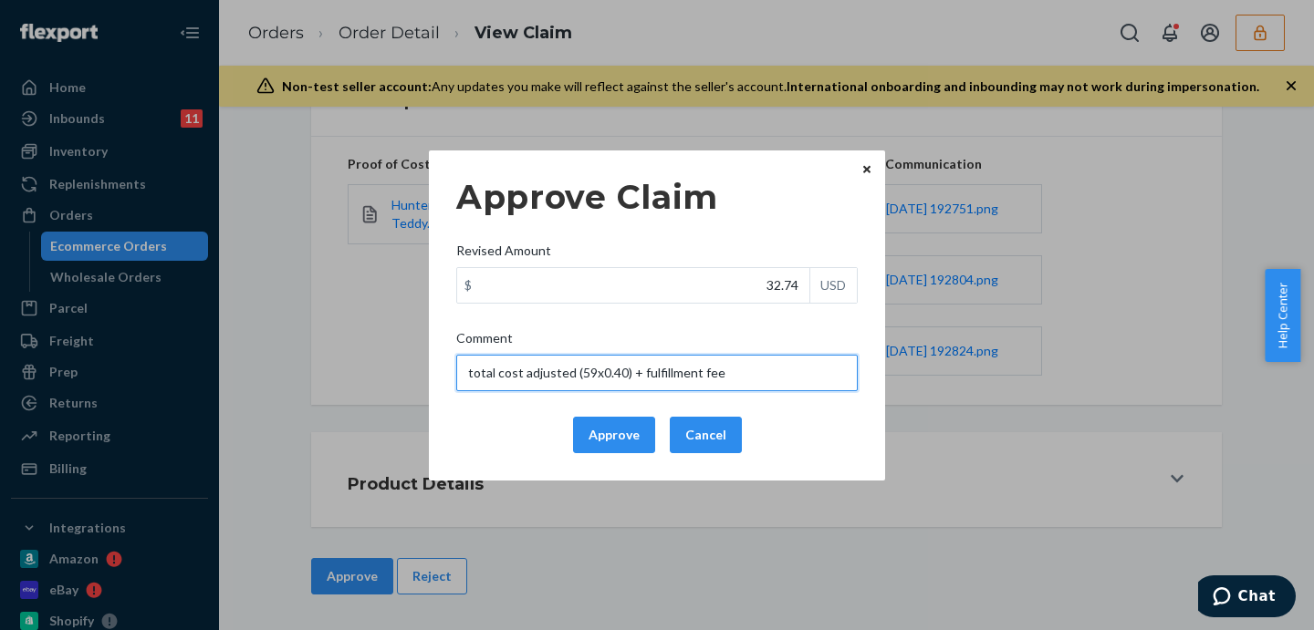
click at [752, 375] on input "total cost adjusted (59x0.40) + fulfillment fee" at bounding box center [656, 373] width 401 height 36
type input "total cost adjusted (59x0.40) + fulfillment fee"
click at [598, 434] on button "Approve" at bounding box center [614, 435] width 82 height 36
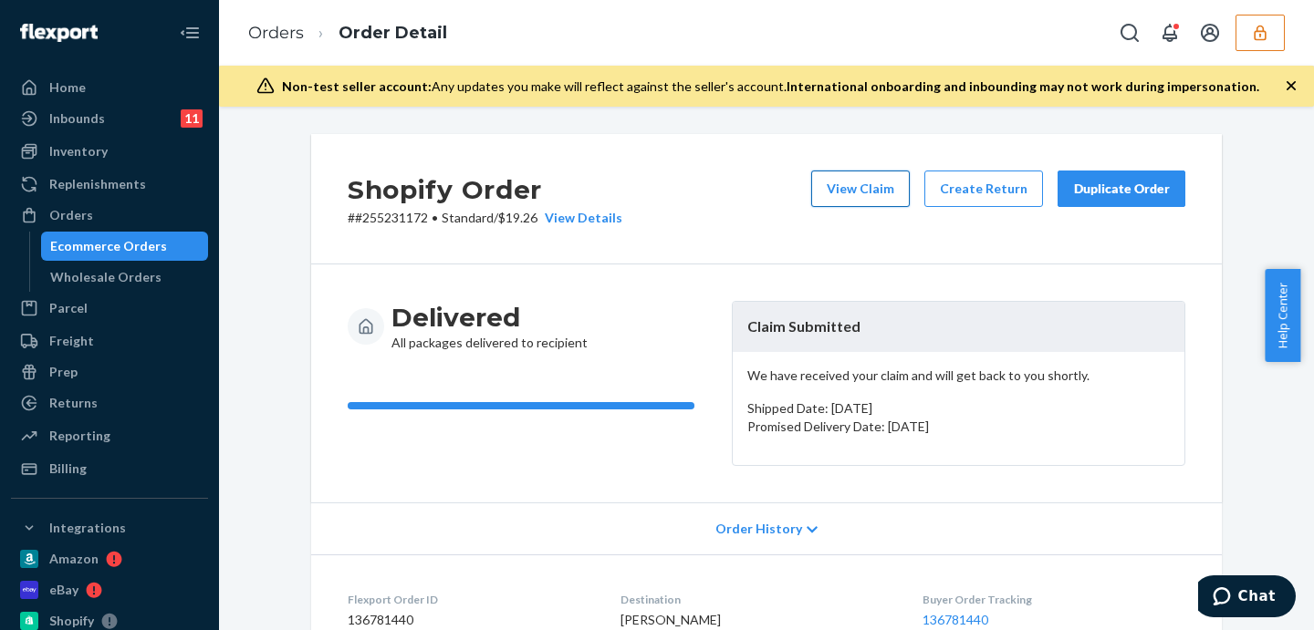
click at [899, 198] on button "View Claim" at bounding box center [860, 189] width 99 height 36
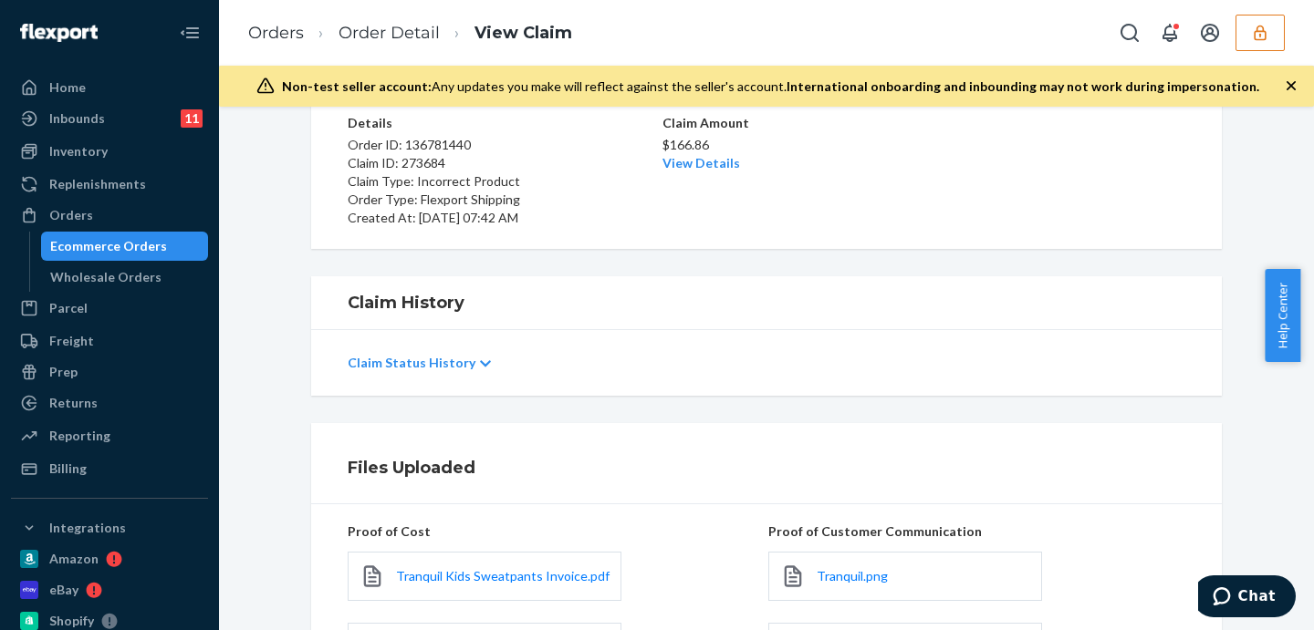
scroll to position [304, 0]
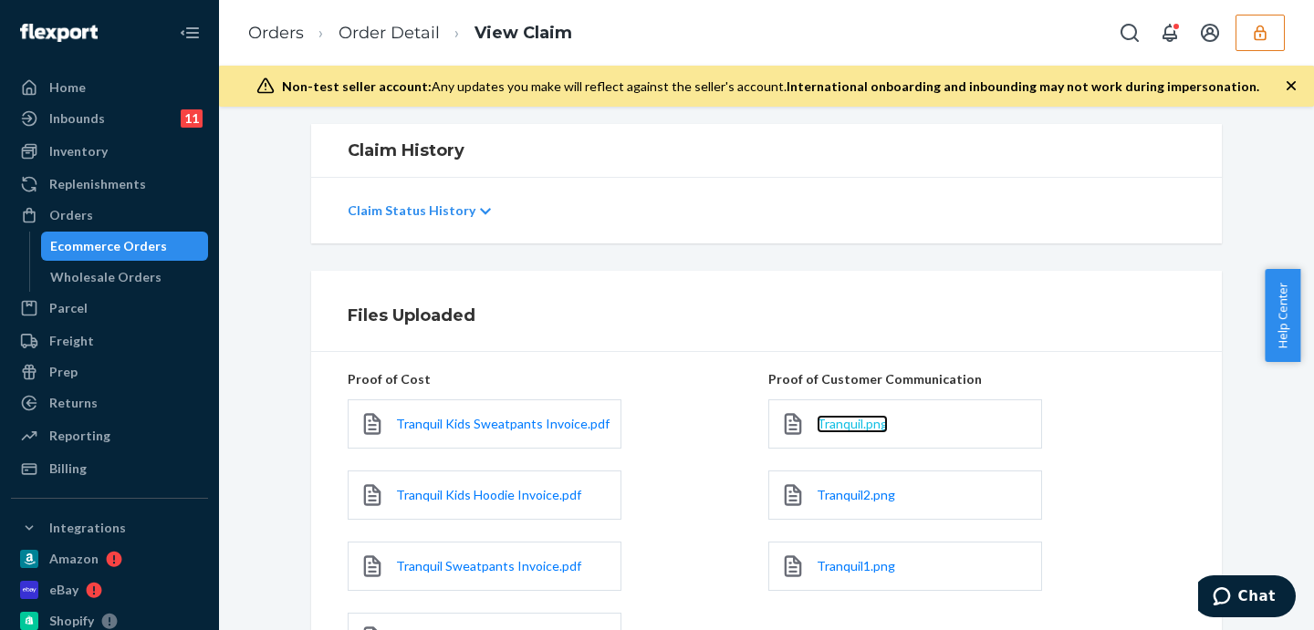
click at [857, 428] on span "Tranquil.png" at bounding box center [851, 424] width 71 height 16
click at [840, 497] on span "Tranquil2.png" at bounding box center [855, 495] width 78 height 16
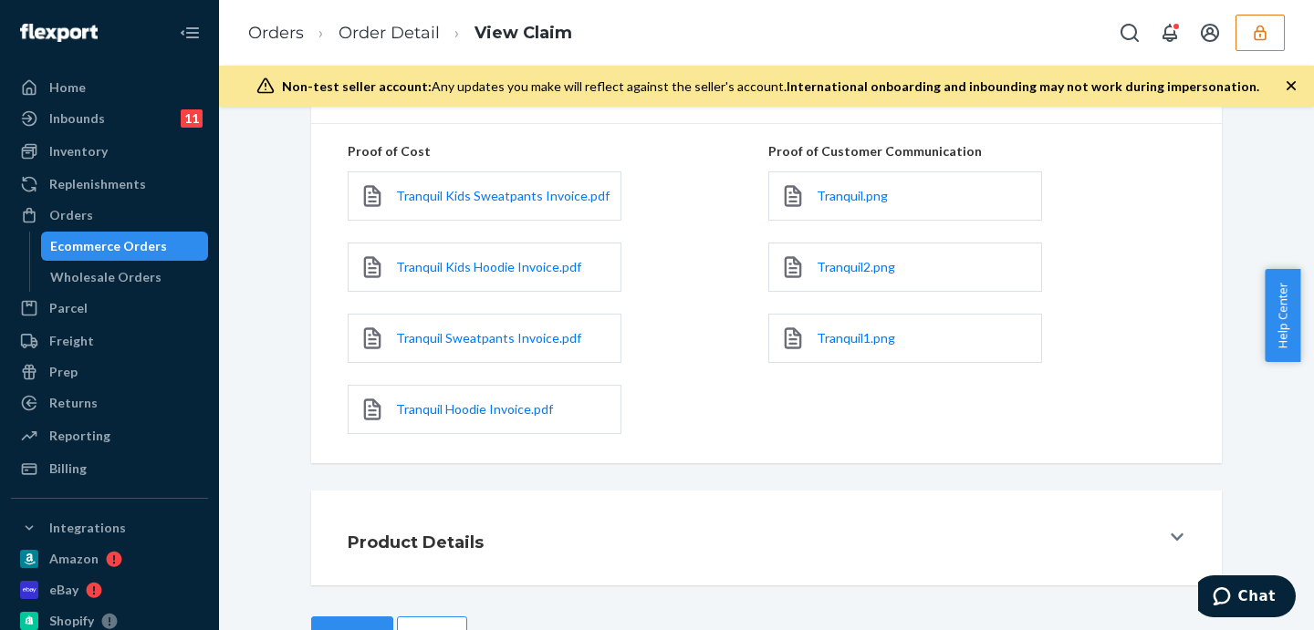
click at [853, 350] on div "Tranquil1.png" at bounding box center [905, 338] width 274 height 49
click at [867, 340] on span "Tranquil1.png" at bounding box center [855, 338] width 78 height 16
click at [380, 36] on link "Order Detail" at bounding box center [388, 33] width 101 height 20
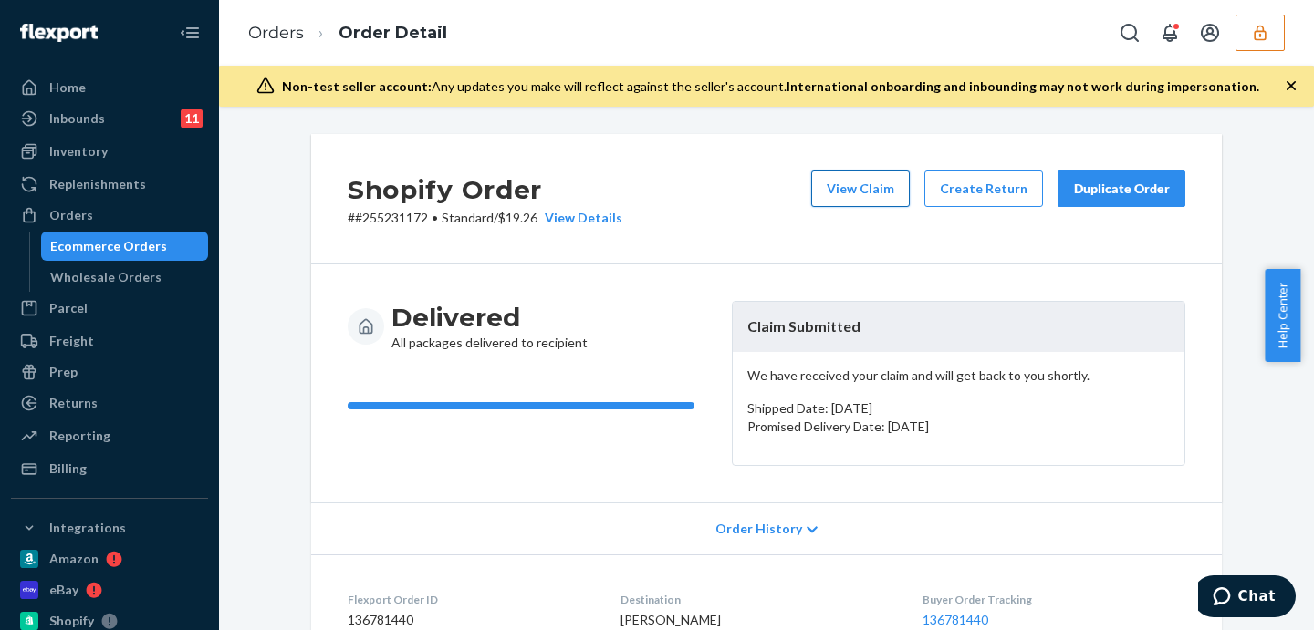
click at [826, 176] on button "View Claim" at bounding box center [860, 189] width 99 height 36
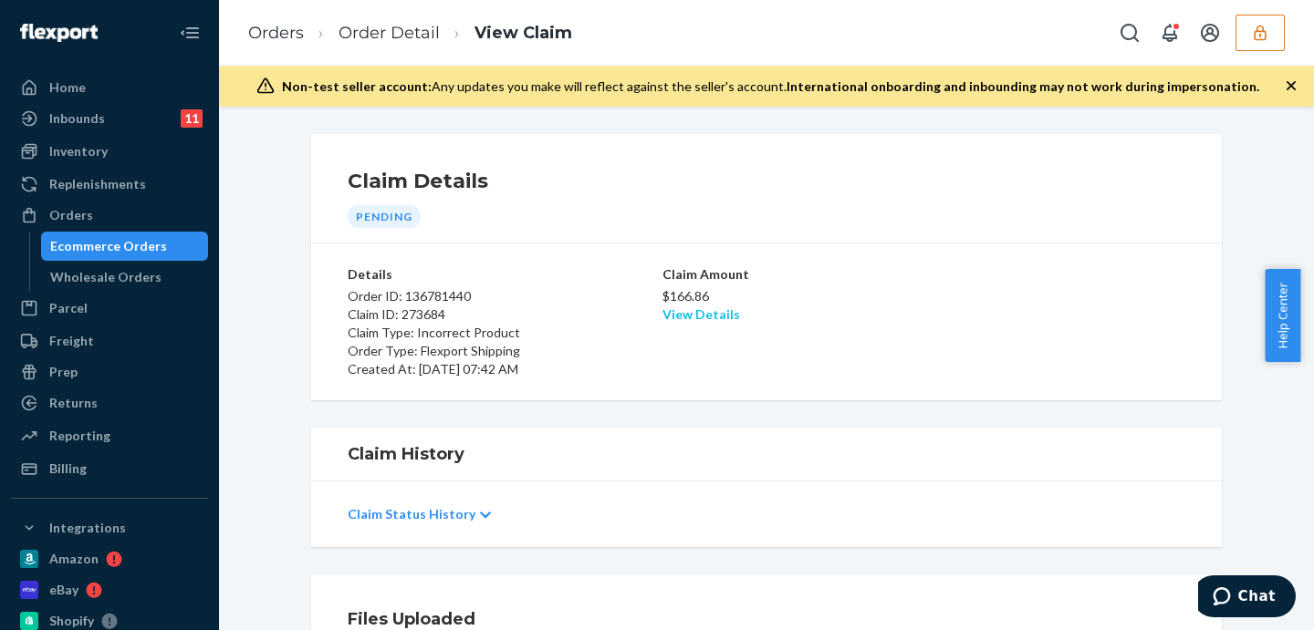
click at [676, 317] on link "View Details" at bounding box center [701, 314] width 78 height 16
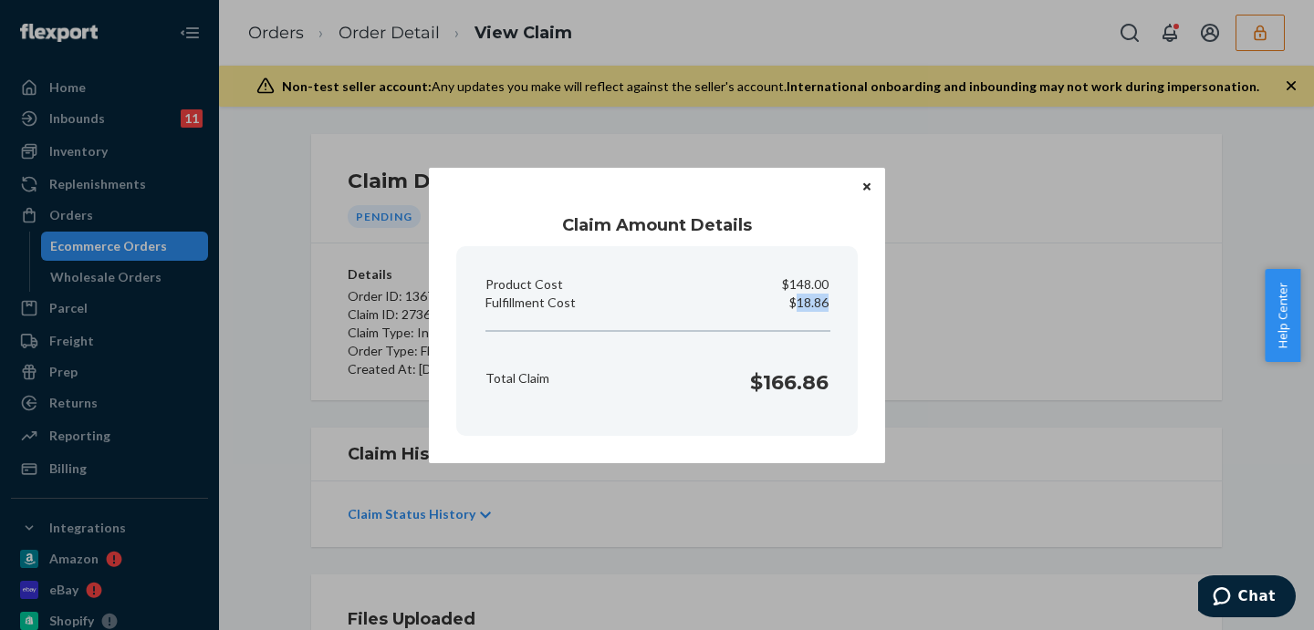
drag, startPoint x: 795, startPoint y: 306, endPoint x: 840, endPoint y: 307, distance: 44.7
click at [840, 307] on section "Product Cost $148.00 Fulfillment Cost $18.86 Total Claim $166.86" at bounding box center [656, 341] width 401 height 190
copy p "18.86"
click at [971, 317] on div "Claim Amount Details Product Cost $148.00 Fulfillment Cost $18.86 Total Claim $…" at bounding box center [657, 315] width 1314 height 630
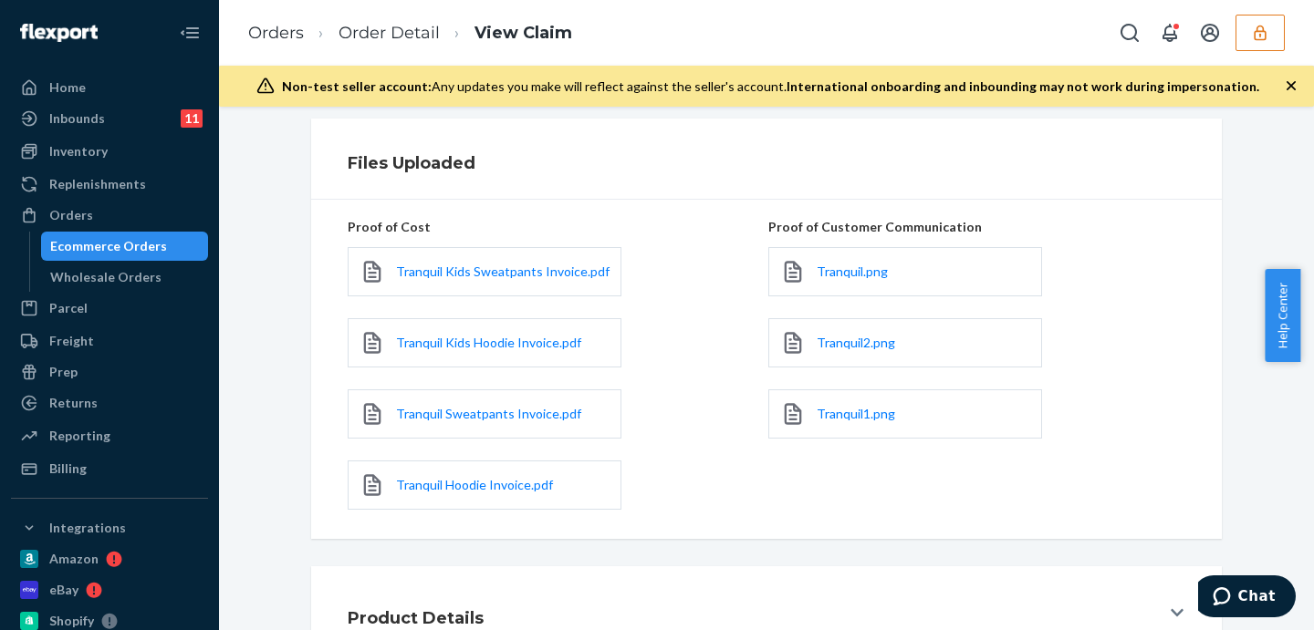
scroll to position [590, 0]
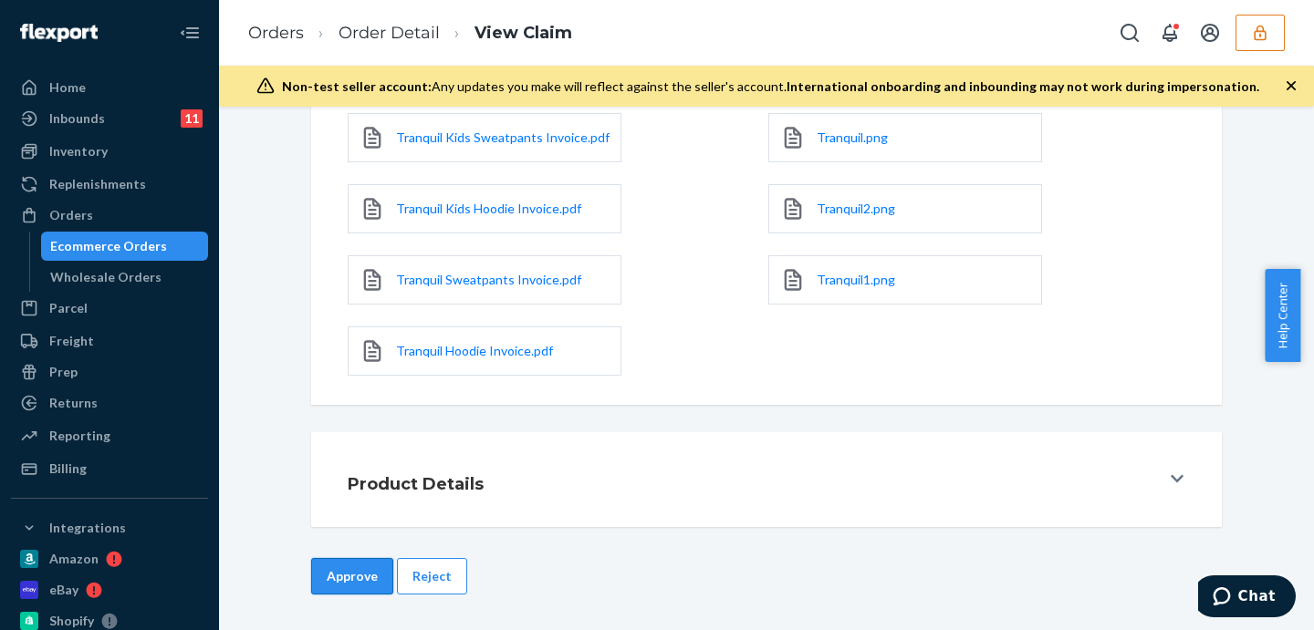
click at [347, 586] on button "Approve" at bounding box center [352, 576] width 82 height 36
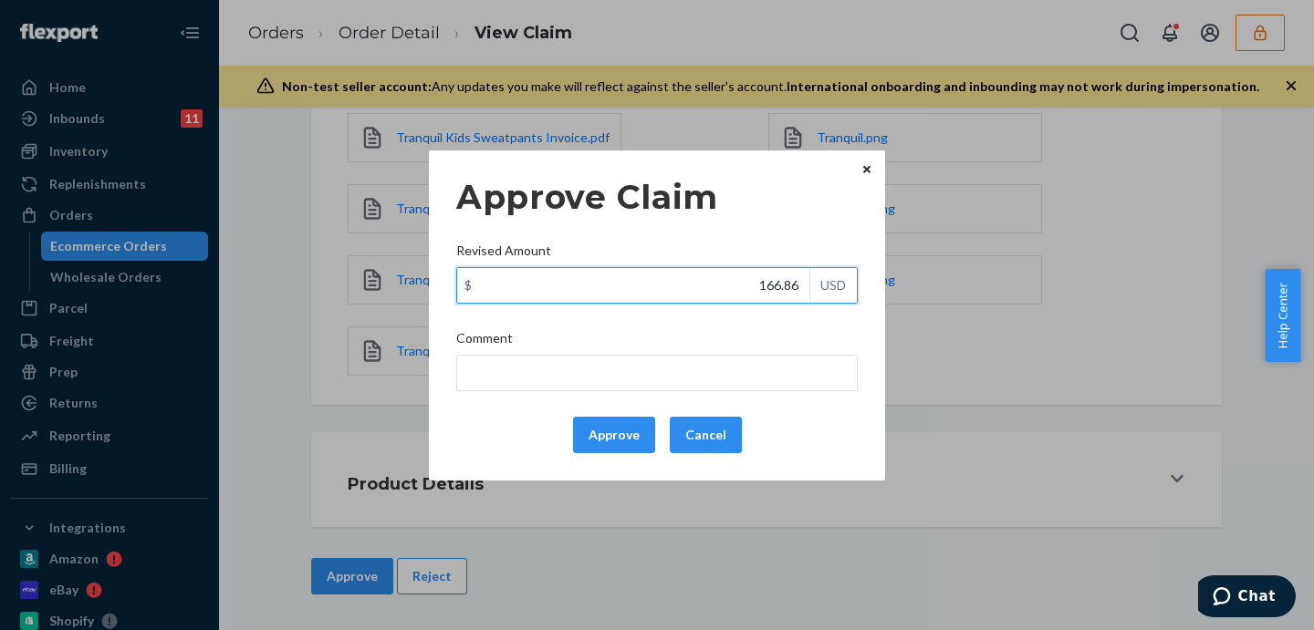
drag, startPoint x: 731, startPoint y: 292, endPoint x: 822, endPoint y: 292, distance: 91.2
click at [822, 292] on div "$ 166.86 USD" at bounding box center [656, 285] width 401 height 36
paste input "8"
type input "18.86"
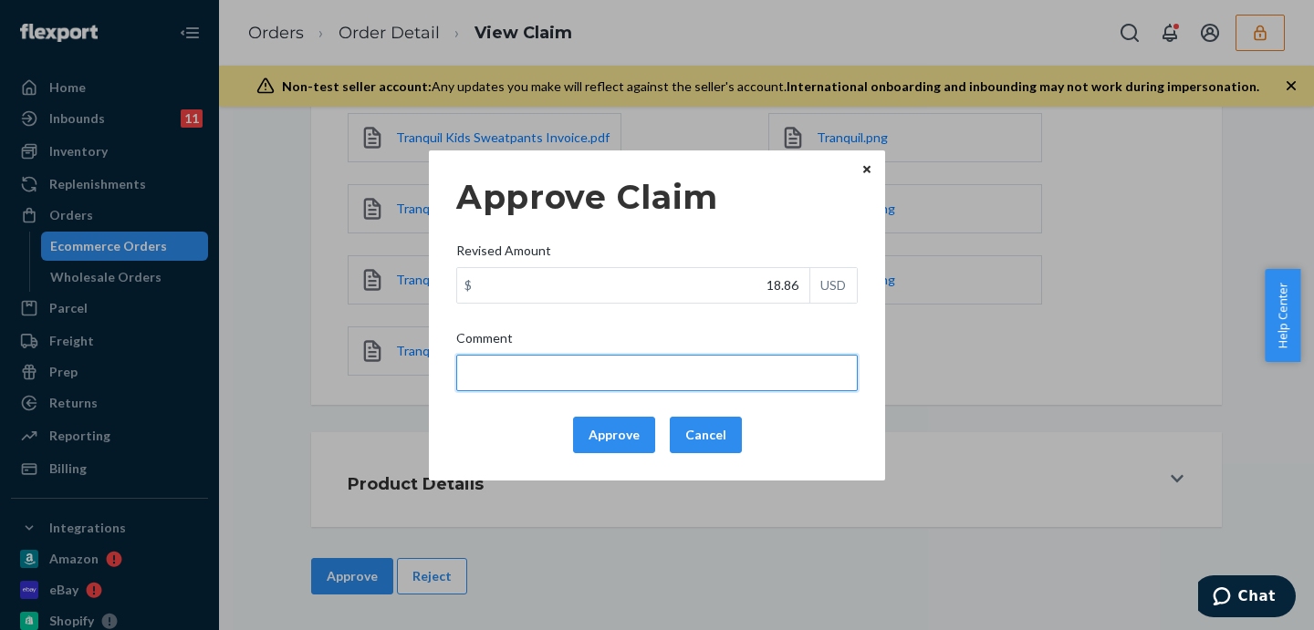
click at [724, 366] on input "Comment" at bounding box center [656, 373] width 401 height 36
type input "FF only"
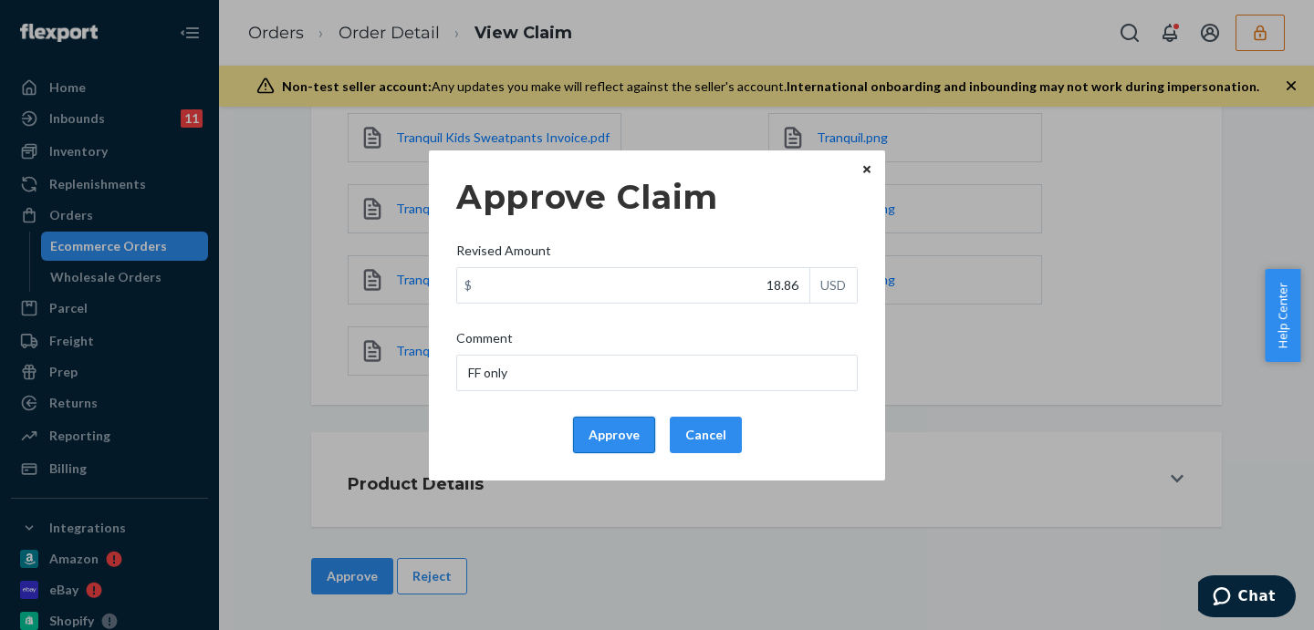
click at [606, 431] on button "Approve" at bounding box center [614, 435] width 82 height 36
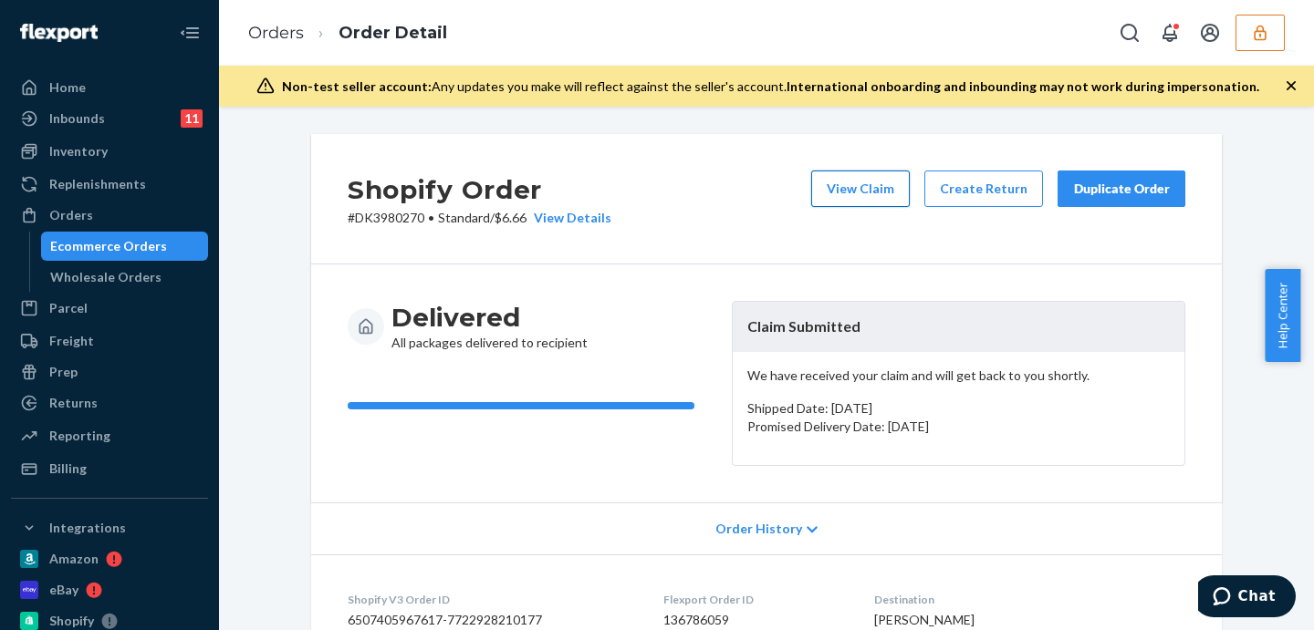
click at [859, 202] on button "View Claim" at bounding box center [860, 189] width 99 height 36
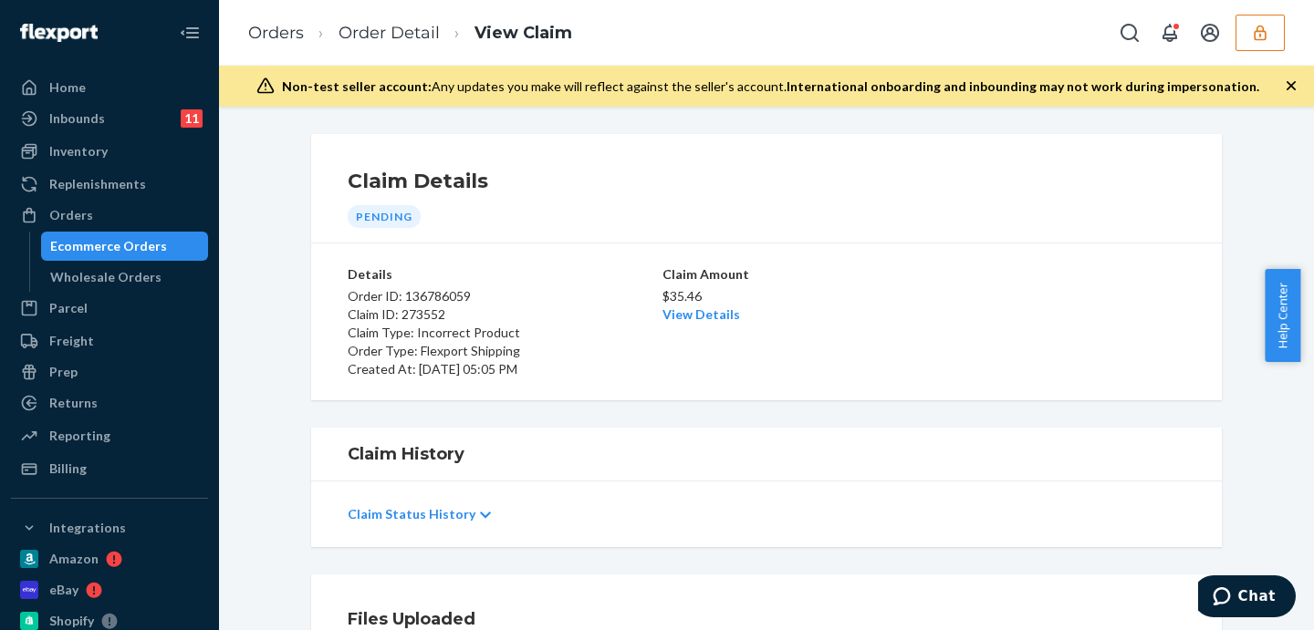
scroll to position [304, 0]
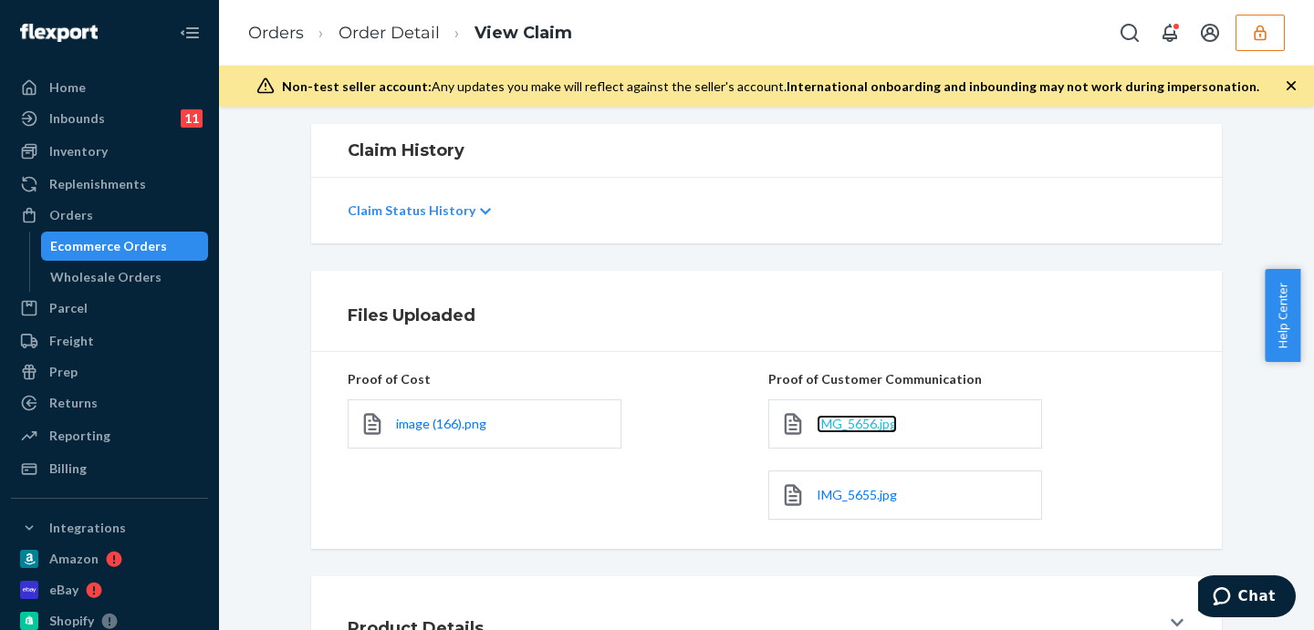
click at [847, 417] on span "IMG_5656.jpg" at bounding box center [856, 424] width 80 height 16
click at [869, 494] on span "IMG_5655.jpg" at bounding box center [856, 495] width 80 height 16
click at [419, 32] on link "Order Detail" at bounding box center [388, 33] width 101 height 20
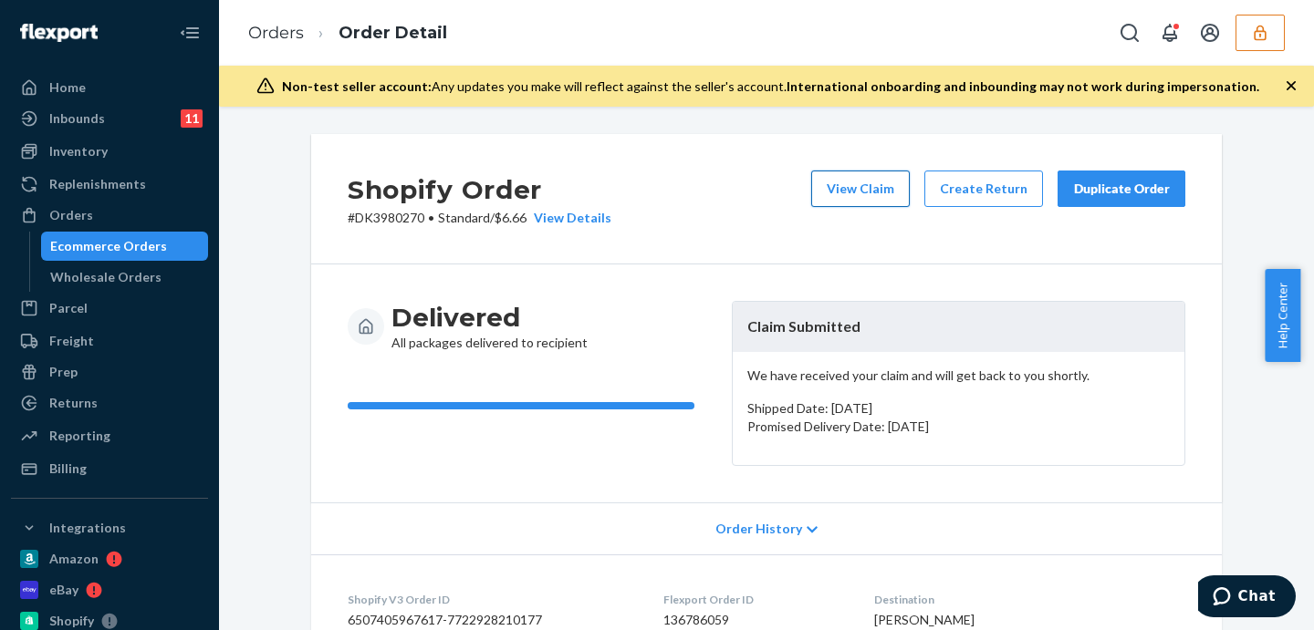
click at [834, 196] on button "View Claim" at bounding box center [860, 189] width 99 height 36
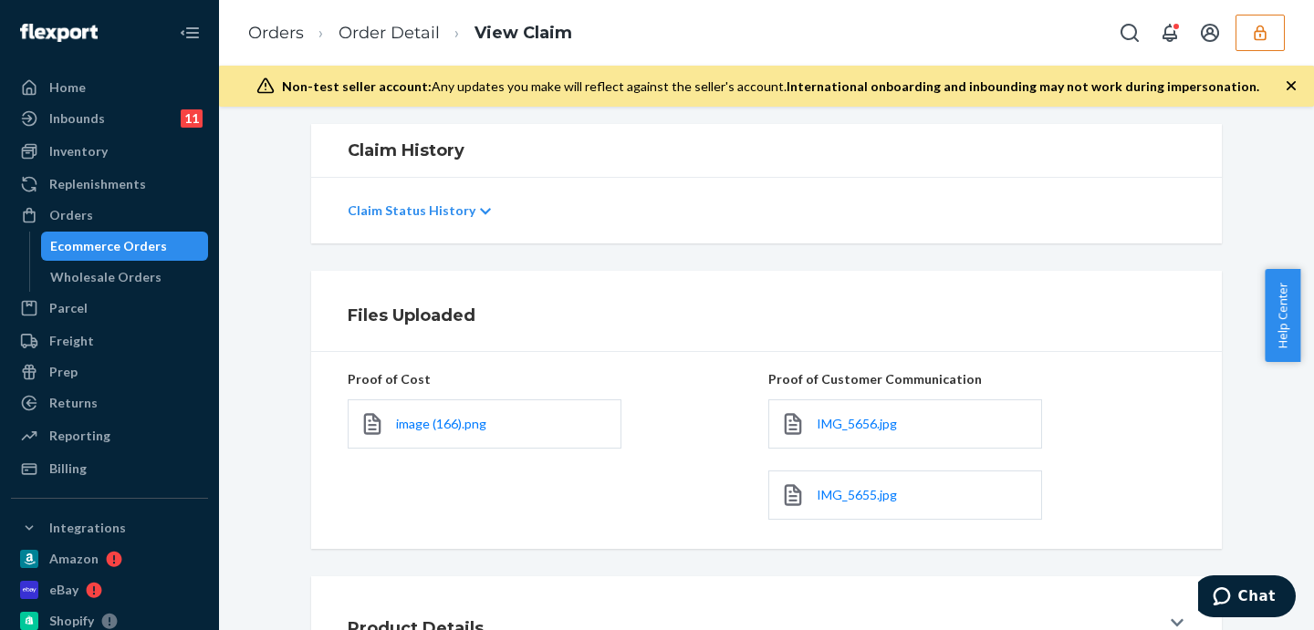
scroll to position [379, 0]
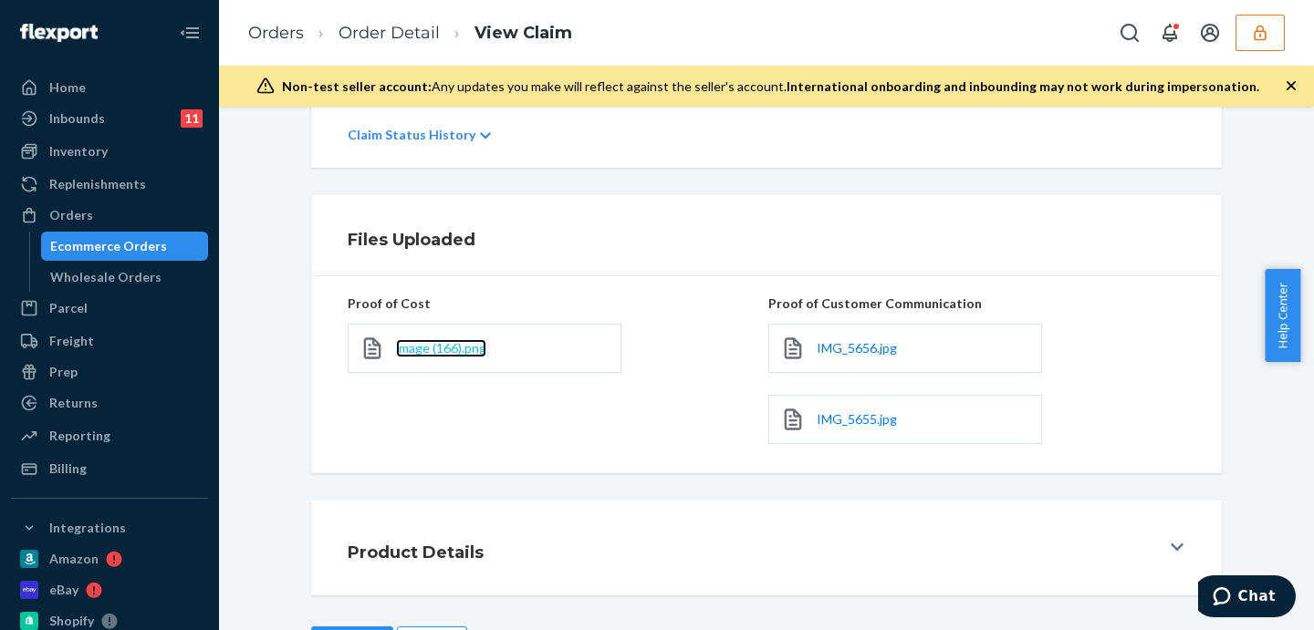
click at [421, 350] on span "image (166).png" at bounding box center [441, 348] width 90 height 16
click at [372, 36] on link "Order Detail" at bounding box center [388, 33] width 101 height 20
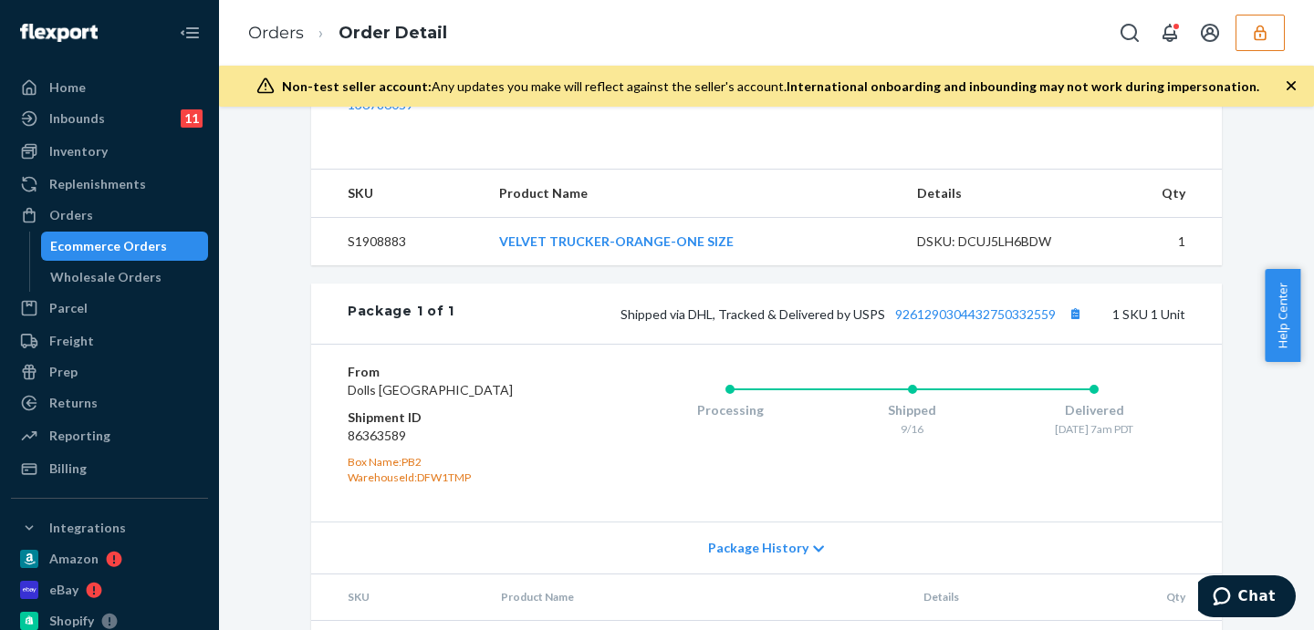
scroll to position [722, 0]
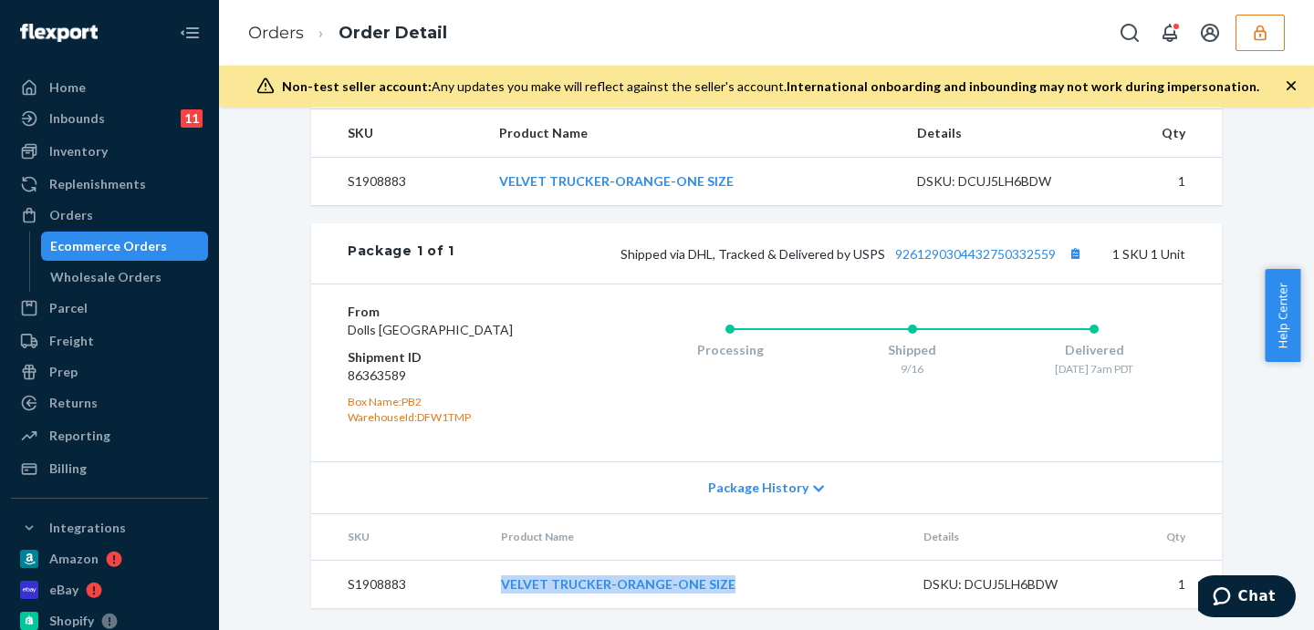
drag, startPoint x: 453, startPoint y: 585, endPoint x: 796, endPoint y: 595, distance: 343.1
click at [796, 595] on tr "S1908883 VELVET TRUCKER-ORANGE-ONE SIZE DSKU: DCUJ5LH6BDW 1" at bounding box center [766, 584] width 910 height 48
copy tr "VELVET TRUCKER-ORANGE-ONE SIZE"
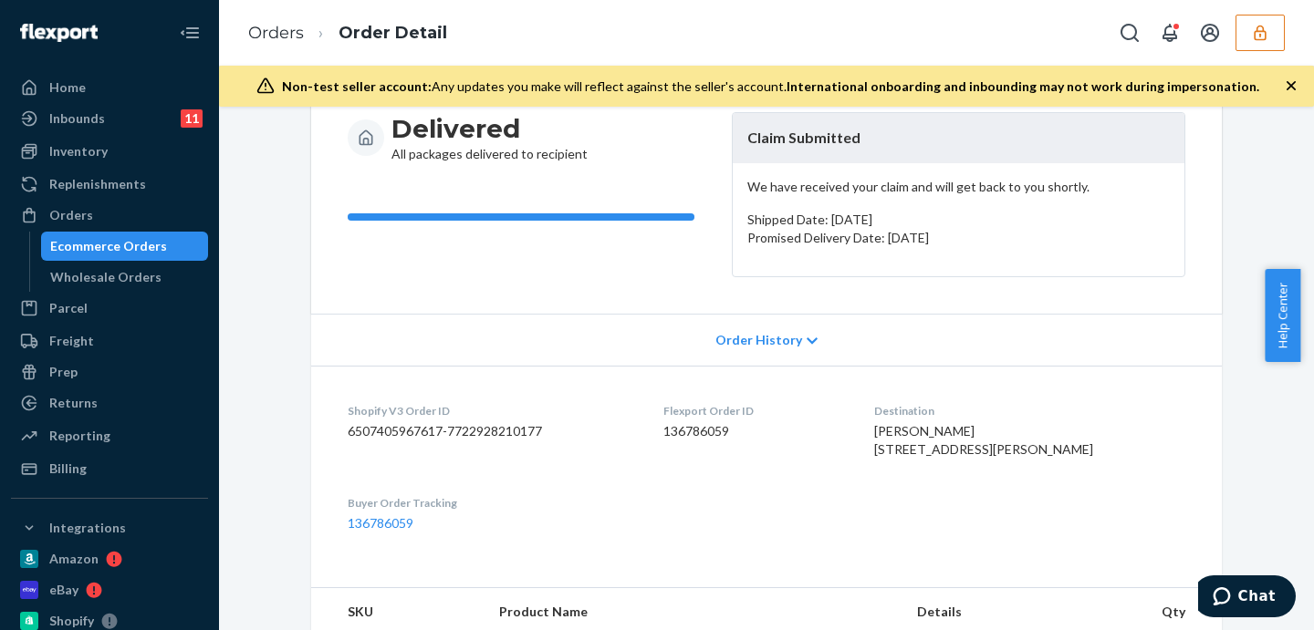
scroll to position [0, 0]
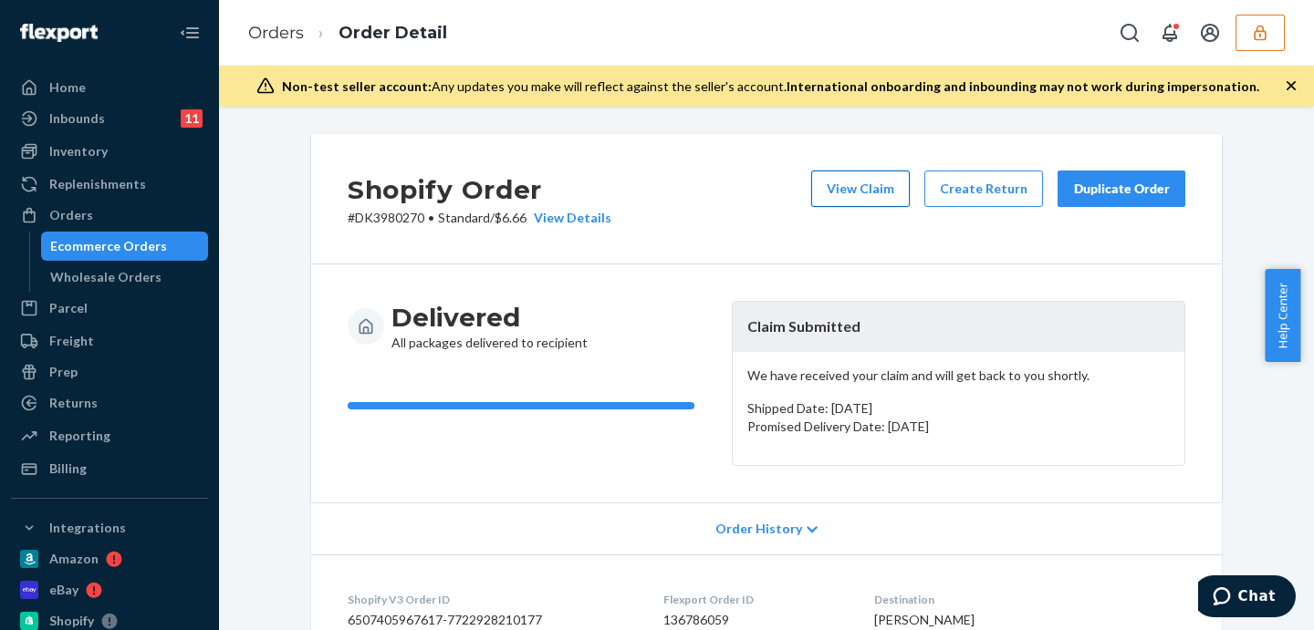
click at [891, 195] on button "View Claim" at bounding box center [860, 189] width 99 height 36
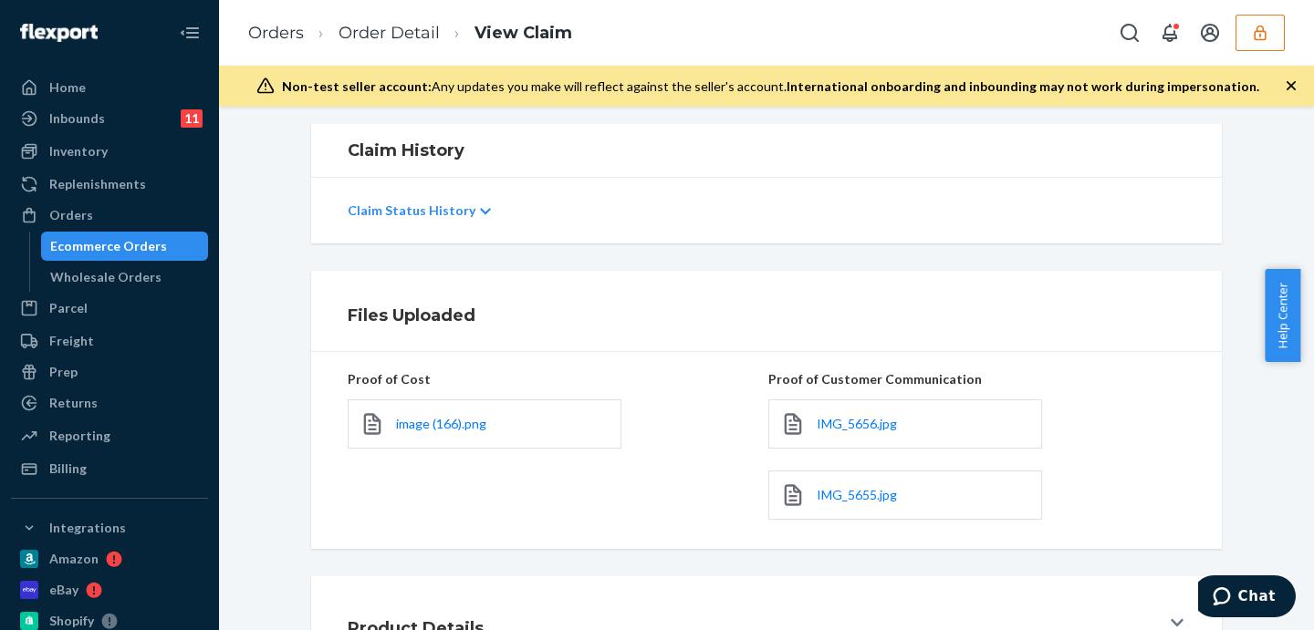
scroll to position [448, 0]
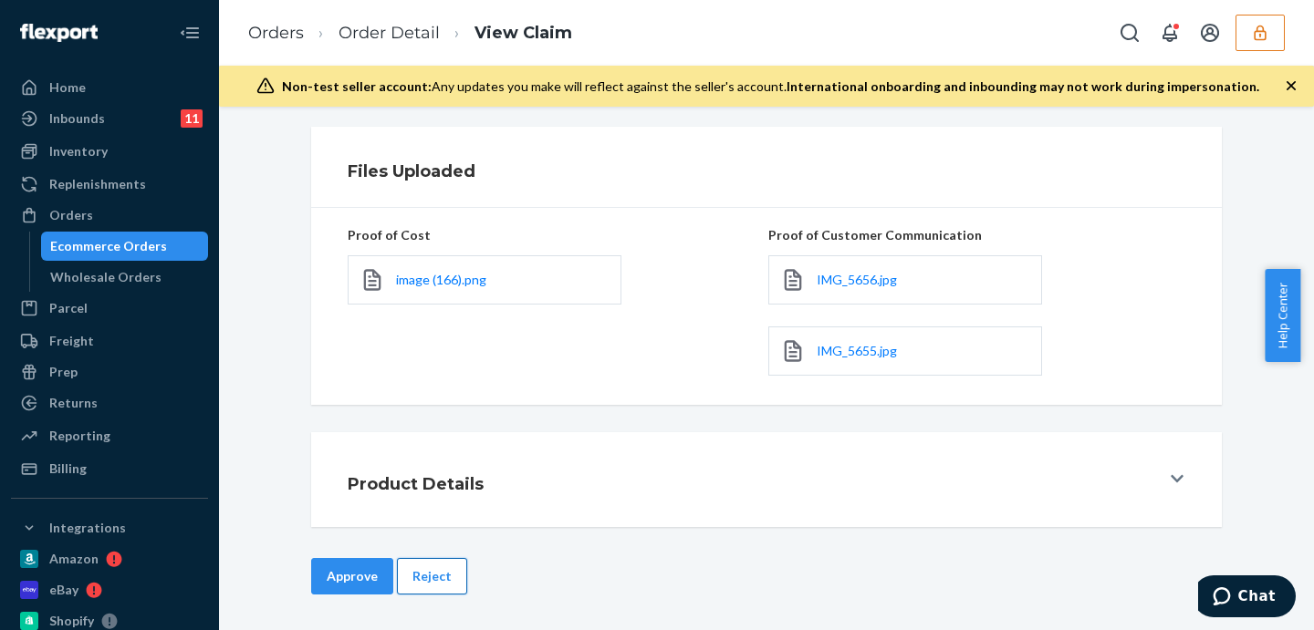
click at [421, 580] on button "Reject" at bounding box center [432, 576] width 70 height 36
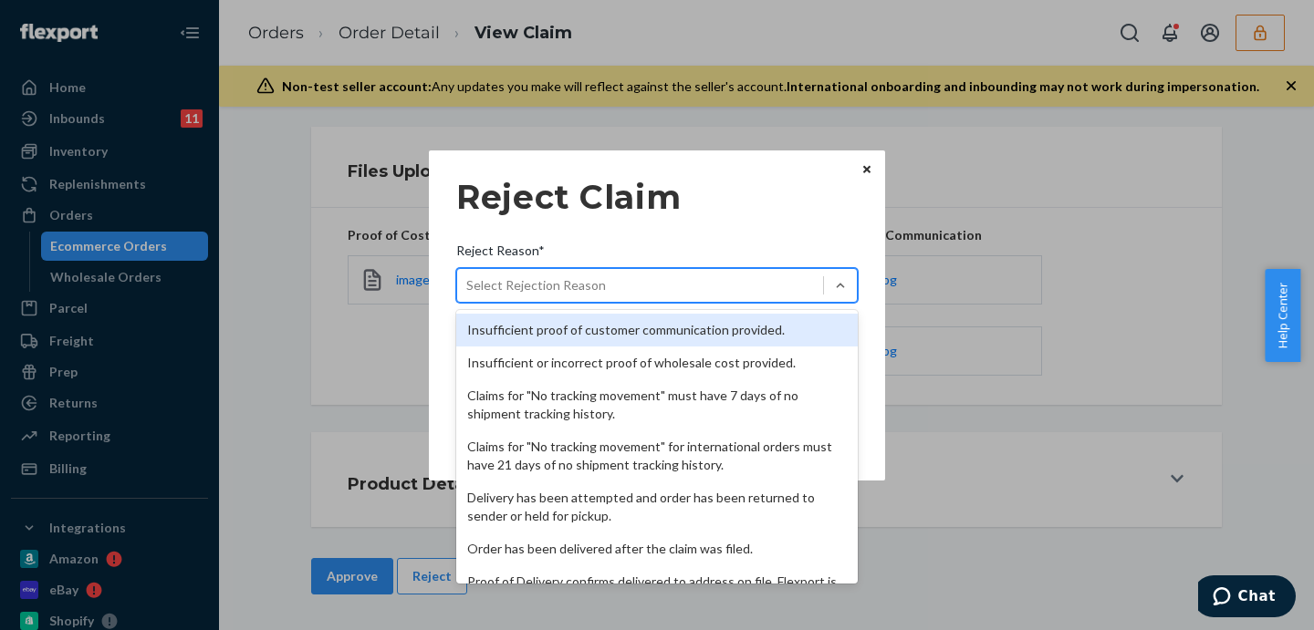
click at [618, 274] on div "Select Rejection Reason" at bounding box center [640, 285] width 366 height 29
click at [468, 276] on input "Reject Reason* option Insufficient proof of customer communication provided. fo…" at bounding box center [467, 285] width 2 height 18
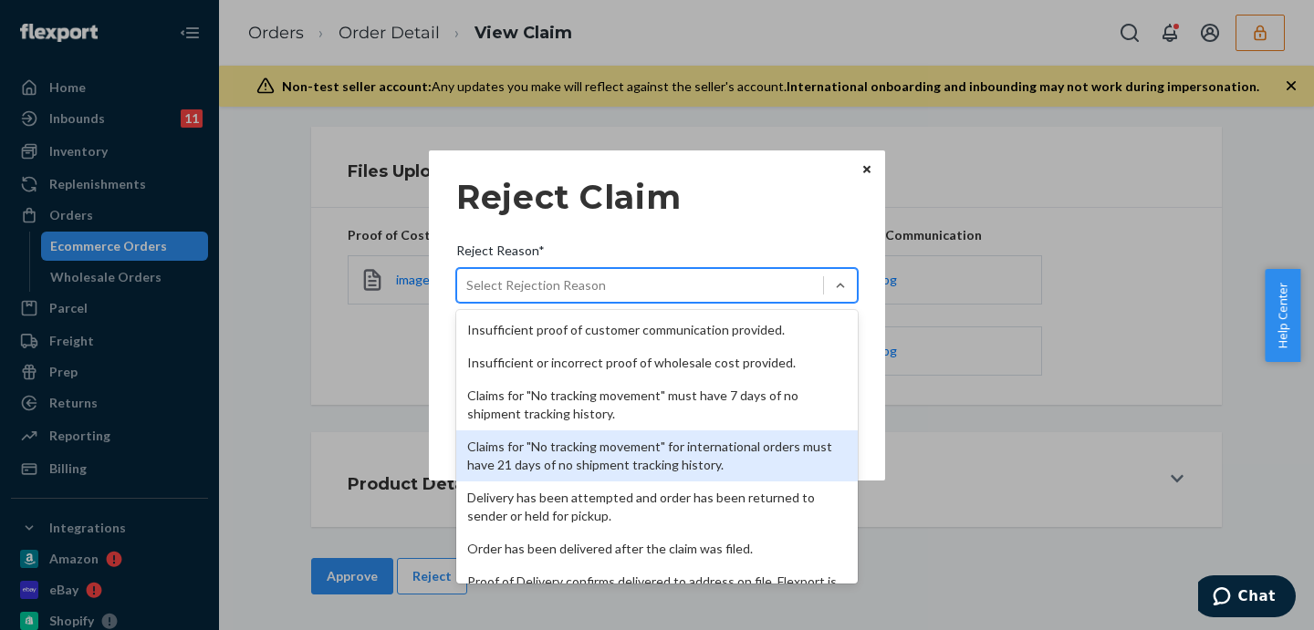
scroll to position [237, 0]
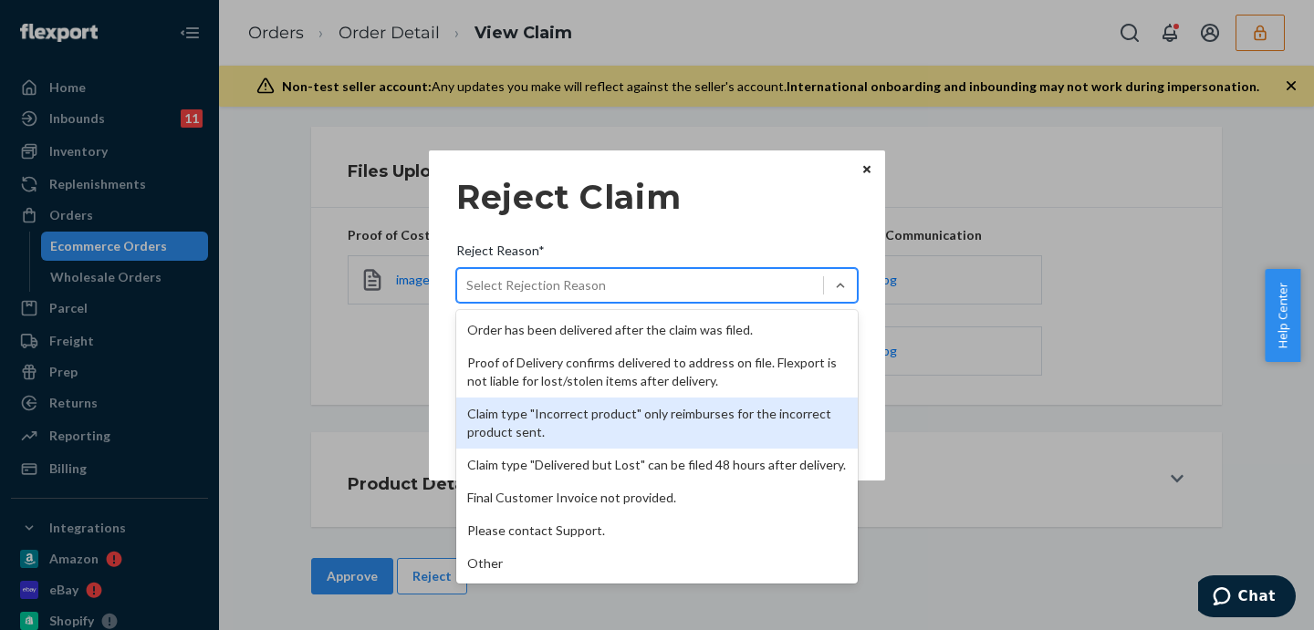
click at [613, 413] on div "Claim type "Incorrect product" only reimburses for the incorrect product sent." at bounding box center [656, 423] width 401 height 51
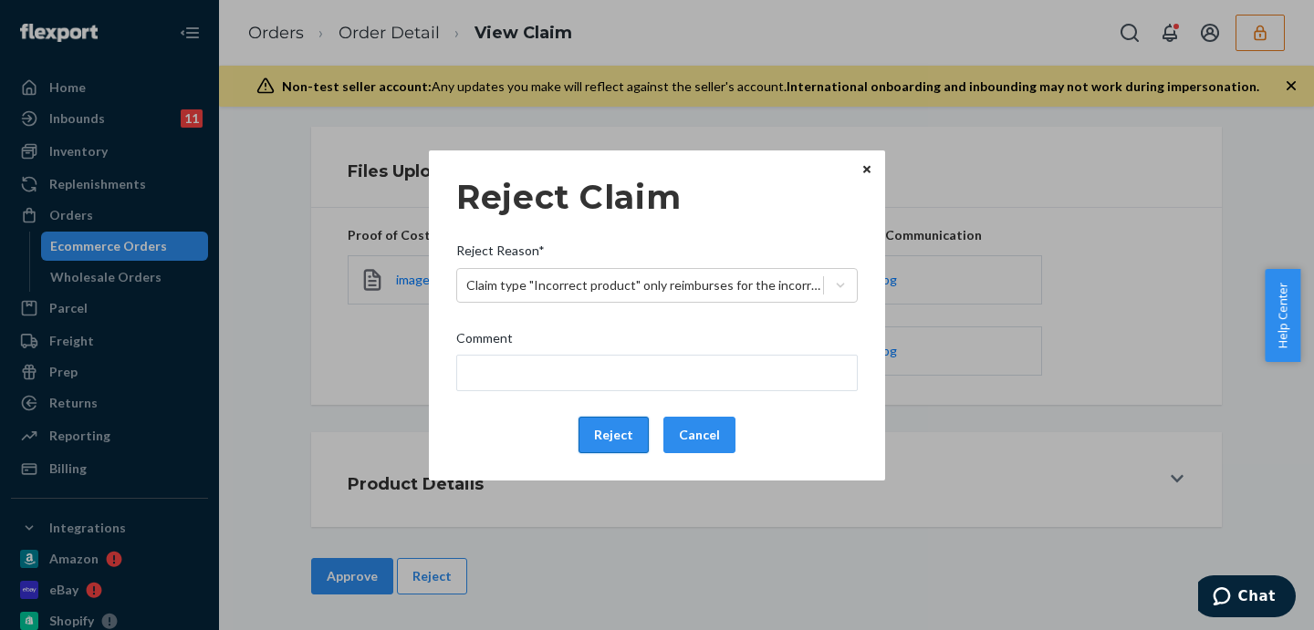
click at [624, 432] on button "Reject" at bounding box center [613, 435] width 70 height 36
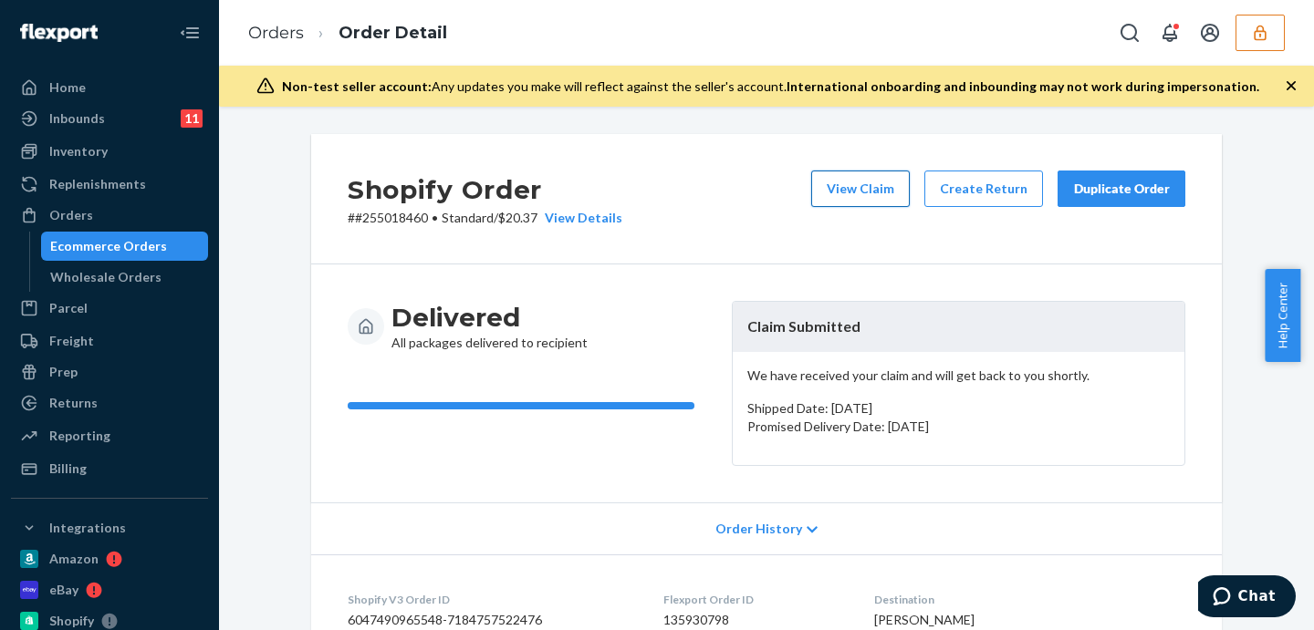
click at [863, 189] on button "View Claim" at bounding box center [860, 189] width 99 height 36
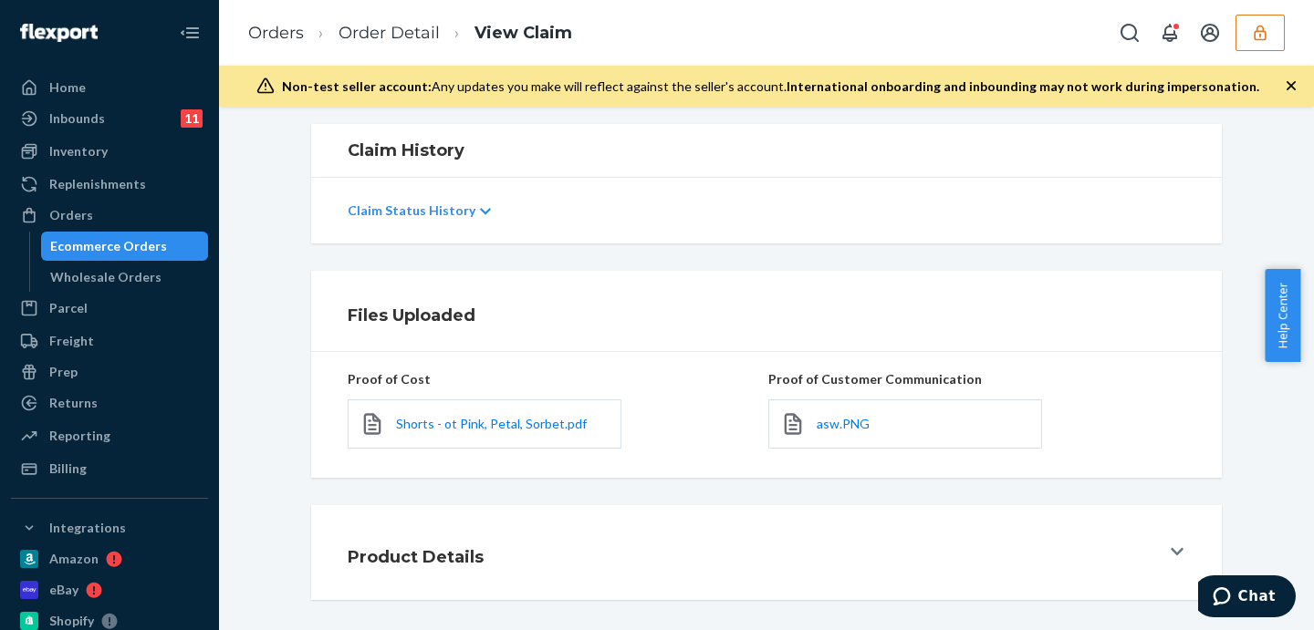
scroll to position [377, 0]
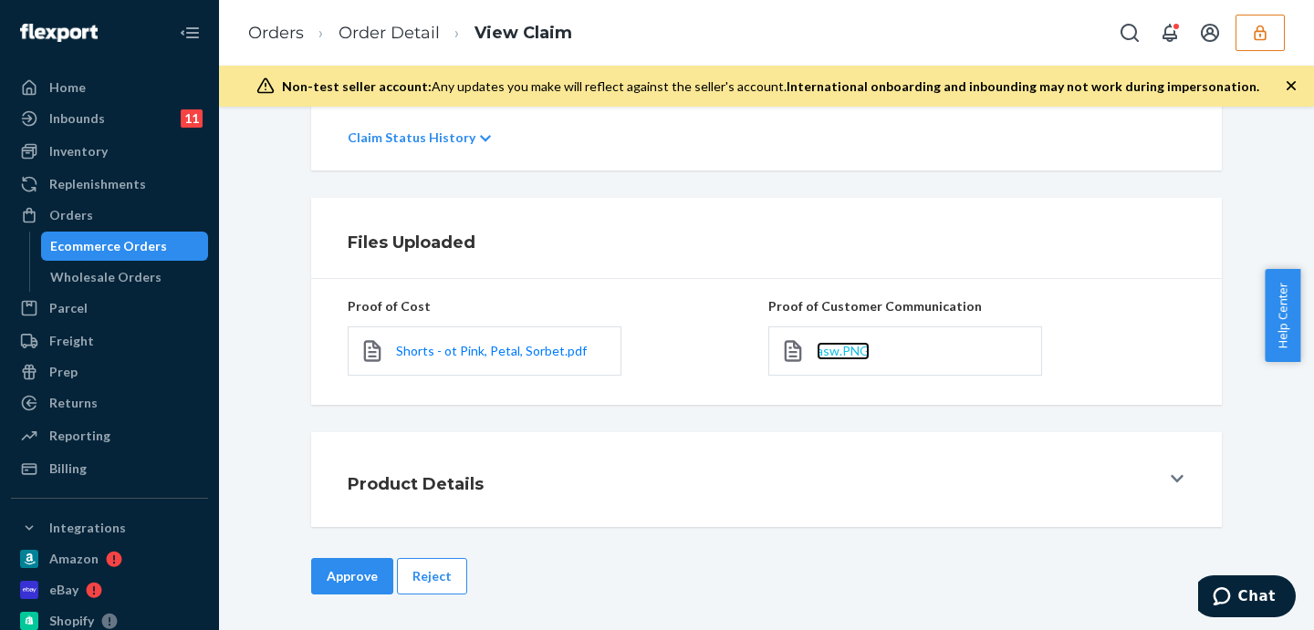
click at [856, 344] on span "asw.PNG" at bounding box center [842, 351] width 53 height 16
click at [422, 558] on button "Reject" at bounding box center [432, 576] width 70 height 36
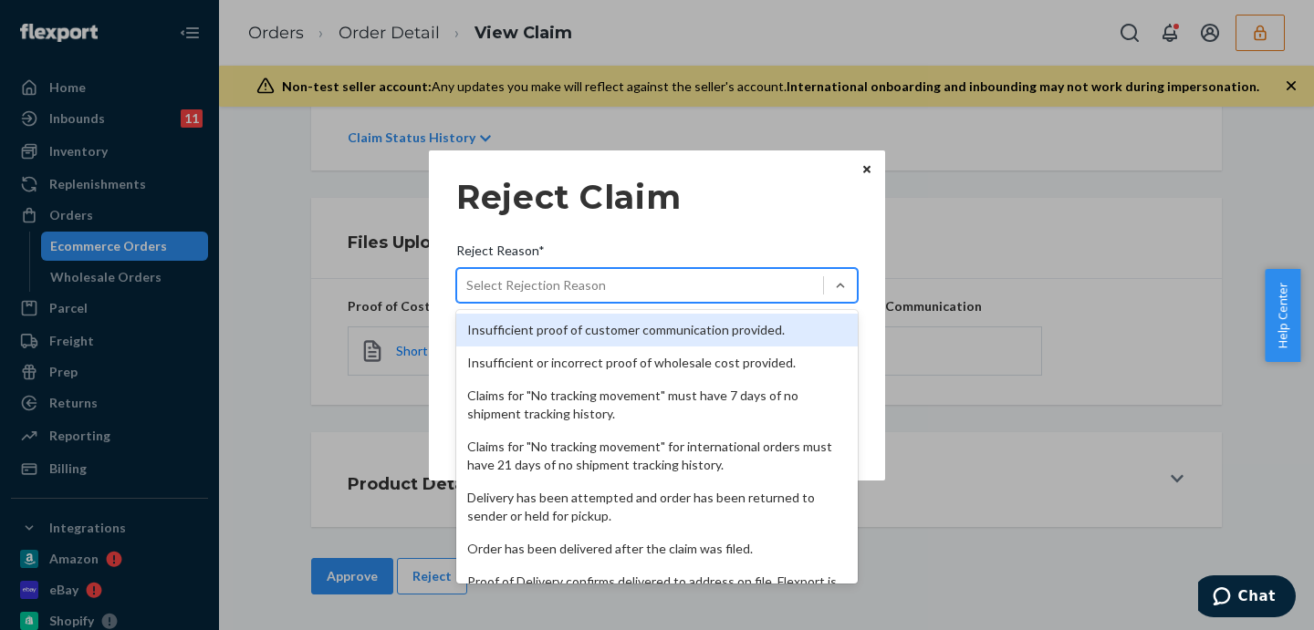
click at [545, 286] on div "Select Rejection Reason" at bounding box center [536, 285] width 140 height 18
click at [468, 286] on input "Reject Reason* option Insufficient proof of customer communication provided. fo…" at bounding box center [467, 285] width 2 height 18
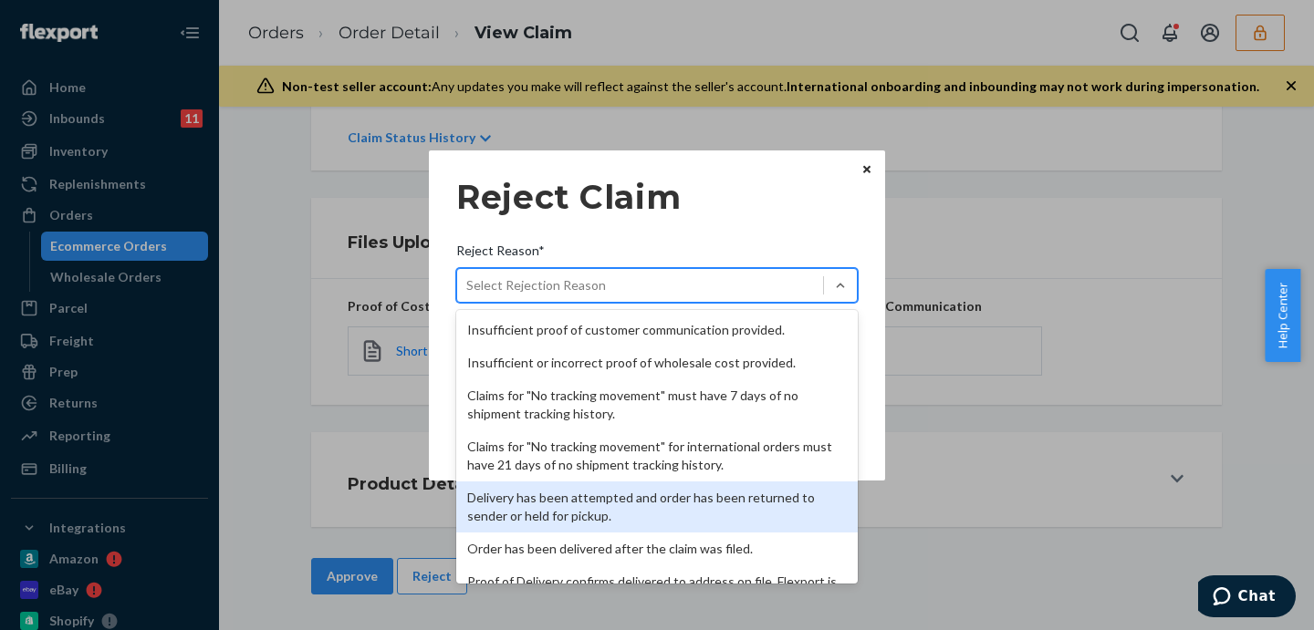
scroll to position [237, 0]
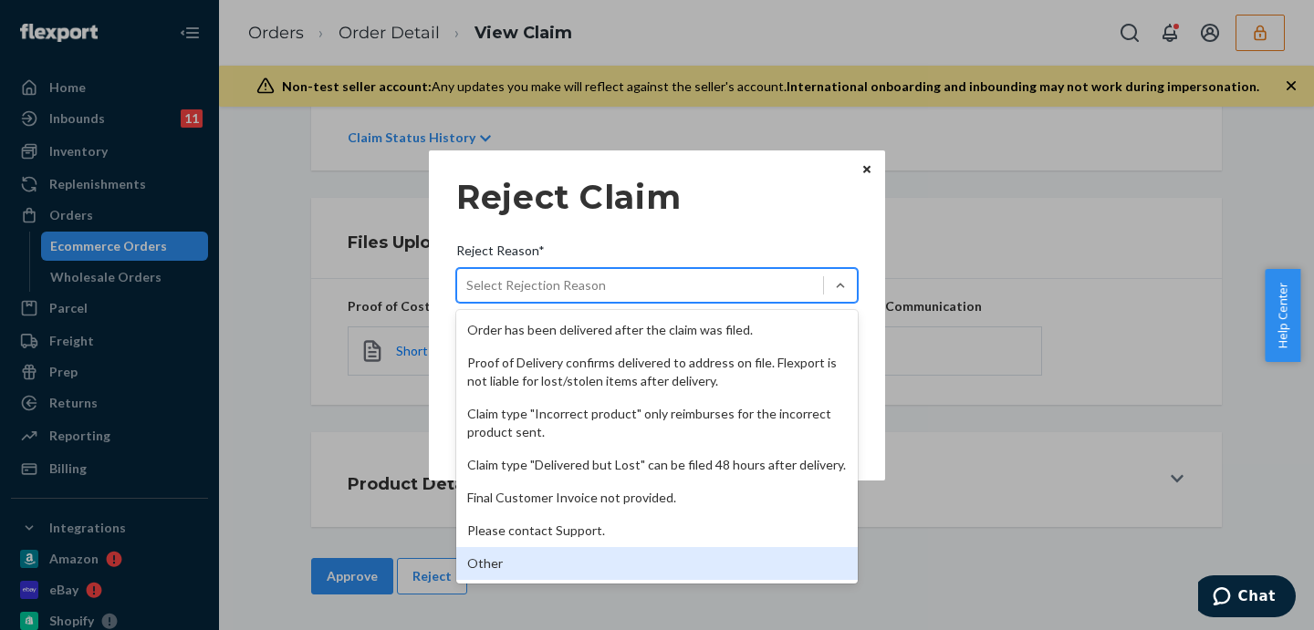
click at [519, 561] on div "Other" at bounding box center [656, 563] width 401 height 33
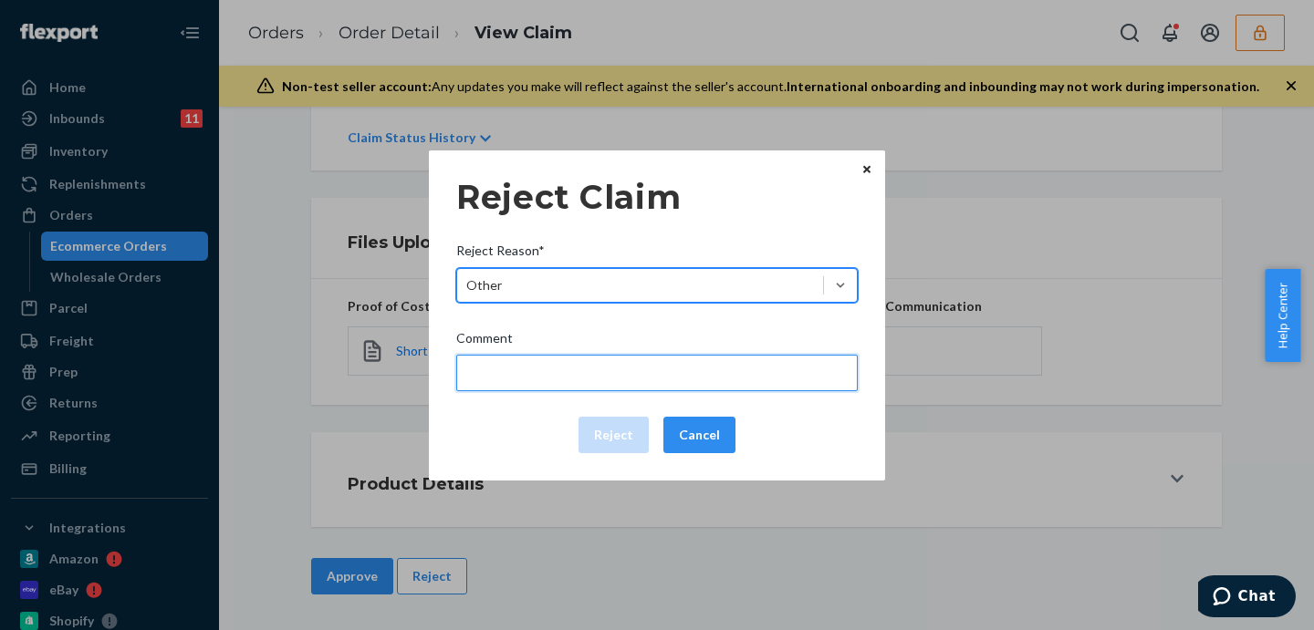
click at [602, 366] on input "Comment" at bounding box center [656, 373] width 401 height 36
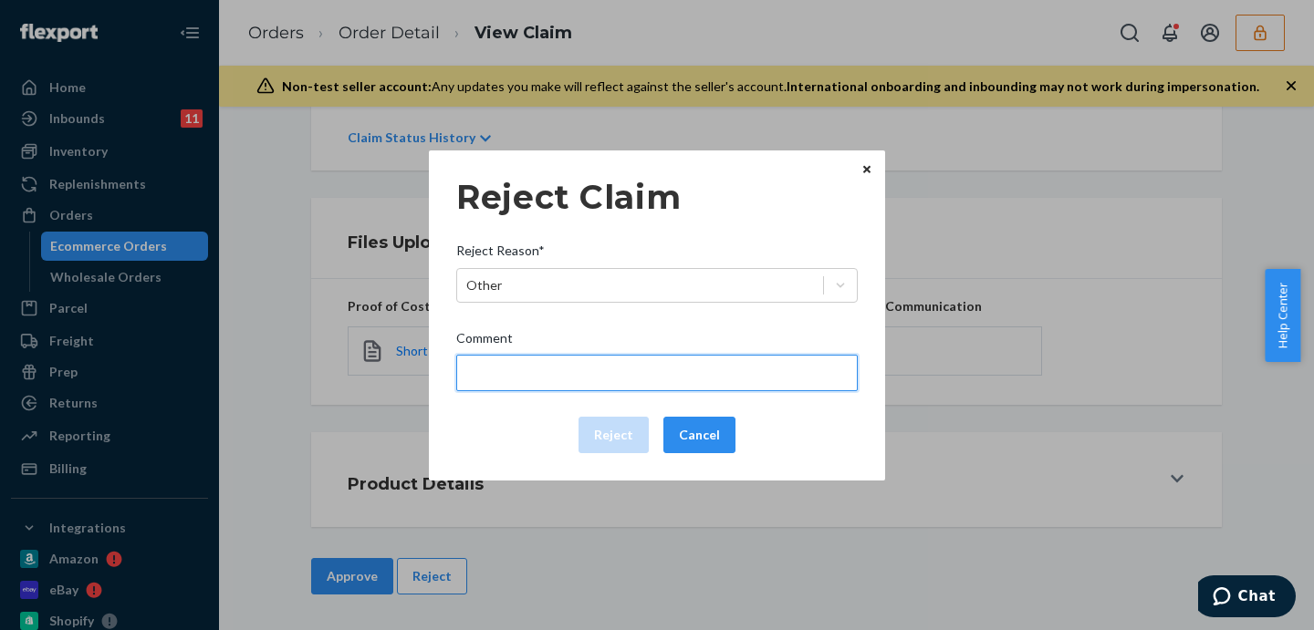
type input "Flexport is not liable for damage caused by manufacturing defects/issues."
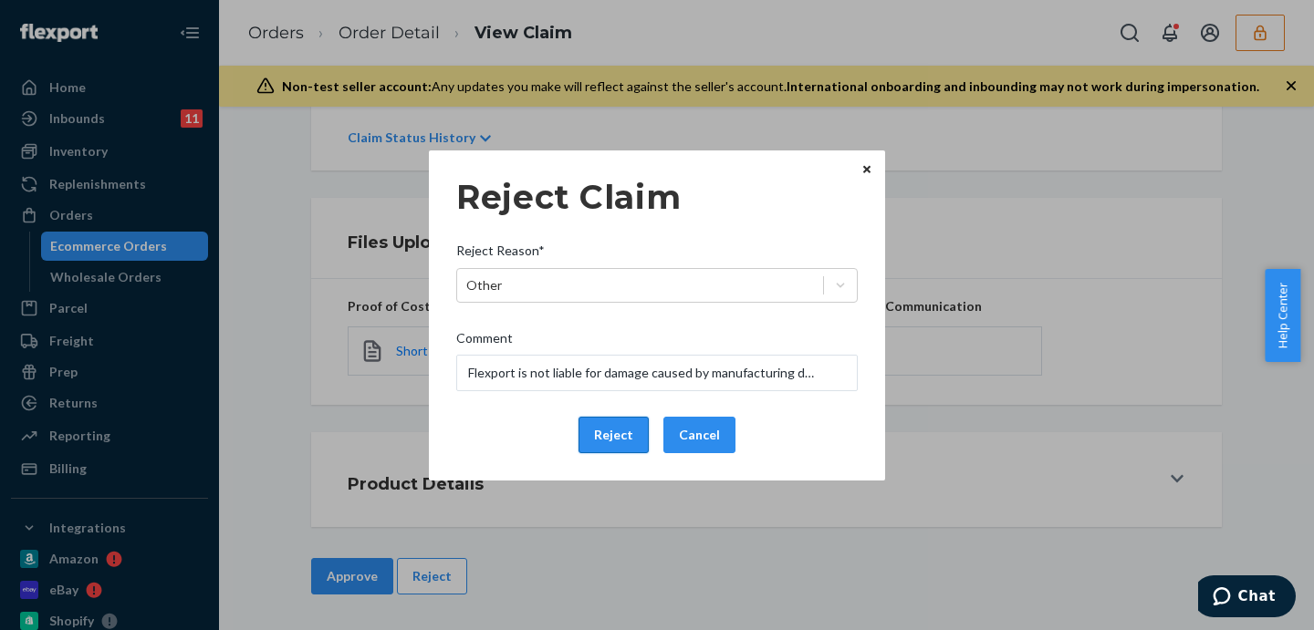
click at [623, 432] on button "Reject" at bounding box center [613, 435] width 70 height 36
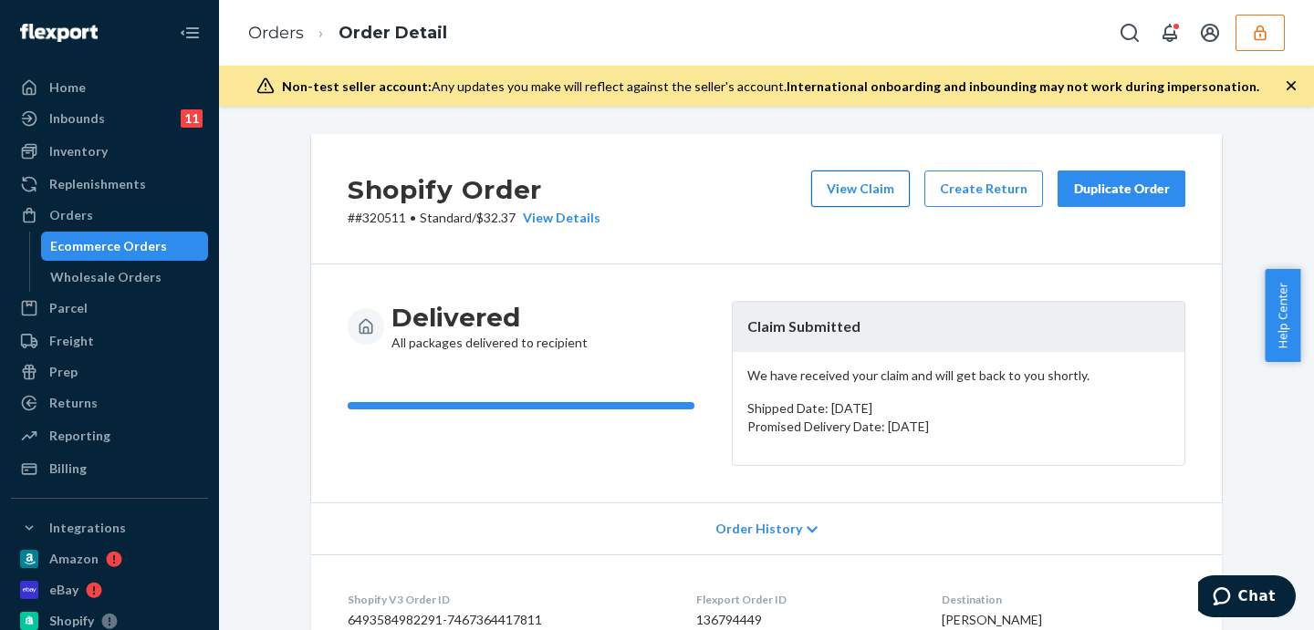
click at [858, 177] on button "View Claim" at bounding box center [860, 189] width 99 height 36
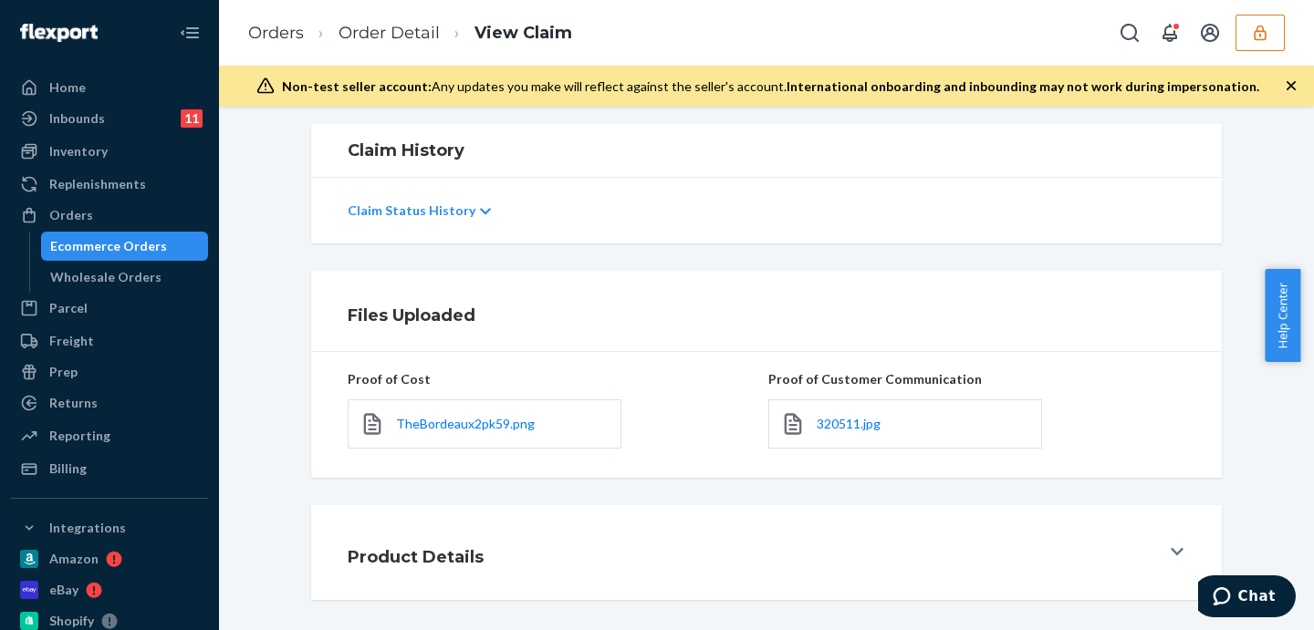
scroll to position [377, 0]
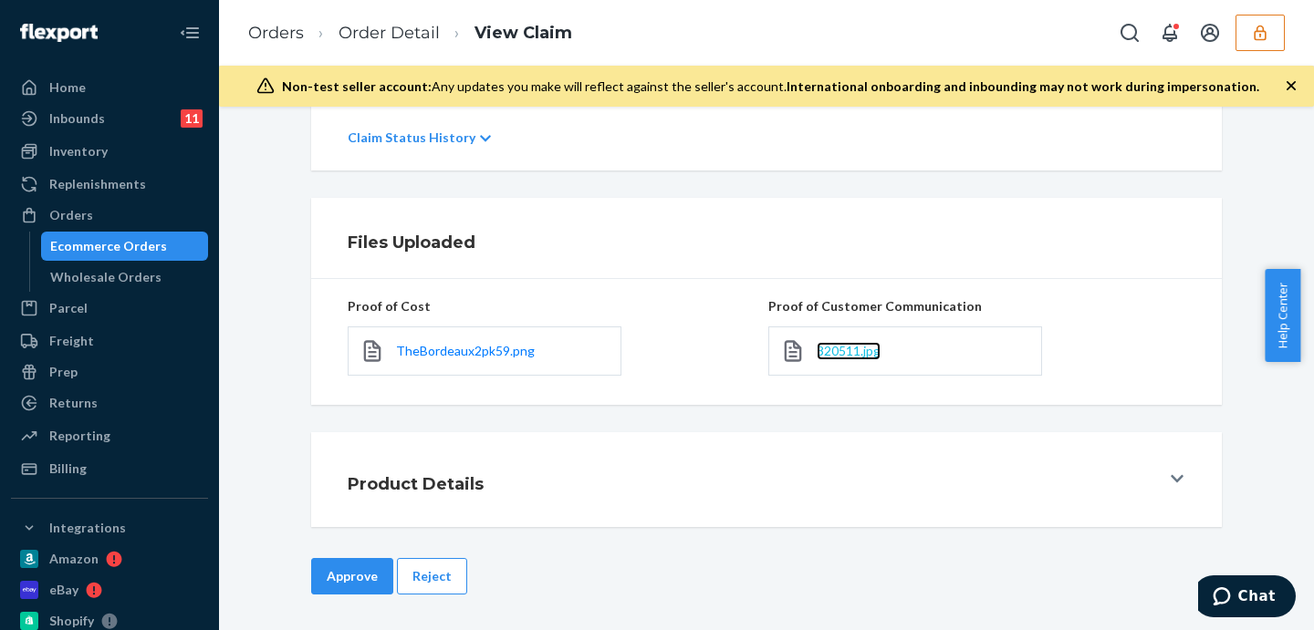
click at [847, 356] on span "320511.jpg" at bounding box center [848, 351] width 64 height 16
click at [429, 578] on button "Reject" at bounding box center [432, 576] width 70 height 36
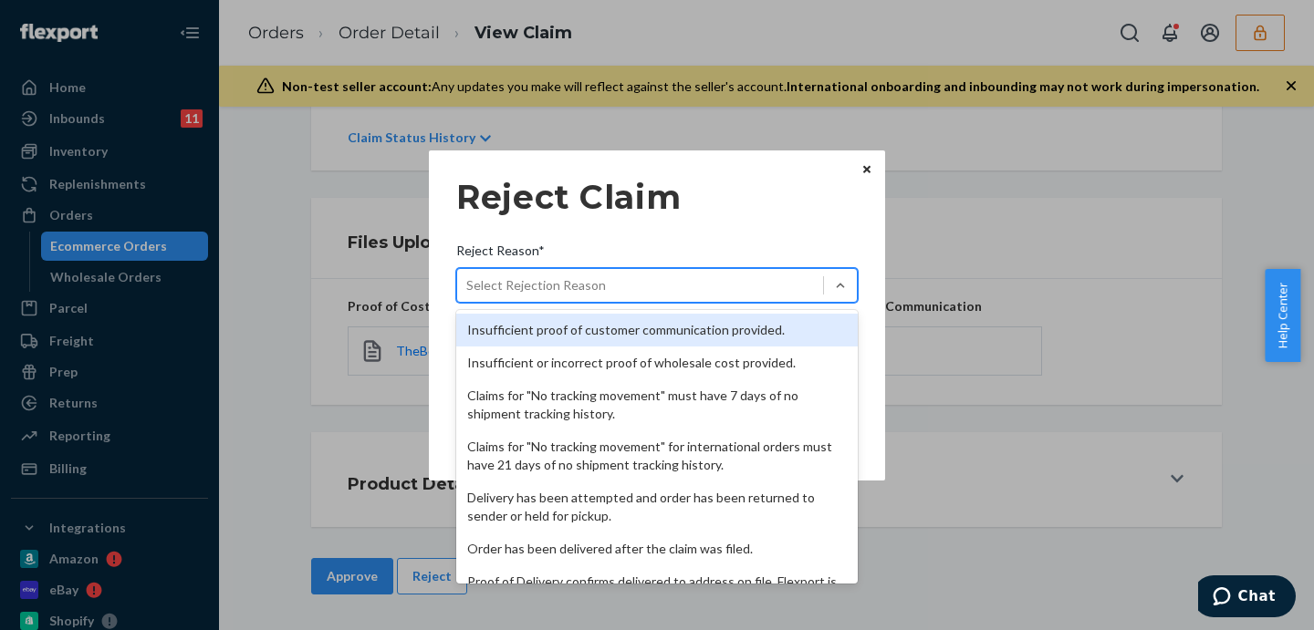
click at [652, 280] on div "Select Rejection Reason" at bounding box center [640, 285] width 366 height 29
click at [468, 280] on input "Reject Reason* option Insufficient proof of customer communication provided. fo…" at bounding box center [467, 285] width 2 height 18
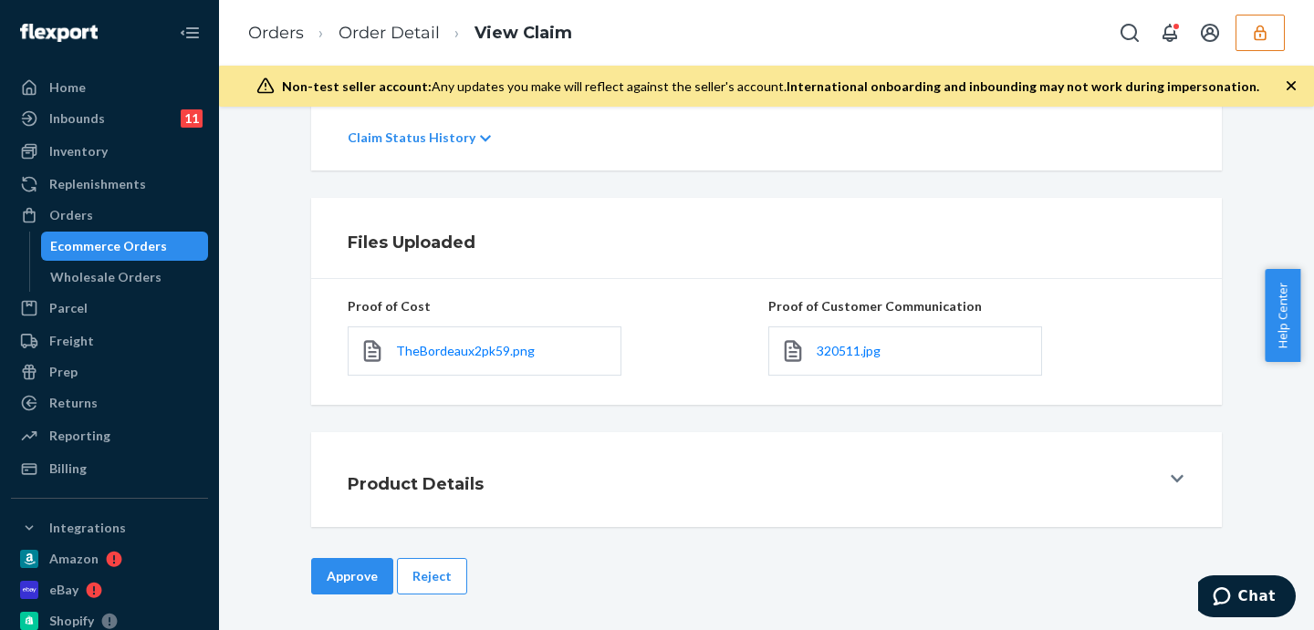
click at [962, 258] on div "Home Inbounds 11 Shipping Plans Problems 11 Inventory Products Replenishments O…" at bounding box center [657, 315] width 1314 height 630
click at [361, 34] on link "Order Detail" at bounding box center [388, 33] width 101 height 20
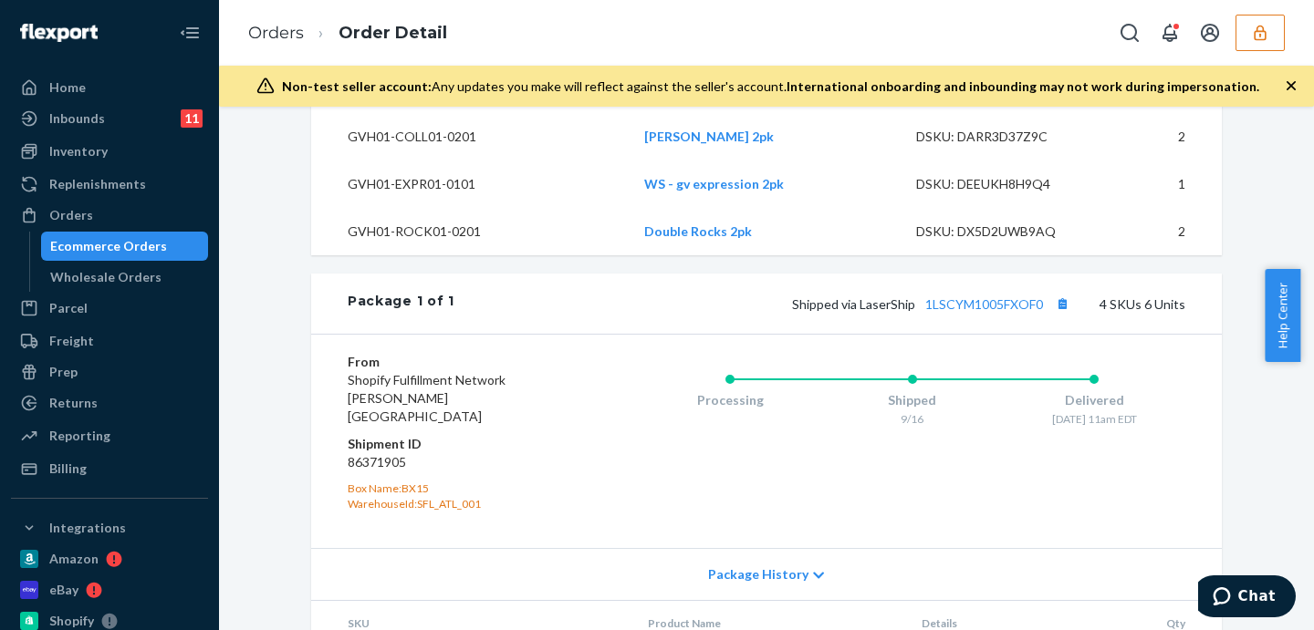
scroll to position [532, 0]
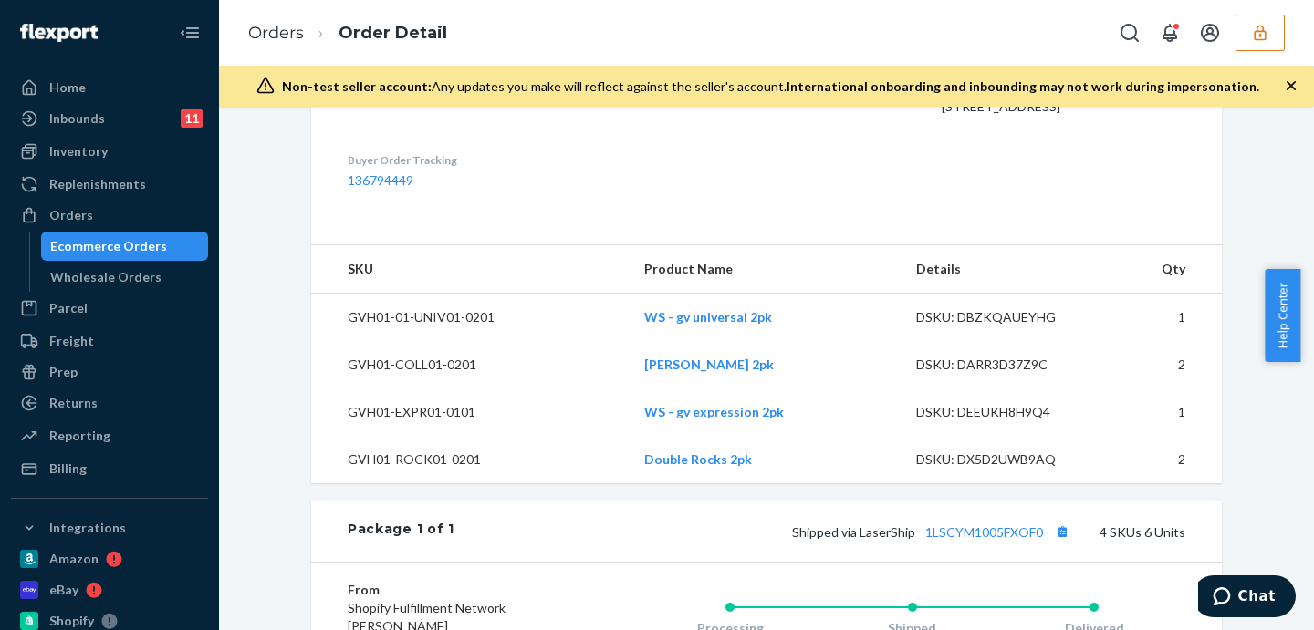
click at [716, 277] on div "Shopify Order # #320511 • Standard / $32.37 View Details View Claim Create Retu…" at bounding box center [766, 42] width 910 height 881
click at [728, 325] on link "WS - gv universal 2pk" at bounding box center [708, 317] width 128 height 16
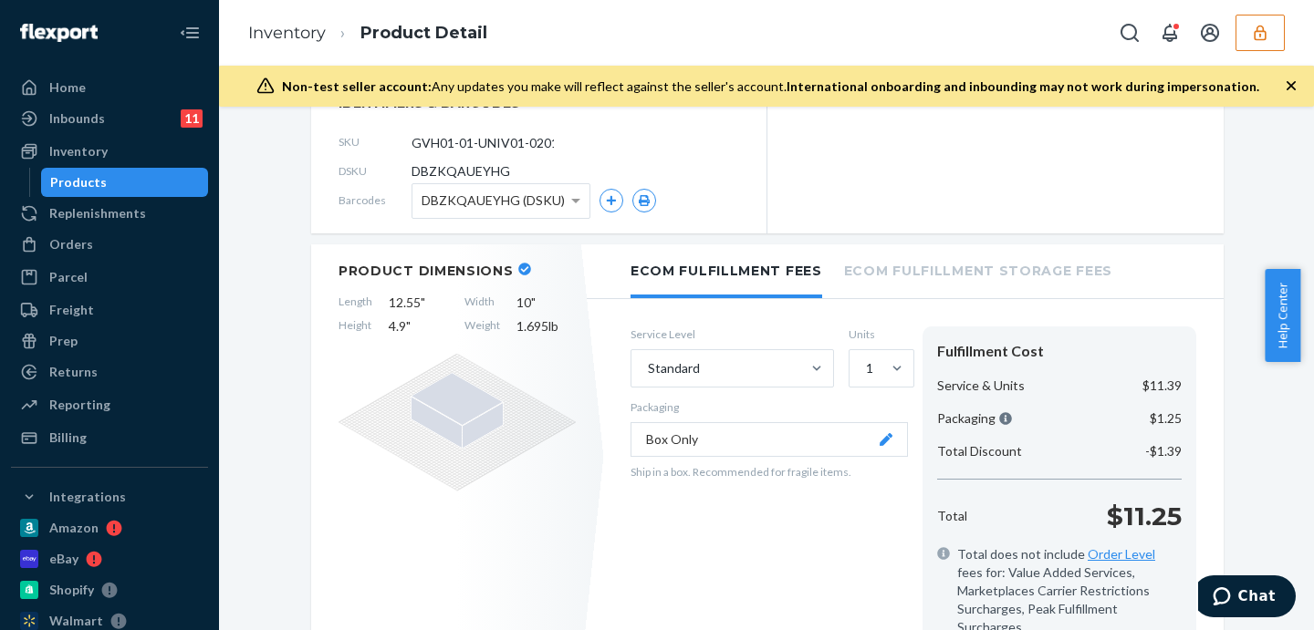
scroll to position [532, 0]
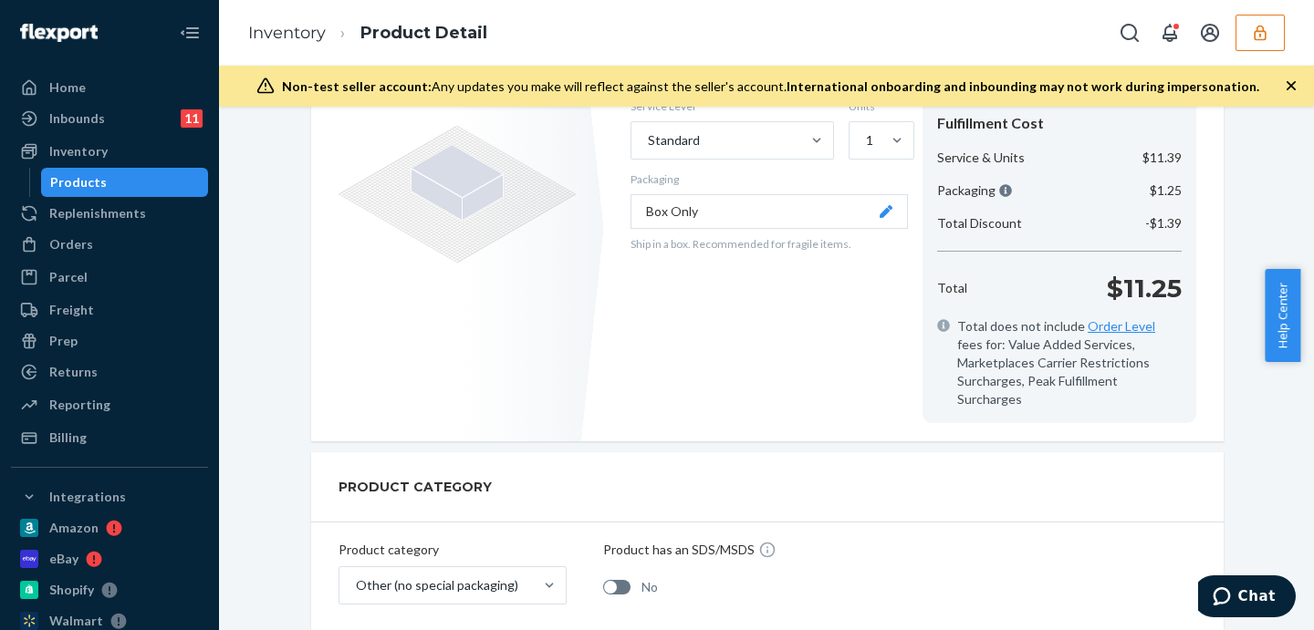
click at [781, 216] on button "Box Only" at bounding box center [768, 211] width 277 height 35
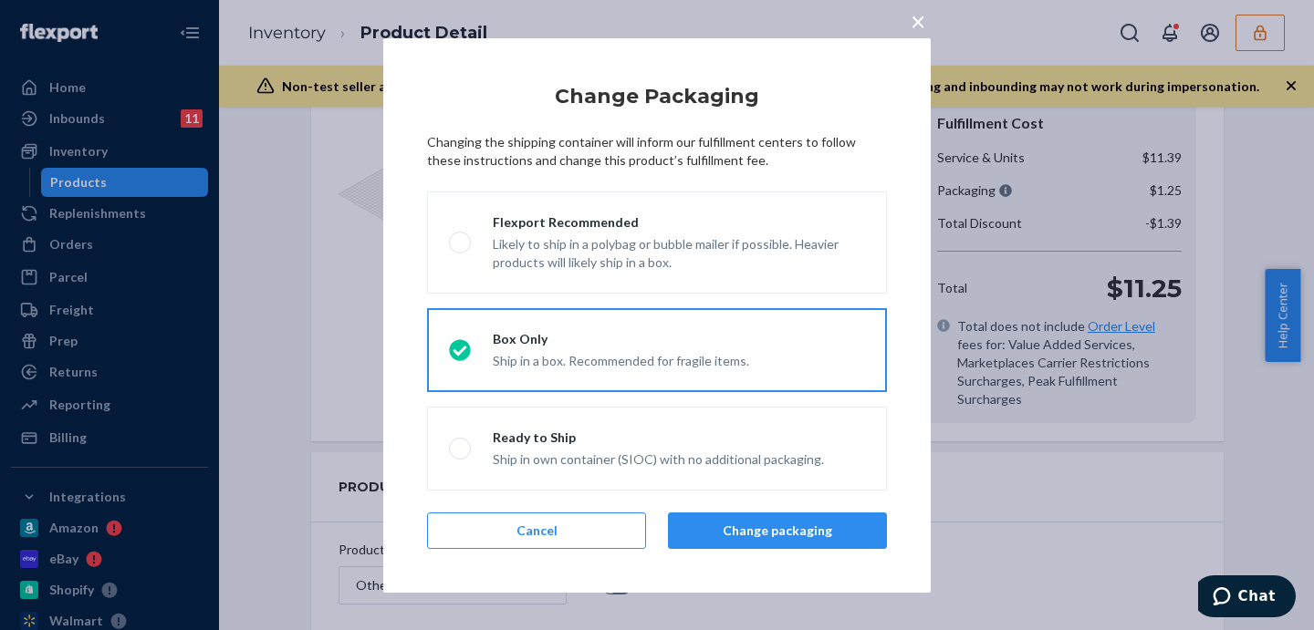
click at [1256, 500] on div "× Change Packaging Changing the shipping container will inform our fulfillment …" at bounding box center [657, 315] width 1314 height 630
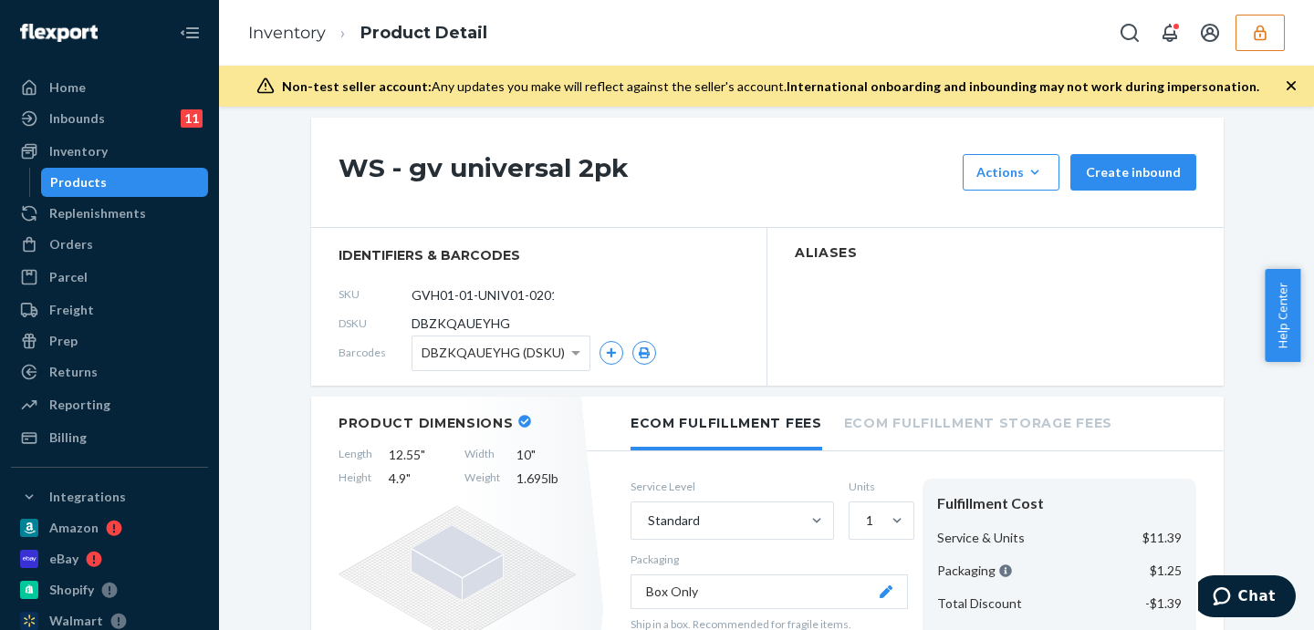
scroll to position [0, 0]
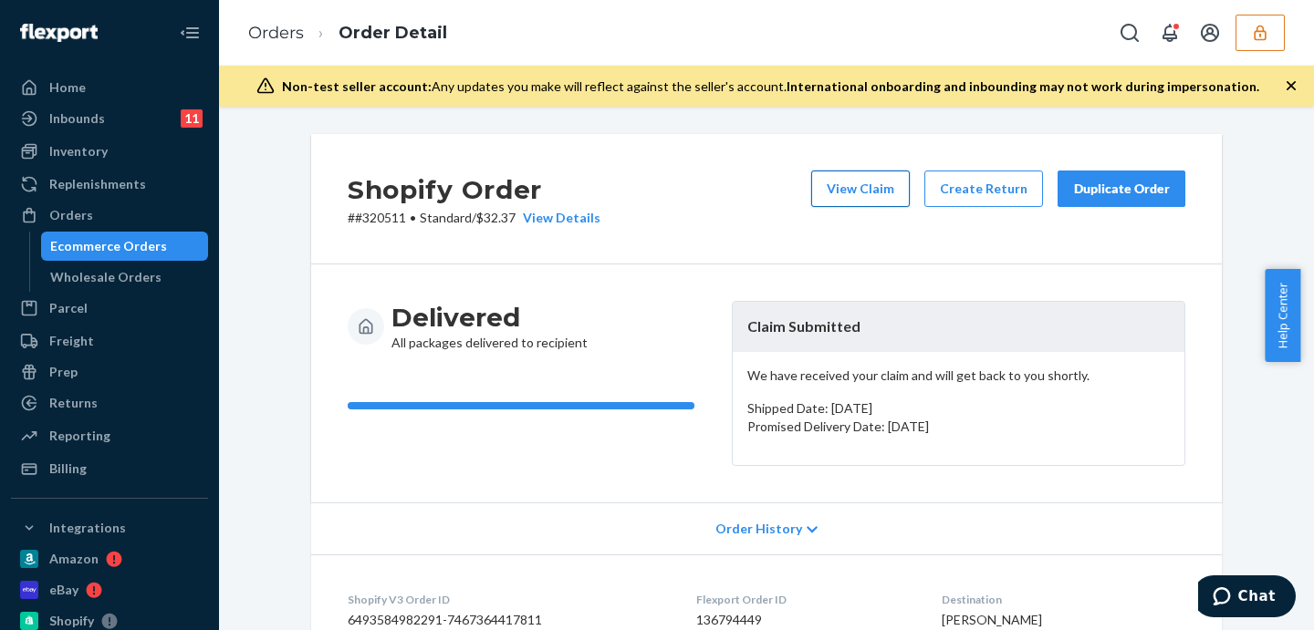
click at [872, 171] on button "View Claim" at bounding box center [860, 189] width 99 height 36
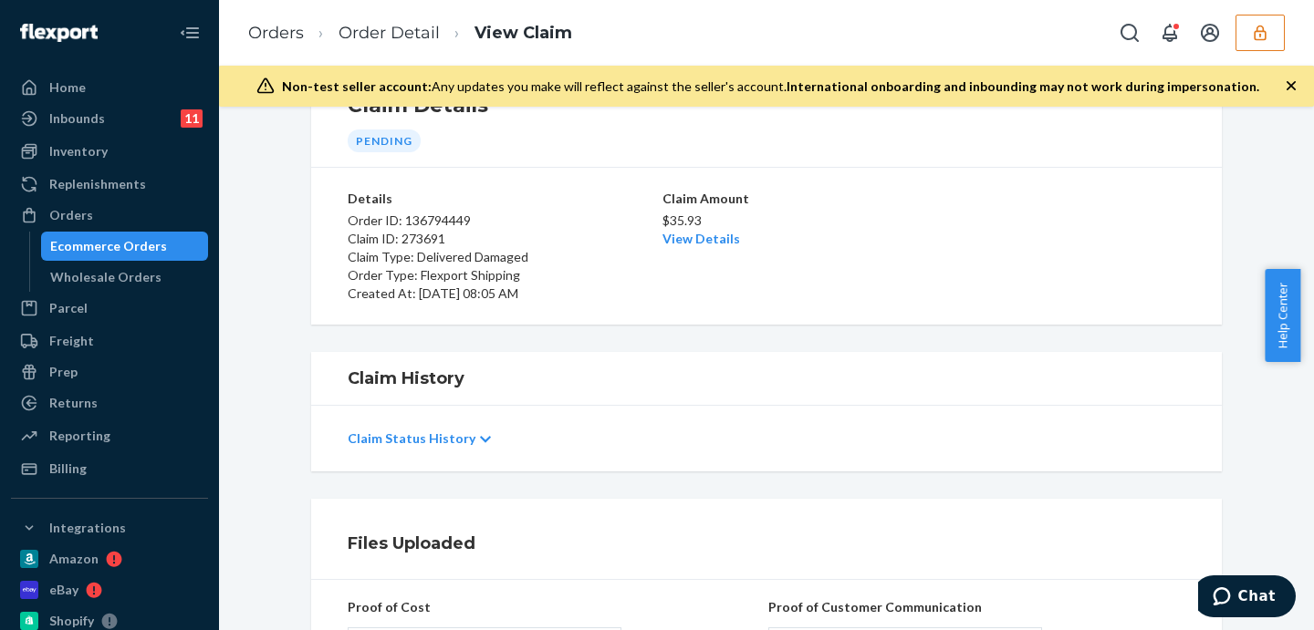
scroll to position [228, 0]
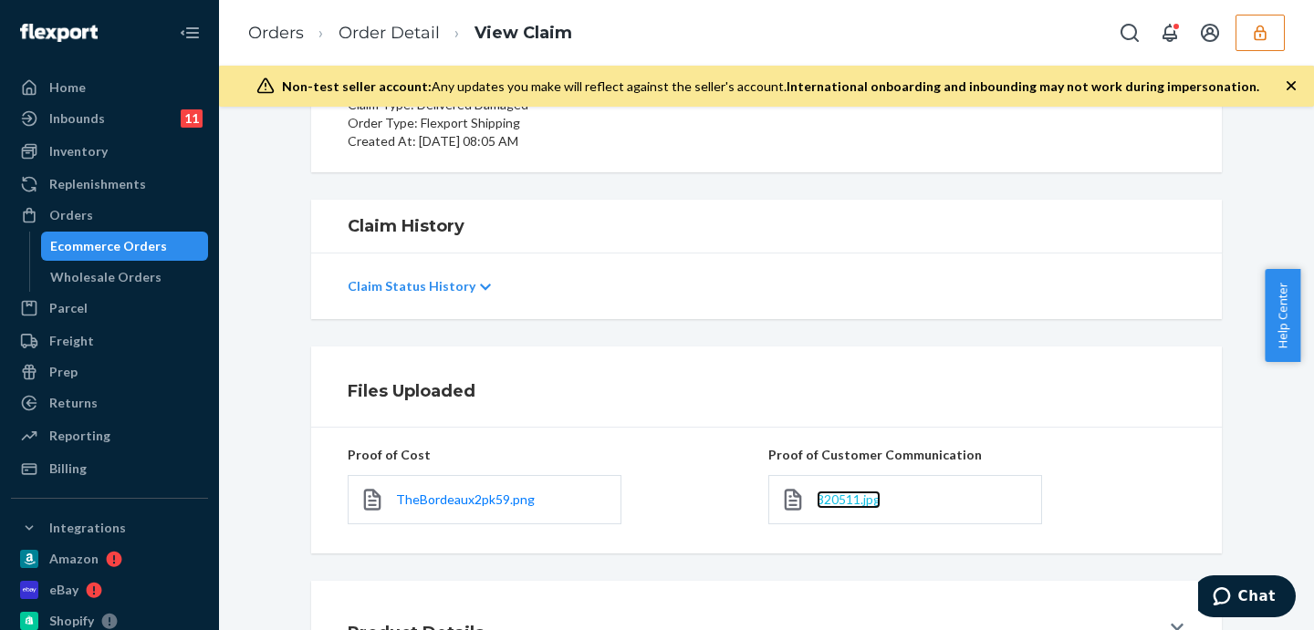
click at [849, 497] on span "320511.jpg" at bounding box center [848, 500] width 64 height 16
click at [453, 500] on span "TheBordeaux2pk59.png" at bounding box center [465, 500] width 139 height 16
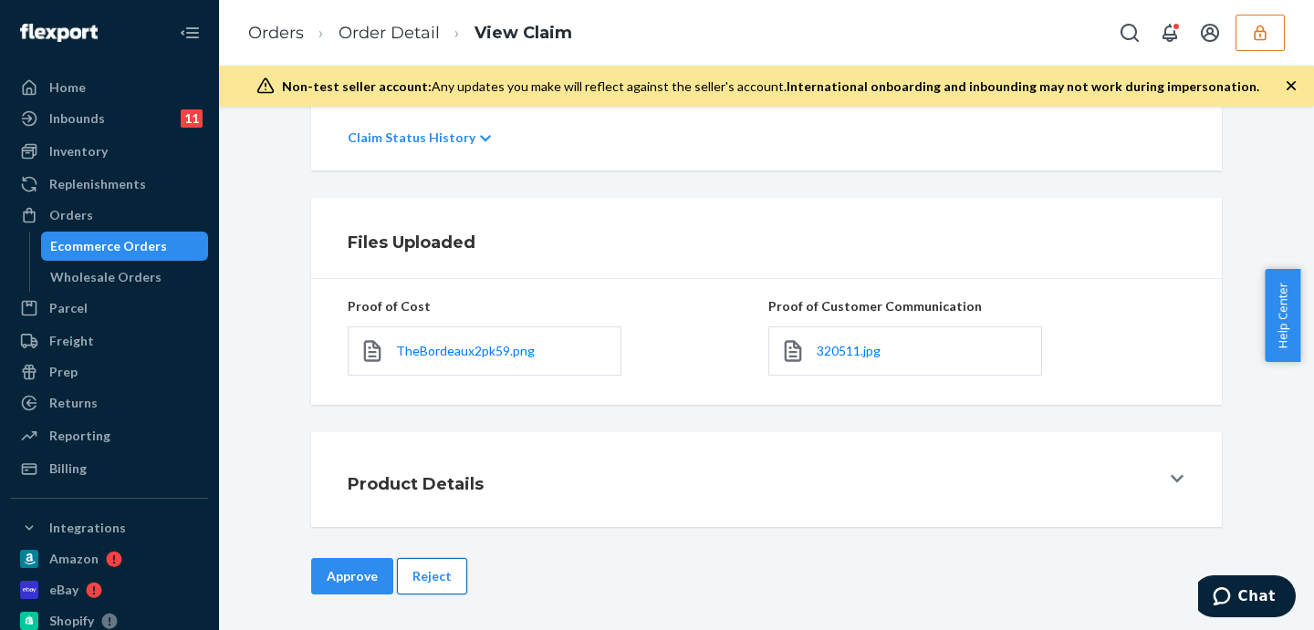
click at [404, 573] on button "Reject" at bounding box center [432, 576] width 70 height 36
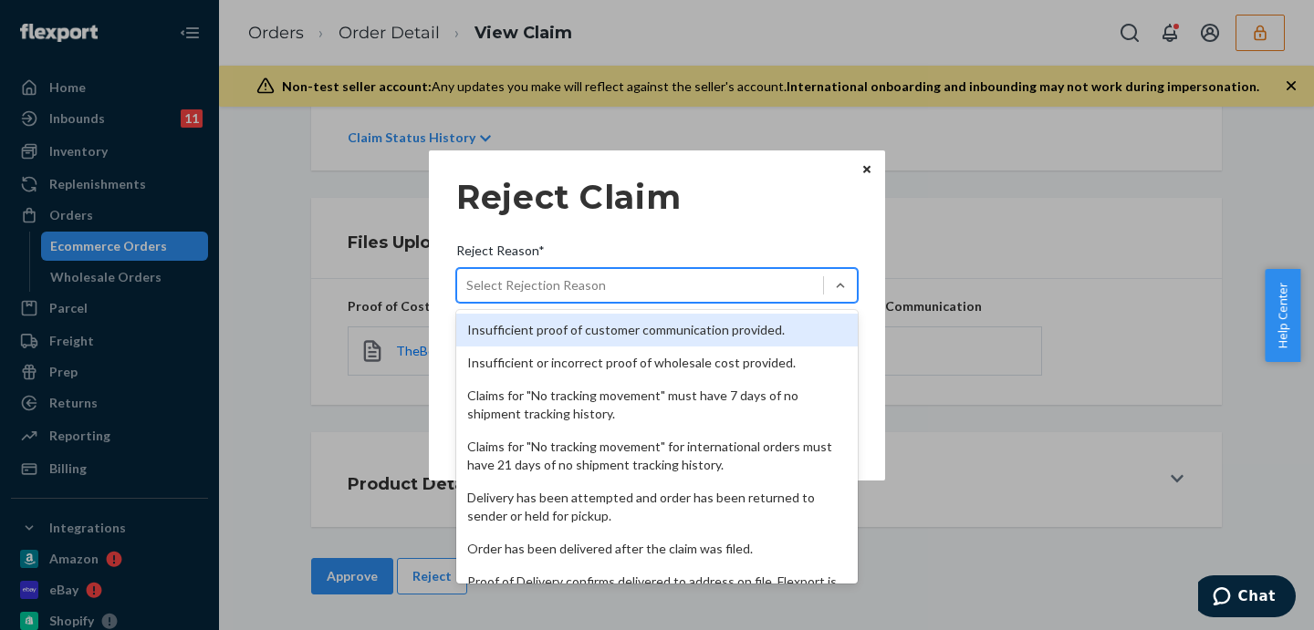
click at [540, 272] on div "Select Rejection Reason" at bounding box center [640, 285] width 366 height 29
click at [468, 276] on input "Reject Reason* option Insufficient proof of customer communication provided. fo…" at bounding box center [467, 285] width 2 height 18
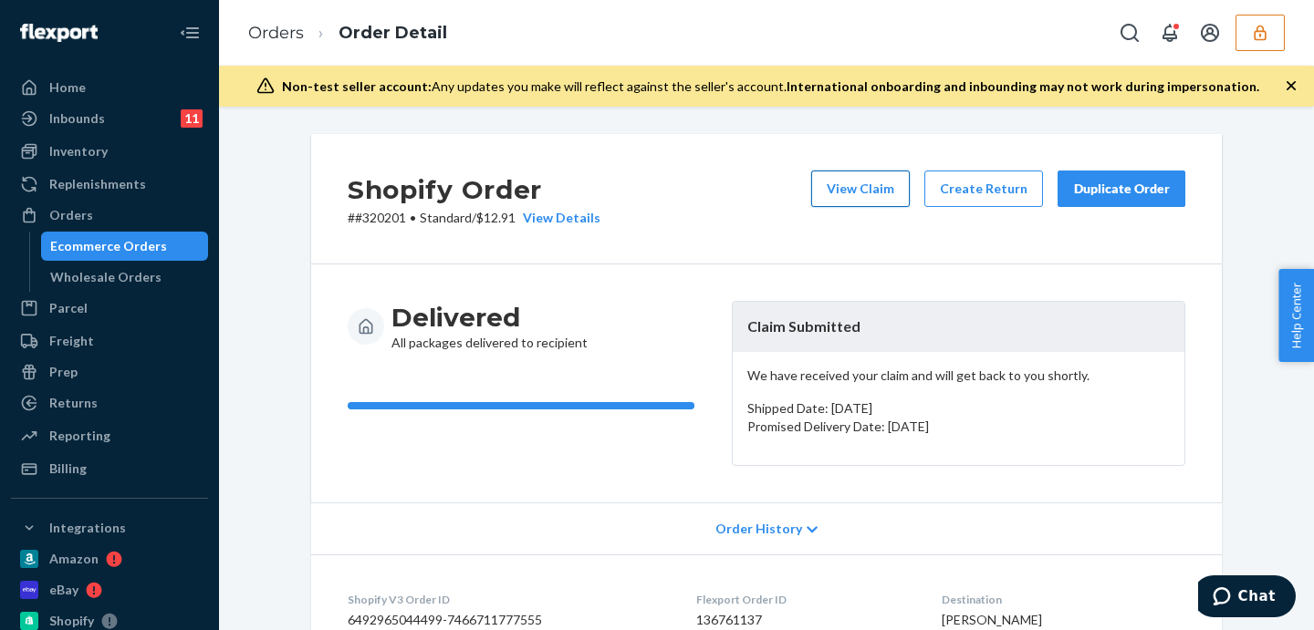
click at [878, 197] on button "View Claim" at bounding box center [860, 189] width 99 height 36
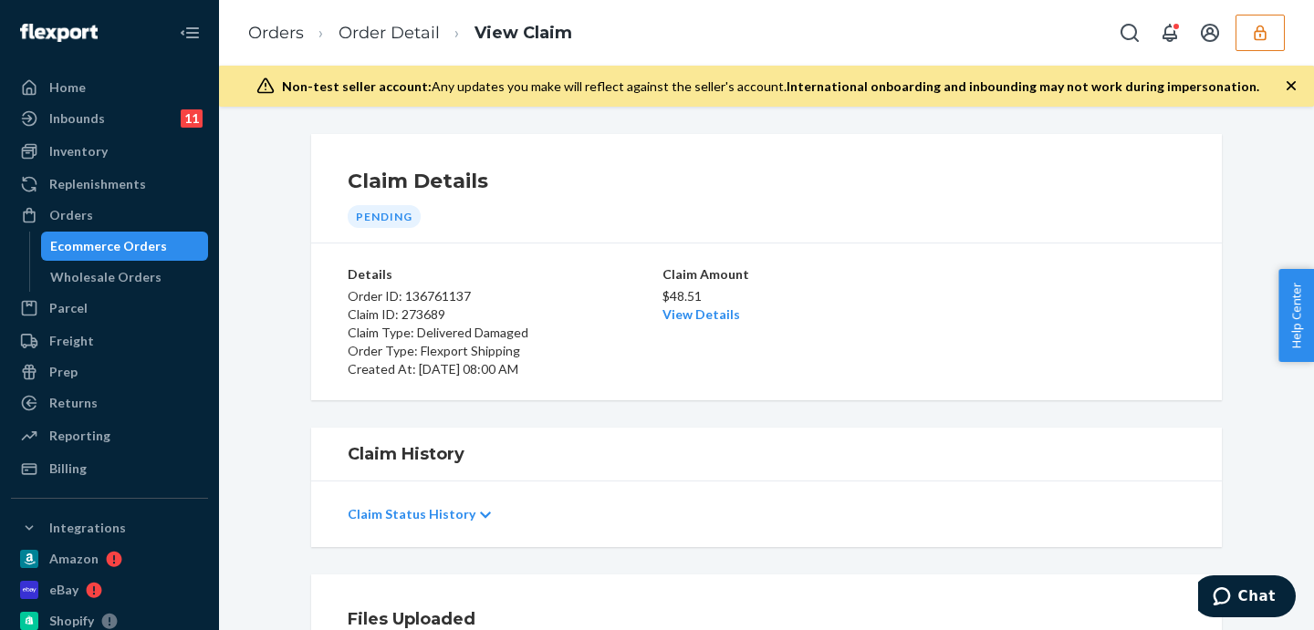
scroll to position [304, 0]
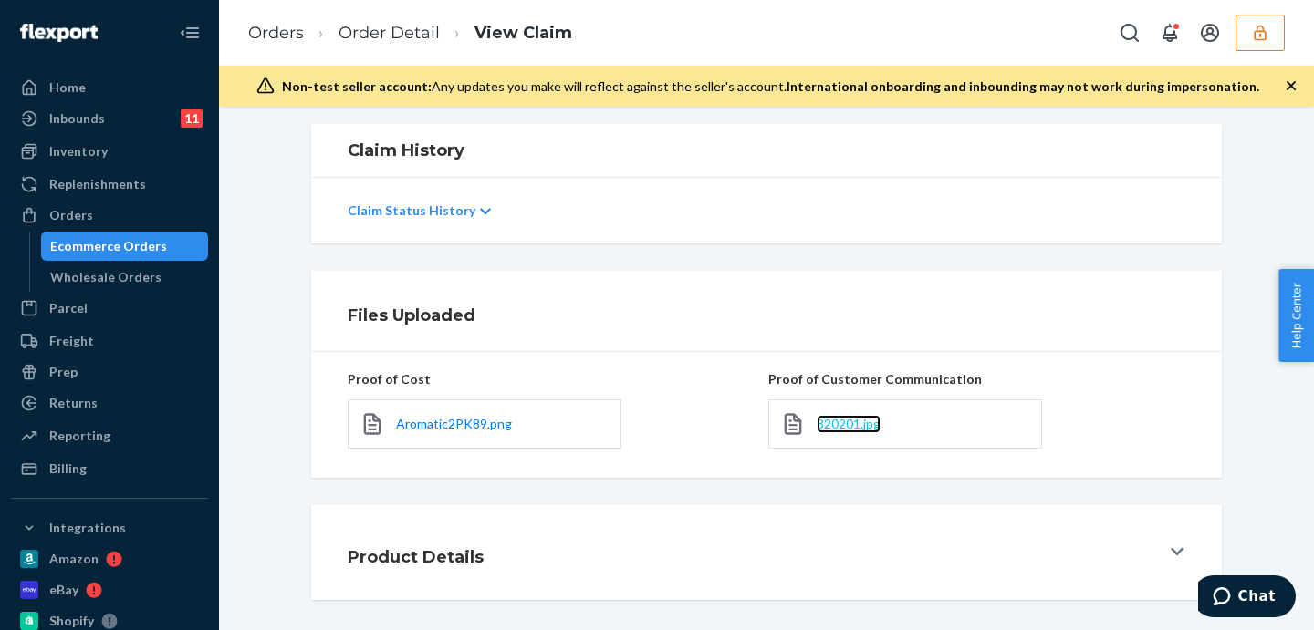
click at [851, 422] on span "320201.jpg" at bounding box center [848, 424] width 64 height 16
click at [391, 25] on link "Order Detail" at bounding box center [388, 33] width 101 height 20
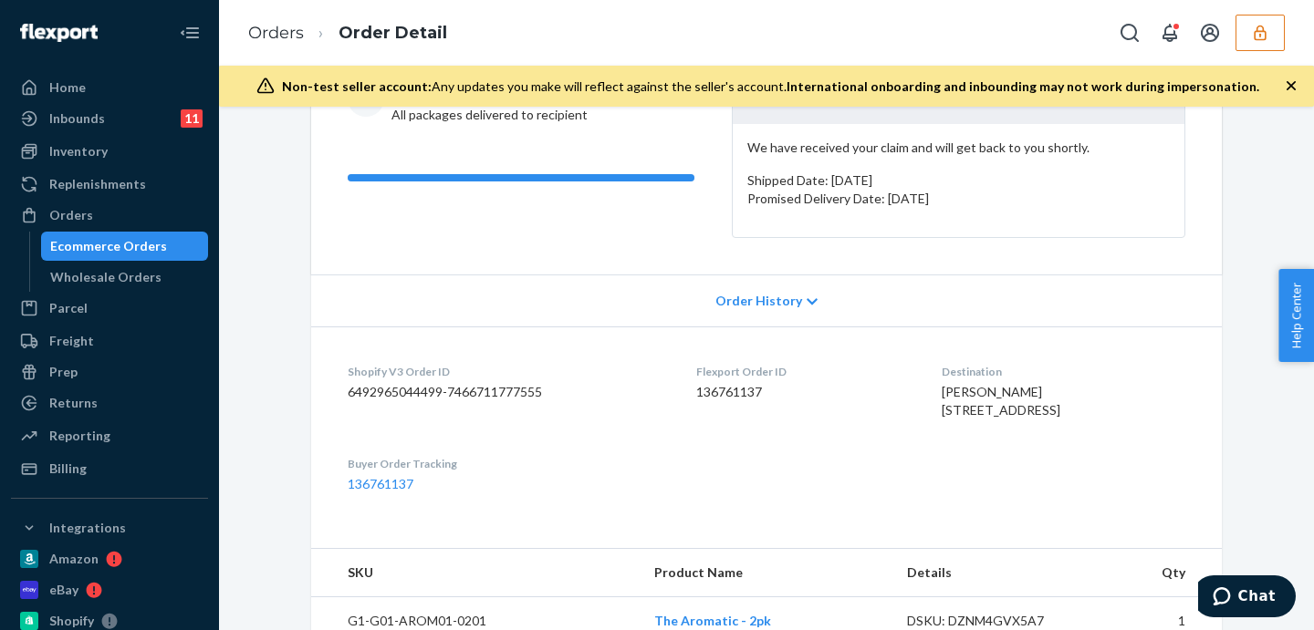
scroll to position [456, 0]
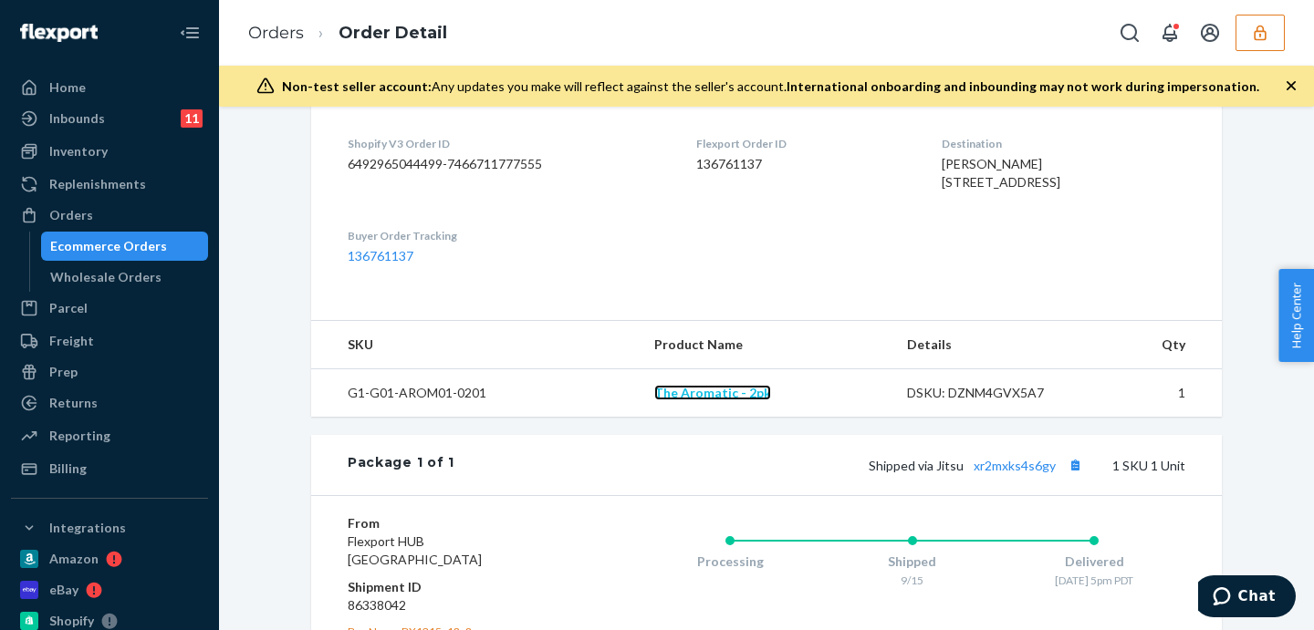
click at [735, 400] on link "The Aromatic - 2pk" at bounding box center [712, 393] width 117 height 16
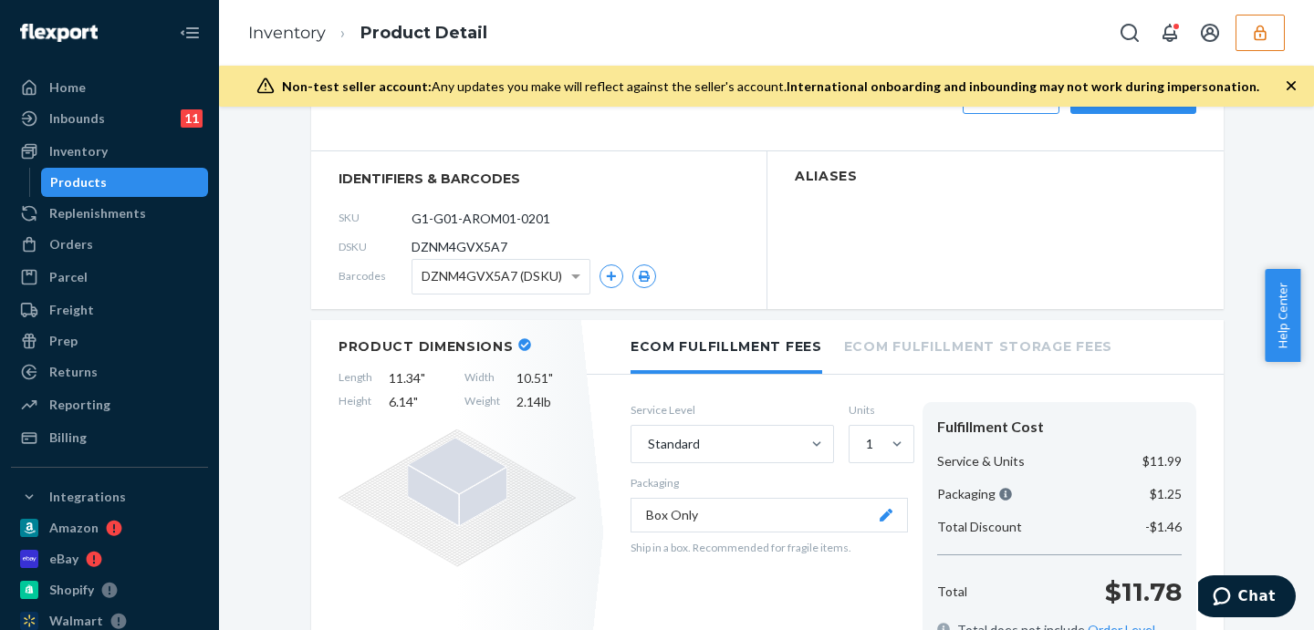
scroll to position [456, 0]
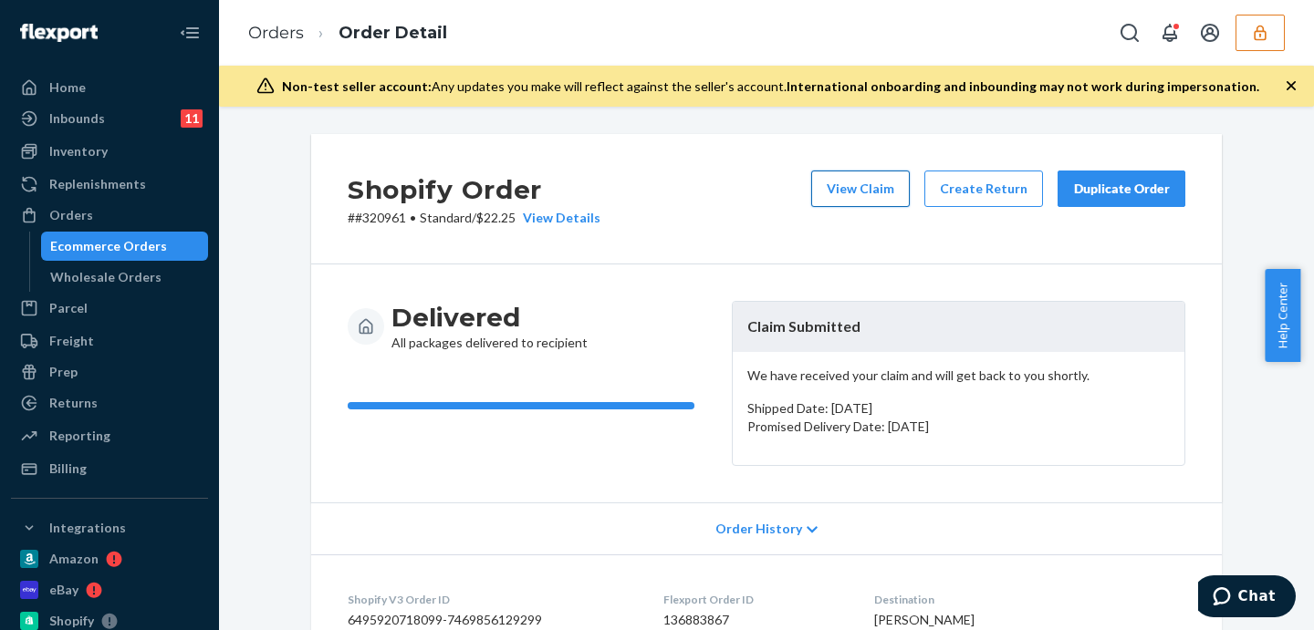
click at [835, 179] on button "View Claim" at bounding box center [860, 189] width 99 height 36
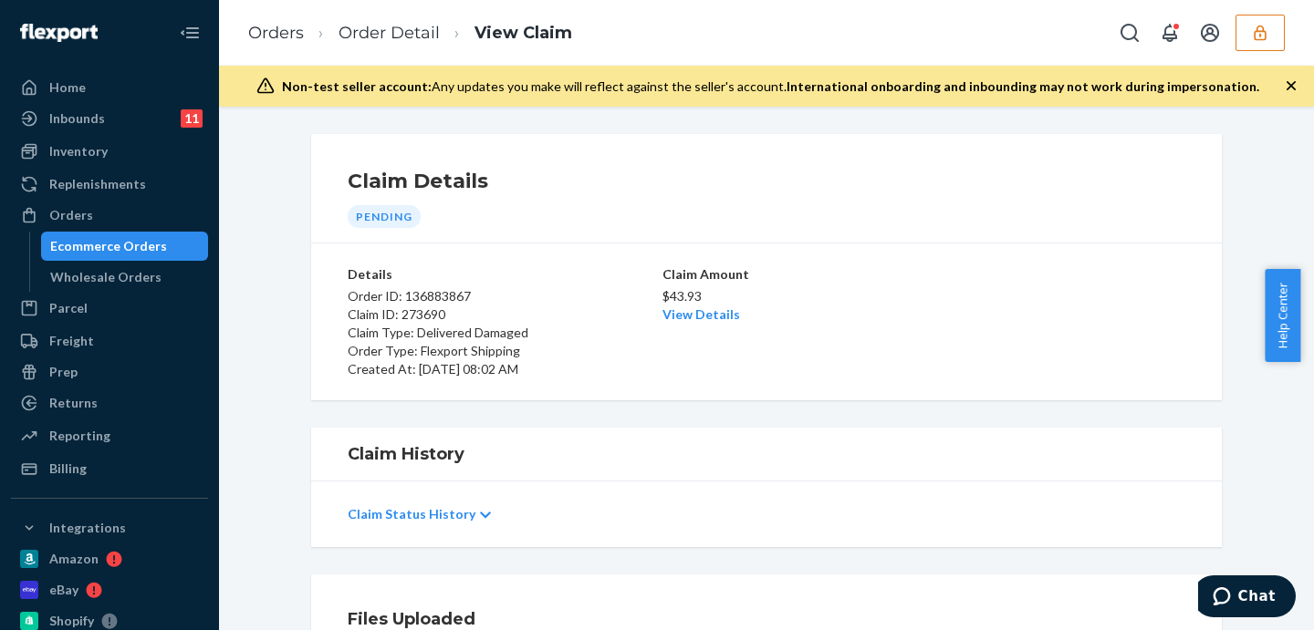
scroll to position [379, 0]
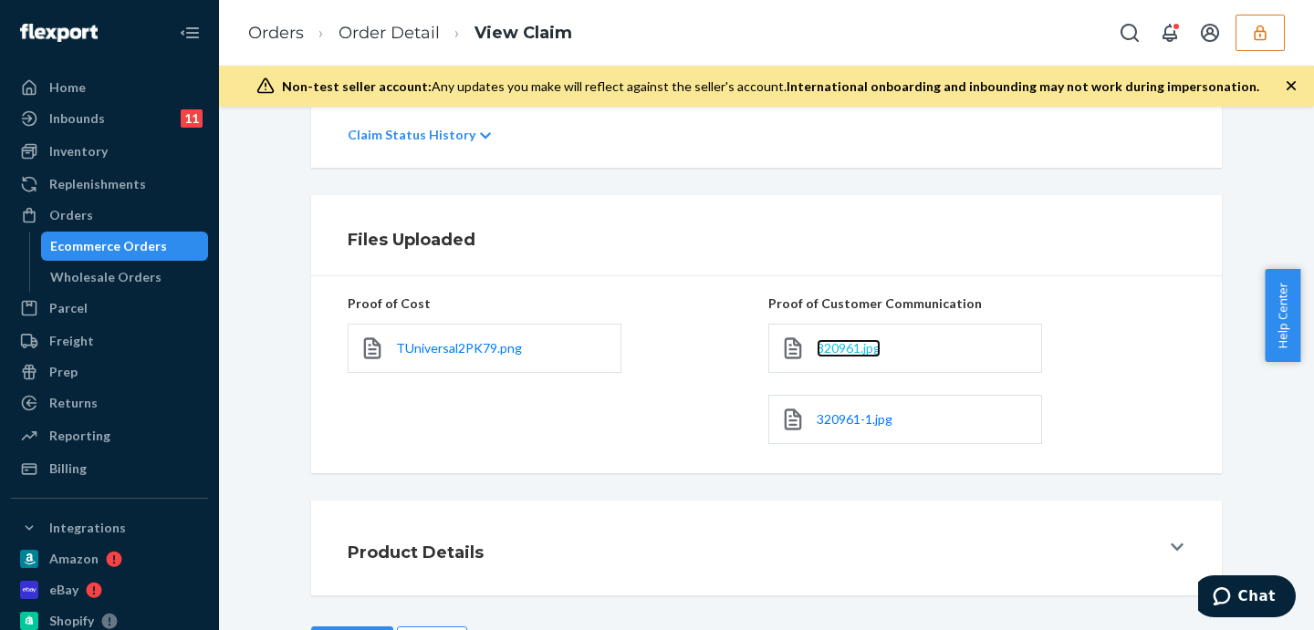
click at [858, 348] on span "320961.jpg" at bounding box center [848, 348] width 64 height 16
click at [857, 416] on span "320961-1.jpg" at bounding box center [854, 419] width 76 height 16
click at [363, 21] on li "Order Detail" at bounding box center [372, 33] width 136 height 25
click at [367, 31] on link "Order Detail" at bounding box center [388, 33] width 101 height 20
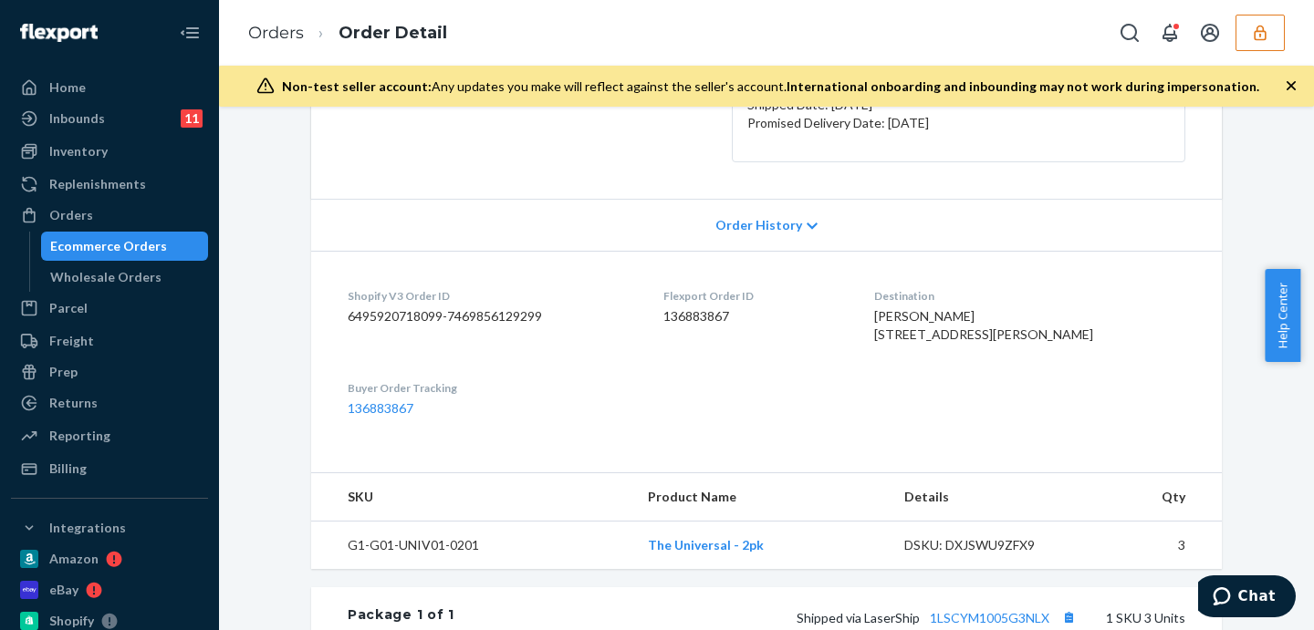
scroll to position [608, 0]
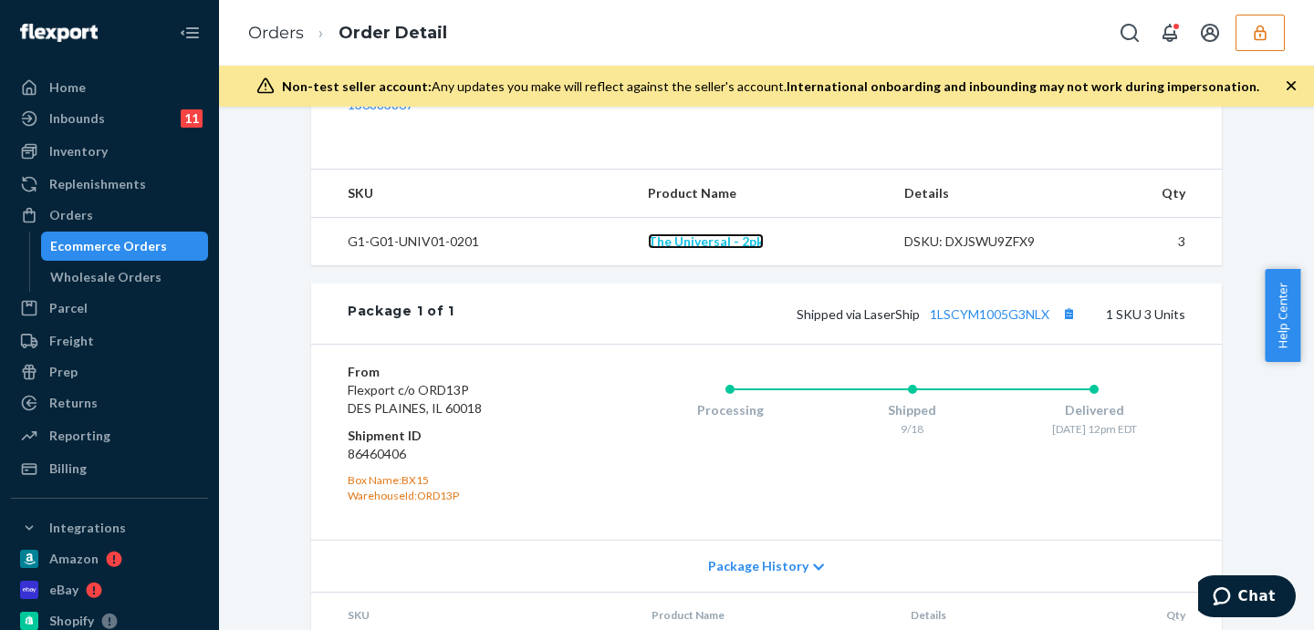
click at [701, 249] on link "The Universal - 2pk" at bounding box center [706, 242] width 116 height 16
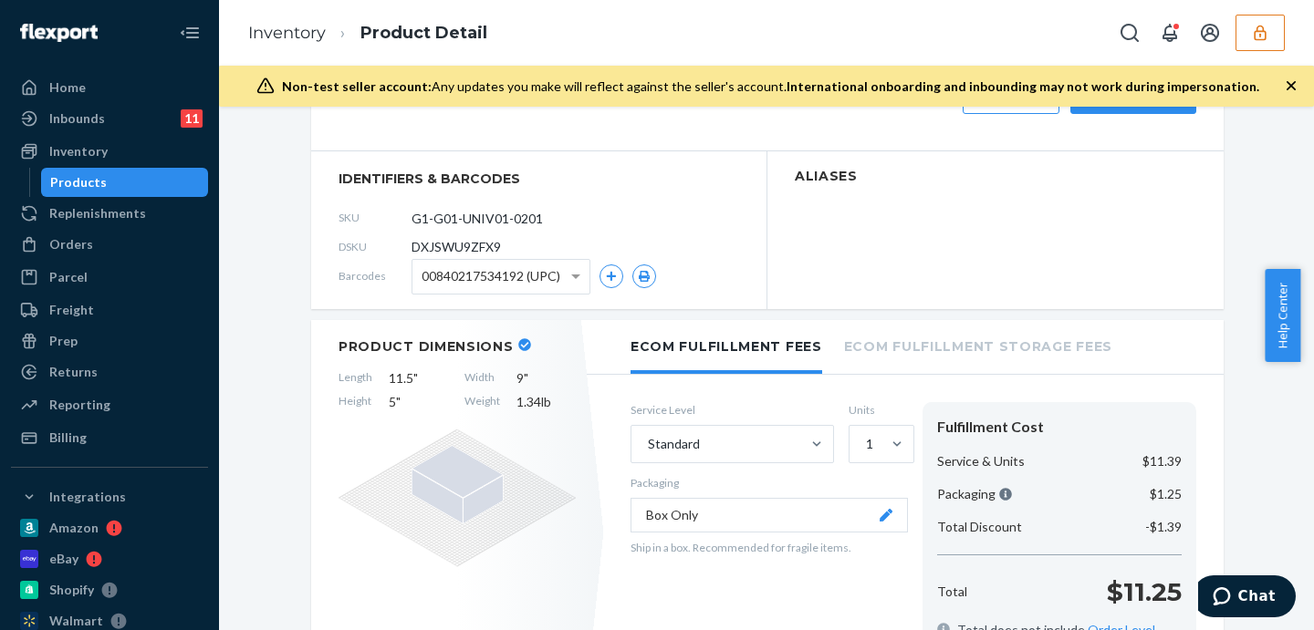
scroll to position [379, 0]
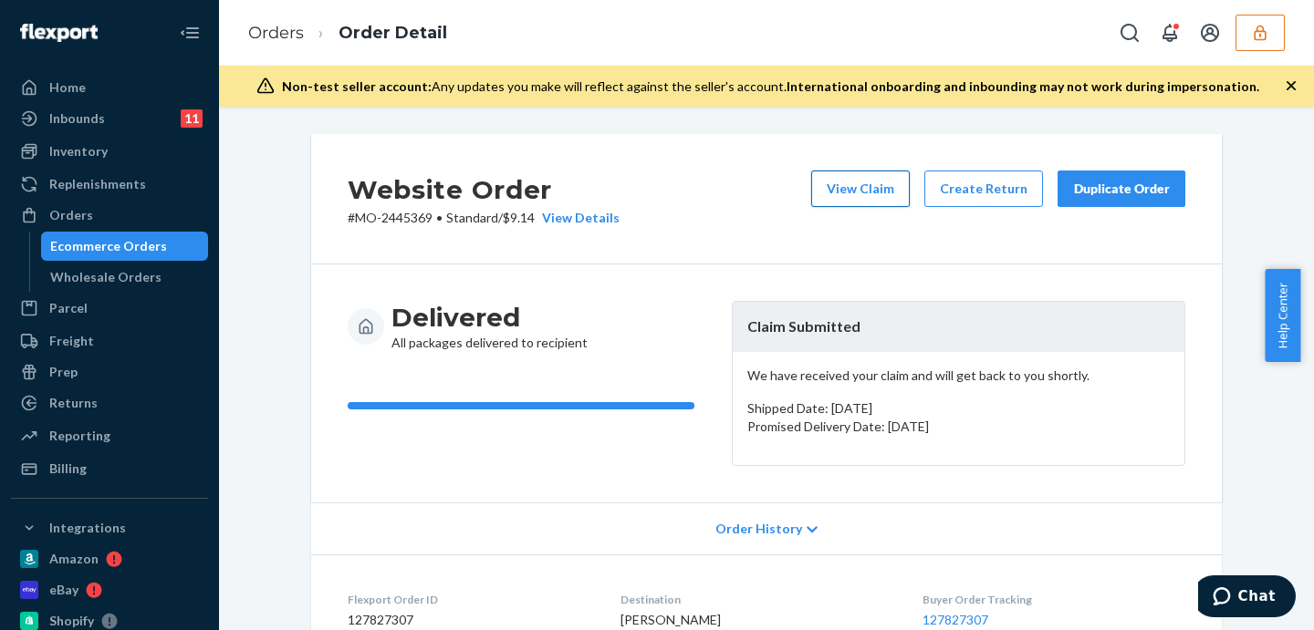
click at [853, 177] on button "View Claim" at bounding box center [860, 189] width 99 height 36
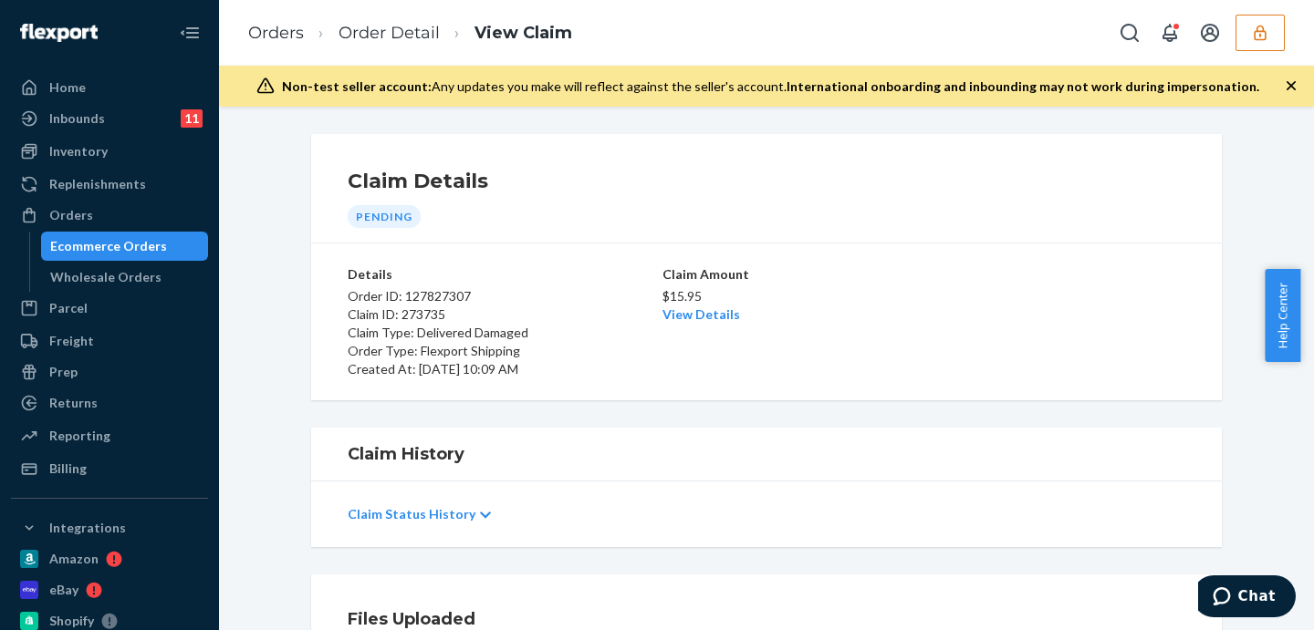
scroll to position [304, 0]
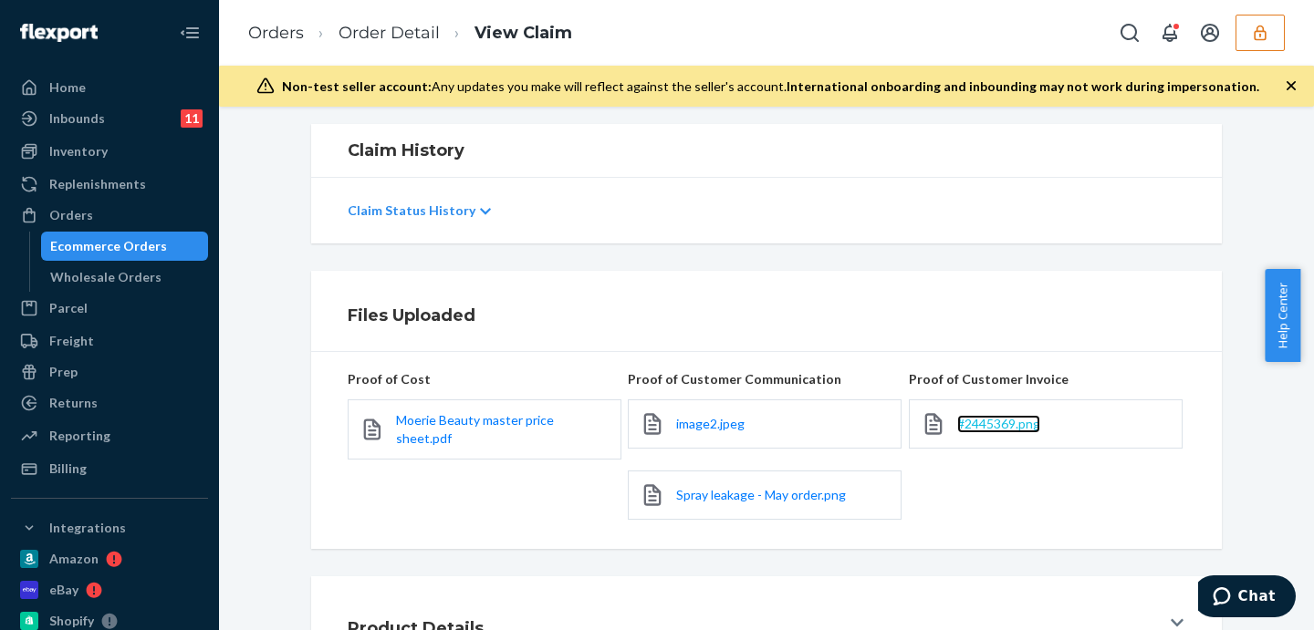
click at [976, 423] on span "#2445369.png" at bounding box center [998, 424] width 83 height 16
click at [711, 425] on span "image2.jpeg" at bounding box center [710, 424] width 68 height 16
click at [702, 492] on span "Spray leakage - May order.png" at bounding box center [761, 495] width 170 height 16
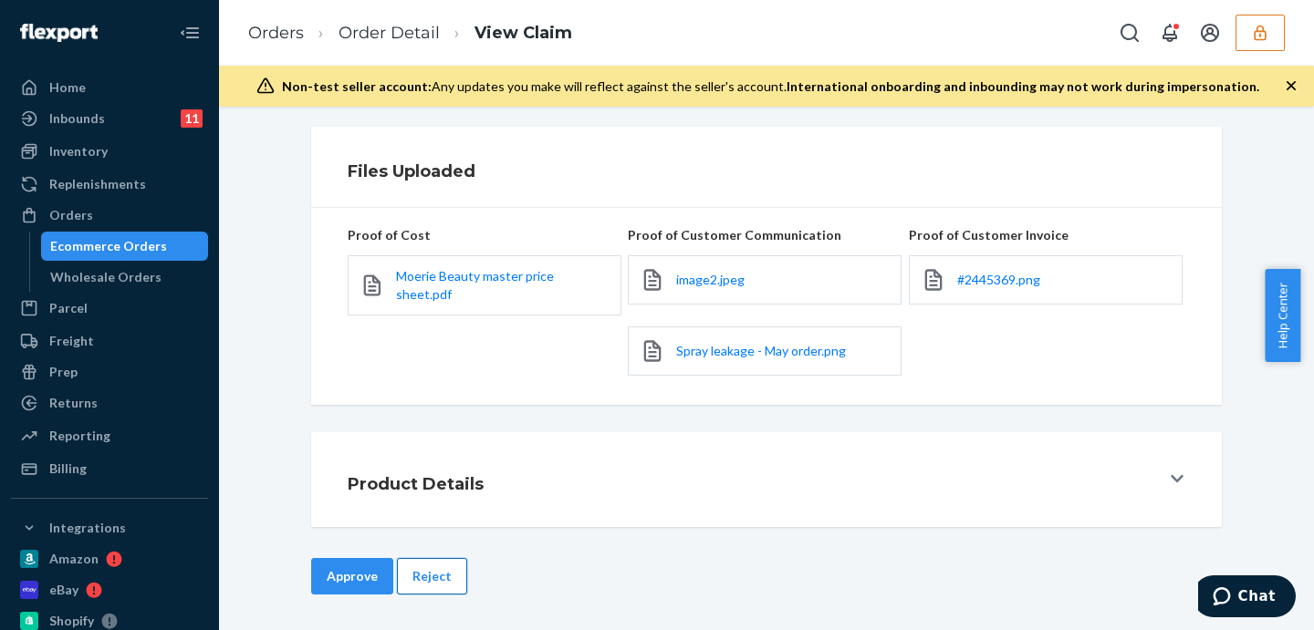
click at [428, 578] on button "Reject" at bounding box center [432, 576] width 70 height 36
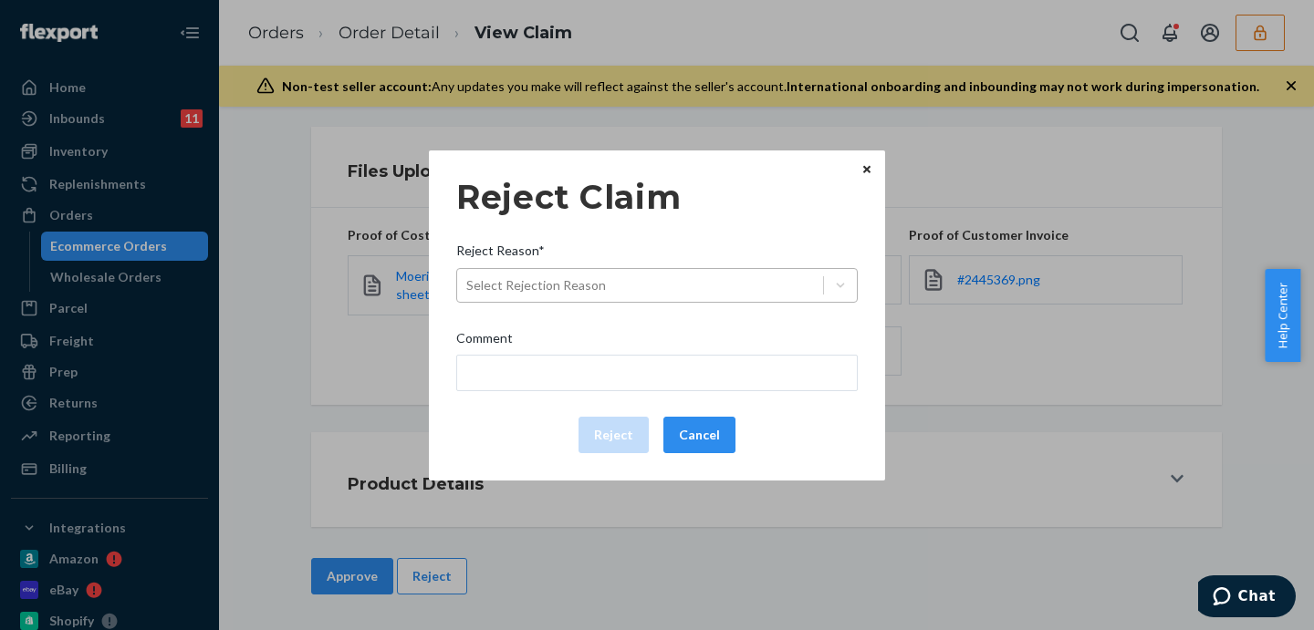
click at [519, 285] on div "Select Rejection Reason" at bounding box center [536, 285] width 140 height 18
click at [468, 285] on input "Reject Reason* Select Rejection Reason" at bounding box center [467, 285] width 2 height 18
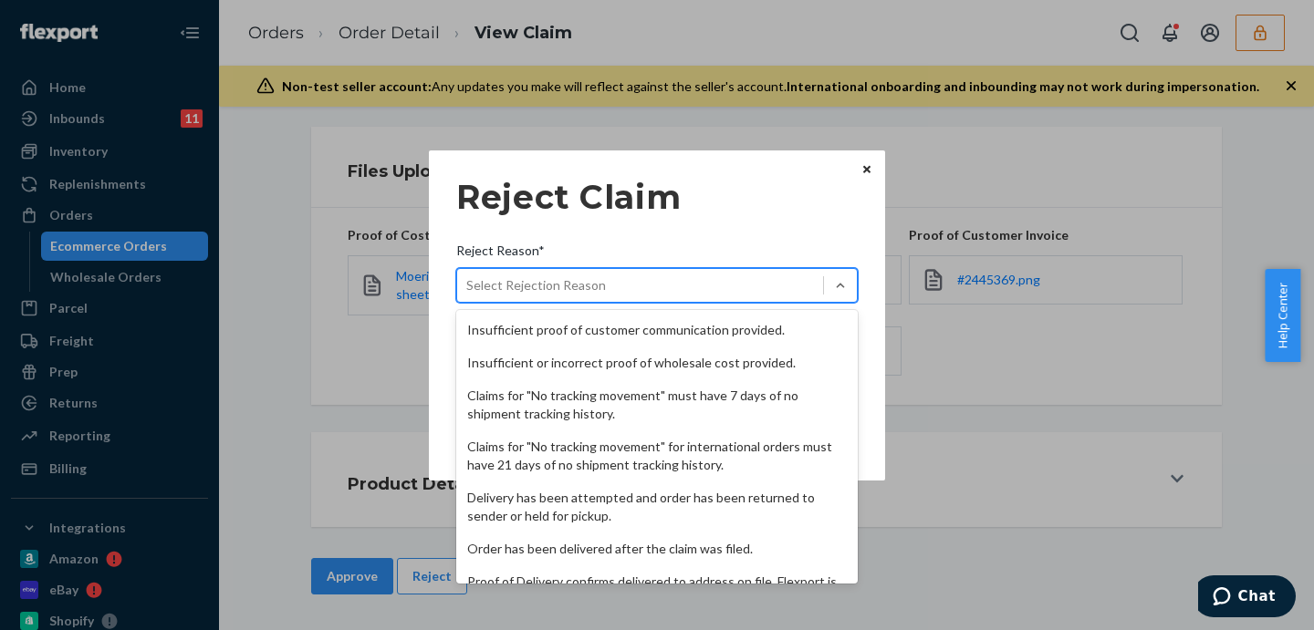
scroll to position [237, 0]
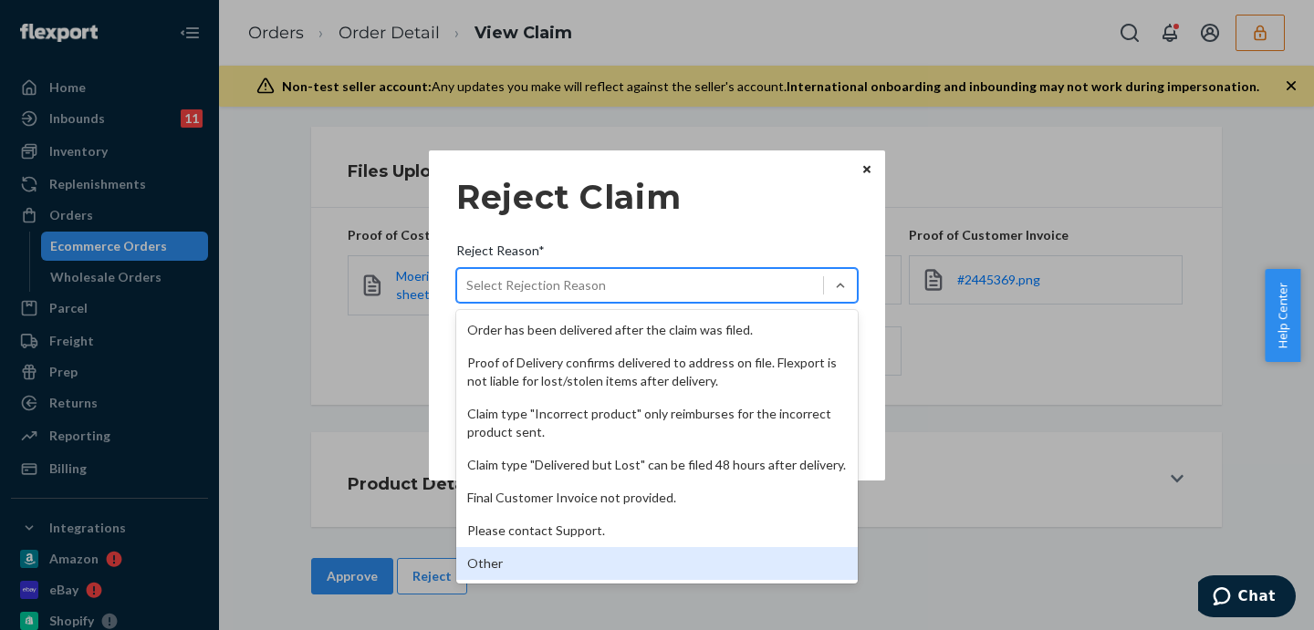
click at [533, 559] on div "Other" at bounding box center [656, 563] width 401 height 33
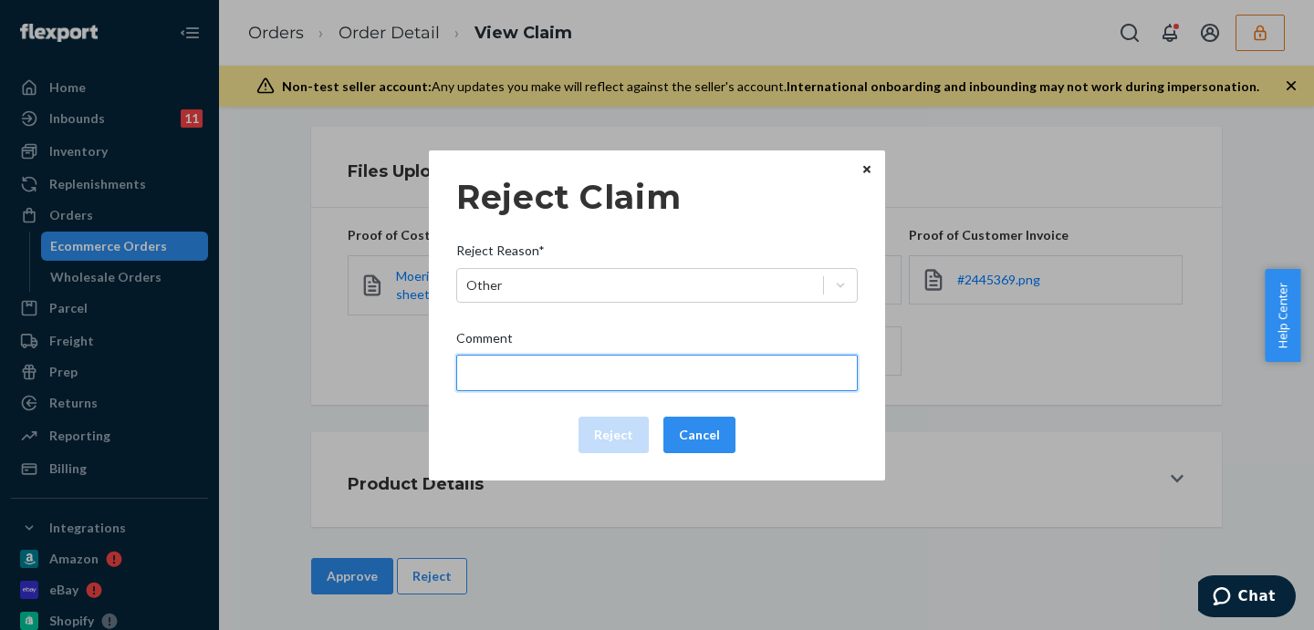
click at [544, 363] on input "Comment" at bounding box center [656, 373] width 401 height 36
paste input "Flexport is not liable for damage caused by manufacturing defects/issues."
type input "Flexport is not liable for damage caused by manufacturing defects/issues."
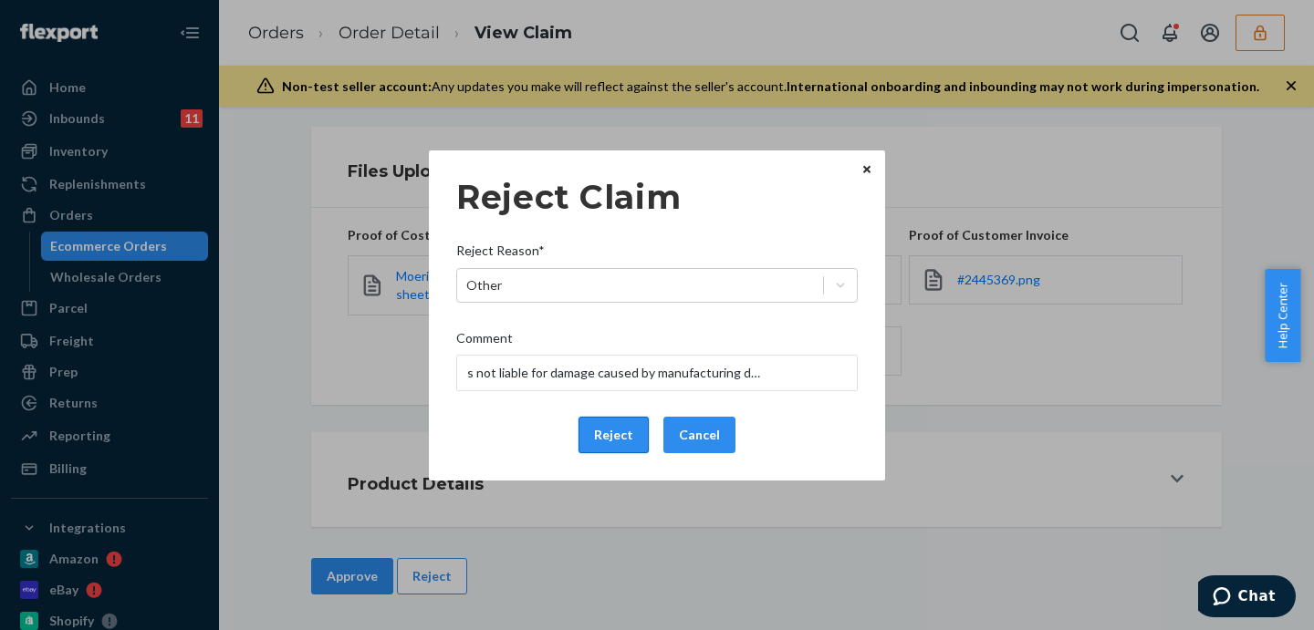
click at [601, 433] on button "Reject" at bounding box center [613, 435] width 70 height 36
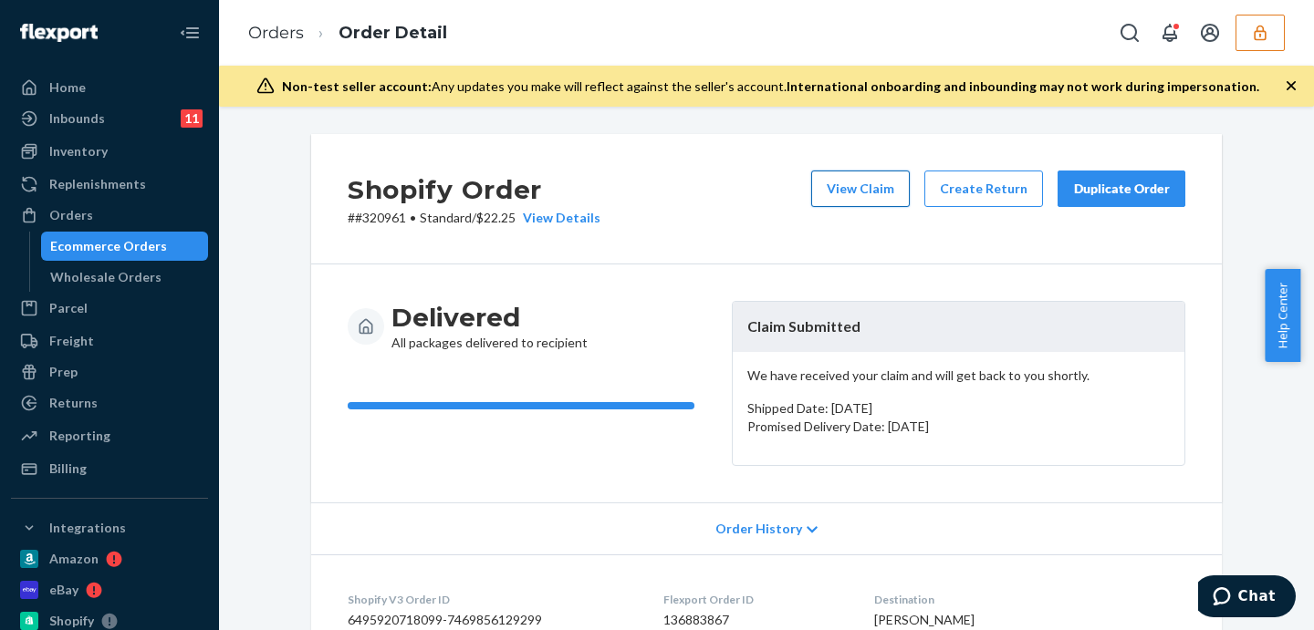
click at [845, 195] on button "View Claim" at bounding box center [860, 189] width 99 height 36
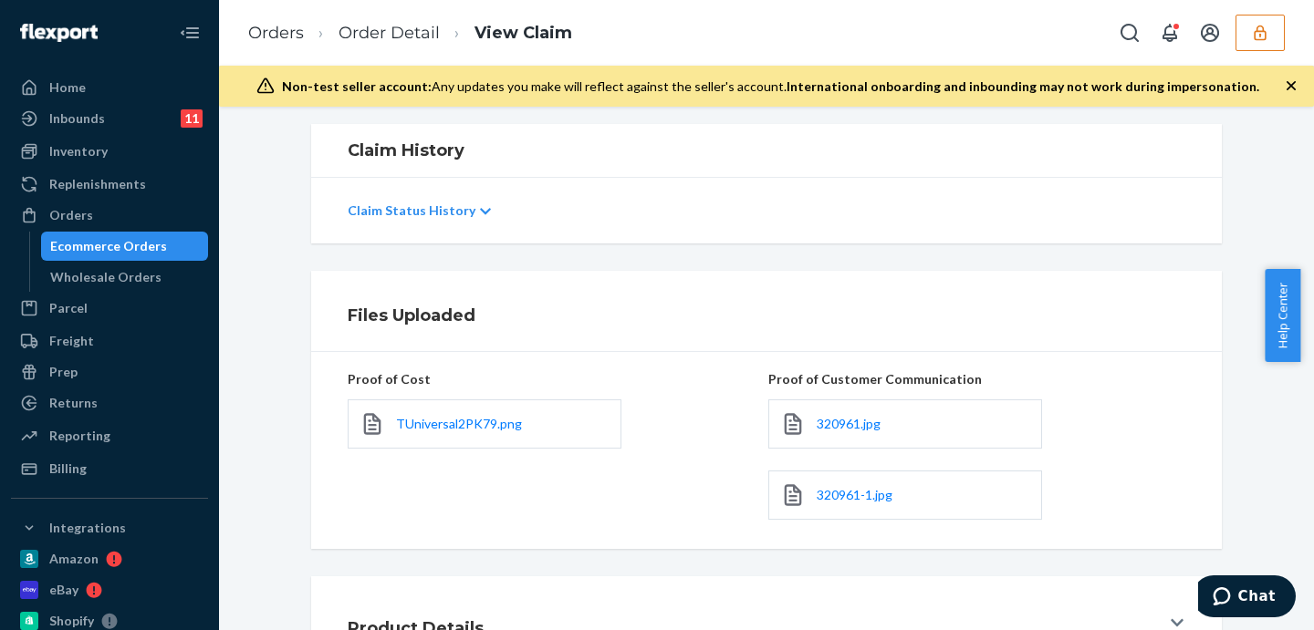
scroll to position [448, 0]
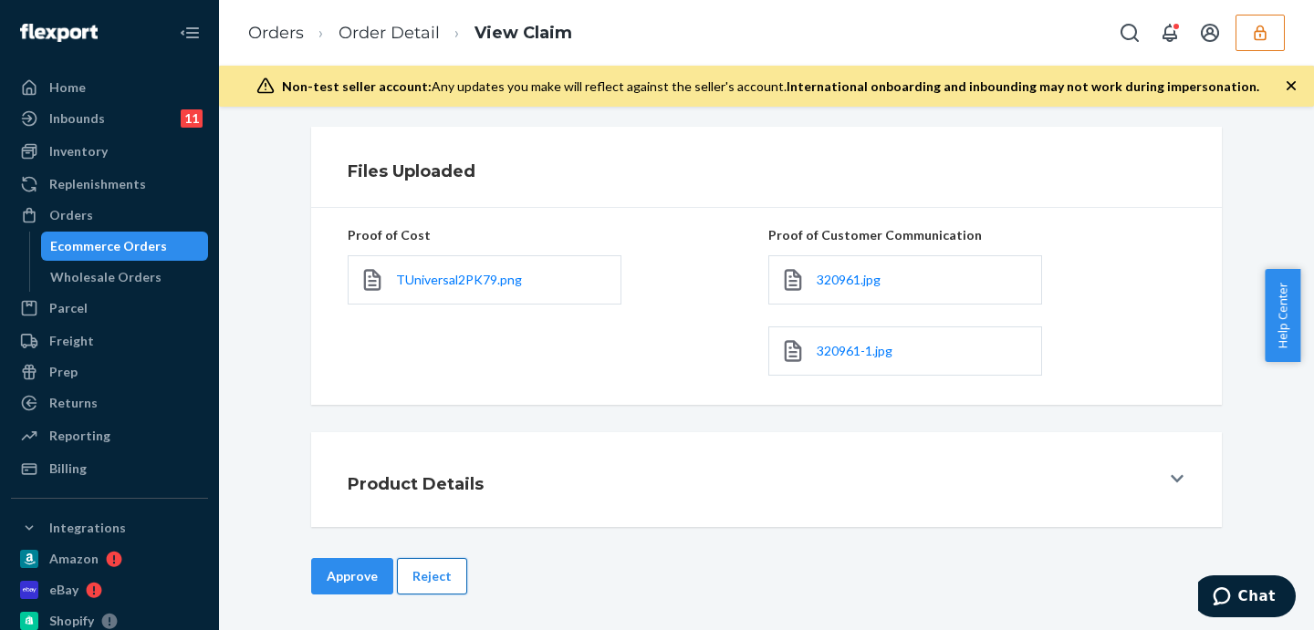
click at [433, 568] on button "Reject" at bounding box center [432, 576] width 70 height 36
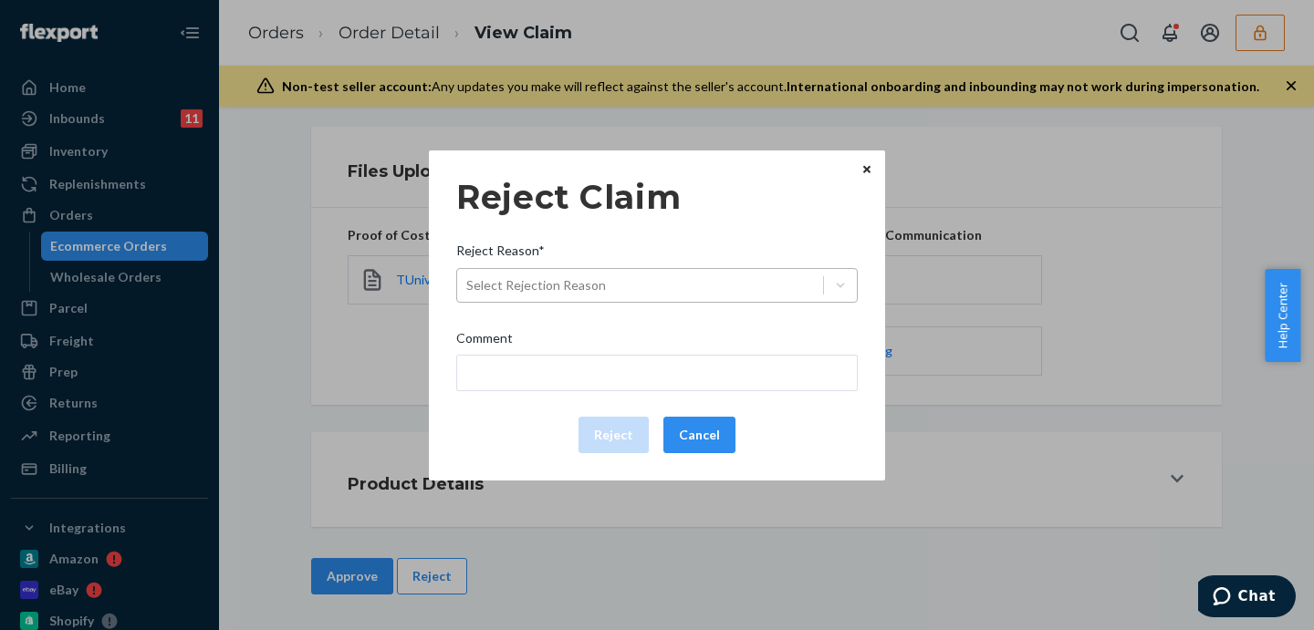
click at [499, 290] on div "Select Rejection Reason" at bounding box center [536, 285] width 140 height 18
click at [468, 290] on input "Reject Reason* Select Rejection Reason" at bounding box center [467, 285] width 2 height 18
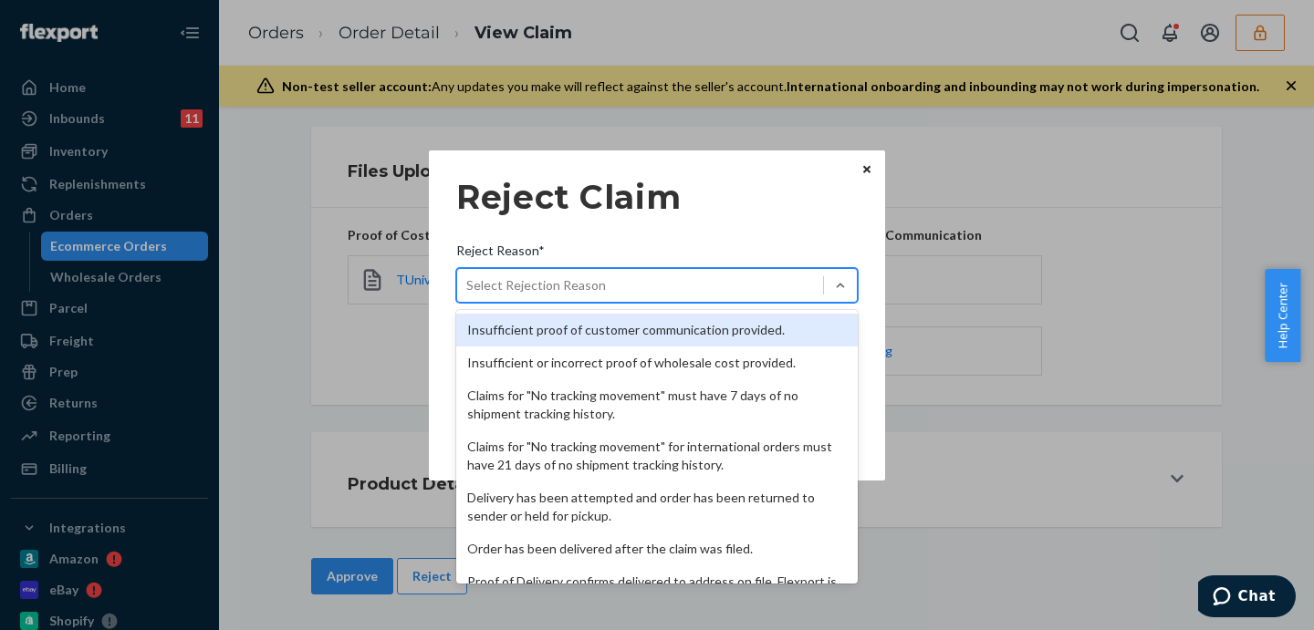
click at [543, 334] on div "Insufficient proof of customer communication provided." at bounding box center [656, 330] width 401 height 33
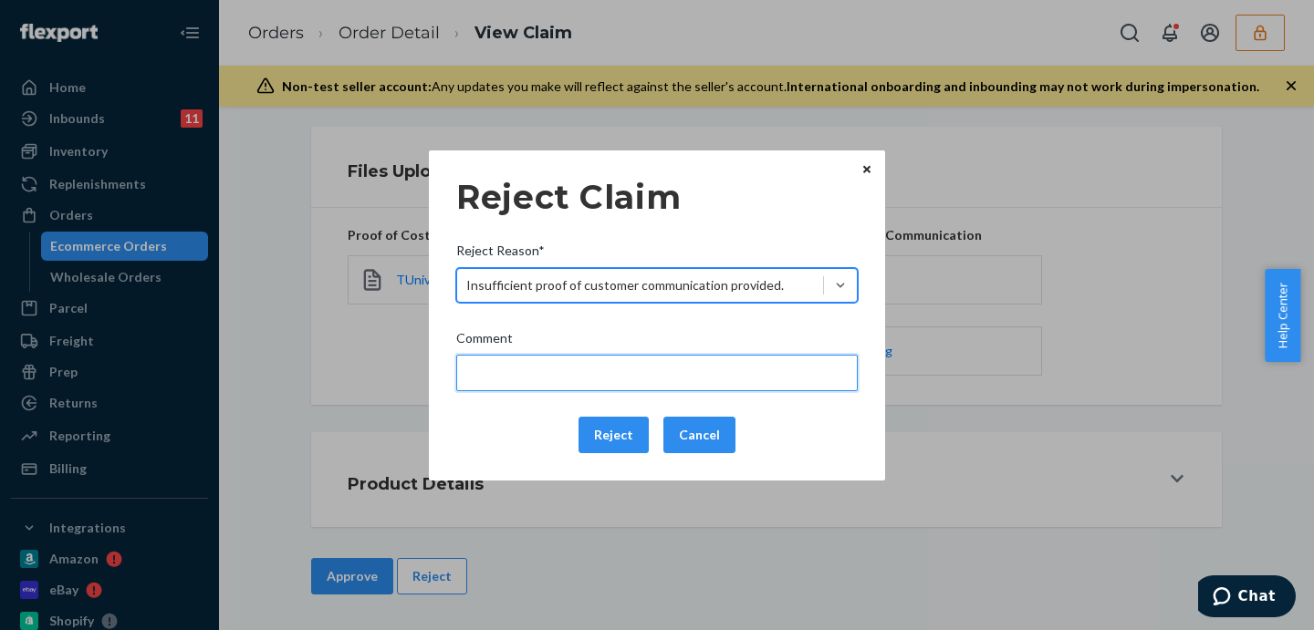
click at [552, 364] on input "Comment" at bounding box center [656, 373] width 401 height 36
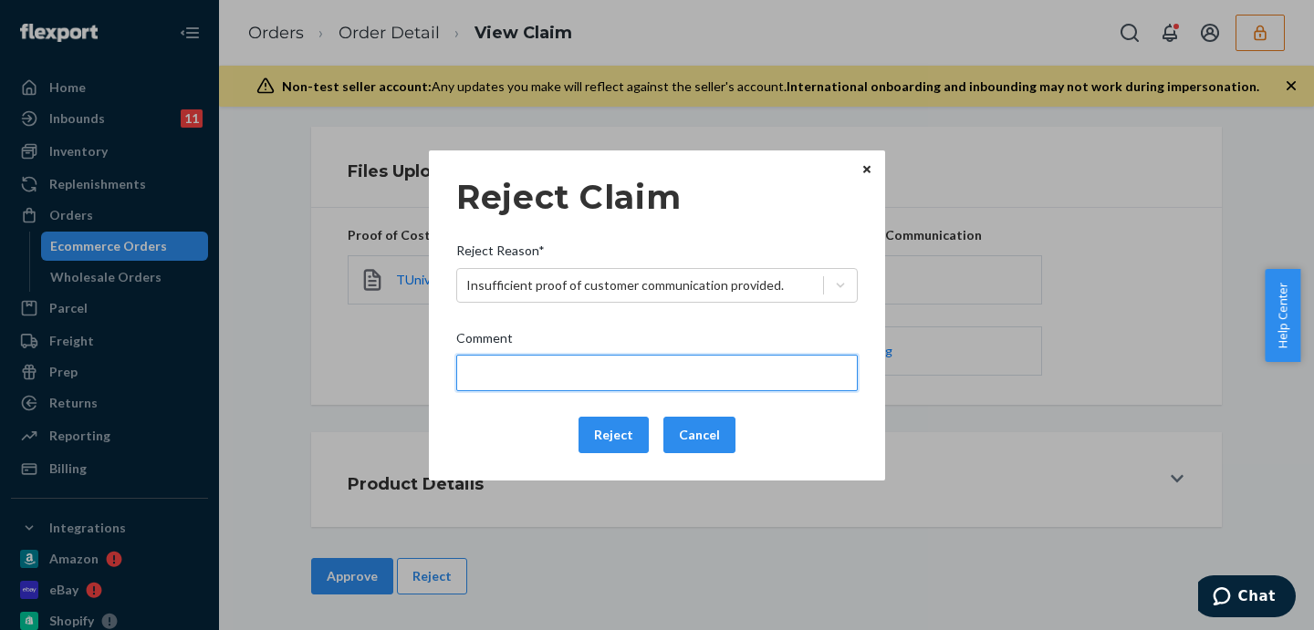
click at [640, 367] on input "Comment" at bounding box center [656, 373] width 401 height 36
drag, startPoint x: 786, startPoint y: 367, endPoint x: 749, endPoint y: 384, distance: 41.2
click at [749, 384] on input "Please provide proof of customer communication." at bounding box center [656, 373] width 401 height 36
type input "Please provide proof of customer communication"
click at [796, 373] on input "Please provide proof of customer communication" at bounding box center [656, 373] width 401 height 36
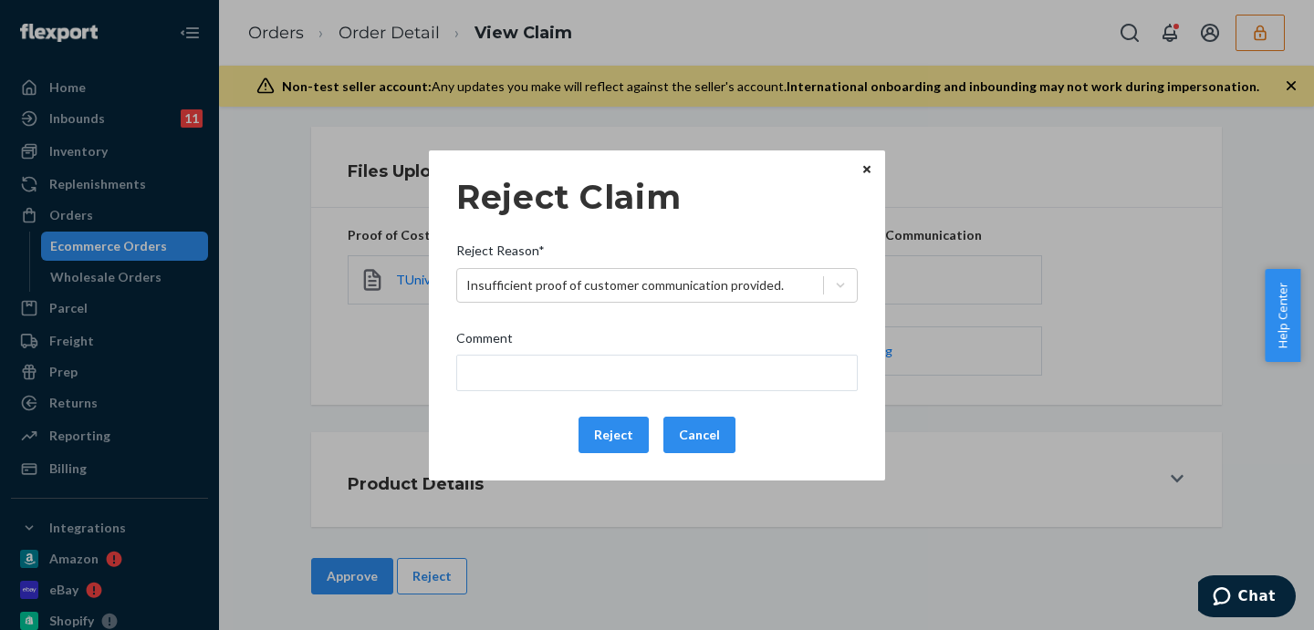
click at [810, 427] on div "Reject Cancel" at bounding box center [657, 435] width 416 height 36
click at [625, 441] on button "Reject" at bounding box center [613, 435] width 70 height 36
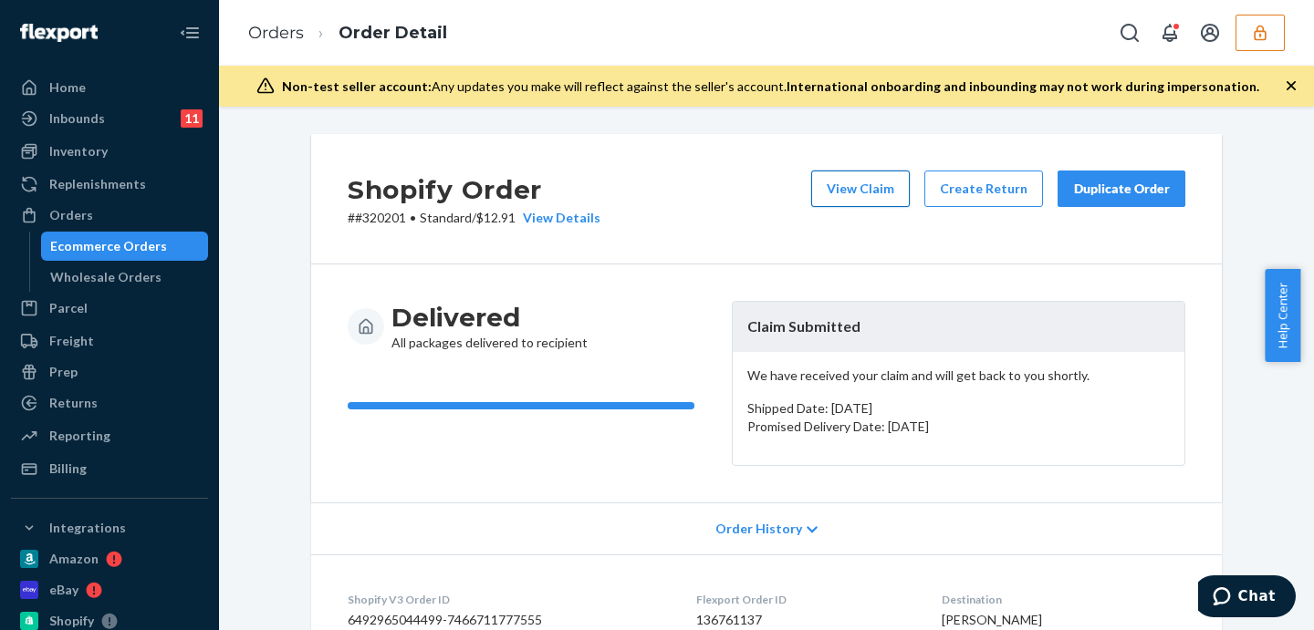
click at [849, 185] on button "View Claim" at bounding box center [860, 189] width 99 height 36
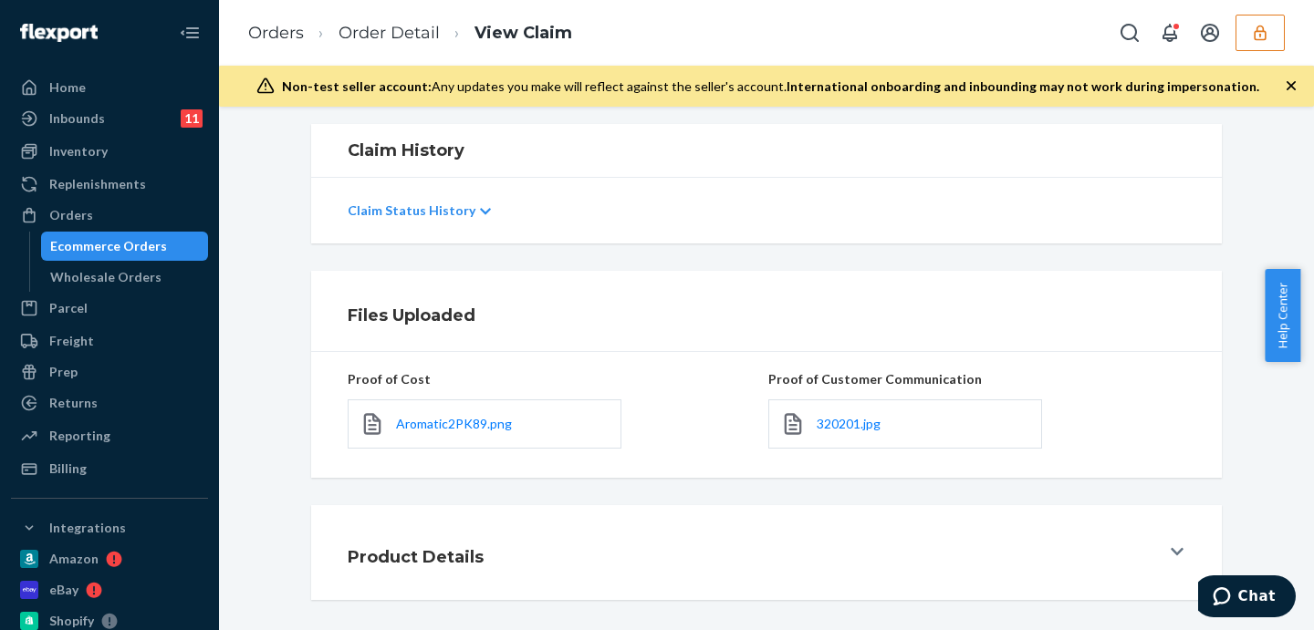
scroll to position [377, 0]
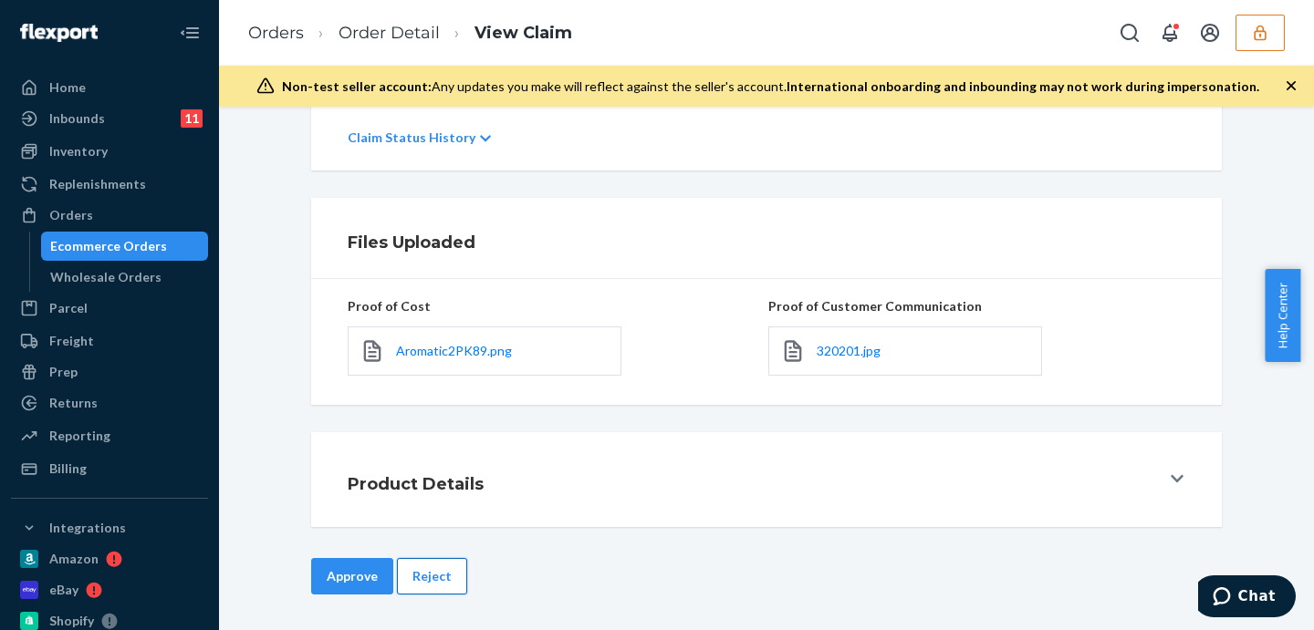
click at [420, 572] on button "Reject" at bounding box center [432, 576] width 70 height 36
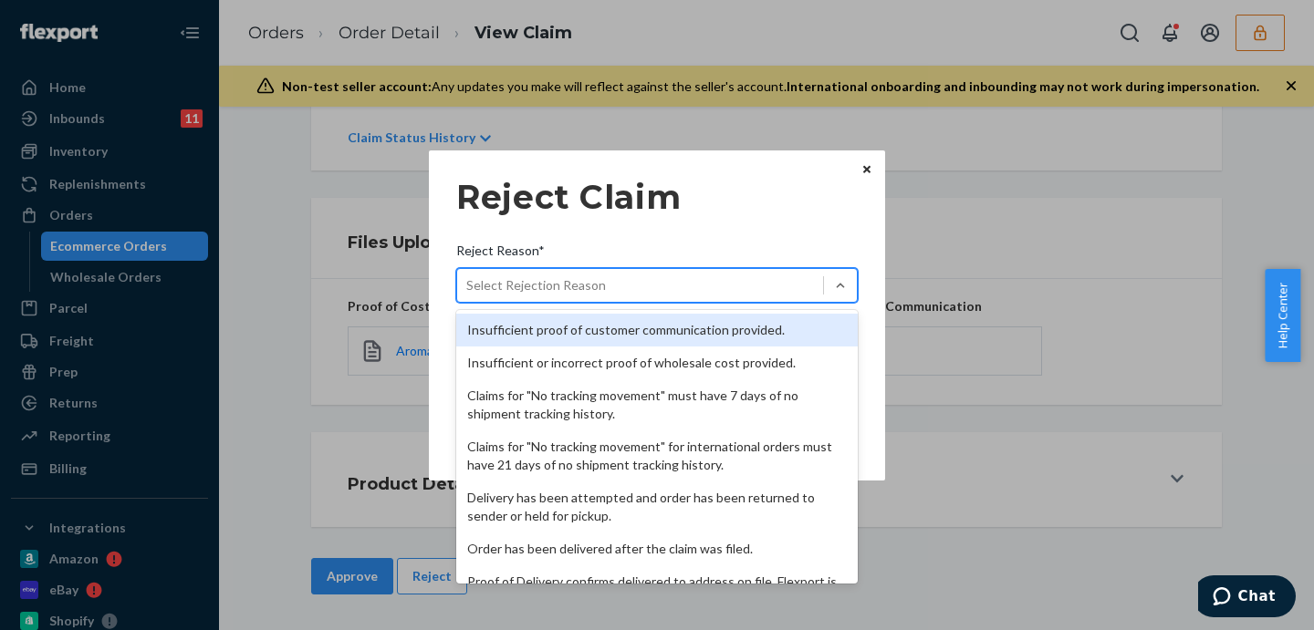
click at [567, 278] on div "Select Rejection Reason" at bounding box center [536, 285] width 140 height 18
click at [468, 278] on input "Reject Reason* option Insufficient proof of customer communication provided. fo…" at bounding box center [467, 285] width 2 height 18
click at [649, 331] on div "Insufficient proof of customer communication provided." at bounding box center [656, 330] width 401 height 33
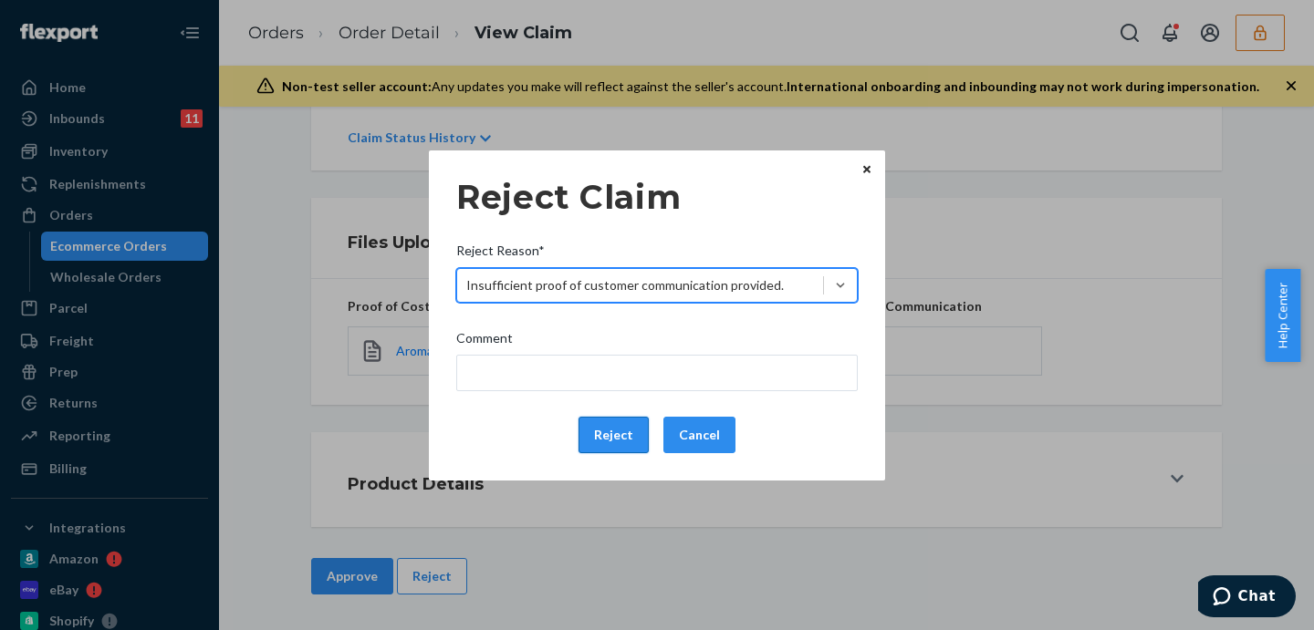
click at [618, 437] on button "Reject" at bounding box center [613, 435] width 70 height 36
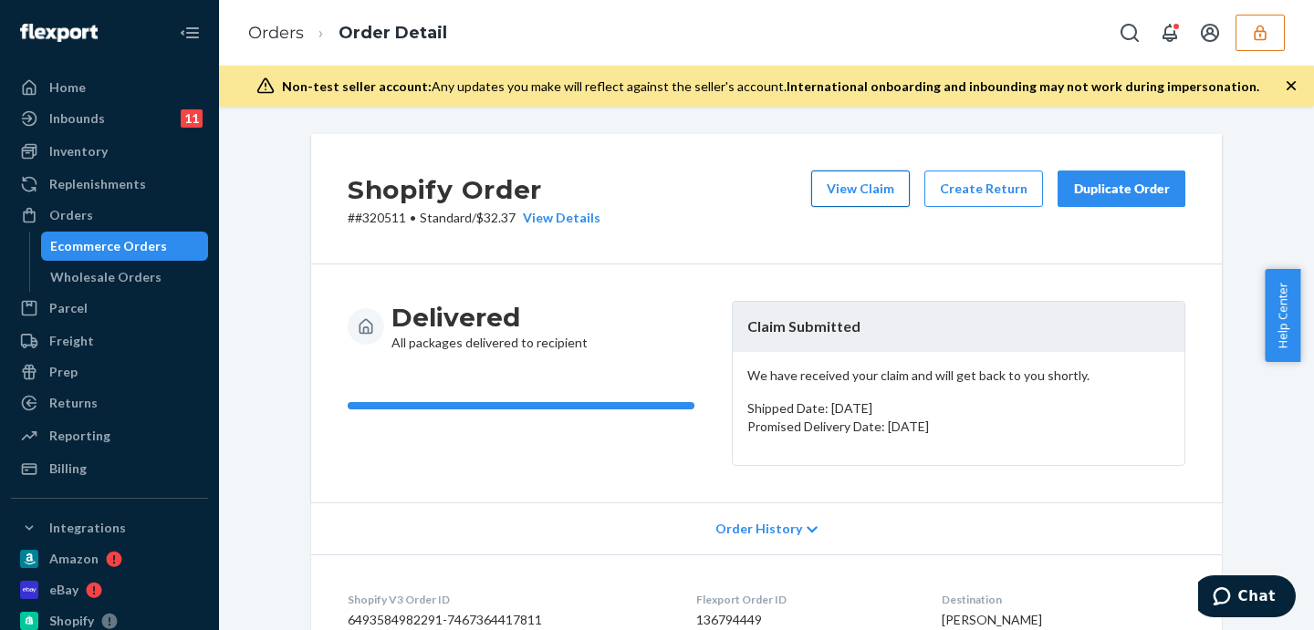
click at [836, 192] on button "View Claim" at bounding box center [860, 189] width 99 height 36
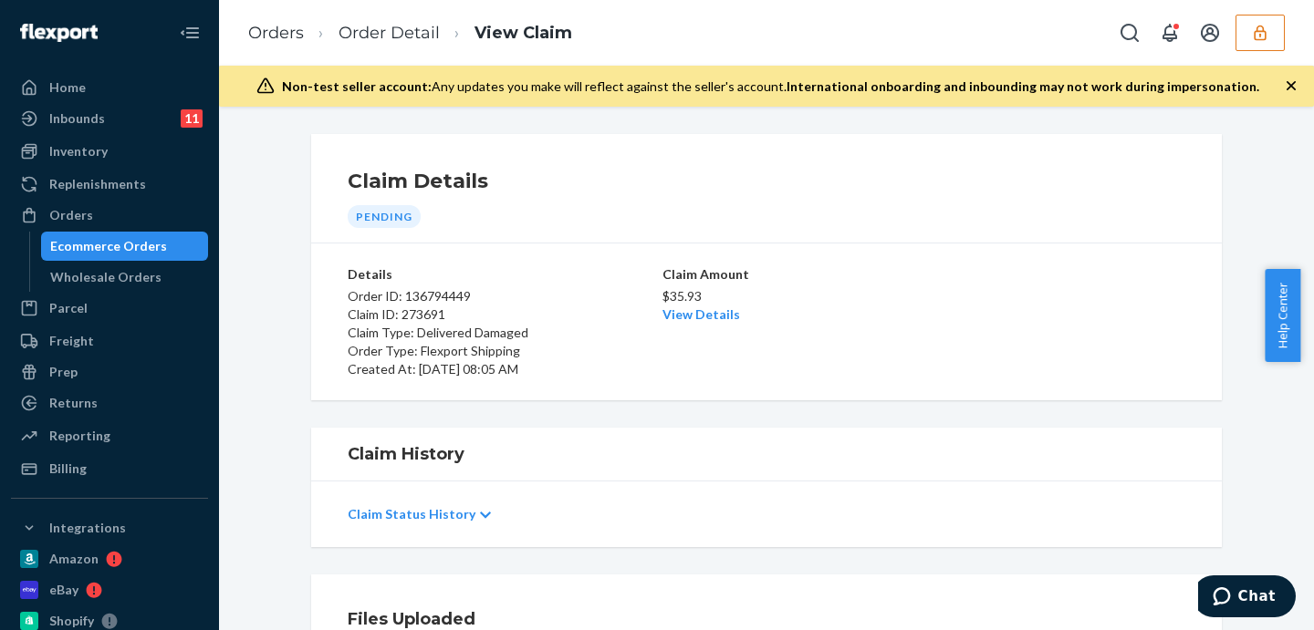
scroll to position [228, 0]
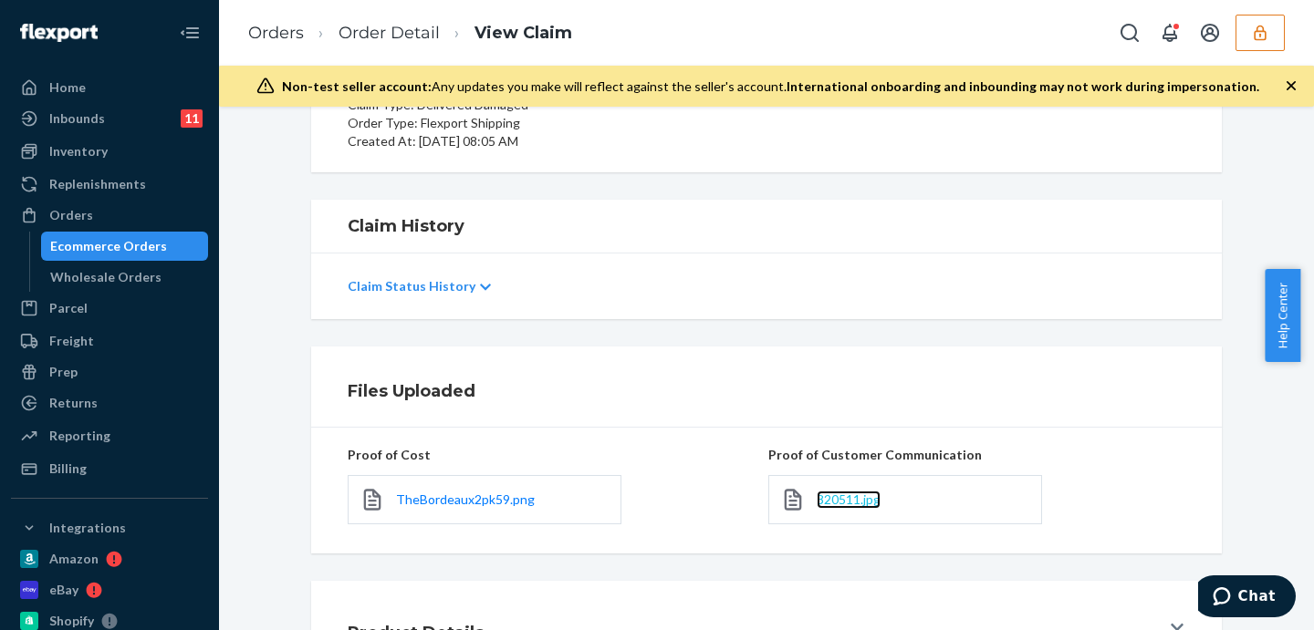
click at [848, 505] on span "320511.jpg" at bounding box center [848, 500] width 64 height 16
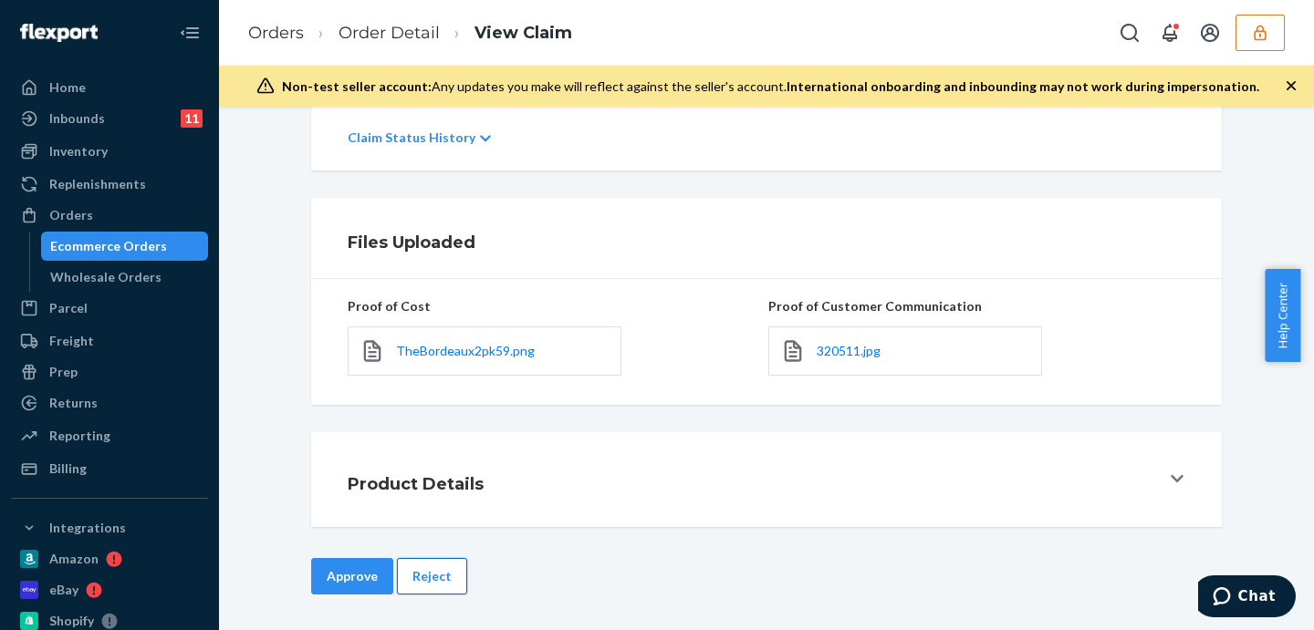
click at [429, 566] on button "Reject" at bounding box center [432, 576] width 70 height 36
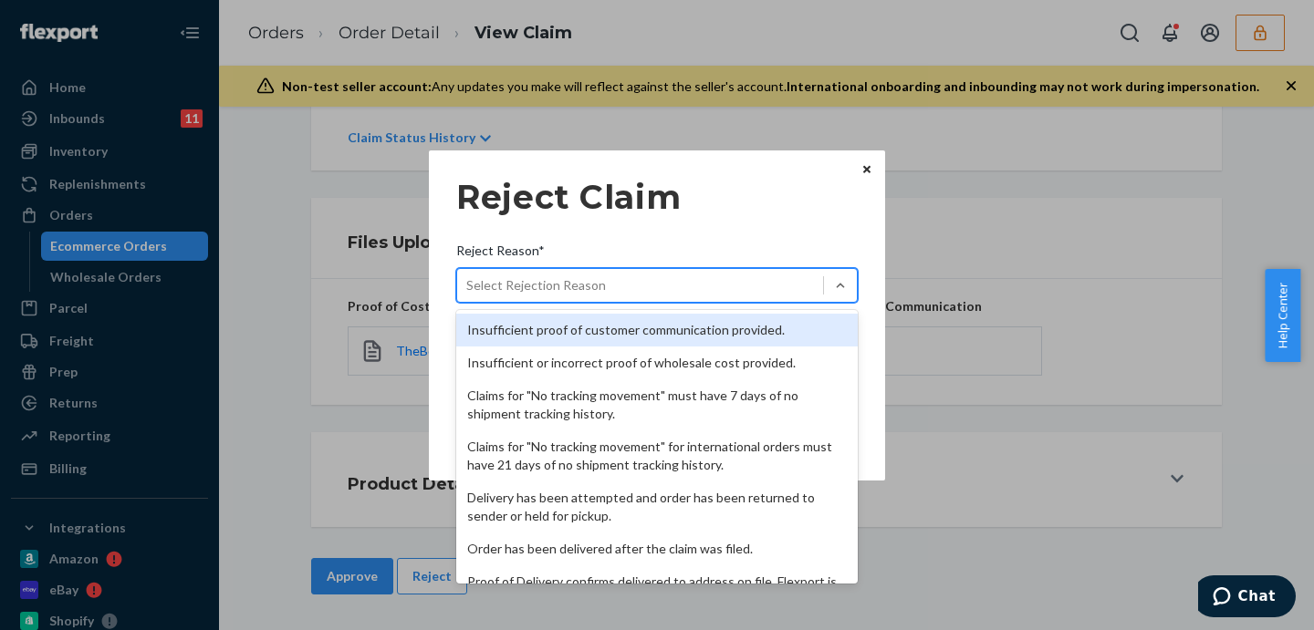
click at [565, 293] on div "Select Rejection Reason" at bounding box center [536, 285] width 140 height 18
click at [468, 293] on input "Reject Reason* option Insufficient proof of customer communication provided. fo…" at bounding box center [467, 285] width 2 height 18
click at [566, 324] on div "Insufficient proof of customer communication provided." at bounding box center [656, 330] width 401 height 33
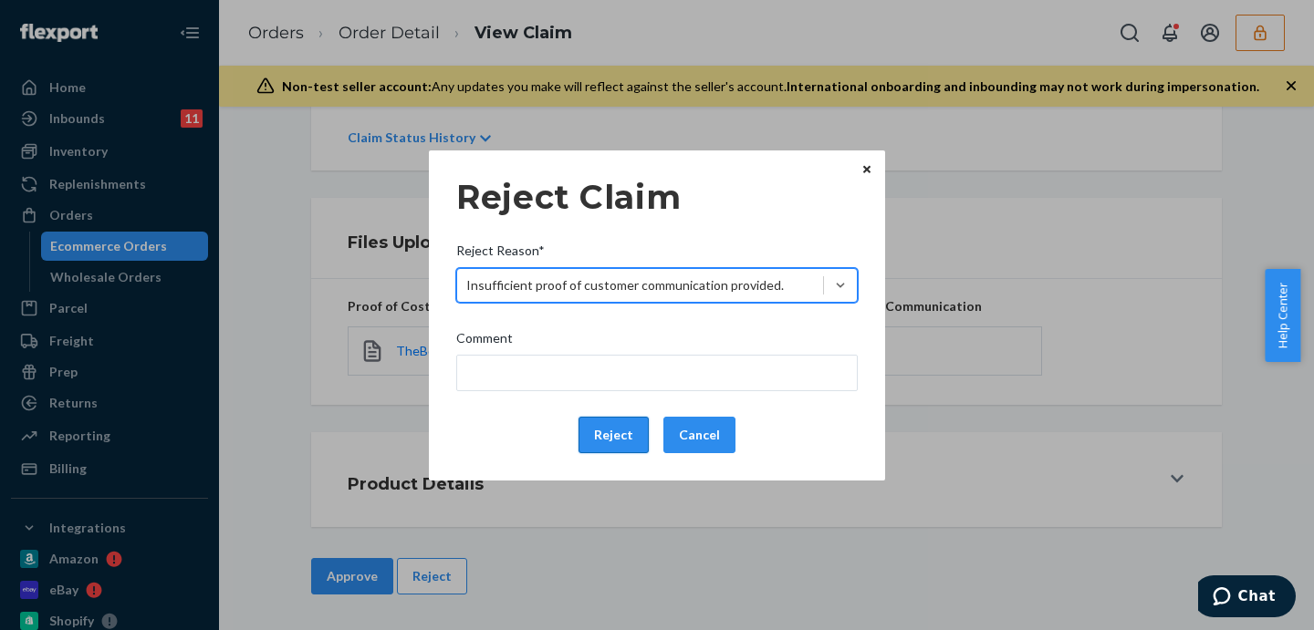
click at [608, 443] on button "Reject" at bounding box center [613, 435] width 70 height 36
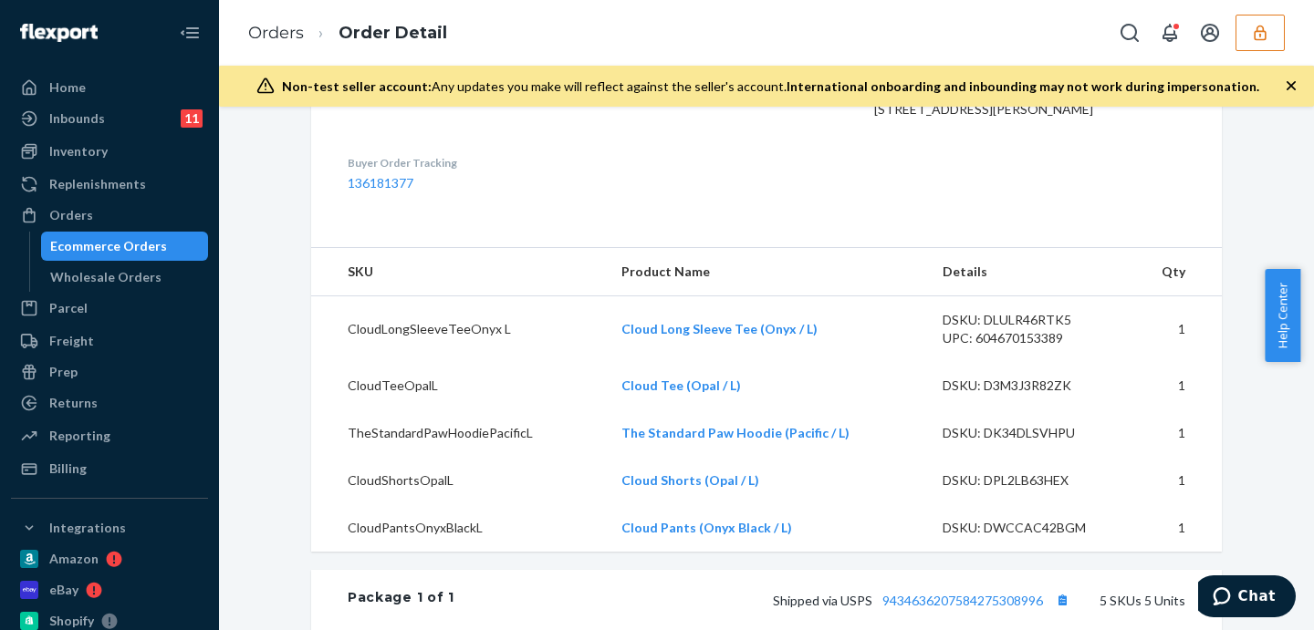
scroll to position [833, 0]
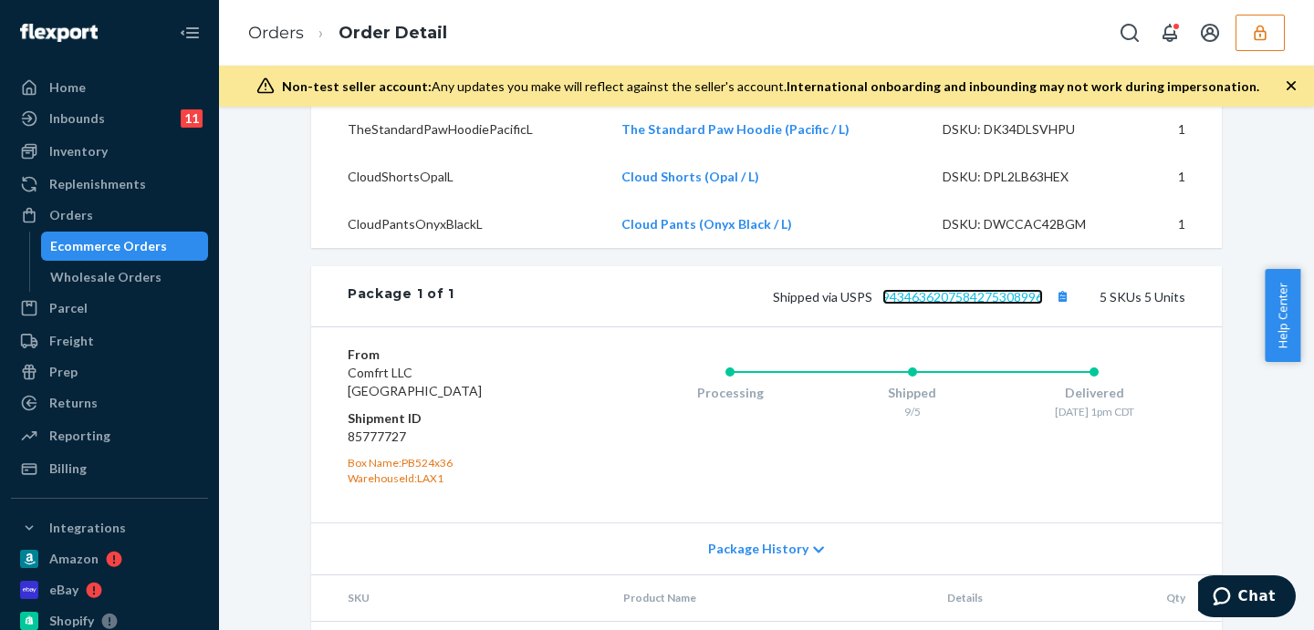
click at [954, 305] on link "9434636207584275308996" at bounding box center [962, 297] width 161 height 16
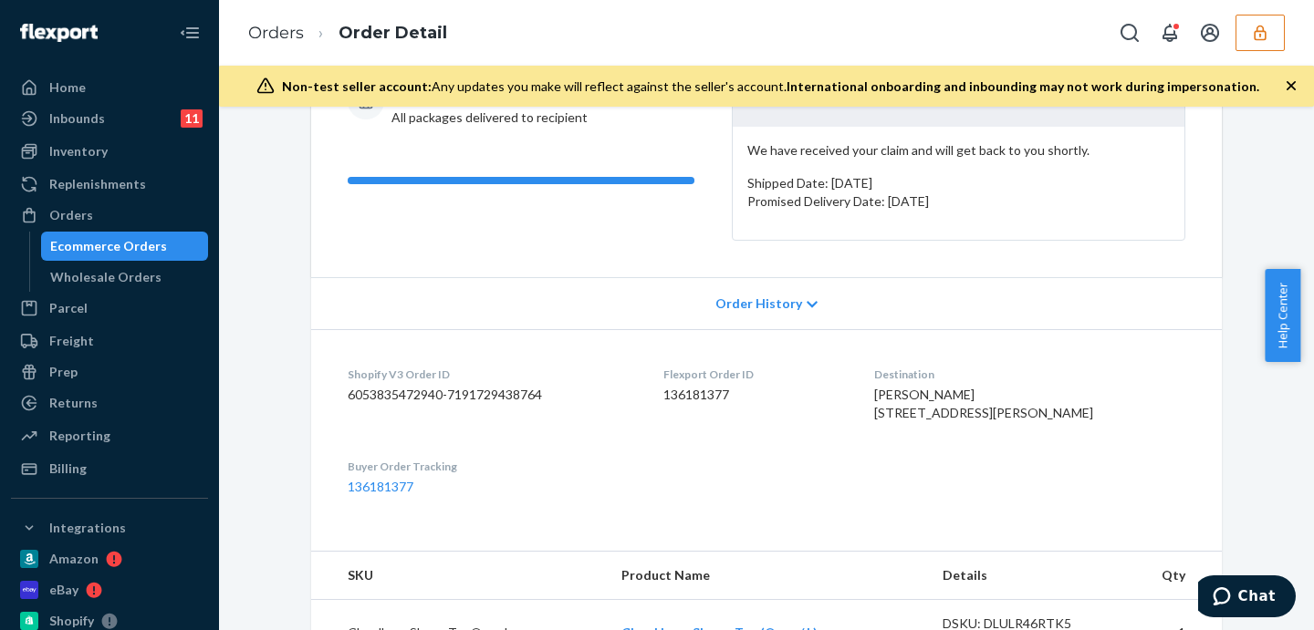
scroll to position [0, 0]
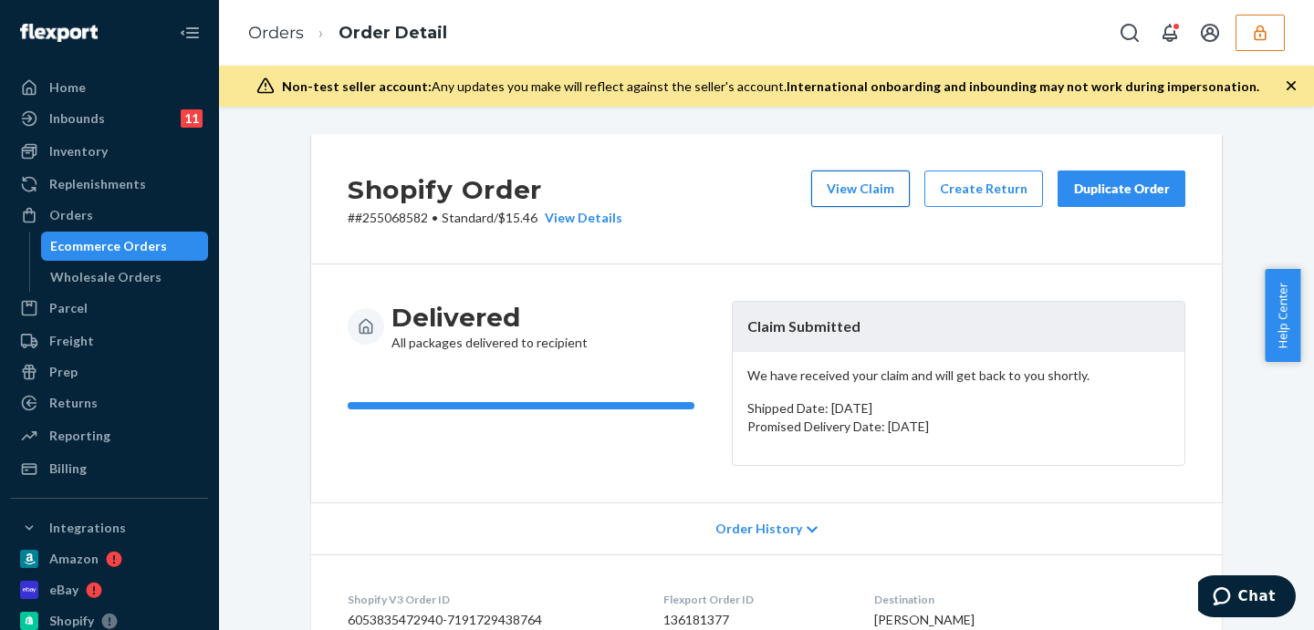
click at [856, 187] on button "View Claim" at bounding box center [860, 189] width 99 height 36
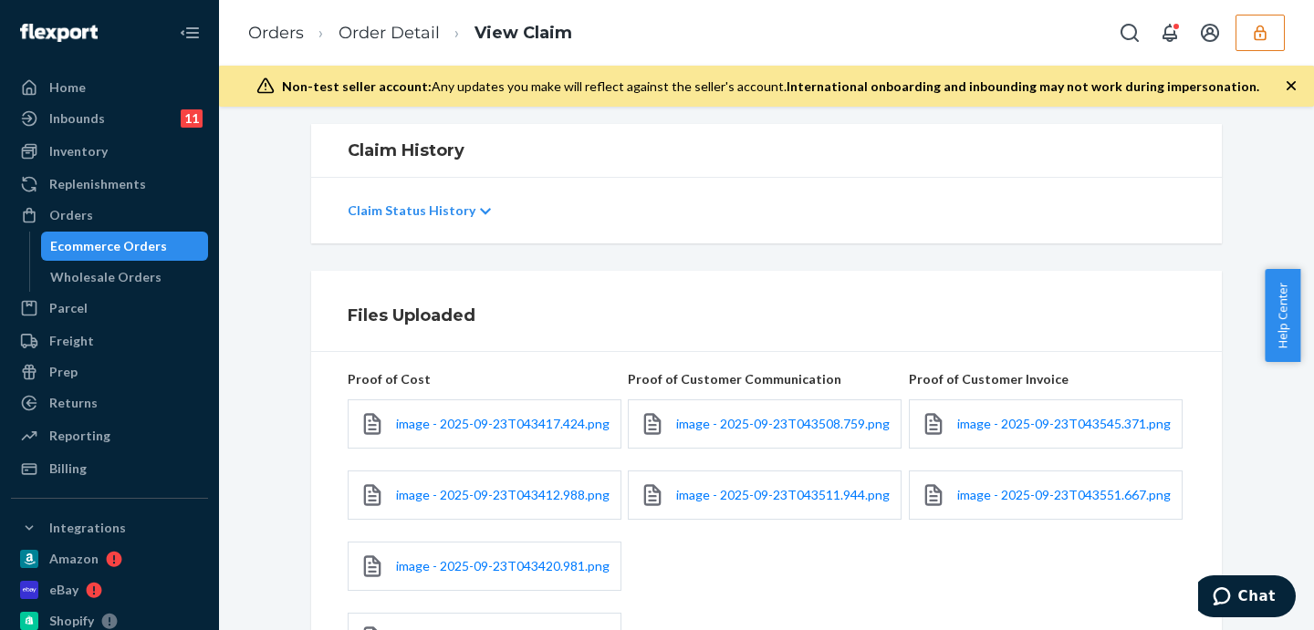
scroll to position [456, 0]
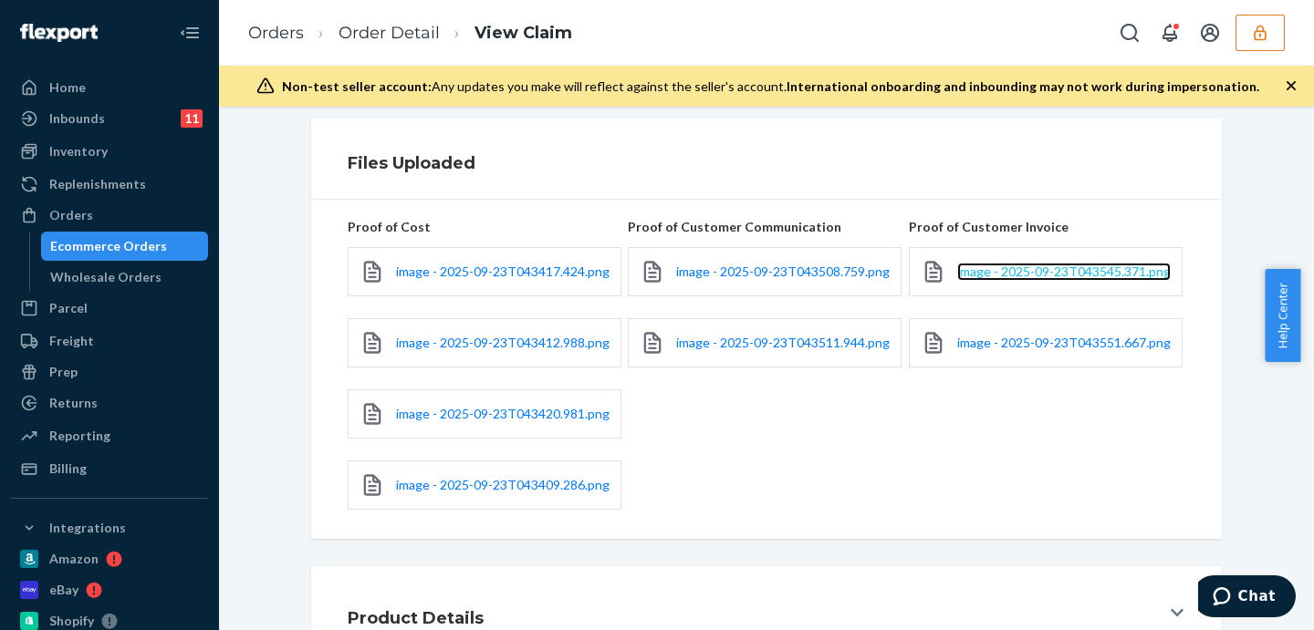
click at [1003, 274] on span "image - 2025-09-23T043545.371.png" at bounding box center [1063, 272] width 213 height 16
click at [783, 273] on span "image - 2025-09-23T043508.759.png" at bounding box center [782, 272] width 213 height 16
click at [678, 342] on span "image - 2025-09-23T043511.944.png" at bounding box center [782, 343] width 213 height 16
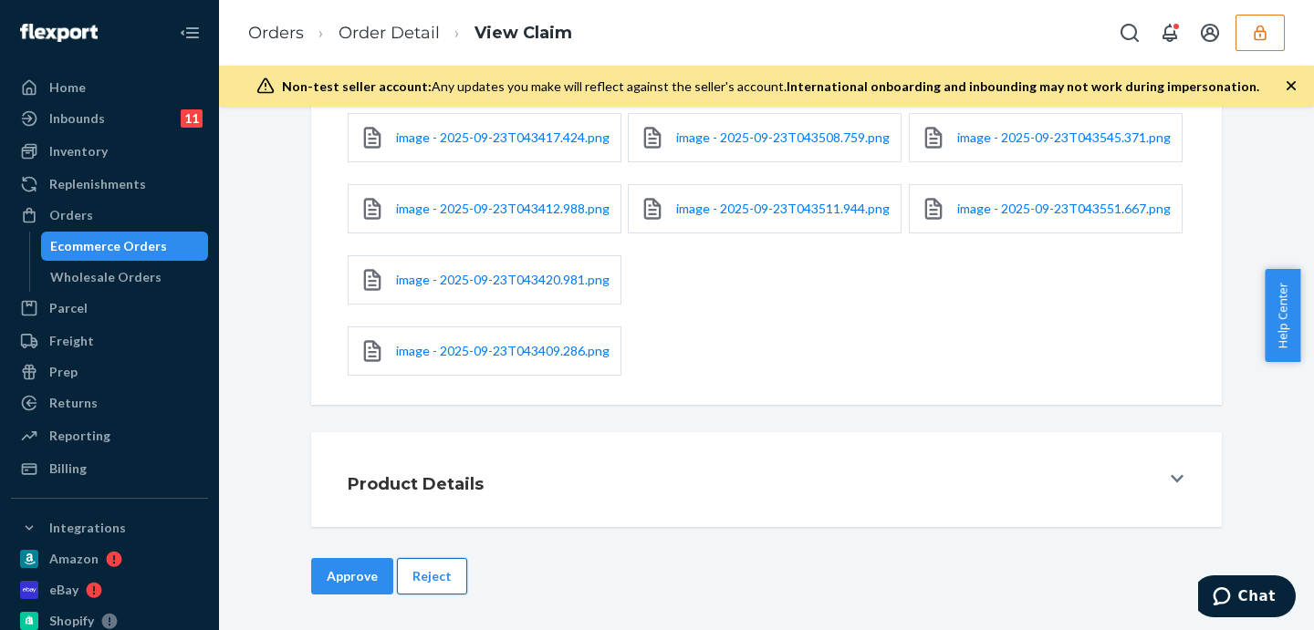
click at [416, 565] on button "Reject" at bounding box center [432, 576] width 70 height 36
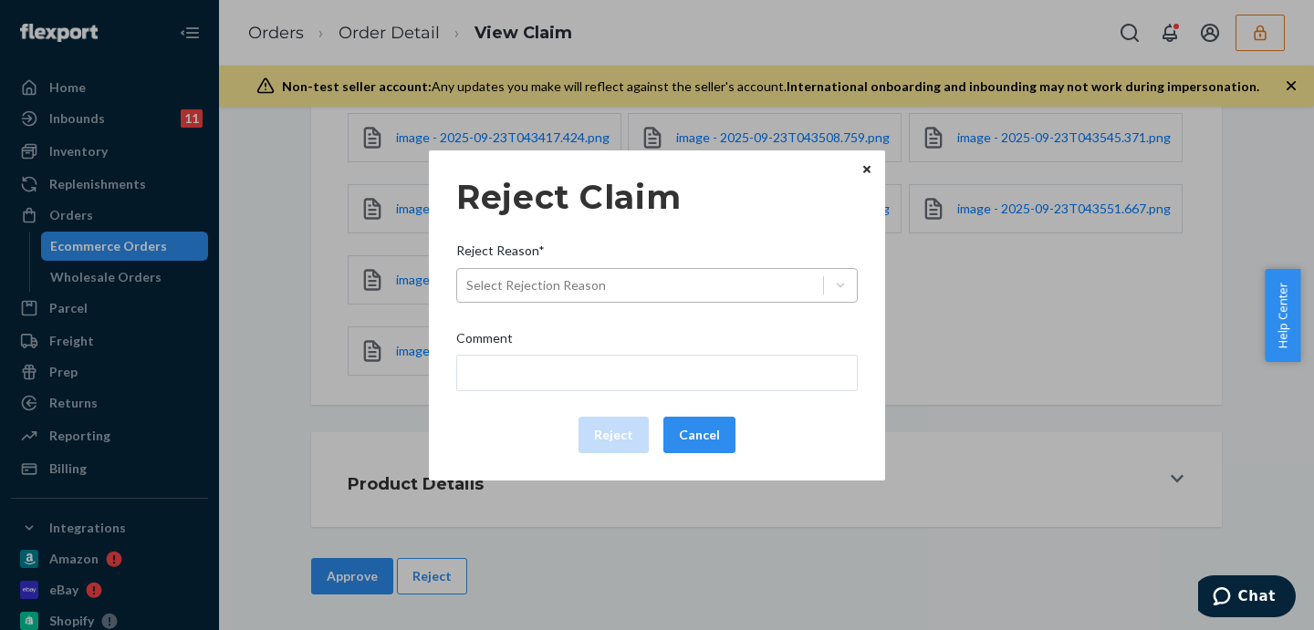
click at [612, 282] on div "Select Rejection Reason" at bounding box center [640, 285] width 366 height 29
click at [468, 282] on input "Reject Reason* Select Rejection Reason" at bounding box center [467, 285] width 2 height 18
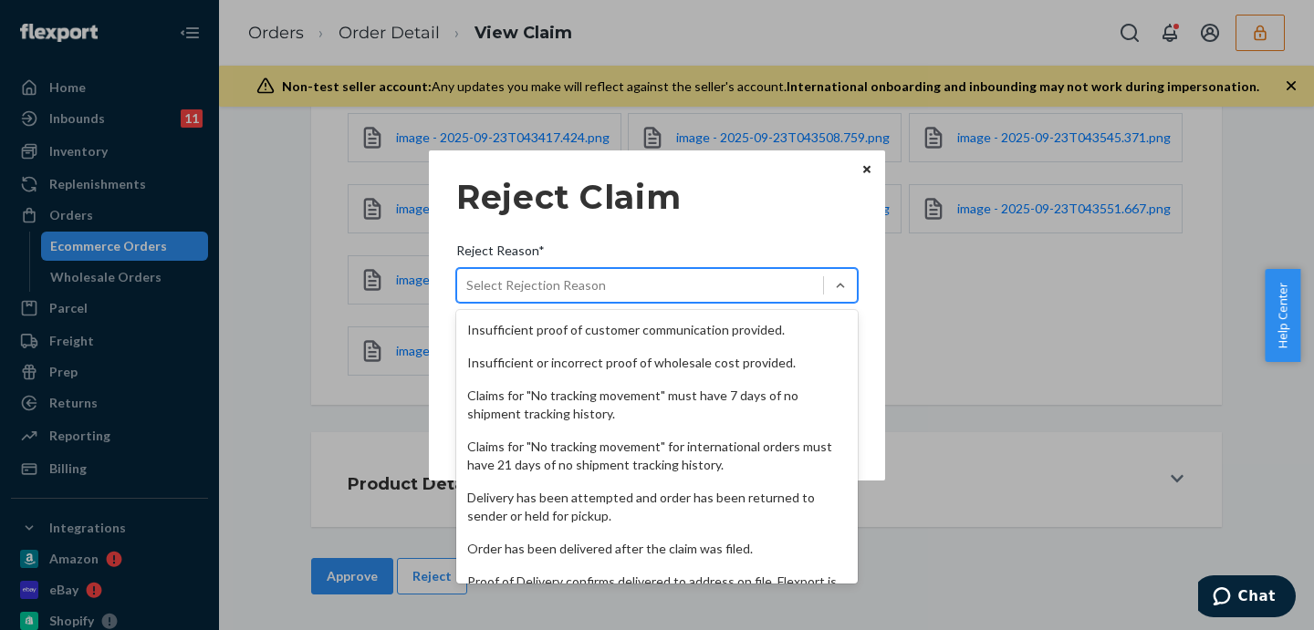
scroll to position [237, 0]
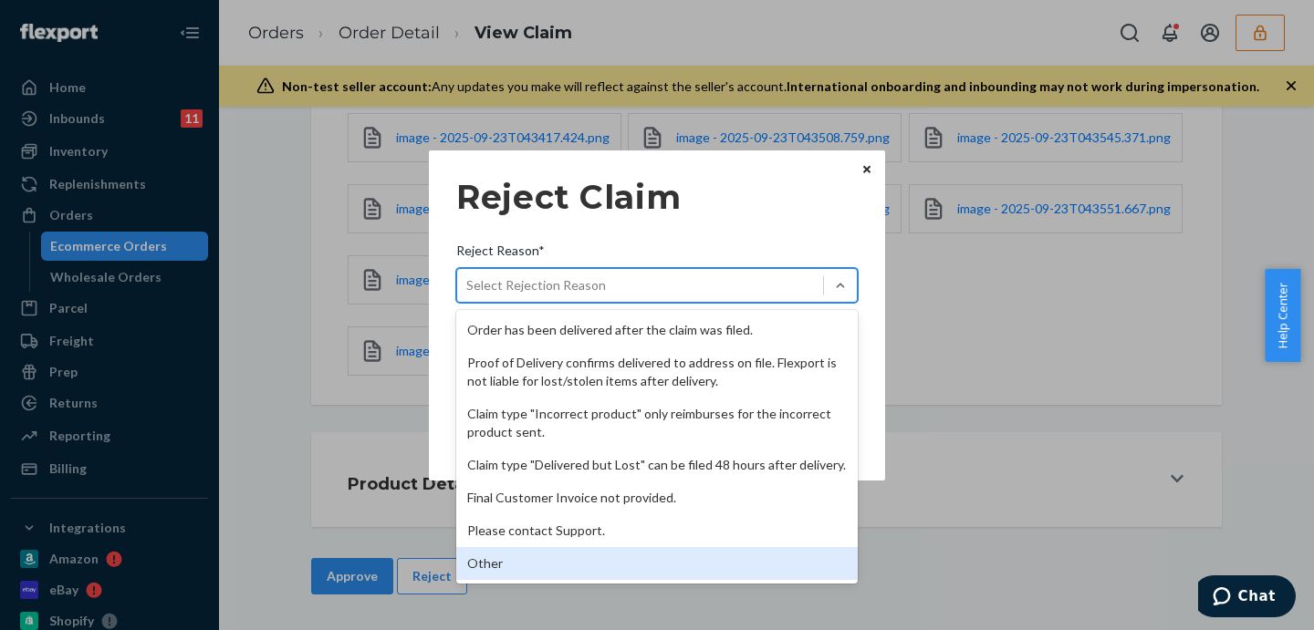
click at [539, 573] on div "Other" at bounding box center [656, 563] width 401 height 33
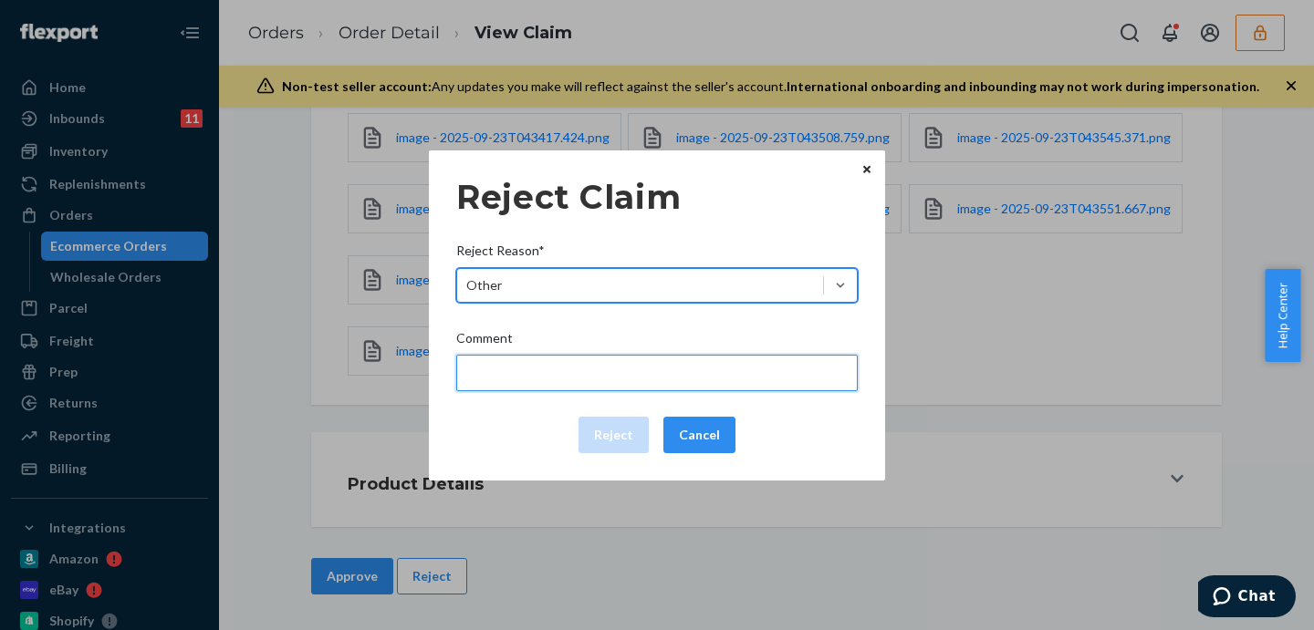
click at [594, 361] on input "Comment" at bounding box center [656, 373] width 401 height 36
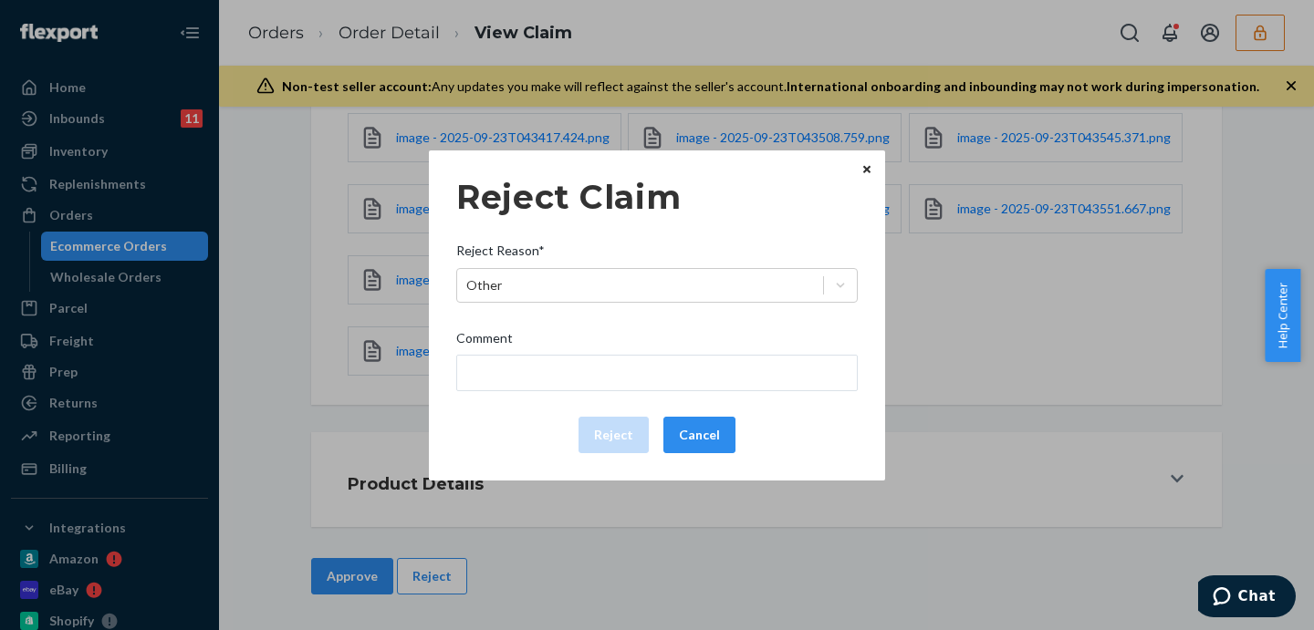
click at [259, 192] on div "Reject Claim Reject Reason* Other Comment Reject Cancel Home Inbounds 11 Shippi…" at bounding box center [657, 315] width 1314 height 630
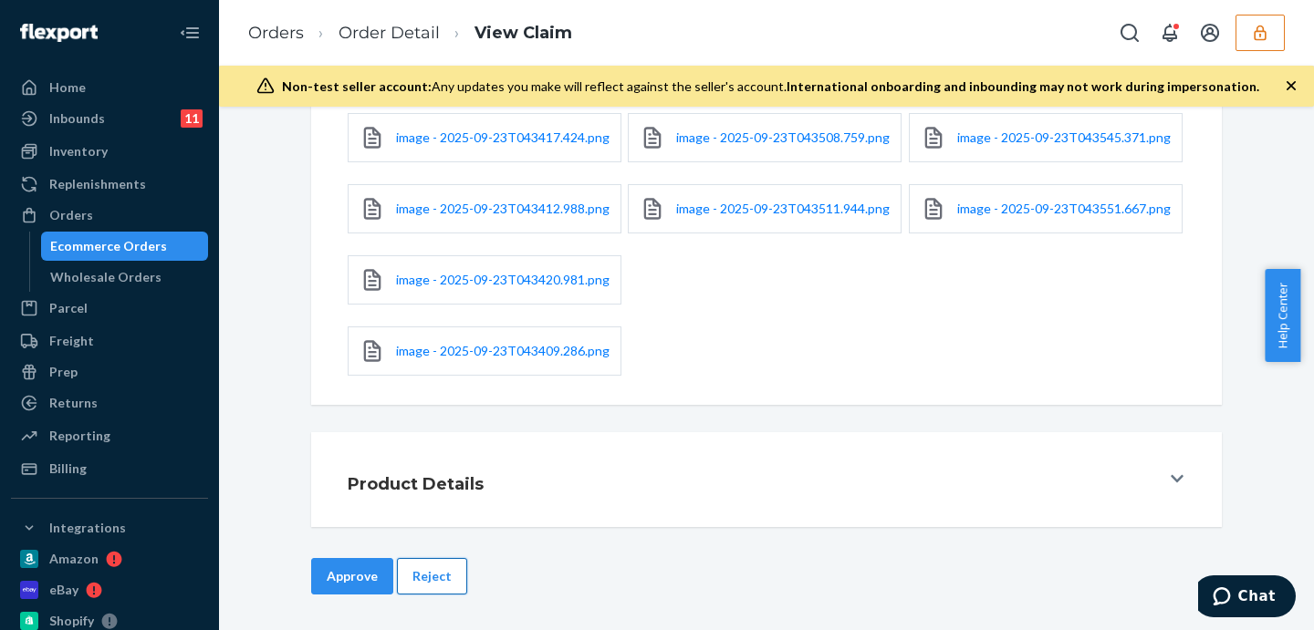
click at [436, 587] on button "Reject" at bounding box center [432, 576] width 70 height 36
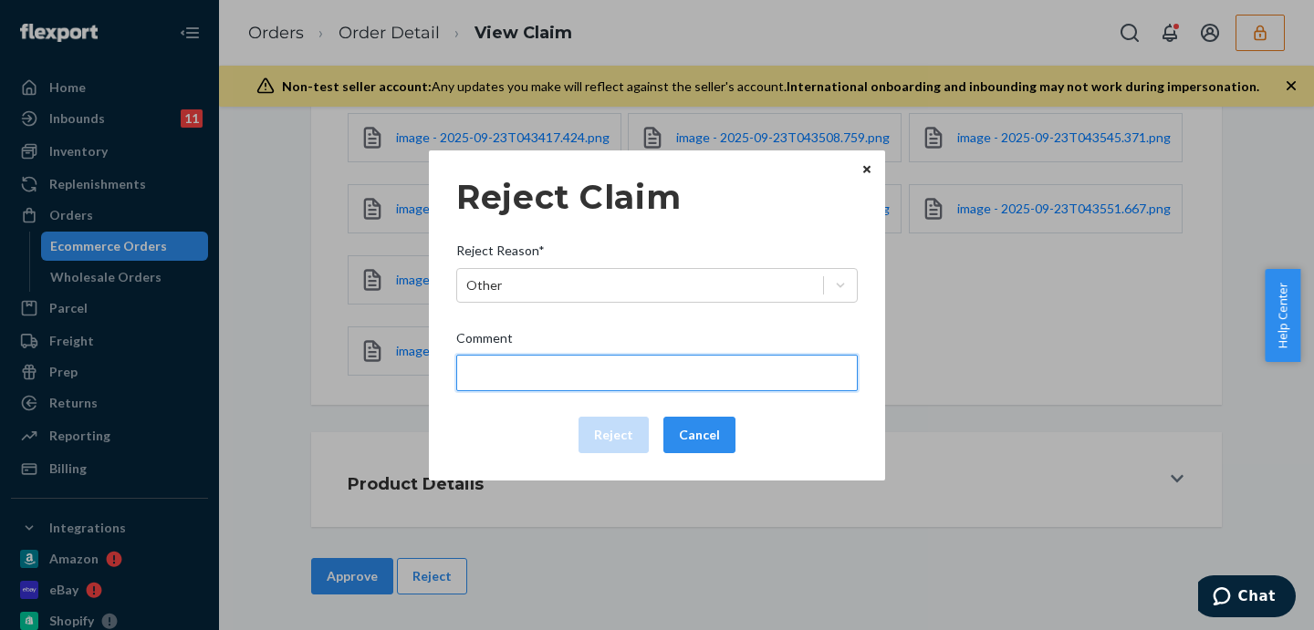
click at [592, 367] on input "Comment" at bounding box center [656, 373] width 401 height 36
paste input "Proof of Delivery confirms delivered to address on file"
type input "Proof of Delivery confirms delivered to address on file"
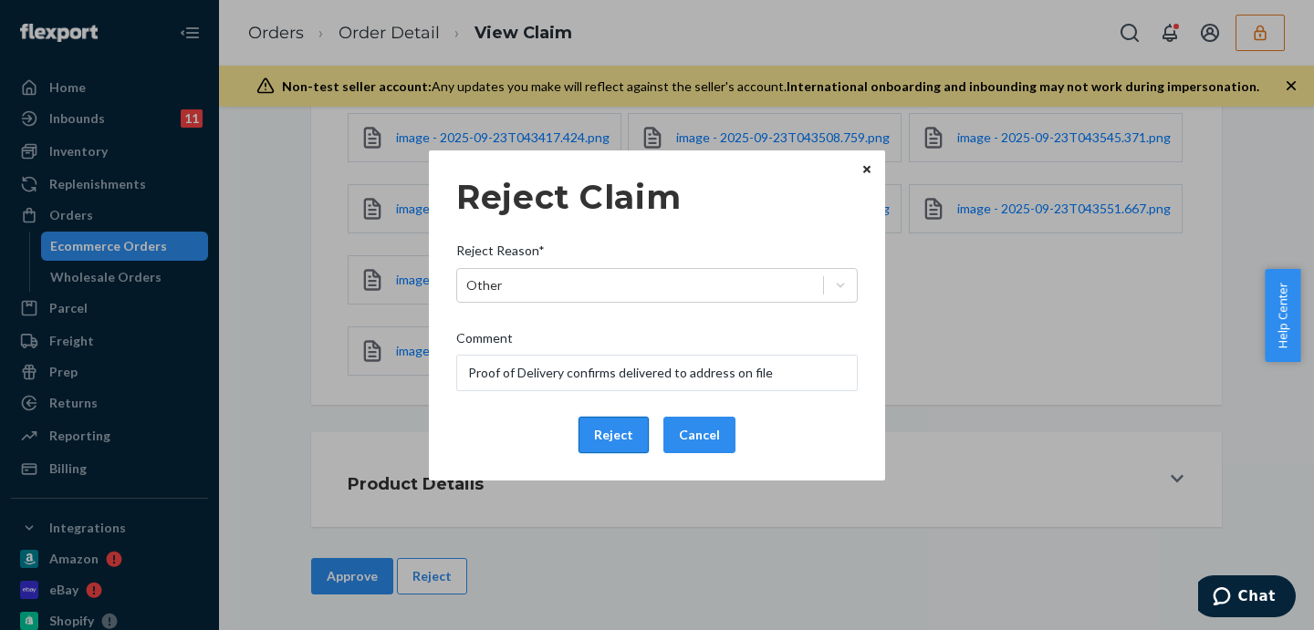
click at [608, 438] on button "Reject" at bounding box center [613, 435] width 70 height 36
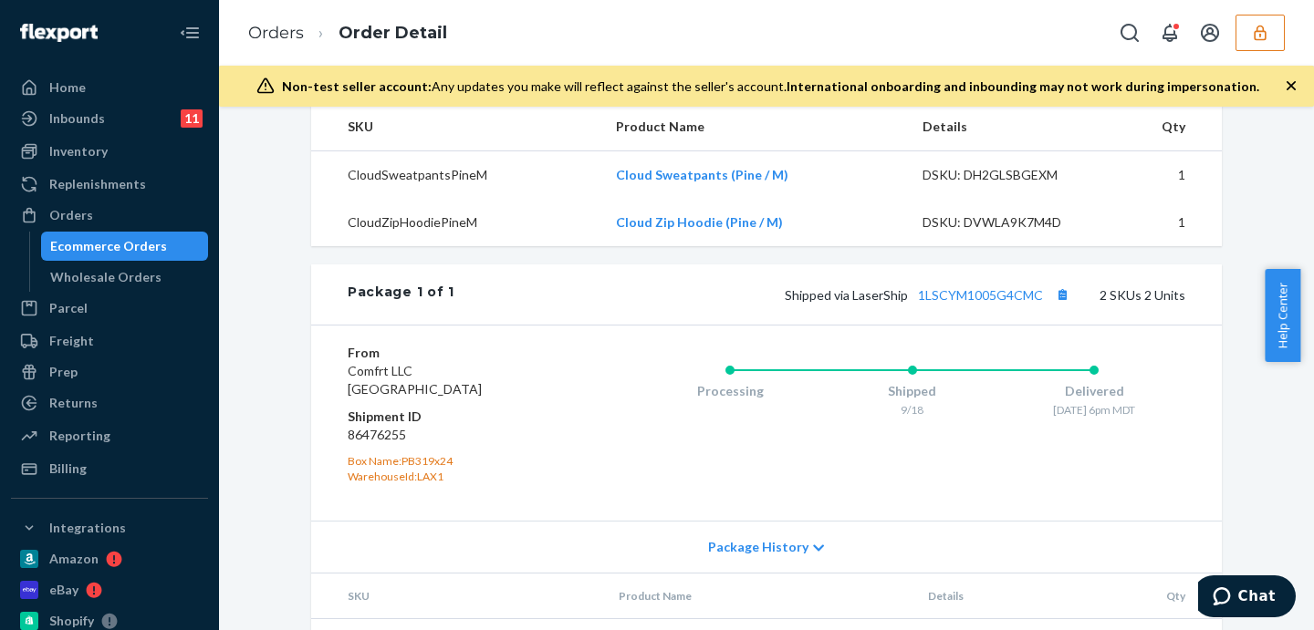
scroll to position [750, 0]
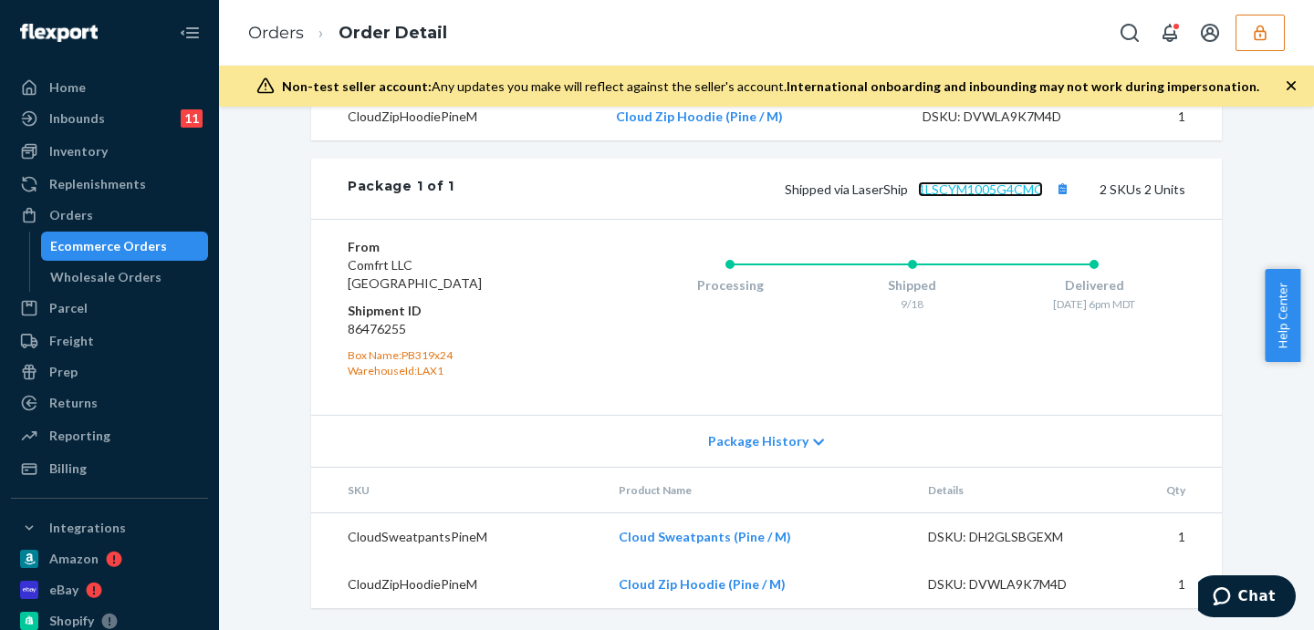
click at [1002, 182] on link "1LSCYM1005G4CMC" at bounding box center [980, 190] width 125 height 16
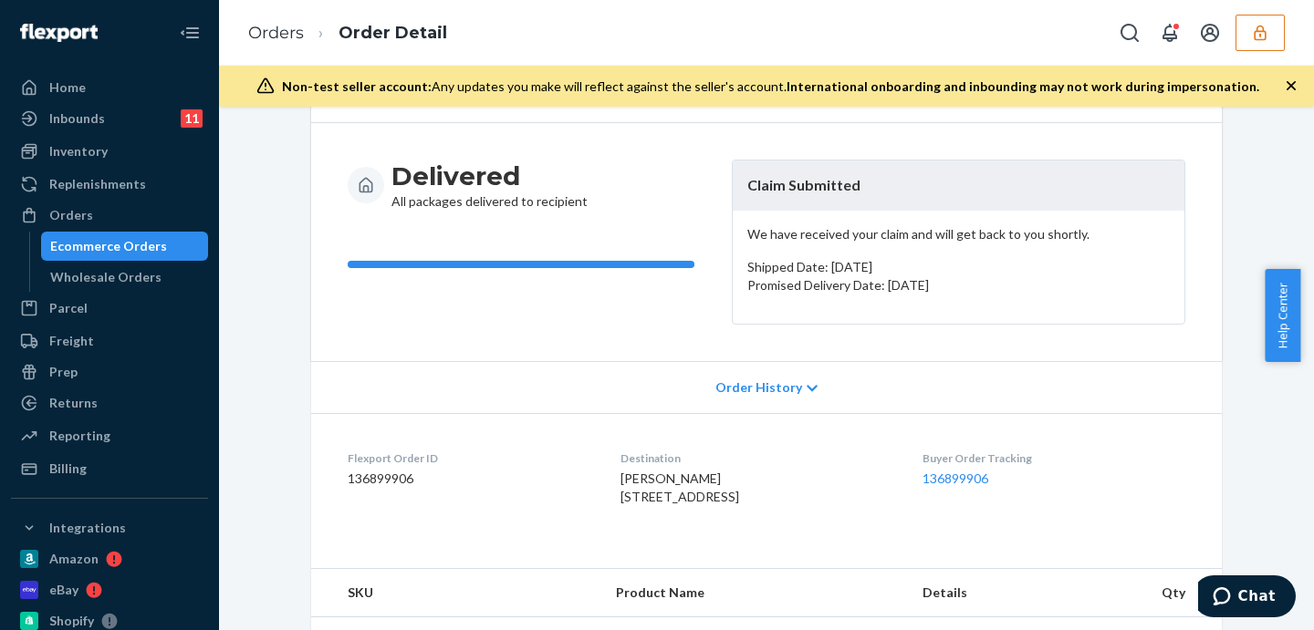
scroll to position [0, 0]
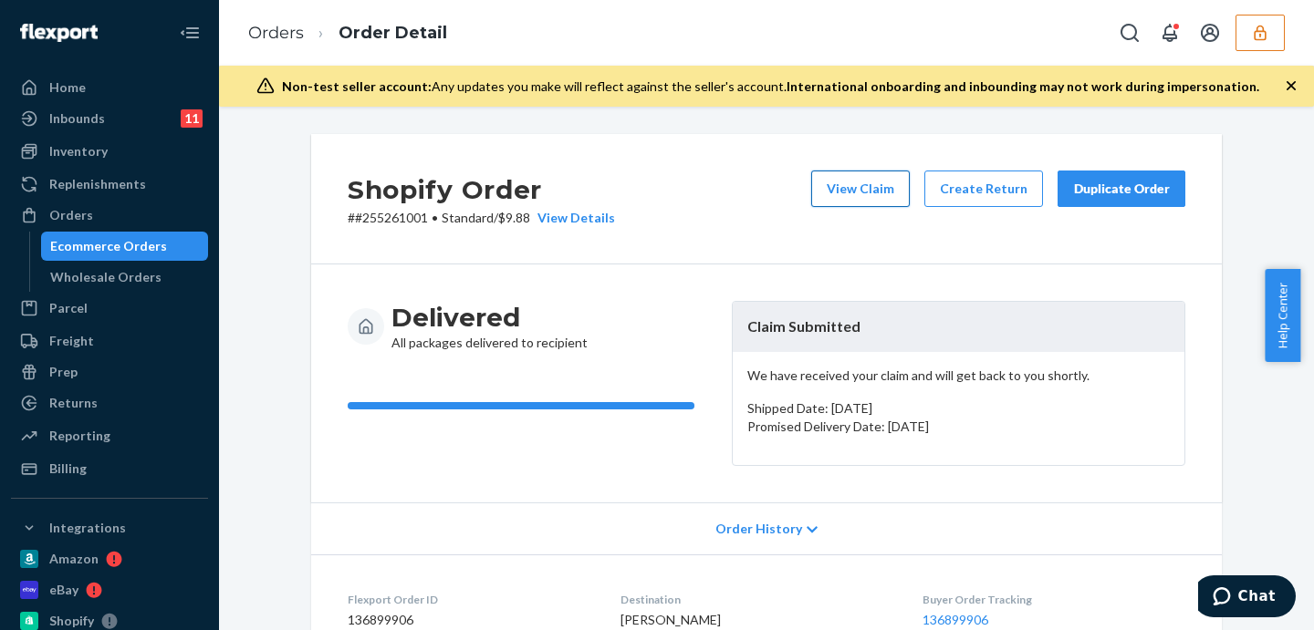
click at [889, 177] on button "View Claim" at bounding box center [860, 189] width 99 height 36
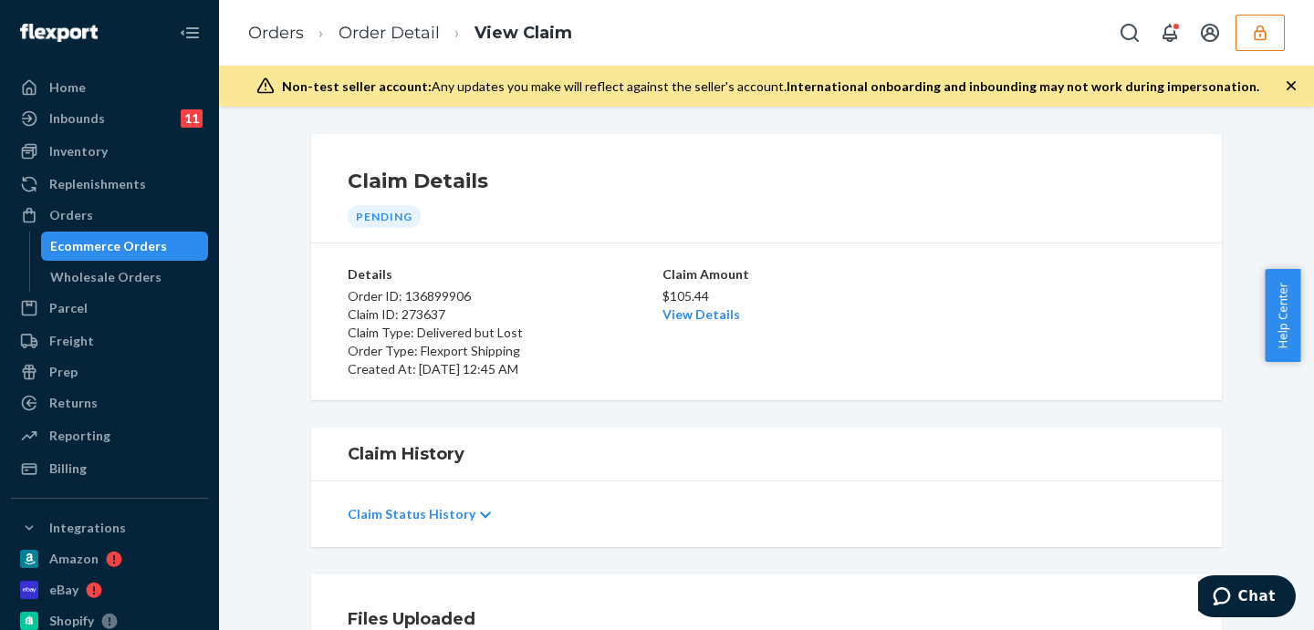
scroll to position [228, 0]
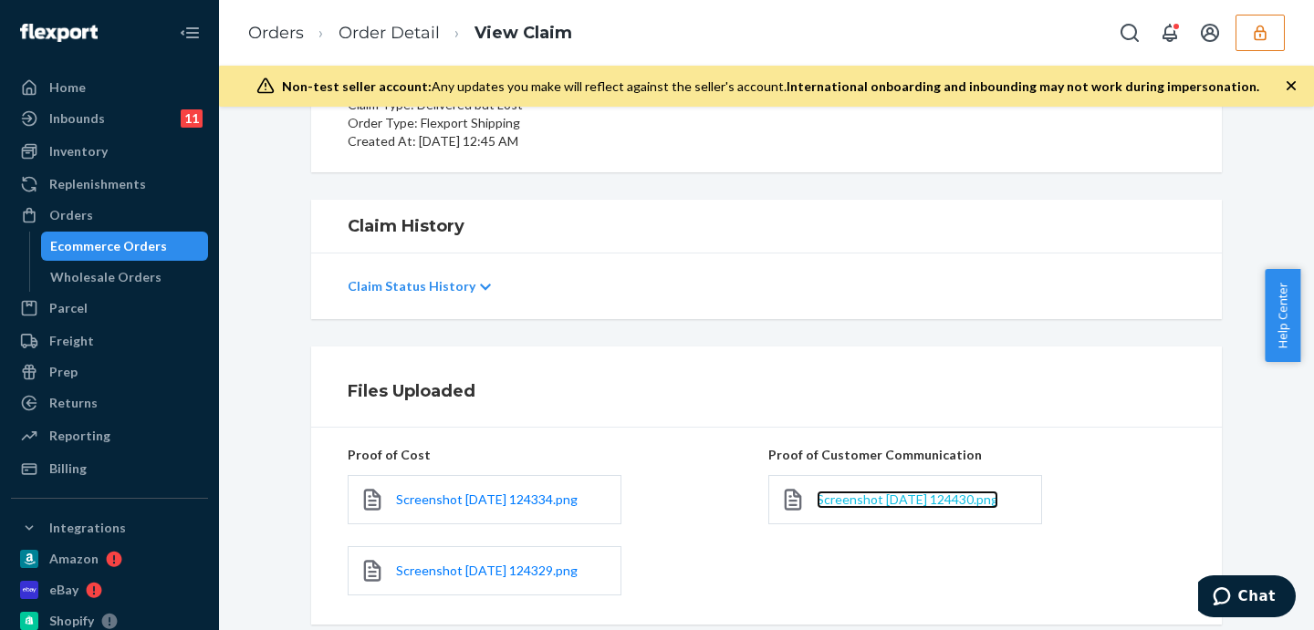
click at [867, 501] on span "Screenshot 2025-09-23 124430.png" at bounding box center [907, 500] width 182 height 16
click at [376, 32] on link "Order Detail" at bounding box center [388, 33] width 101 height 20
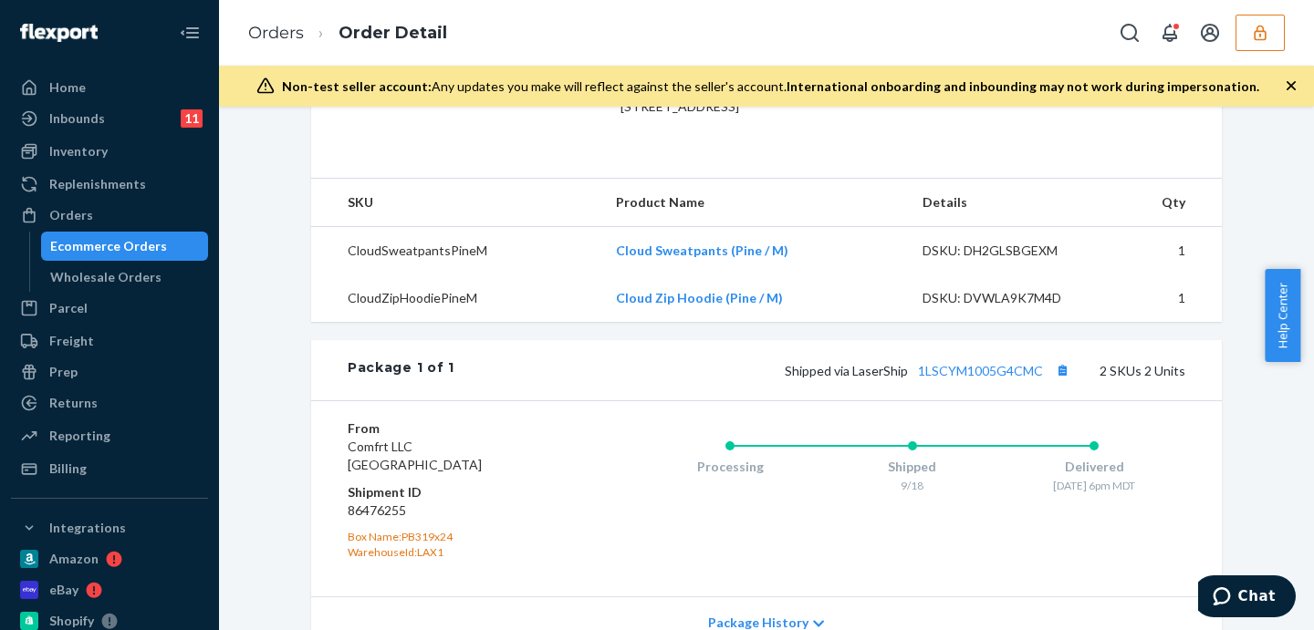
scroll to position [750, 0]
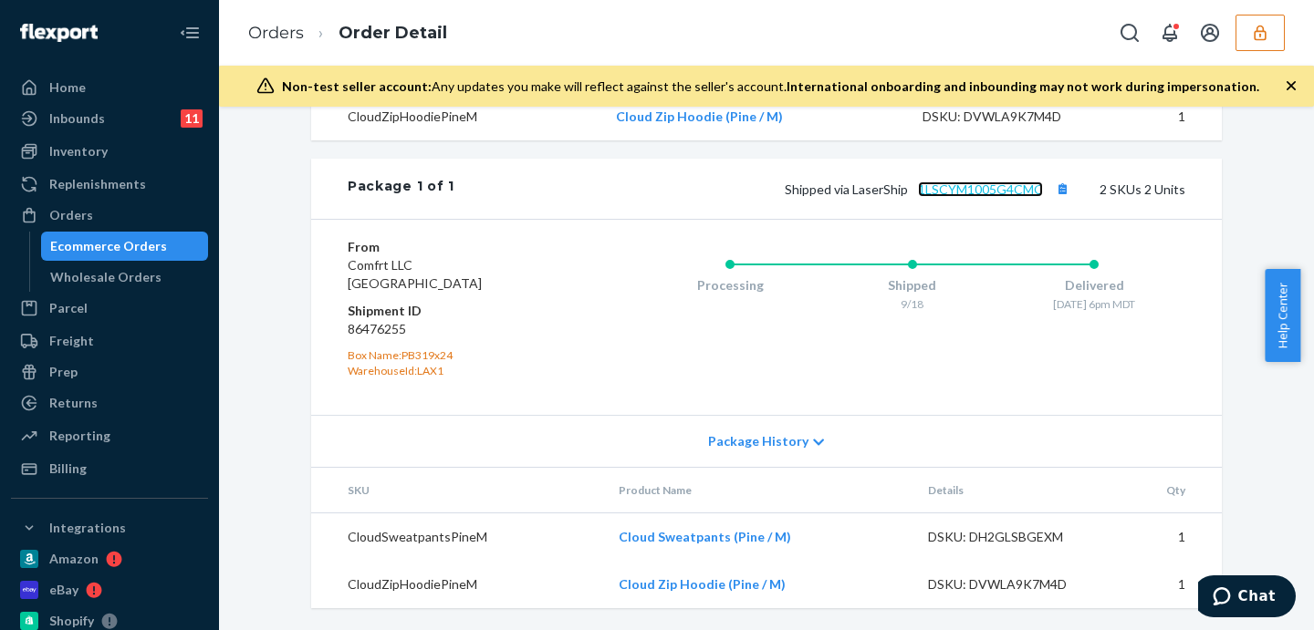
click at [963, 189] on link "1LSCYM1005G4CMC" at bounding box center [980, 190] width 125 height 16
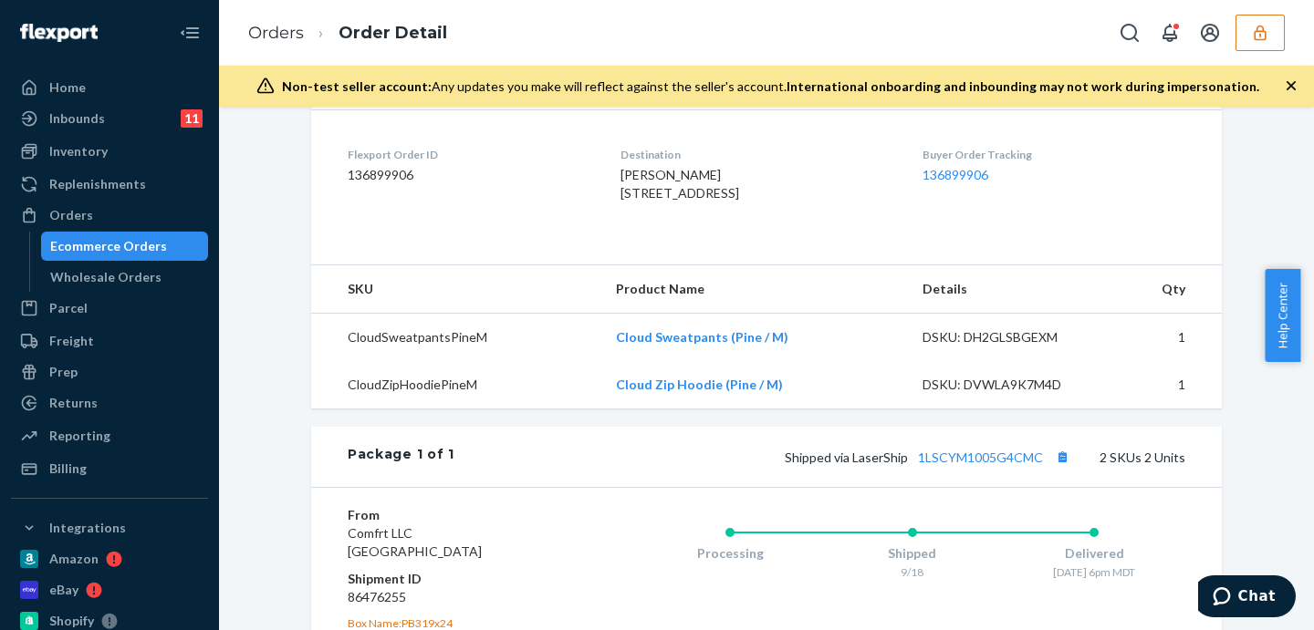
drag, startPoint x: 598, startPoint y: 192, endPoint x: 661, endPoint y: 210, distance: 65.5
click at [661, 210] on dl "Flexport Order ID 136899906 Destination Rosemary Iwuanyanwu 730 E 950 S Apt B32…" at bounding box center [766, 177] width 910 height 137
click at [896, 242] on dl "Flexport Order ID 136899906 Destination Rosemary Iwuanyanwu 730 E 950 S Apt B32…" at bounding box center [766, 177] width 910 height 137
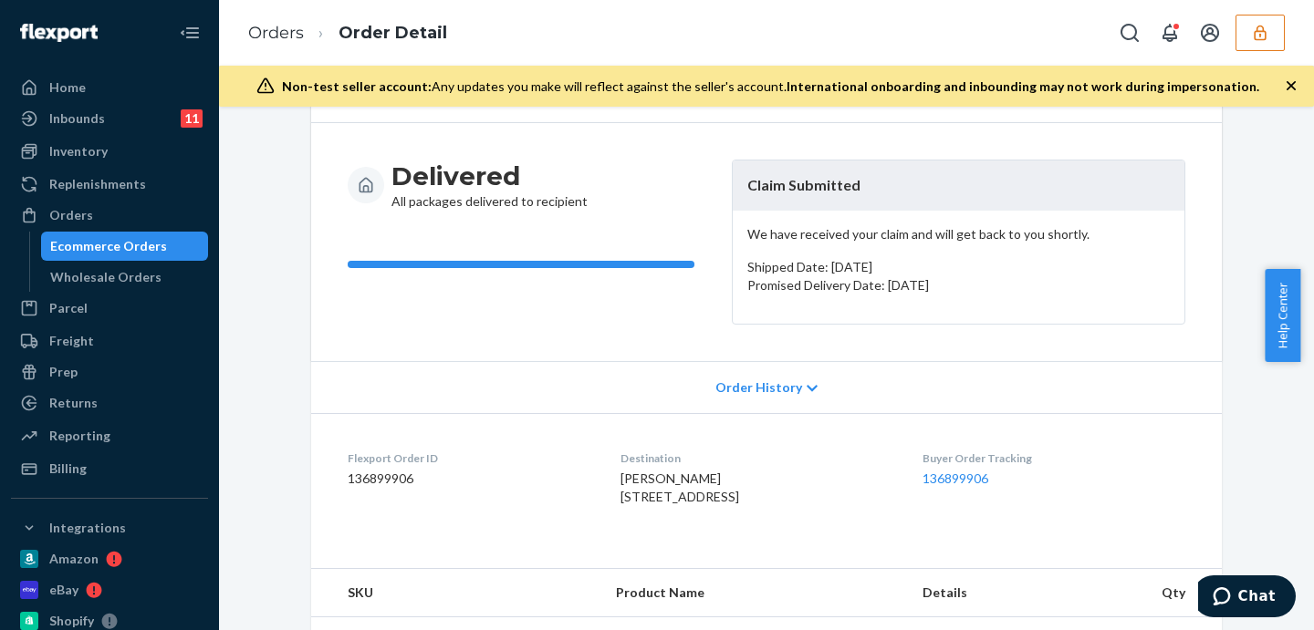
scroll to position [66, 0]
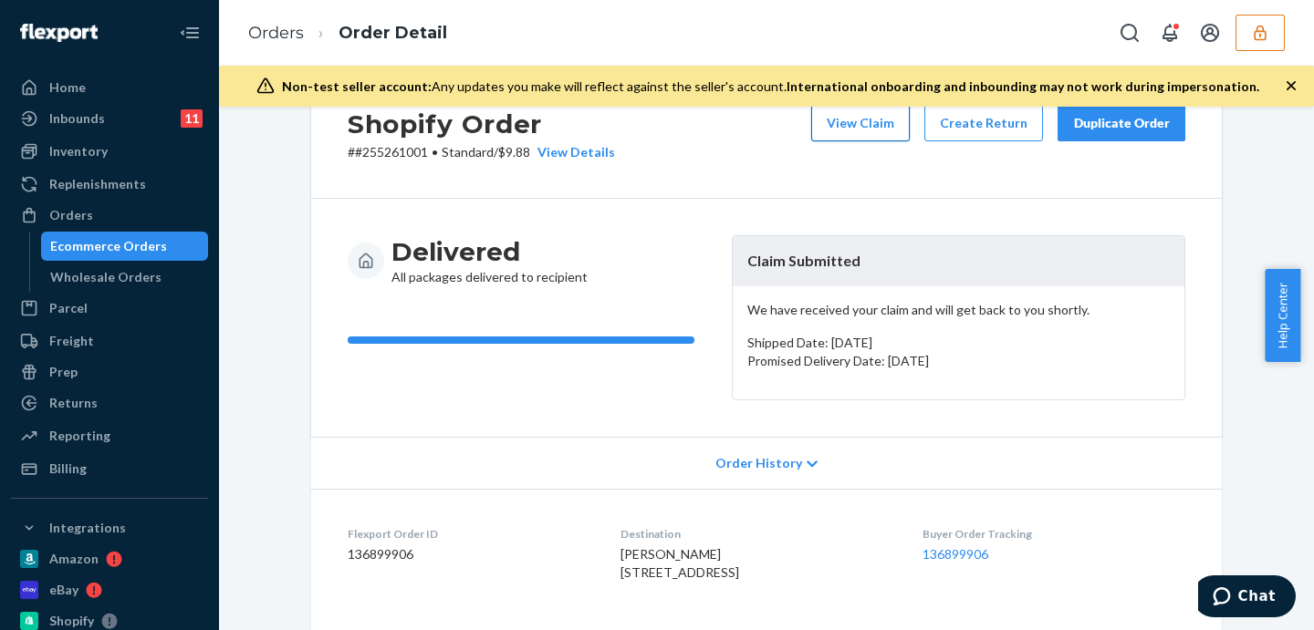
click at [875, 129] on button "View Claim" at bounding box center [860, 123] width 99 height 36
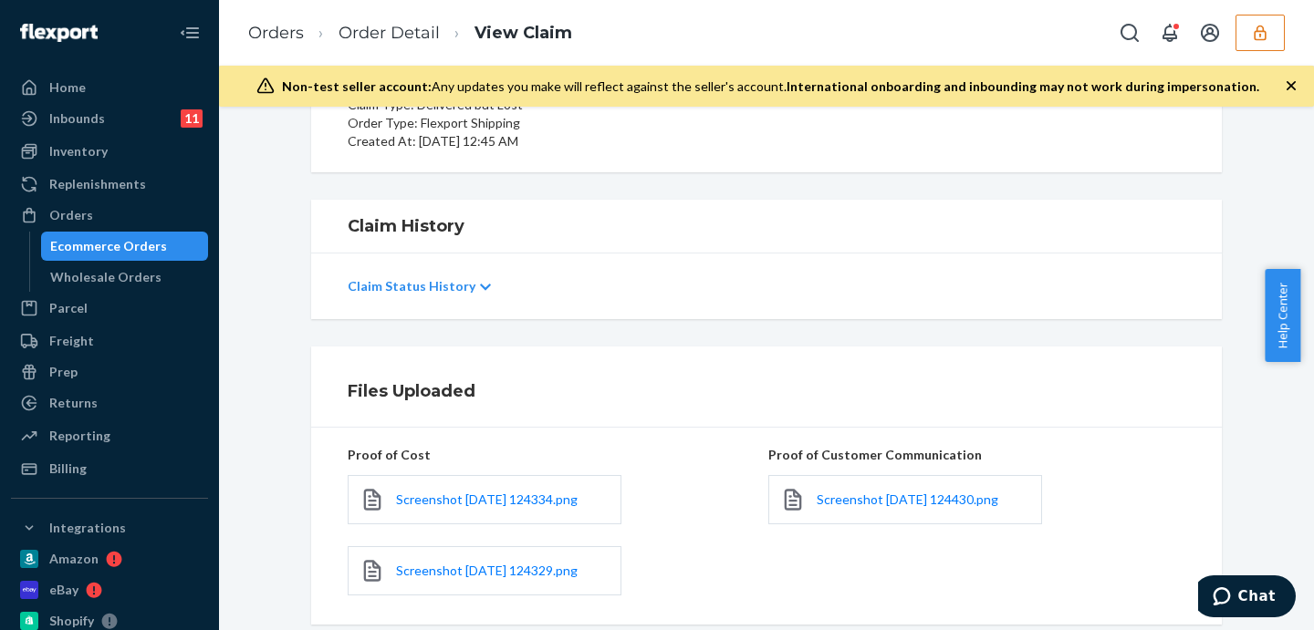
scroll to position [448, 0]
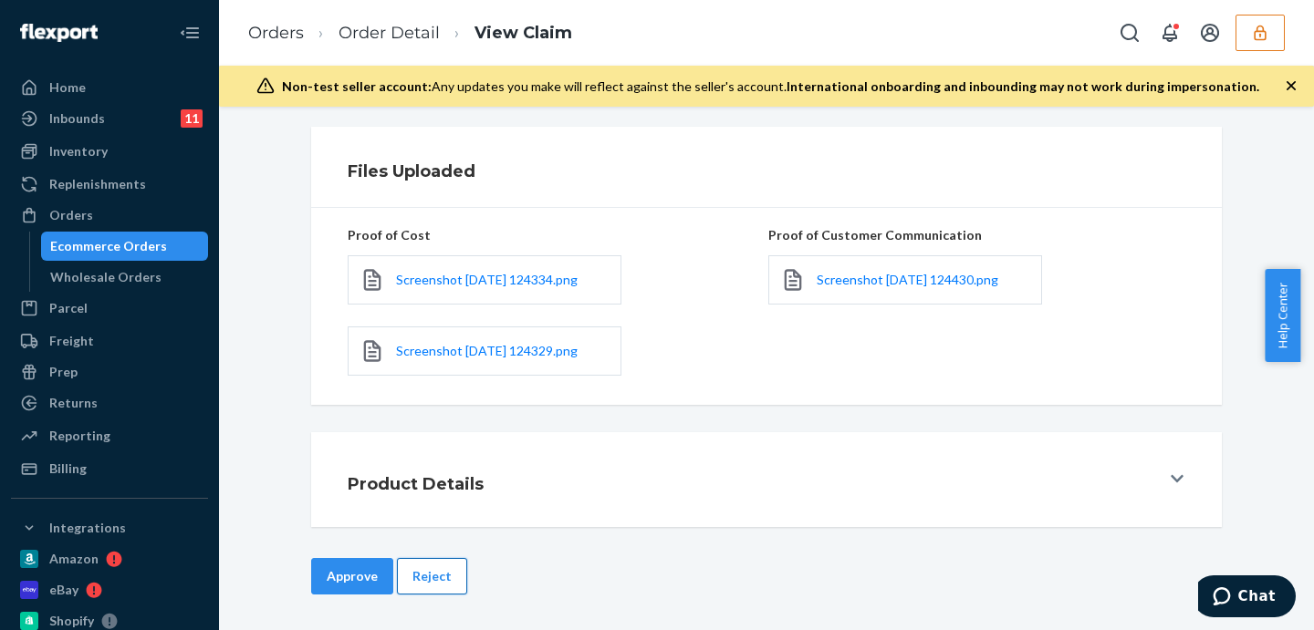
click at [426, 564] on button "Reject" at bounding box center [432, 576] width 70 height 36
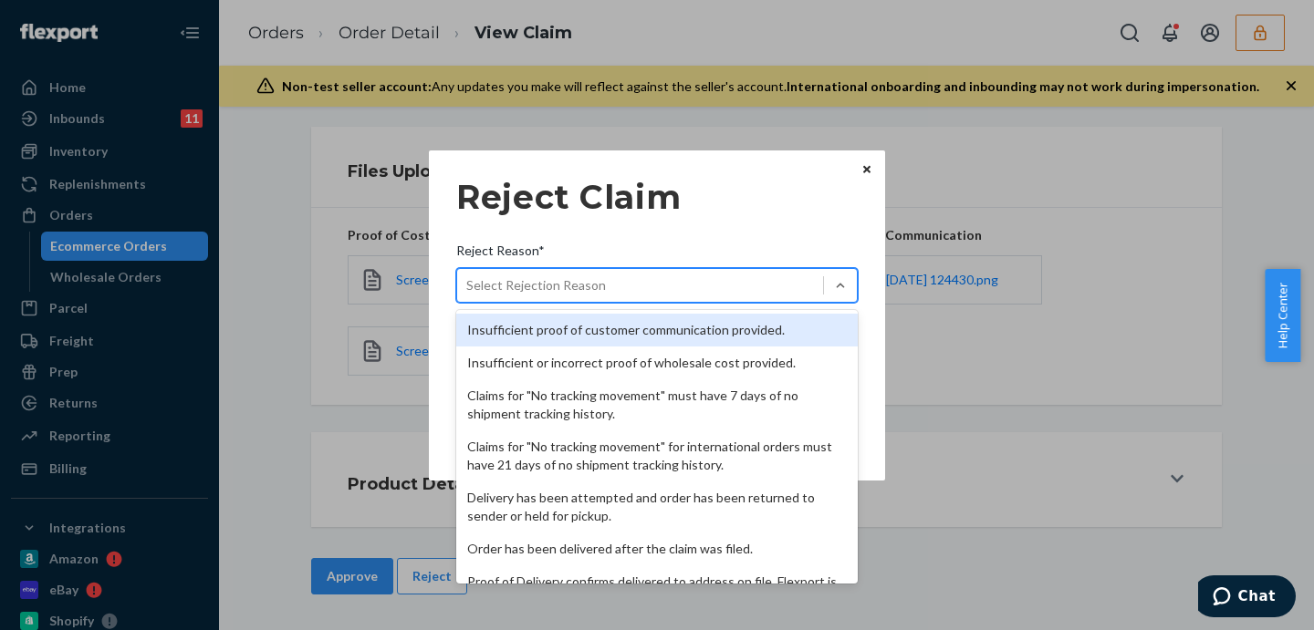
click at [545, 288] on div "Select Rejection Reason" at bounding box center [536, 285] width 140 height 18
click at [468, 288] on input "Reject Reason* option Insufficient proof of customer communication provided. fo…" at bounding box center [467, 285] width 2 height 18
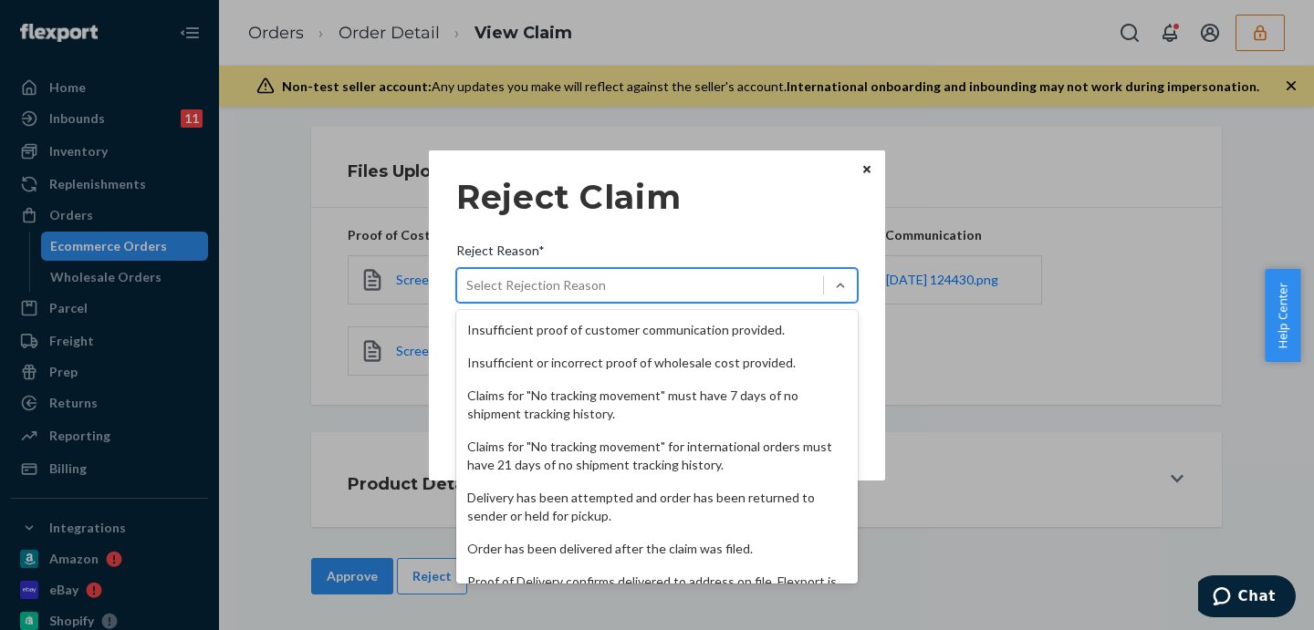
scroll to position [237, 0]
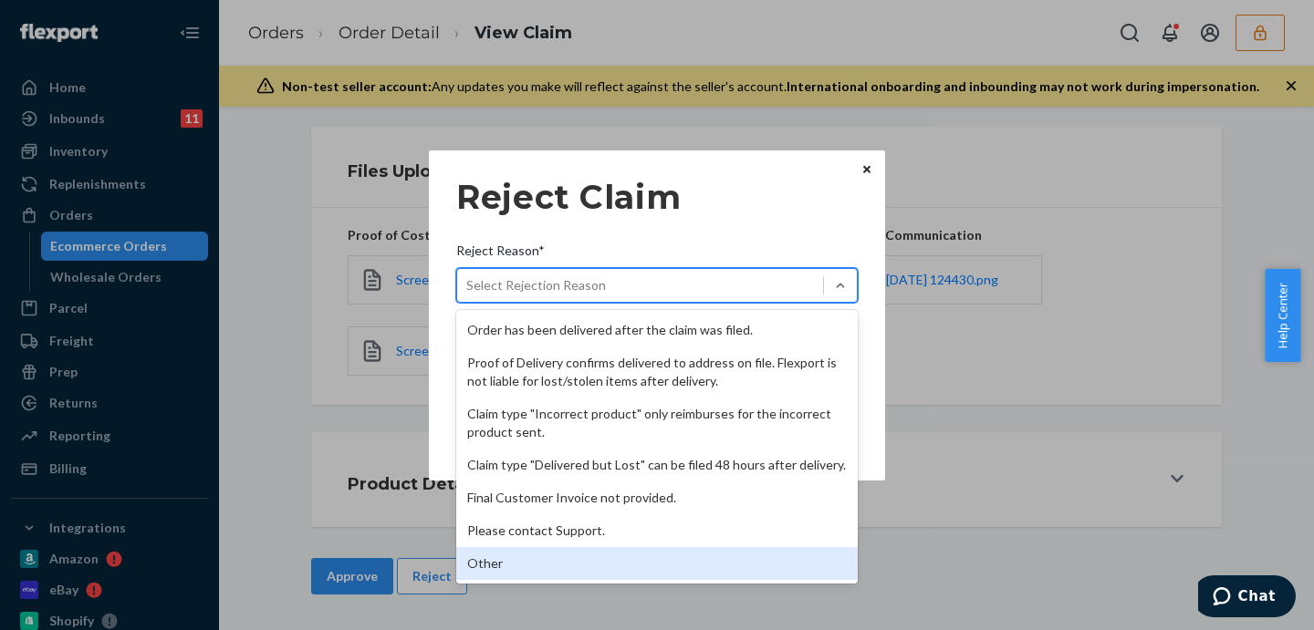
click at [563, 554] on div "Other" at bounding box center [656, 563] width 401 height 33
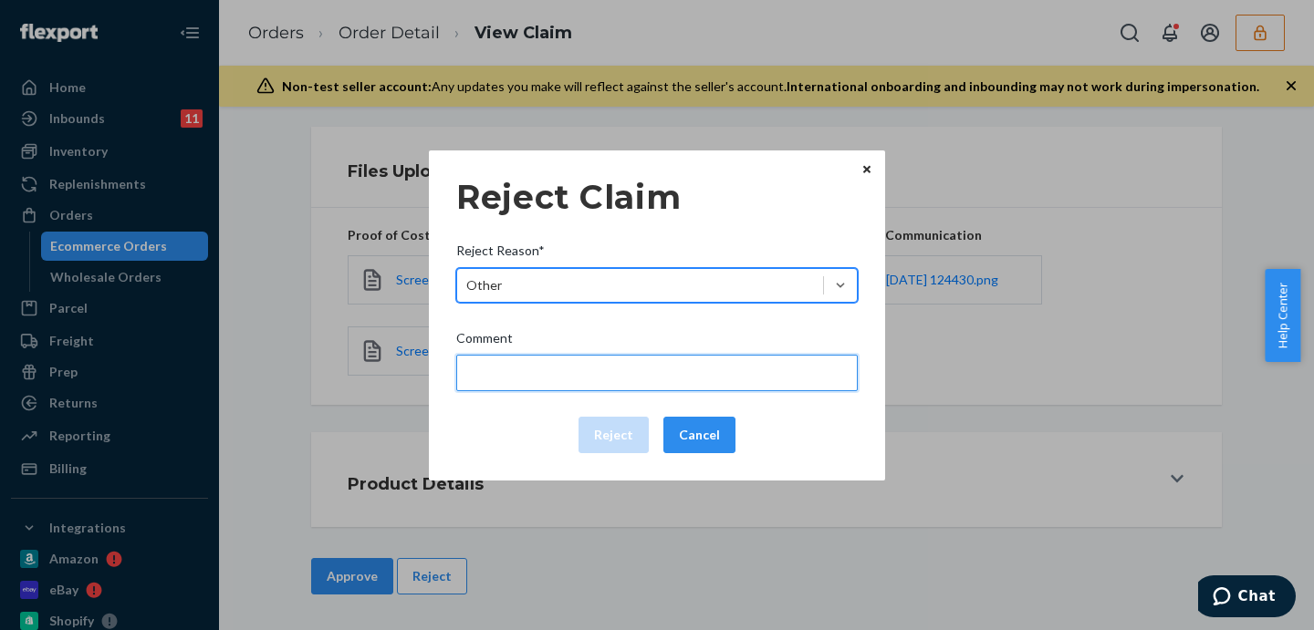
click at [540, 375] on input "Comment" at bounding box center [656, 373] width 401 height 36
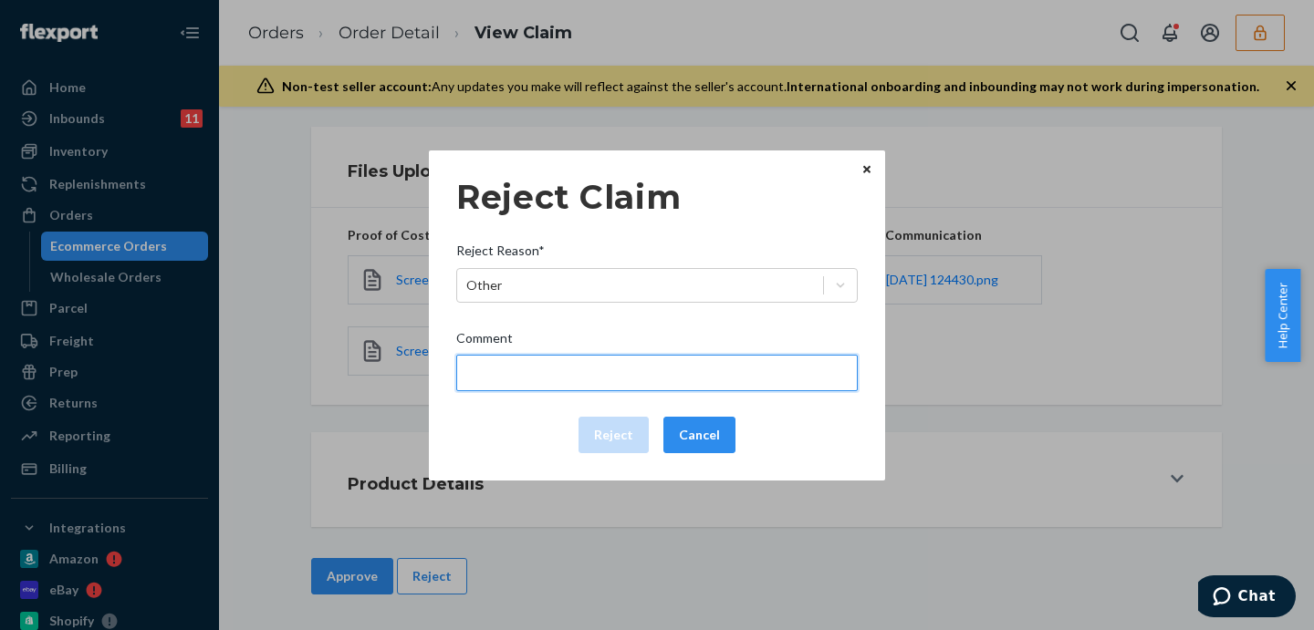
paste input "Proof of Delivery confirms delivered to address on file"
type input "Proof of Delivery confirms delivered to address on file"
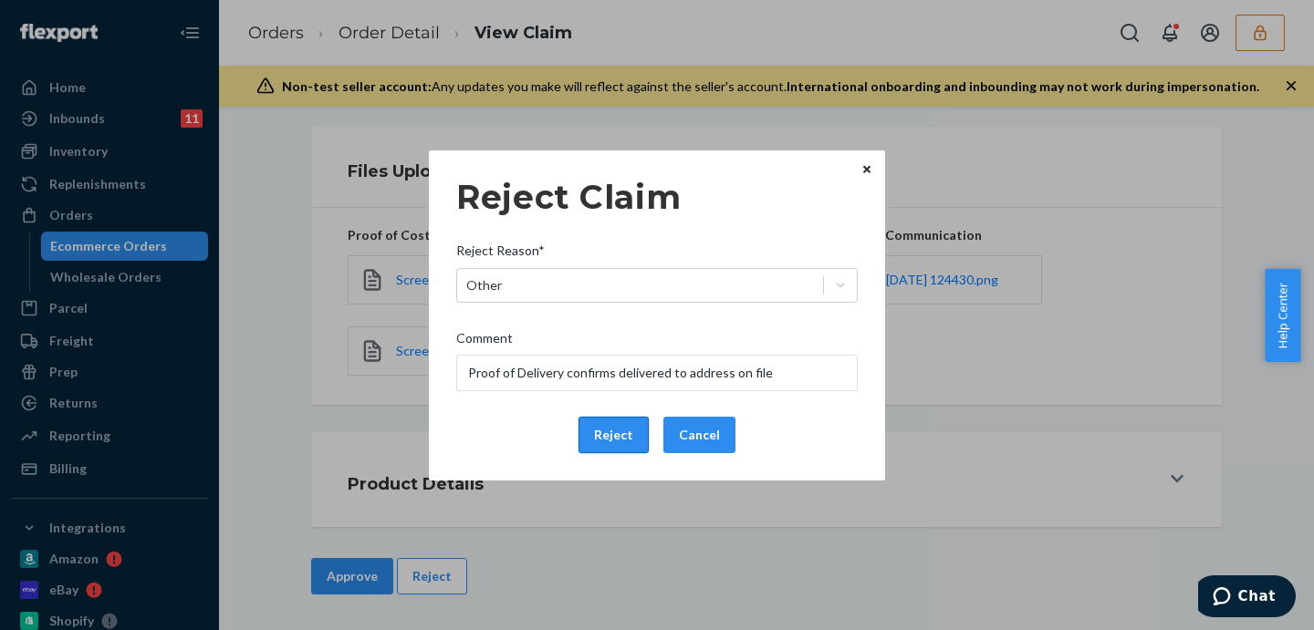
click at [629, 432] on button "Reject" at bounding box center [613, 435] width 70 height 36
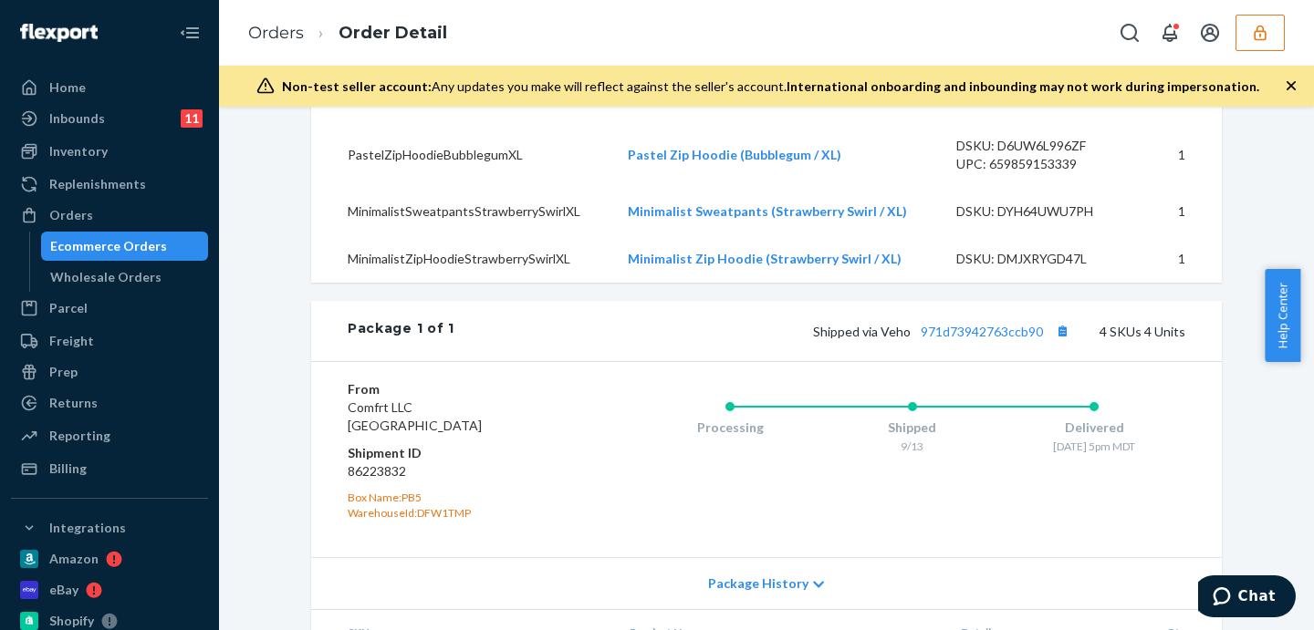
scroll to position [836, 0]
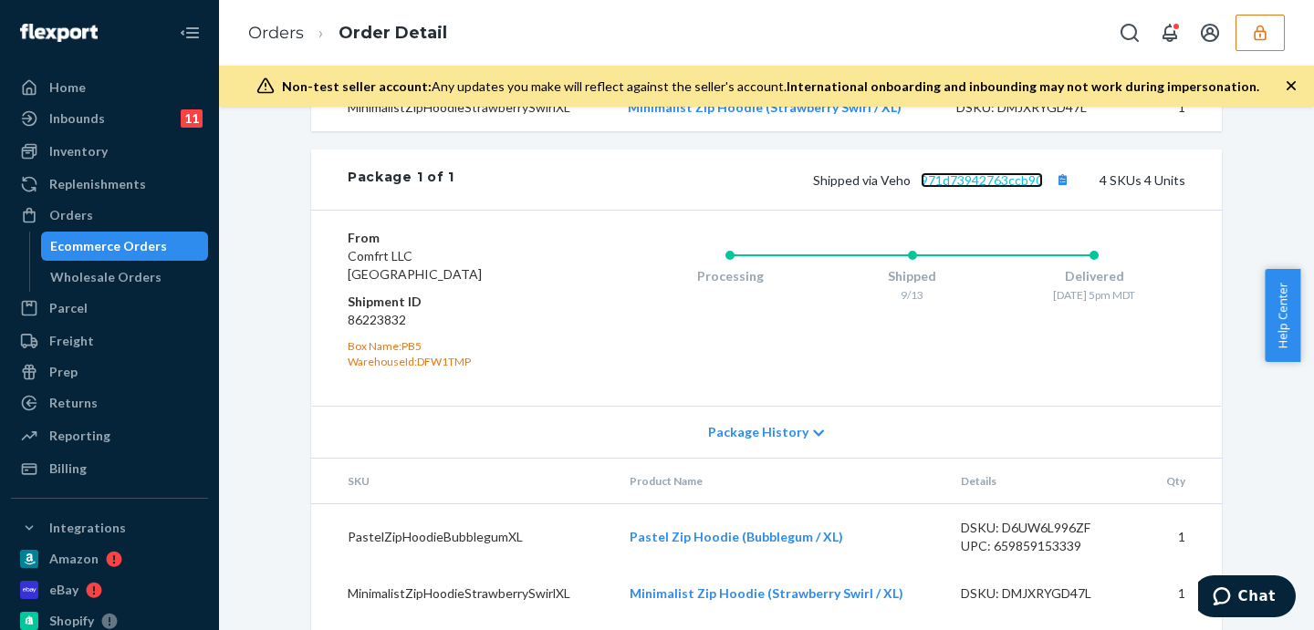
click at [980, 188] on link "971d73942763ccb90" at bounding box center [981, 180] width 122 height 16
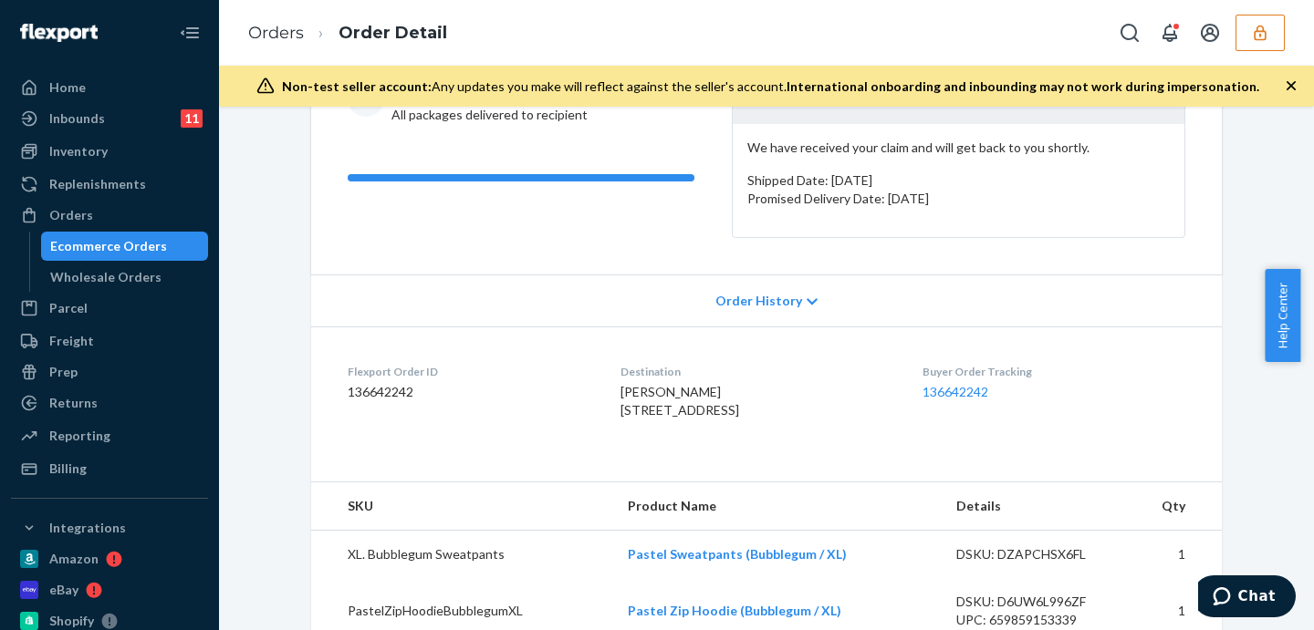
scroll to position [0, 0]
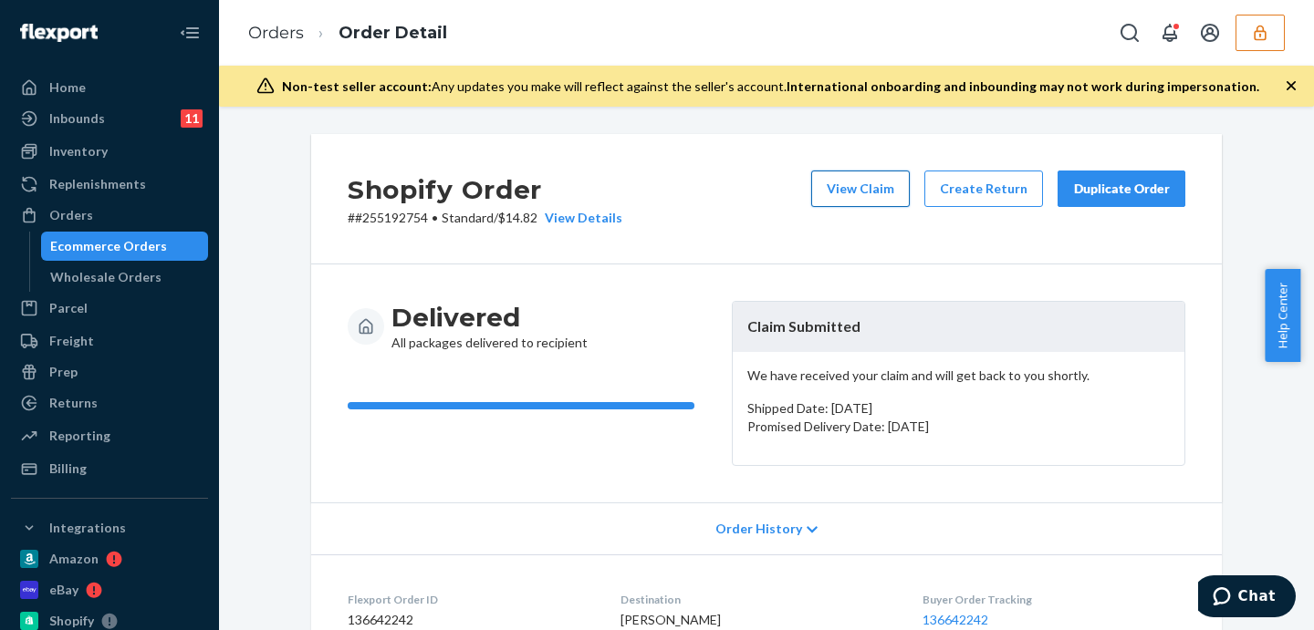
click at [866, 193] on button "View Claim" at bounding box center [860, 189] width 99 height 36
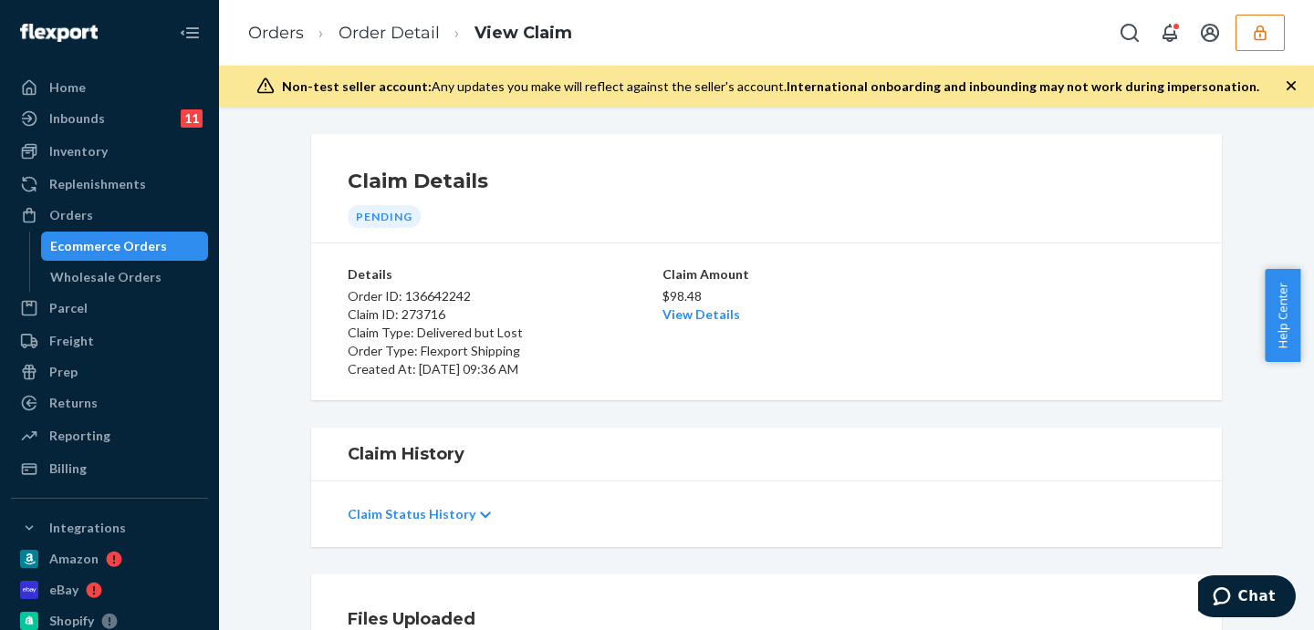
scroll to position [228, 0]
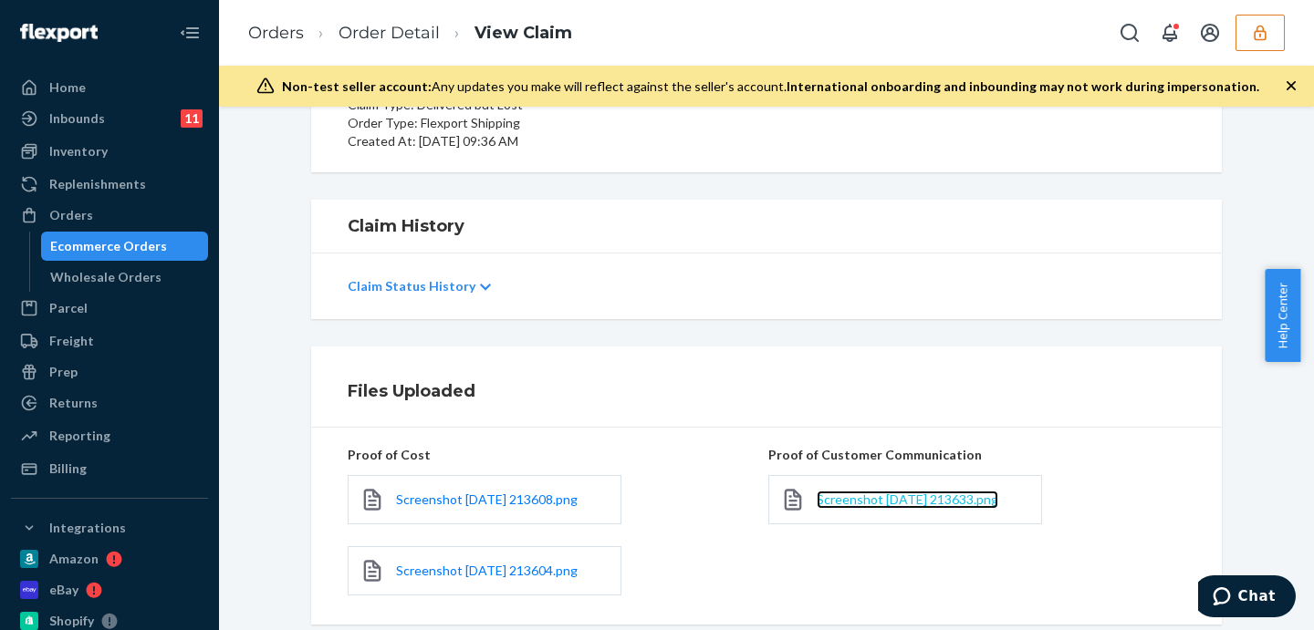
click at [911, 505] on span "Screenshot [DATE] 213633.png" at bounding box center [907, 500] width 182 height 16
click at [399, 25] on link "Order Detail" at bounding box center [388, 33] width 101 height 20
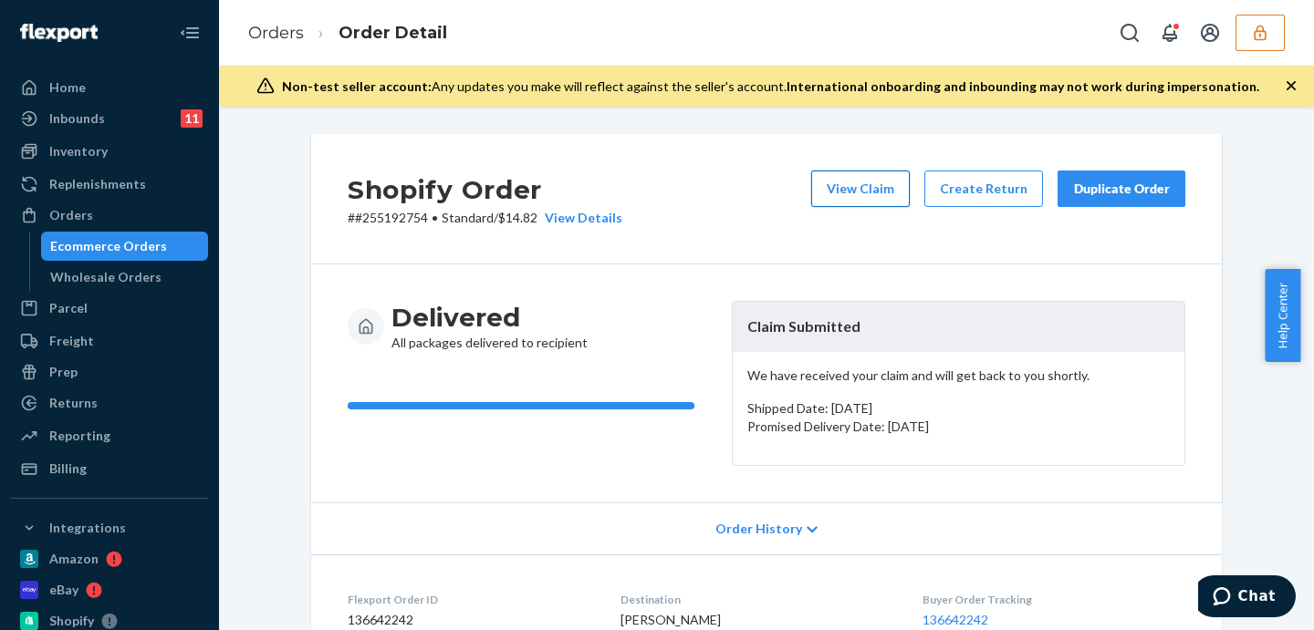
click at [872, 178] on button "View Claim" at bounding box center [860, 189] width 99 height 36
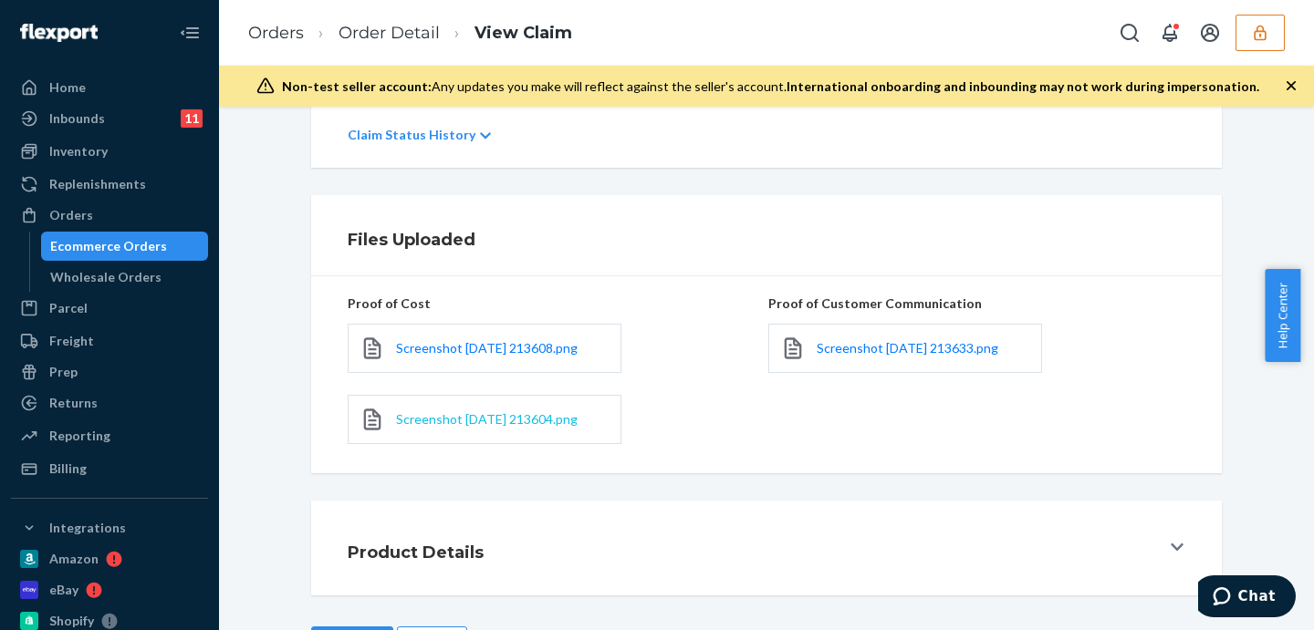
scroll to position [448, 0]
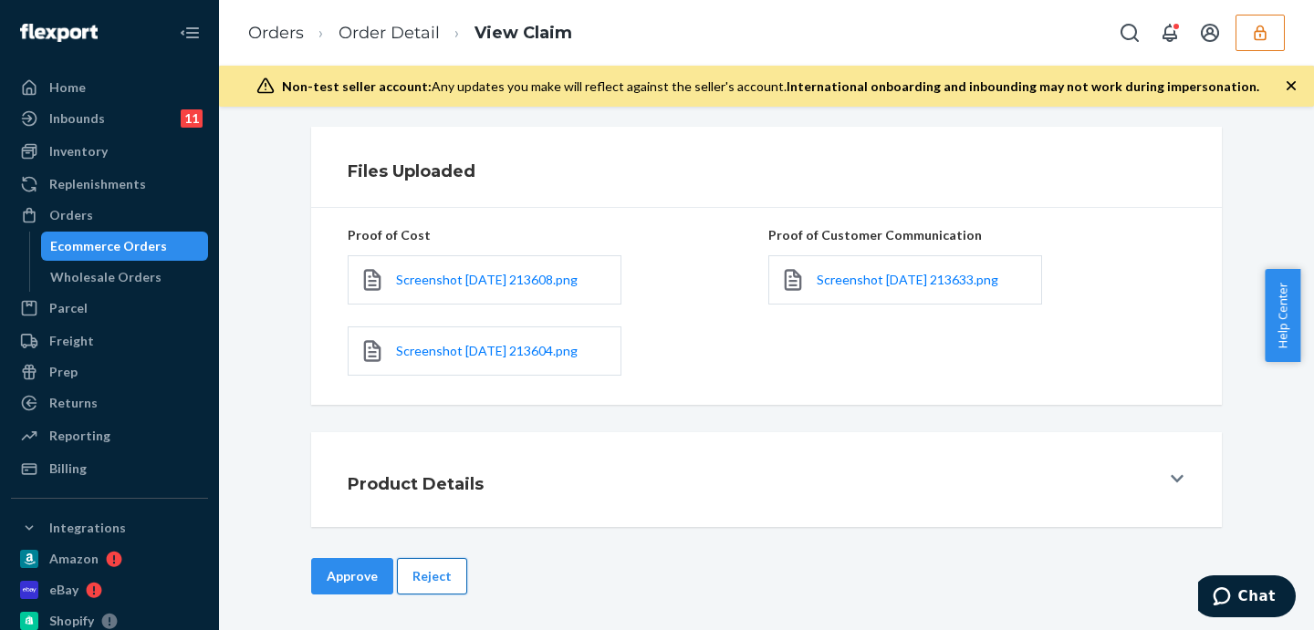
click at [442, 567] on button "Reject" at bounding box center [432, 576] width 70 height 36
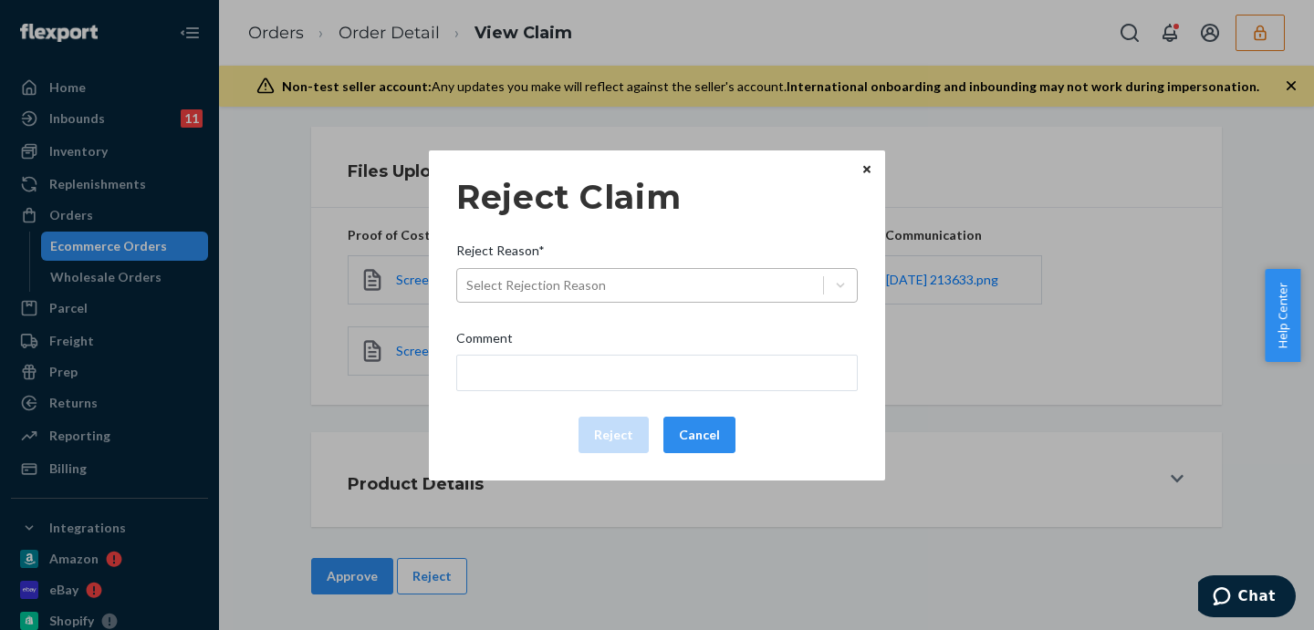
click at [588, 288] on div "Select Rejection Reason" at bounding box center [536, 285] width 140 height 18
click at [468, 288] on input "Reject Reason* Select Rejection Reason" at bounding box center [467, 285] width 2 height 18
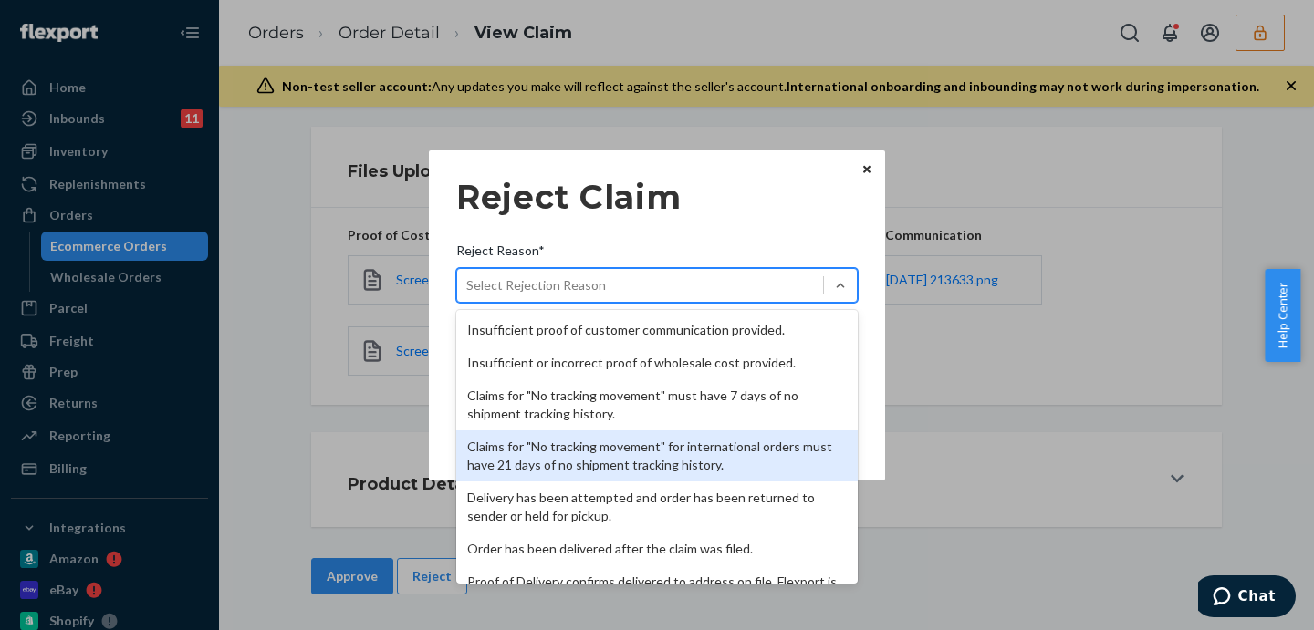
scroll to position [151, 0]
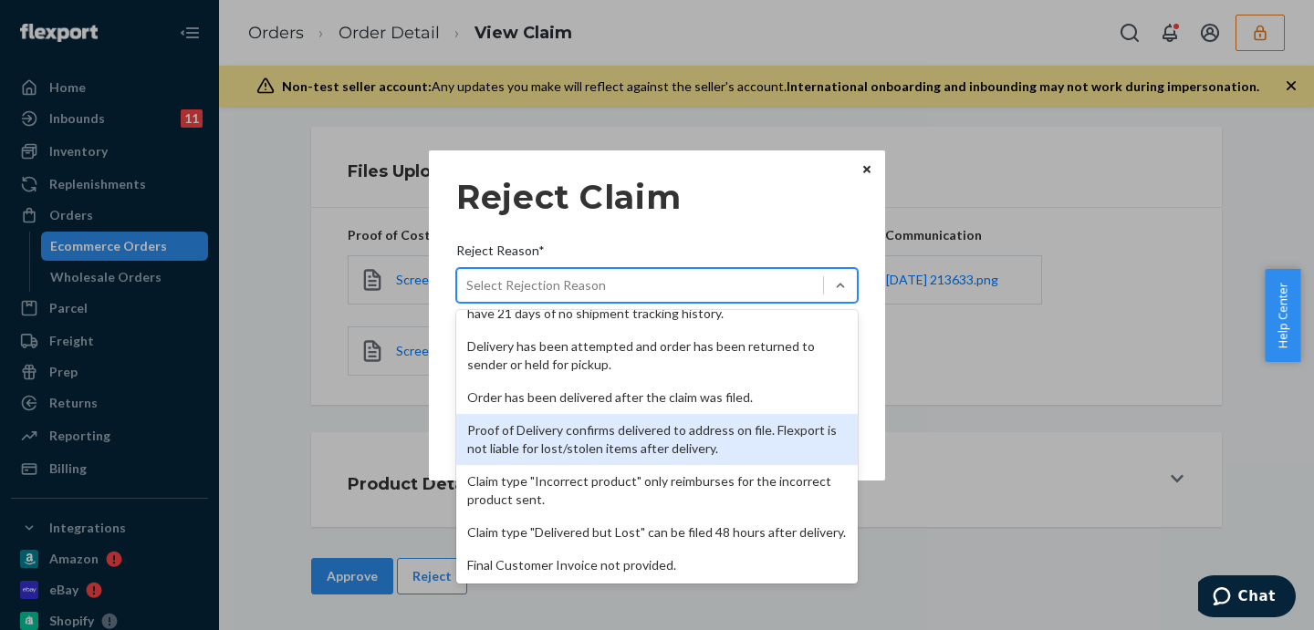
click at [618, 438] on div "Proof of Delivery confirms delivered to address on file. Flexport is not liable…" at bounding box center [656, 439] width 401 height 51
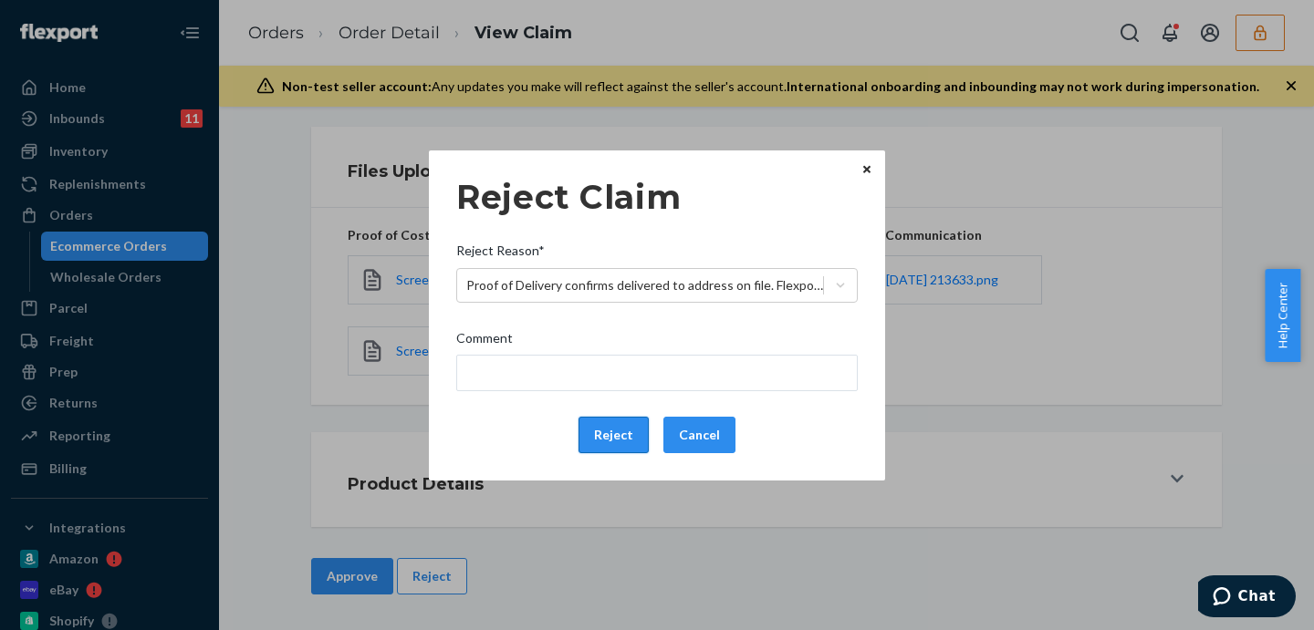
click at [606, 431] on button "Reject" at bounding box center [613, 435] width 70 height 36
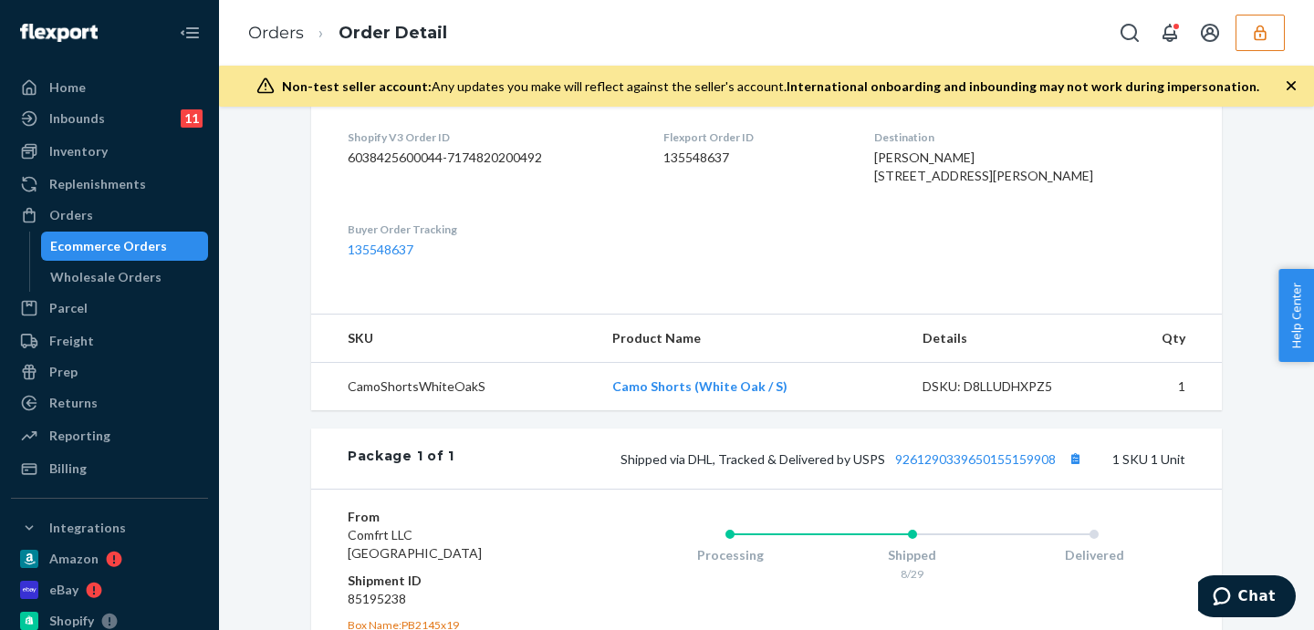
scroll to position [791, 0]
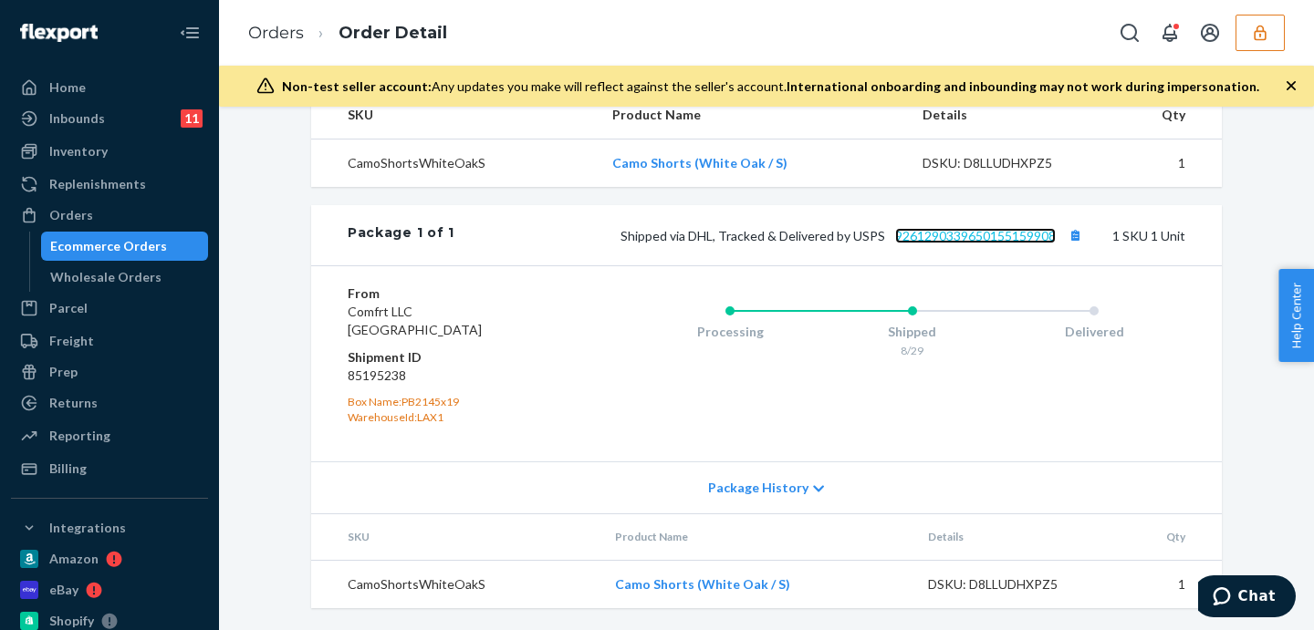
click at [1028, 238] on link "9261290339650155159908" at bounding box center [975, 236] width 161 height 16
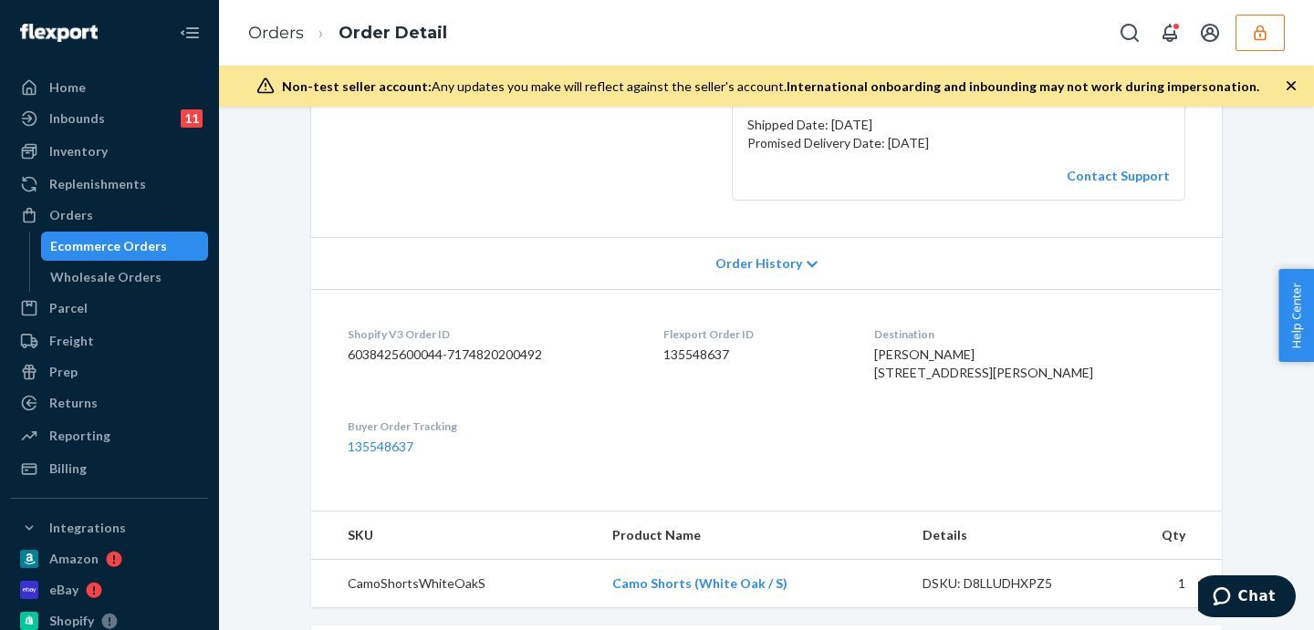
scroll to position [30, 0]
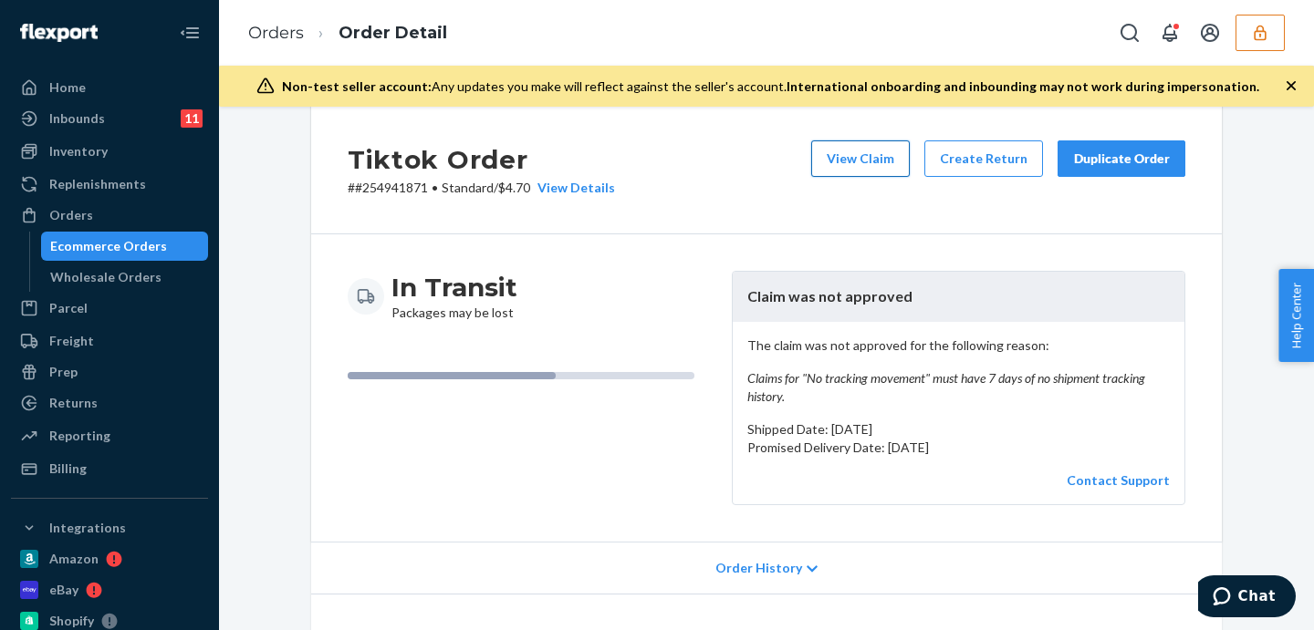
click at [862, 160] on button "View Claim" at bounding box center [860, 158] width 99 height 36
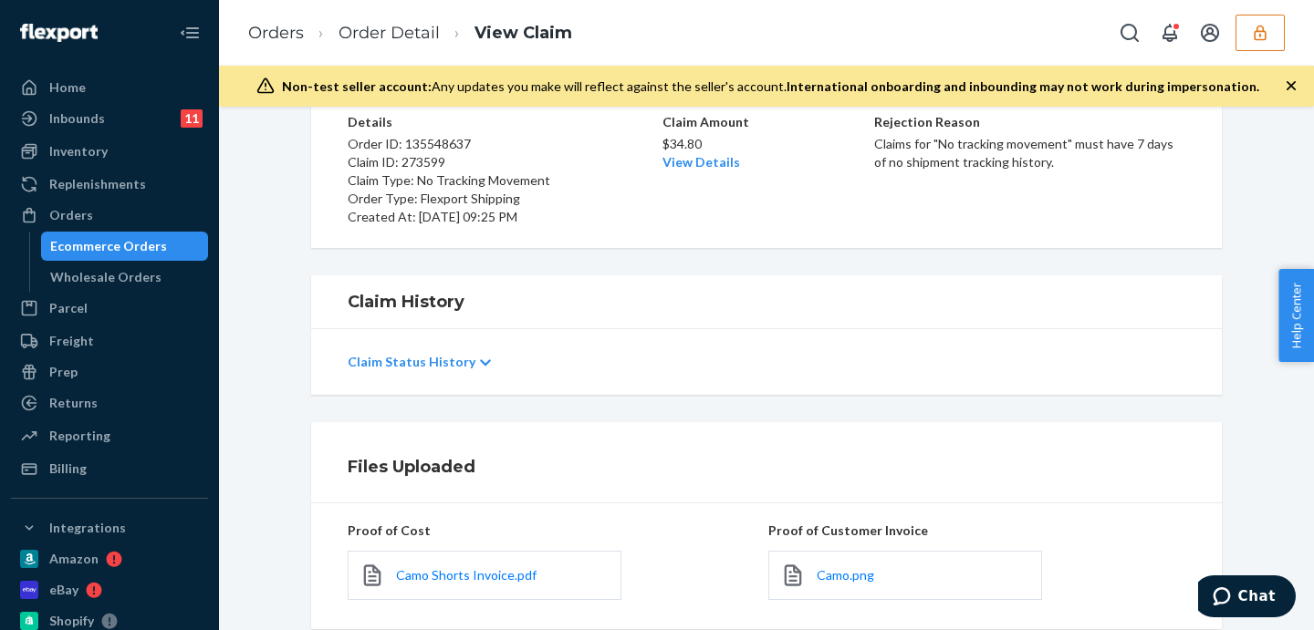
scroll to position [304, 0]
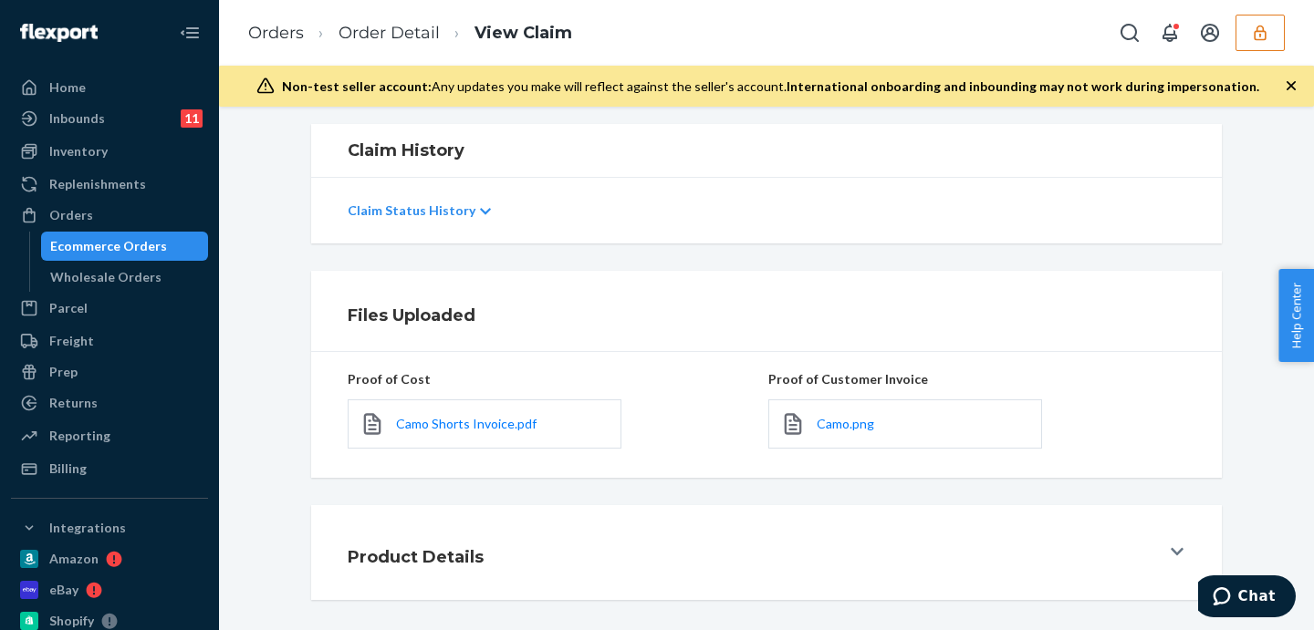
click at [431, 210] on p "Claim Status History" at bounding box center [412, 211] width 128 height 18
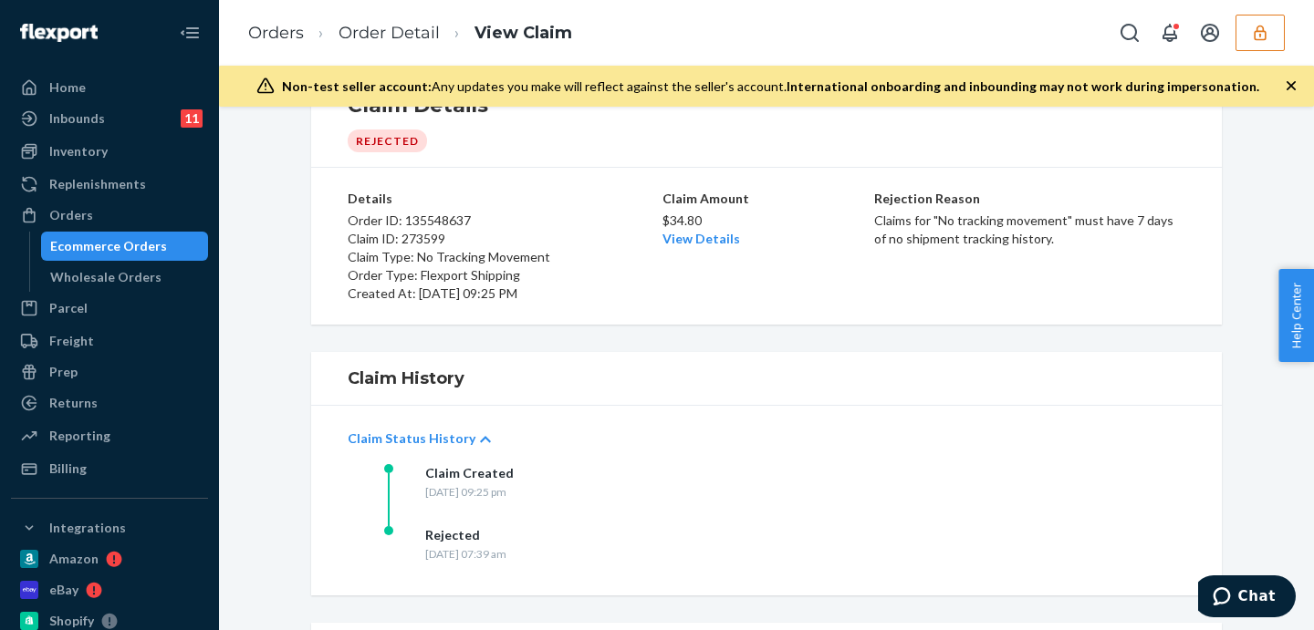
scroll to position [0, 0]
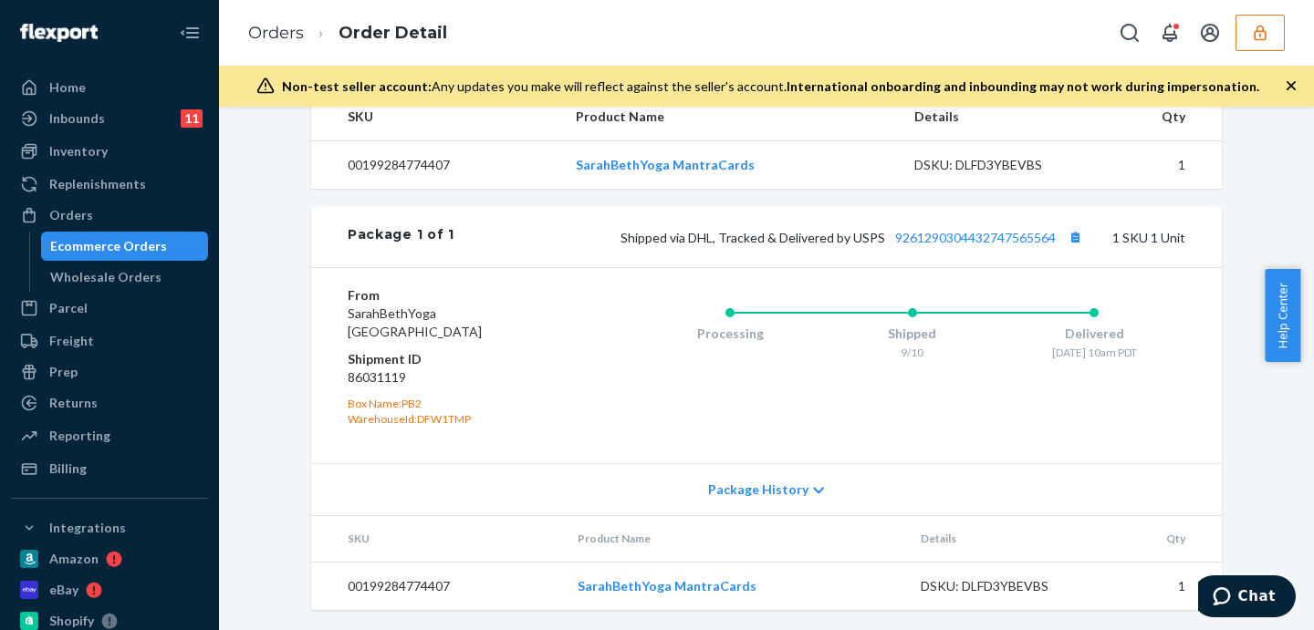
scroll to position [740, 0]
click at [969, 236] on link "9261290304432747565564" at bounding box center [975, 236] width 161 height 16
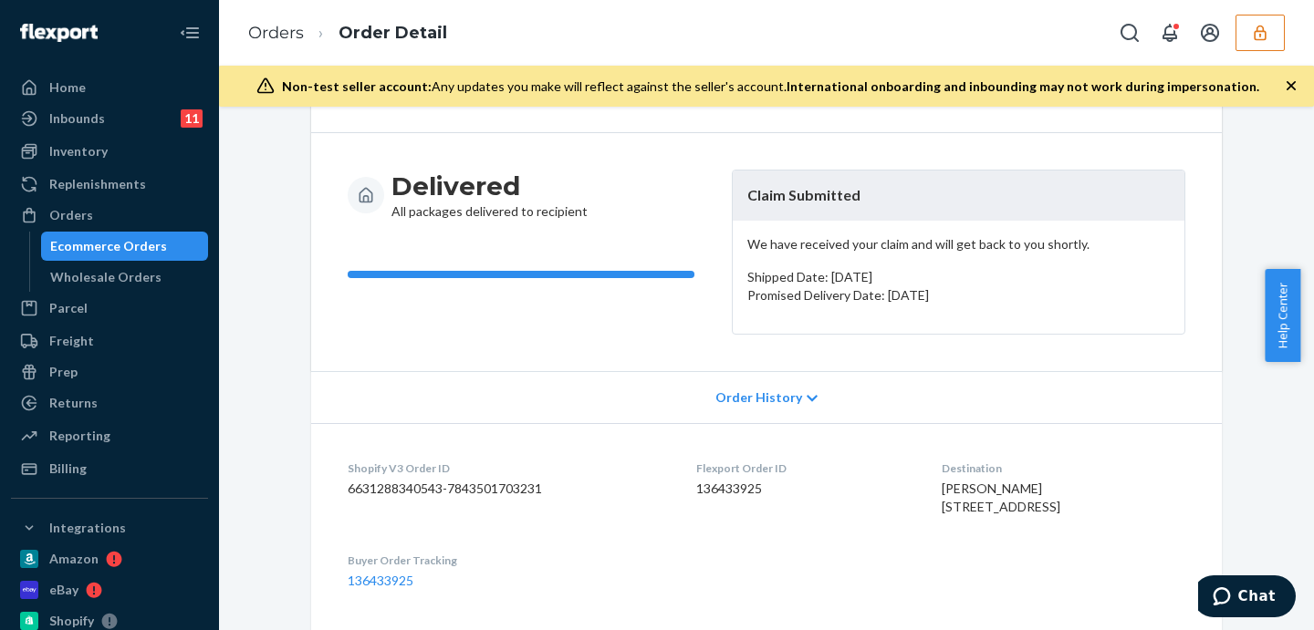
scroll to position [0, 0]
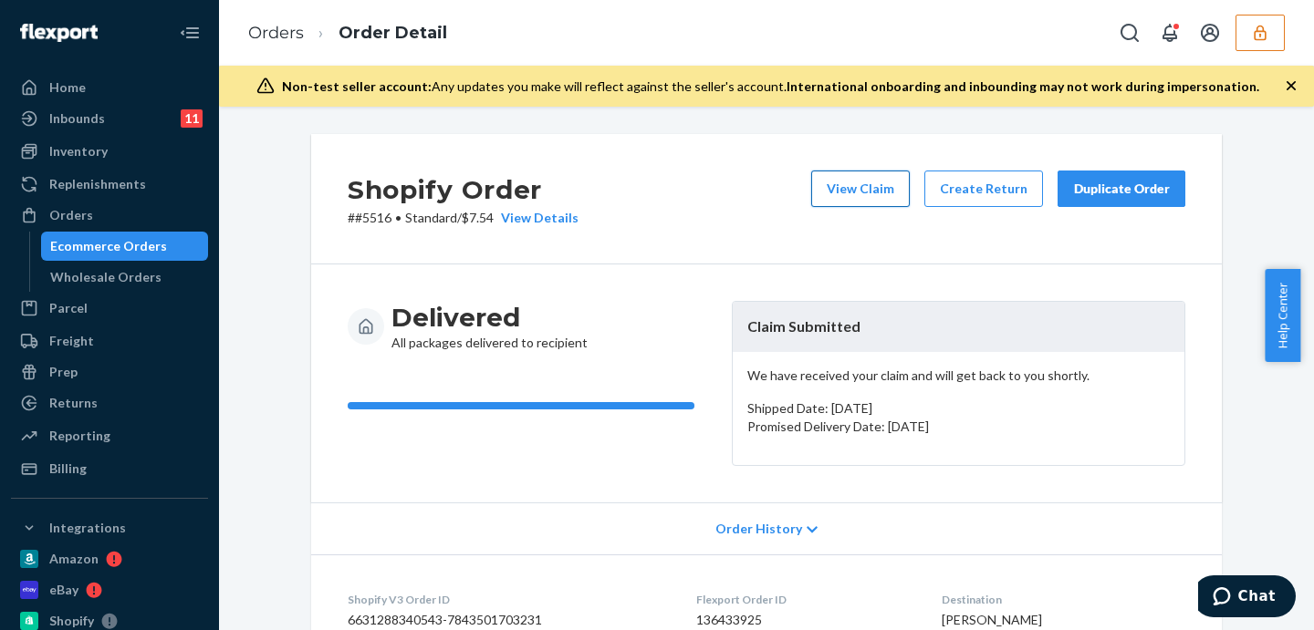
click at [857, 191] on button "View Claim" at bounding box center [860, 189] width 99 height 36
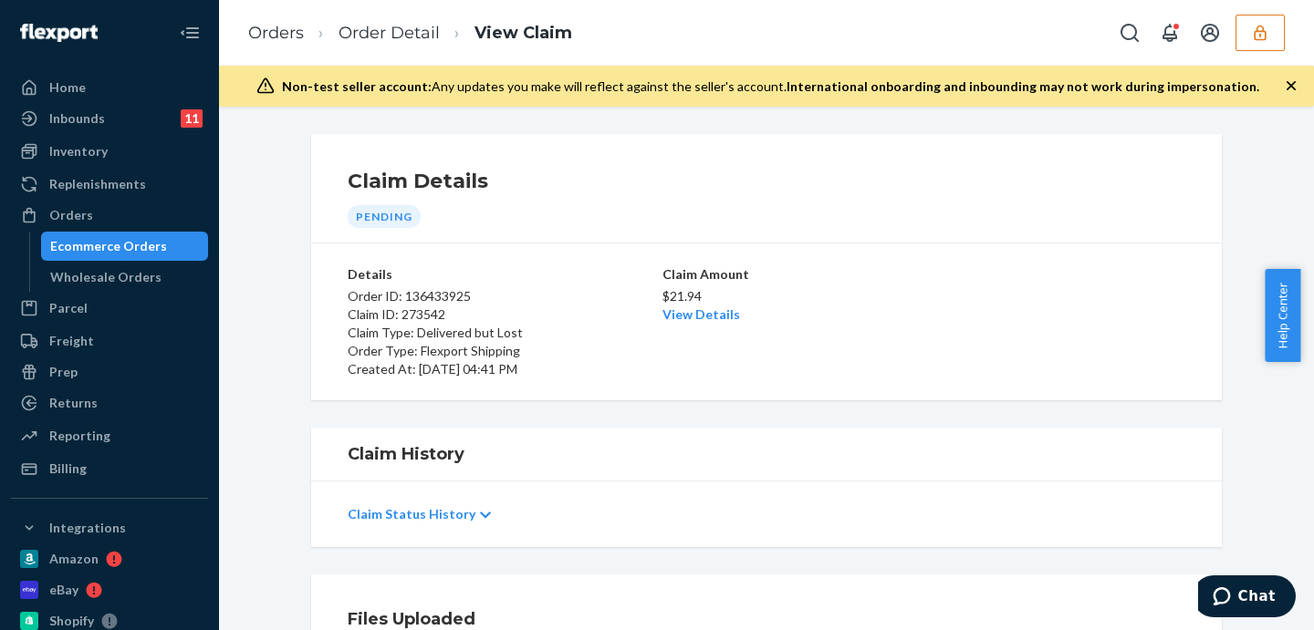
scroll to position [304, 0]
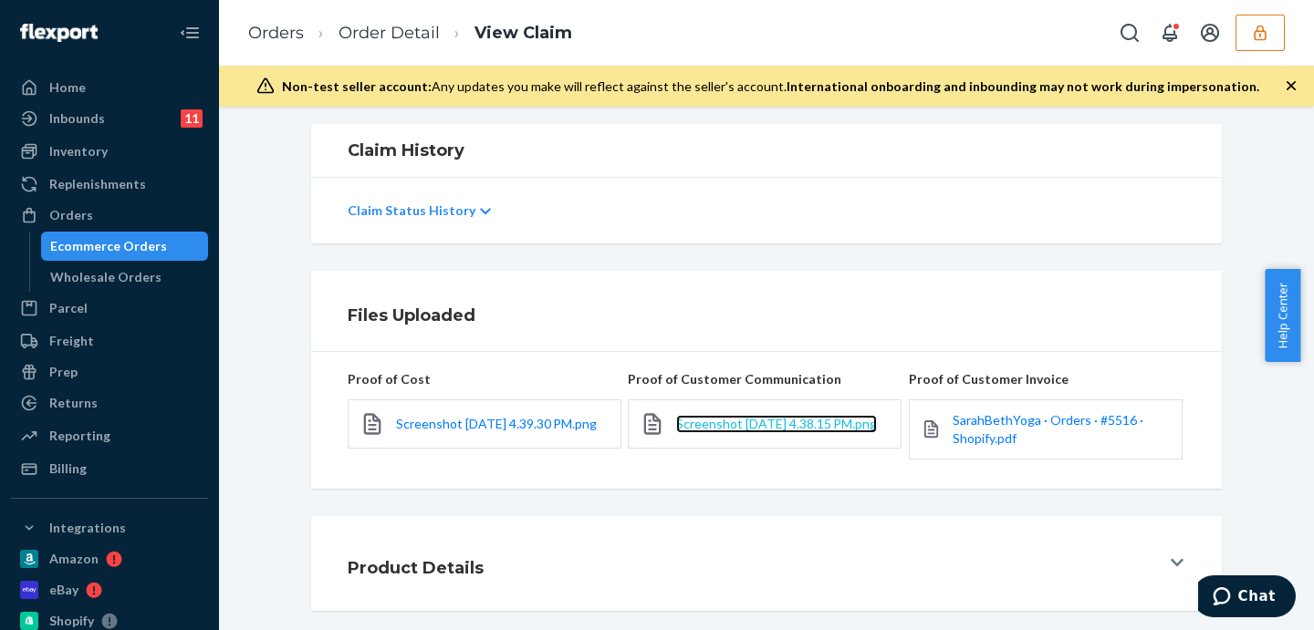
click at [784, 419] on span "Screenshot [DATE] 4.38.15 PM.png" at bounding box center [776, 424] width 201 height 16
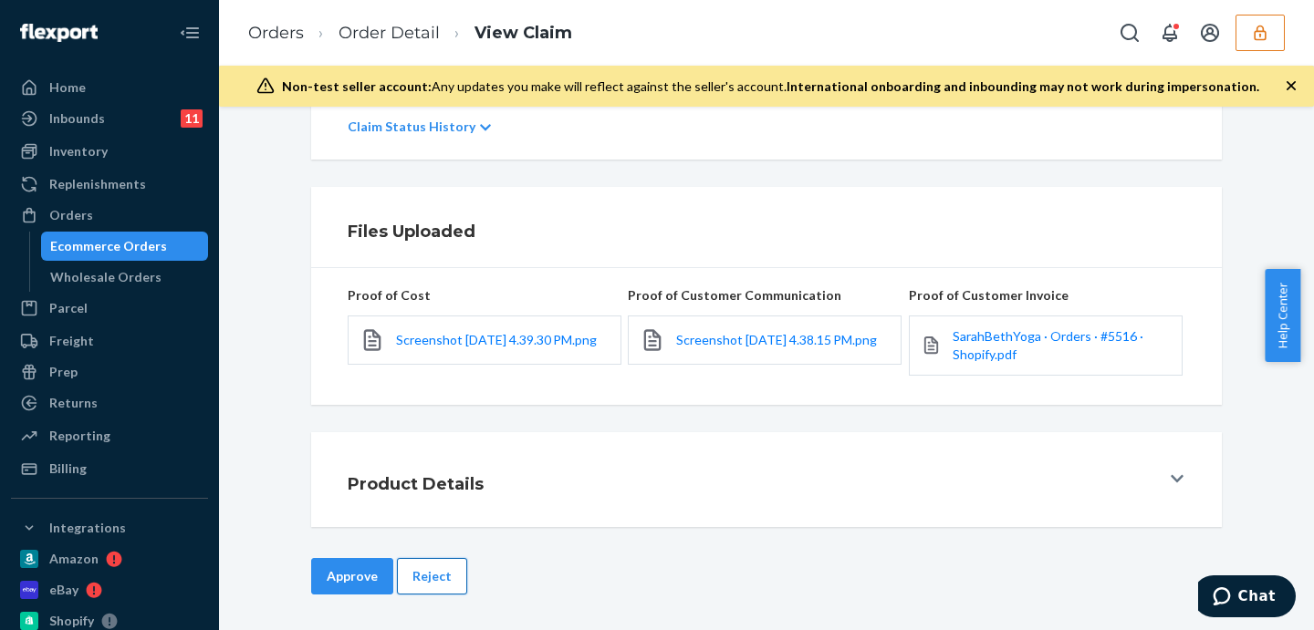
click at [419, 577] on button "Reject" at bounding box center [432, 576] width 70 height 36
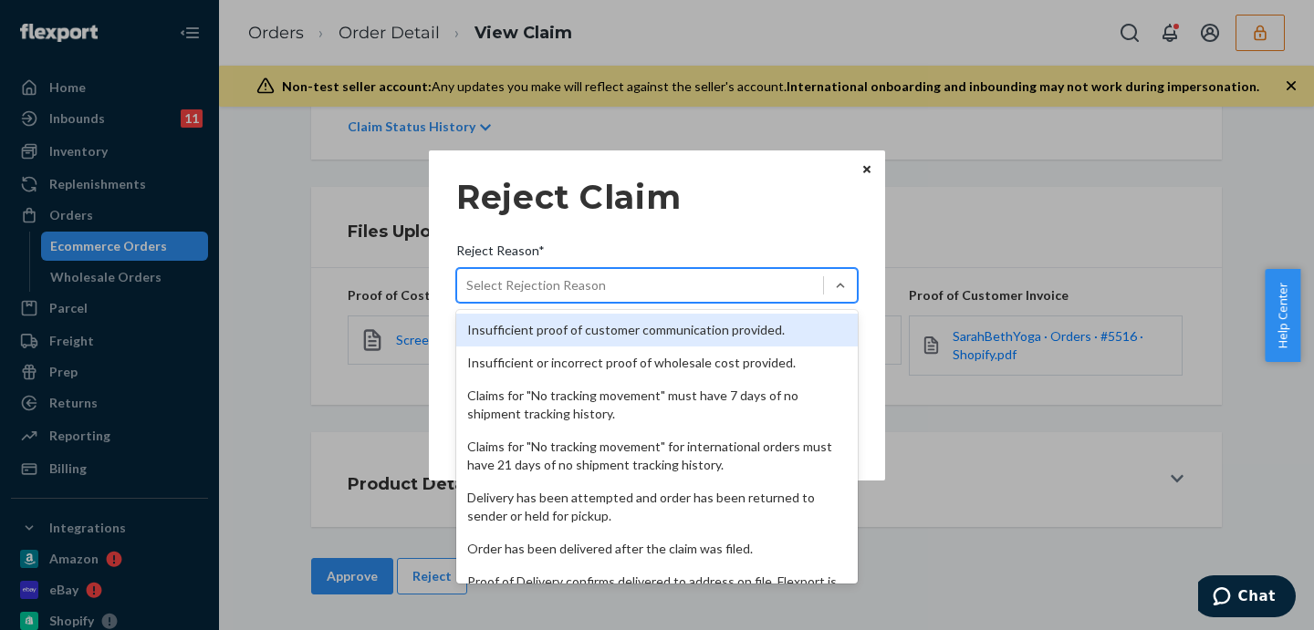
click at [566, 271] on div "Select Rejection Reason" at bounding box center [640, 285] width 366 height 29
click at [468, 276] on input "Reject Reason* option Insufficient proof of customer communication provided. fo…" at bounding box center [467, 285] width 2 height 18
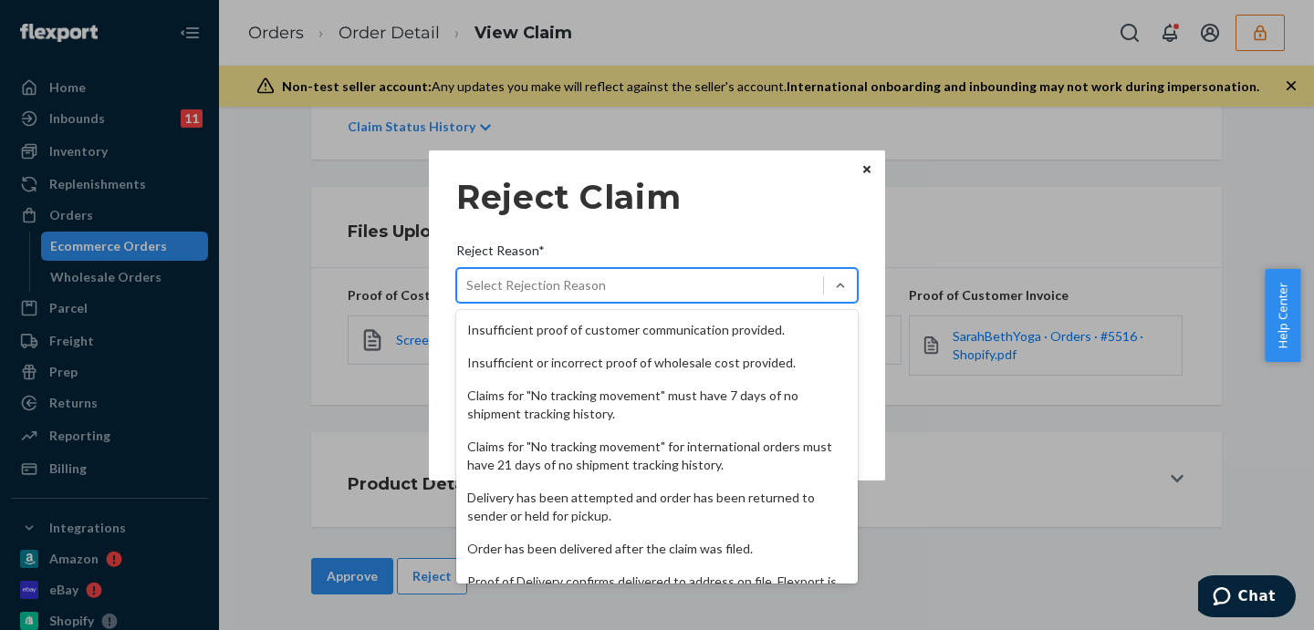
scroll to position [237, 0]
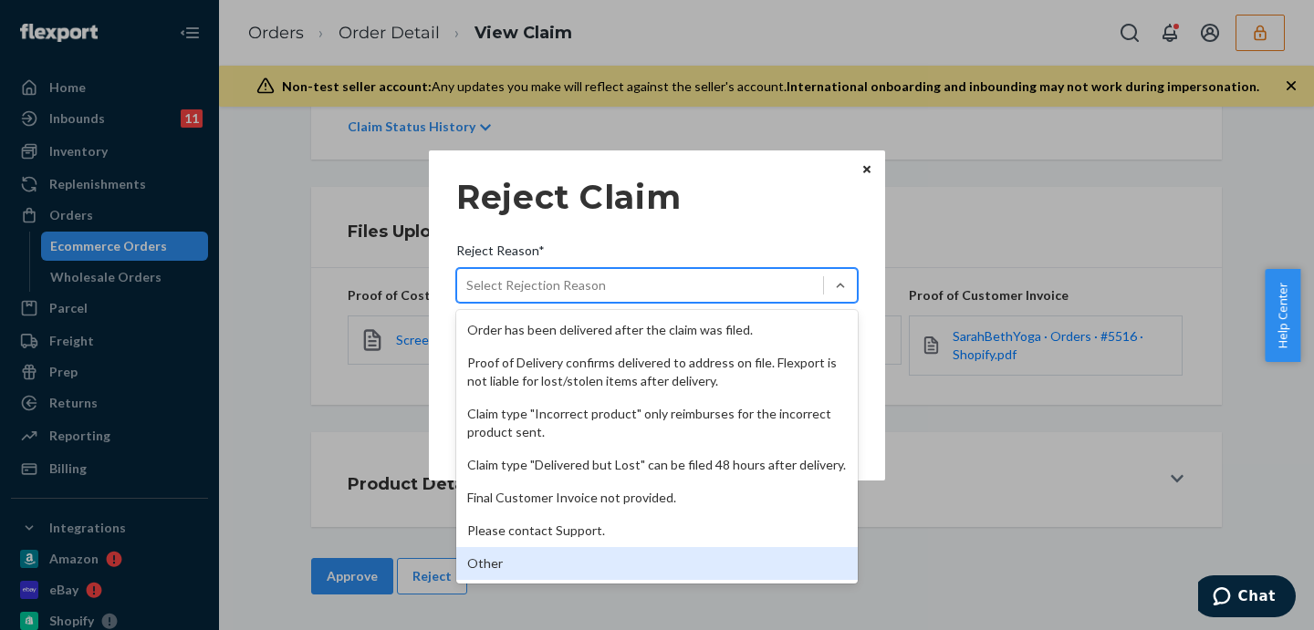
click at [623, 557] on div "Other" at bounding box center [656, 563] width 401 height 33
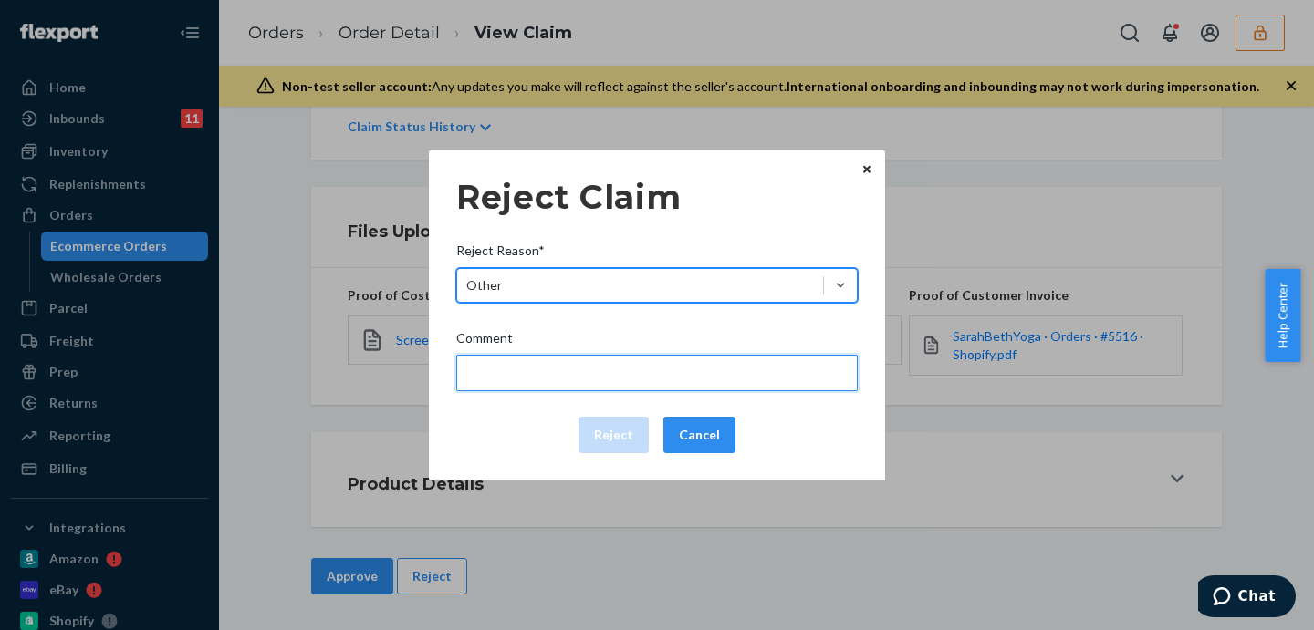
click at [561, 357] on input "Comment" at bounding box center [656, 373] width 401 height 36
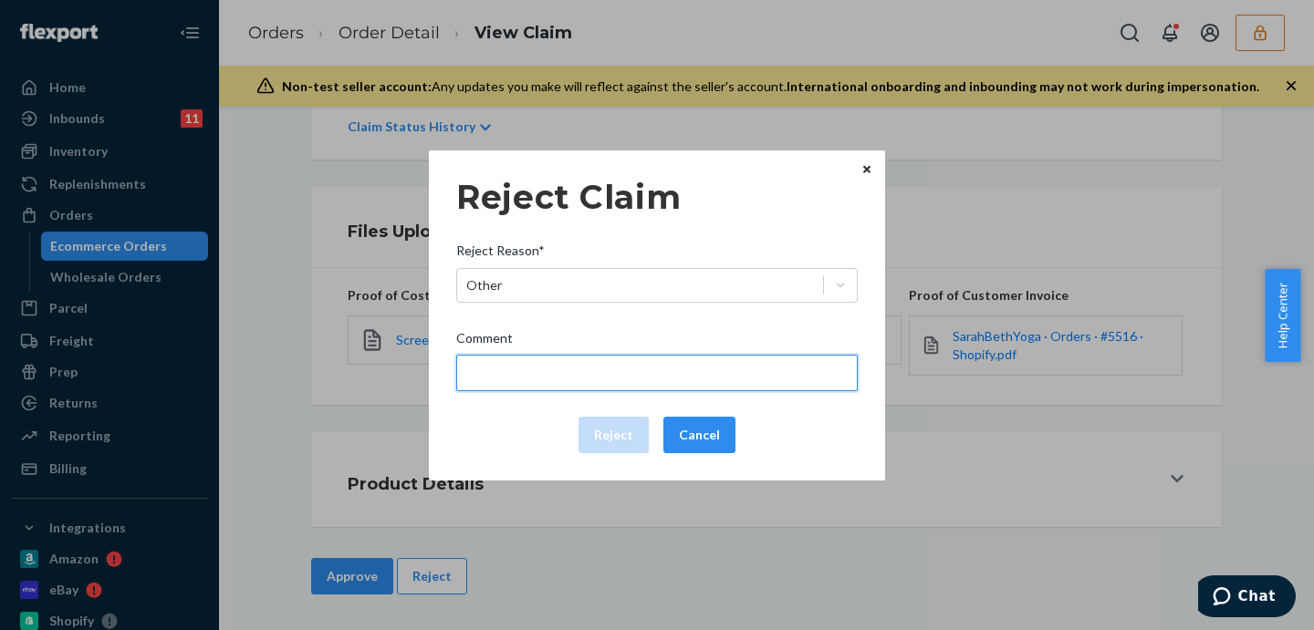
paste input "Proof of Delivery confirms delivered to address on file"
type input "Proof of Delivery confirms delivered to address on file"
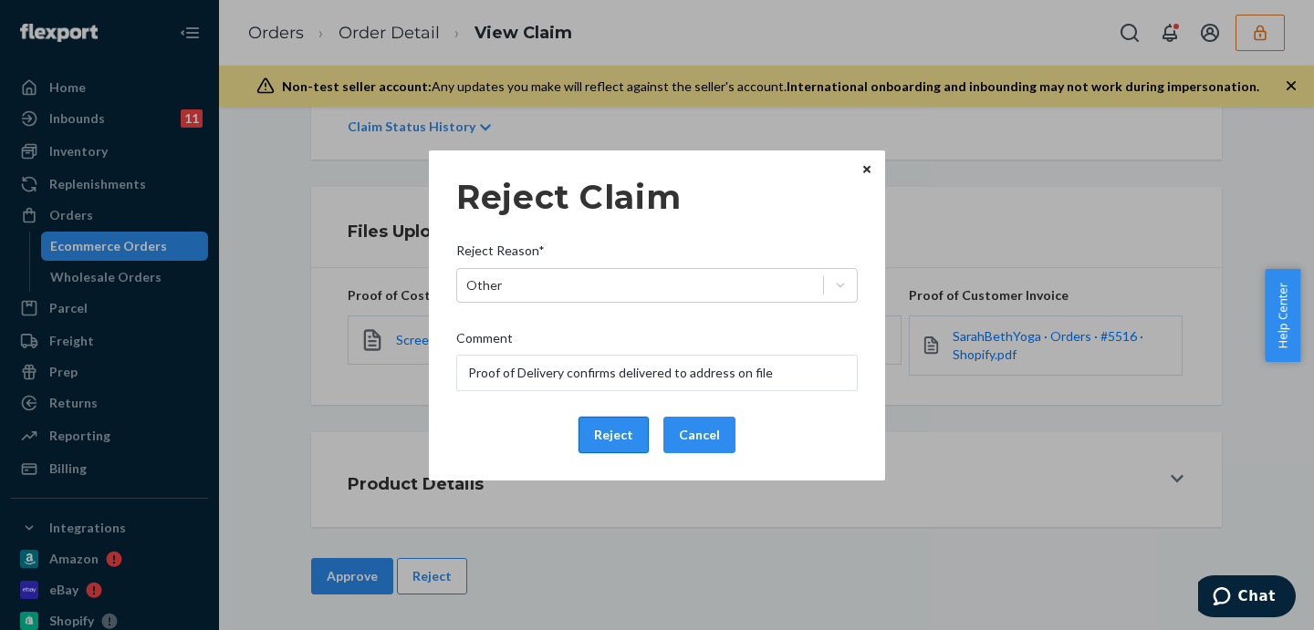
click at [610, 449] on button "Reject" at bounding box center [613, 435] width 70 height 36
